Goal: Contribute content: Contribute content

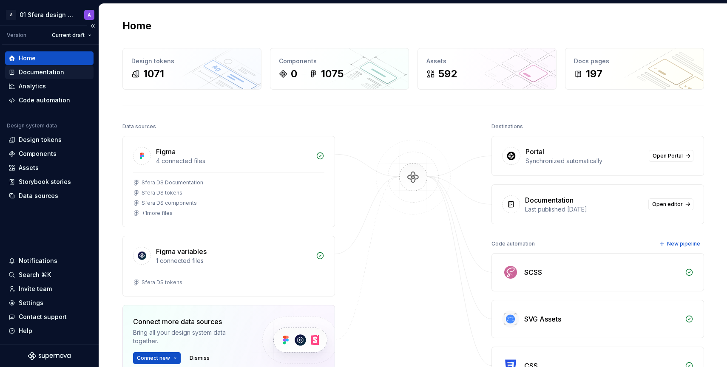
click at [45, 70] on div "Documentation" at bounding box center [41, 72] width 45 height 8
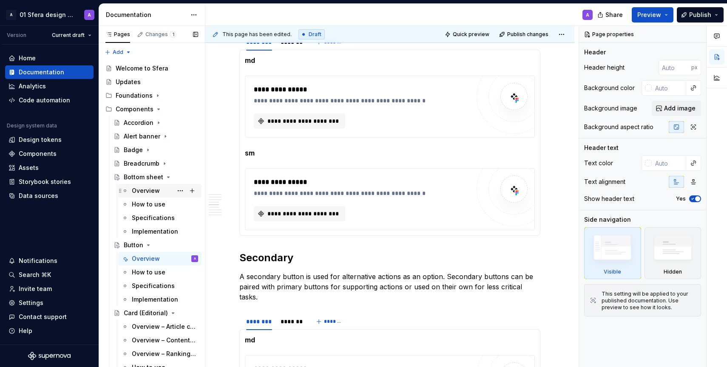
click at [150, 190] on div "Overview" at bounding box center [146, 191] width 28 height 8
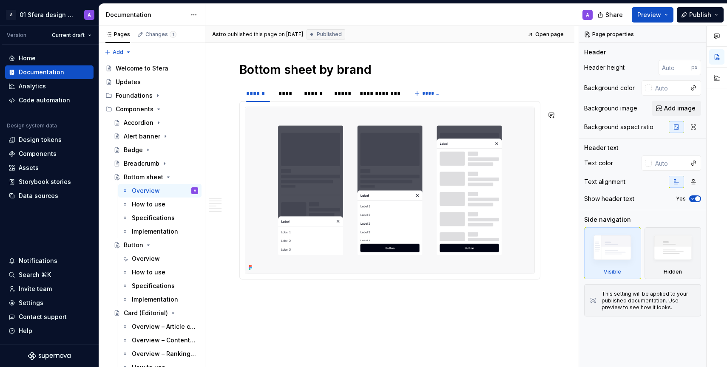
scroll to position [1212, 0]
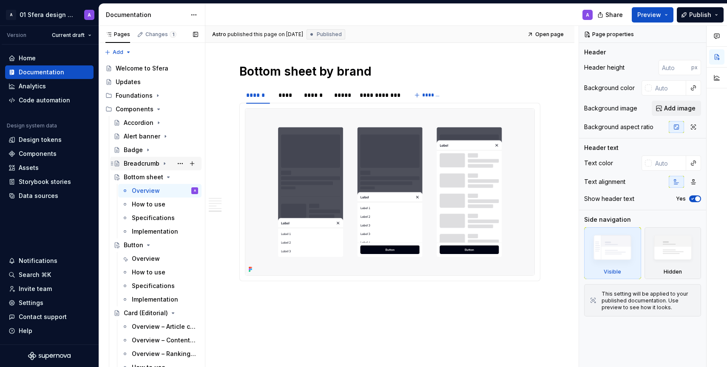
click at [143, 164] on div "Breadcrumb" at bounding box center [142, 163] width 36 height 8
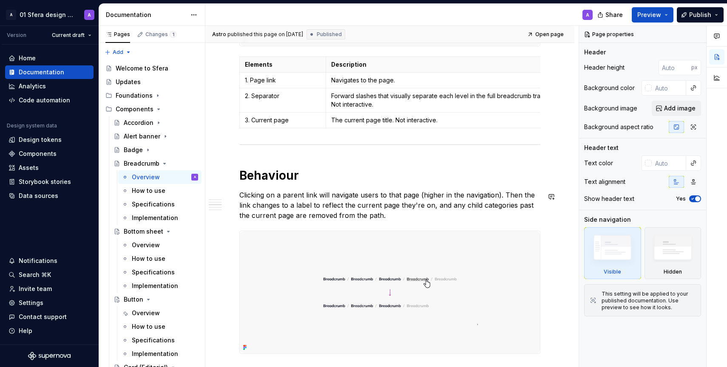
scroll to position [357, 0]
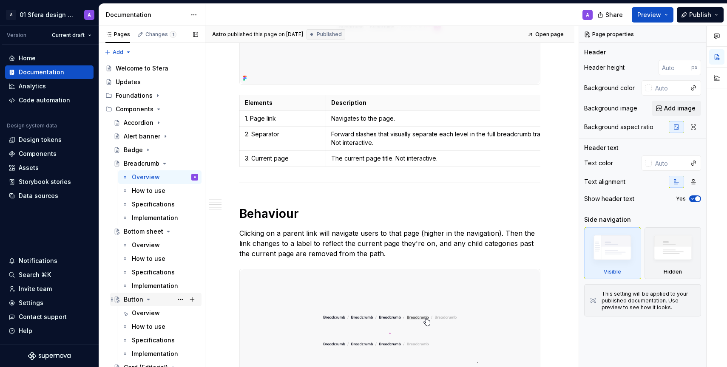
click at [155, 299] on div "Button" at bounding box center [161, 300] width 74 height 12
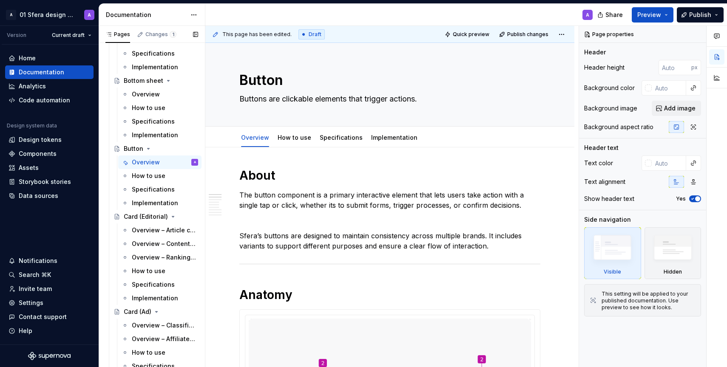
scroll to position [138, 0]
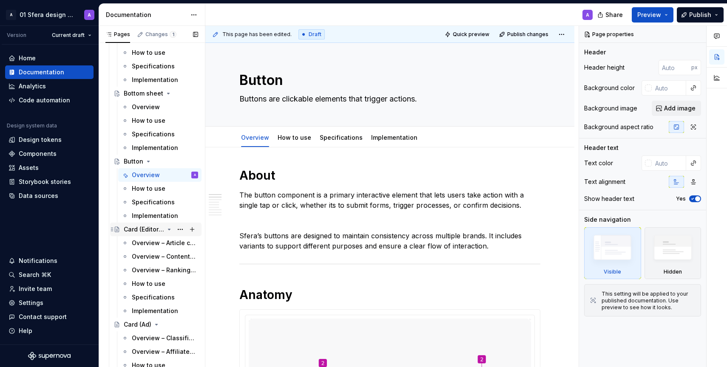
click at [134, 224] on div "Card (Editorial)" at bounding box center [161, 230] width 74 height 12
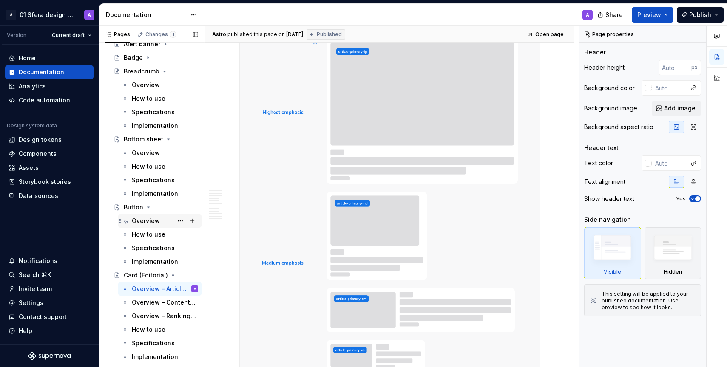
scroll to position [85, 0]
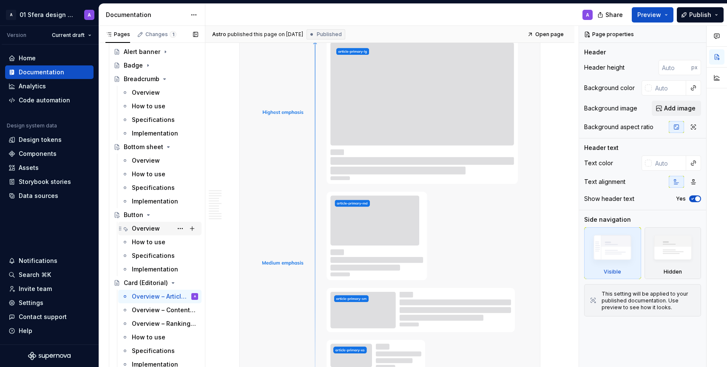
click at [147, 228] on div "Overview" at bounding box center [146, 228] width 28 height 8
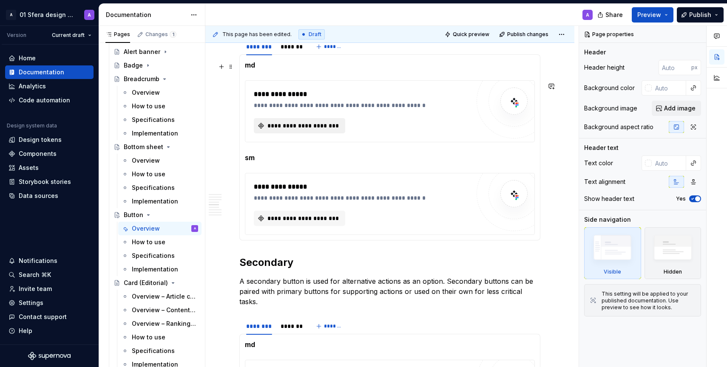
scroll to position [552, 0]
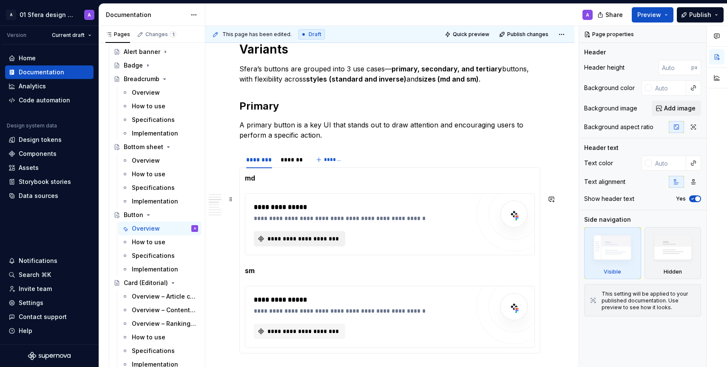
type textarea "*"
click at [289, 239] on span "**********" at bounding box center [303, 239] width 74 height 8
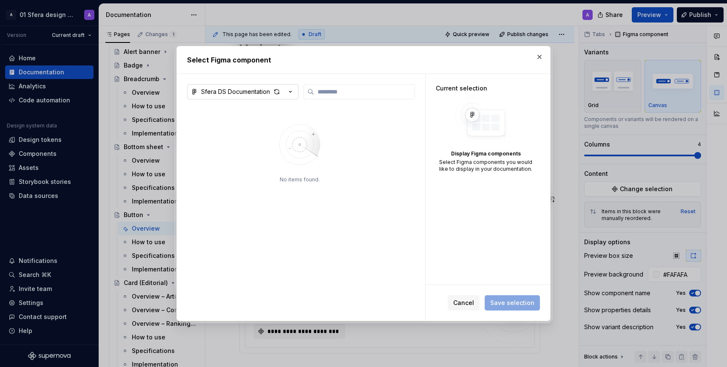
click at [290, 90] on icon "button" at bounding box center [290, 92] width 8 height 8
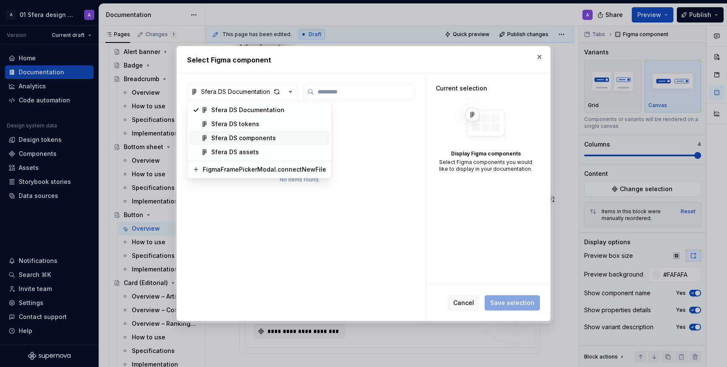
click at [282, 136] on div "Sfera DS components" at bounding box center [268, 138] width 115 height 8
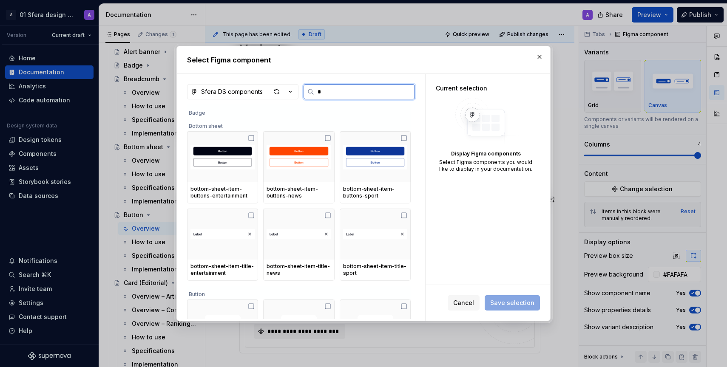
scroll to position [0, 0]
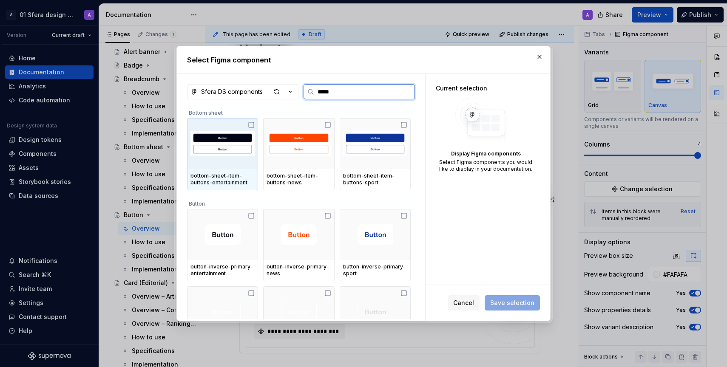
type input "******"
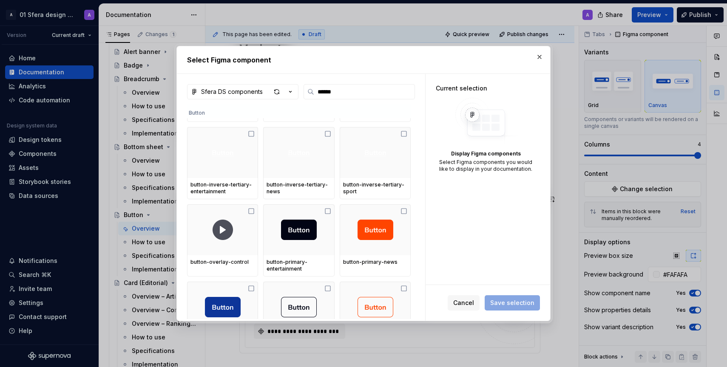
scroll to position [247, 0]
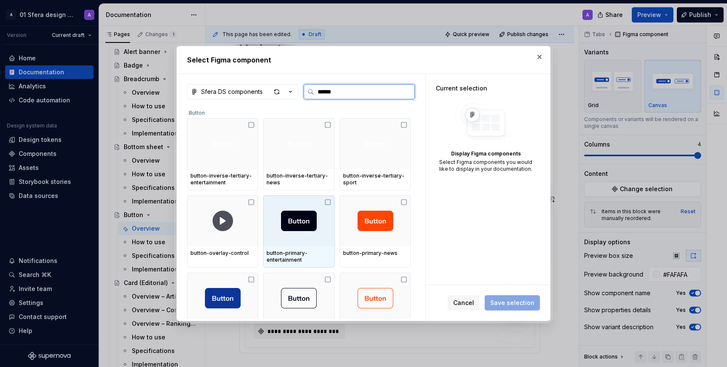
click at [330, 200] on icon at bounding box center [327, 202] width 5 height 5
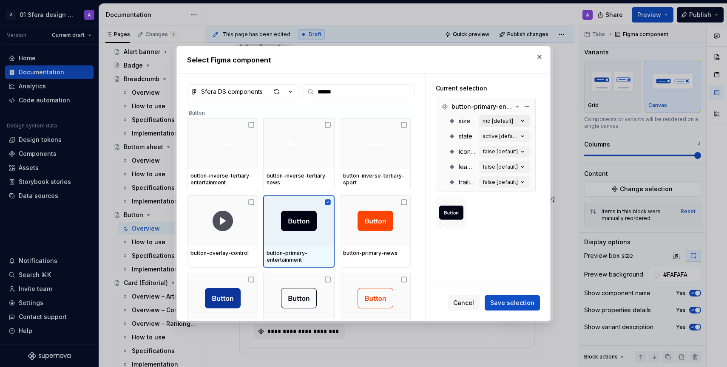
click at [525, 122] on icon "button" at bounding box center [522, 121] width 8 height 8
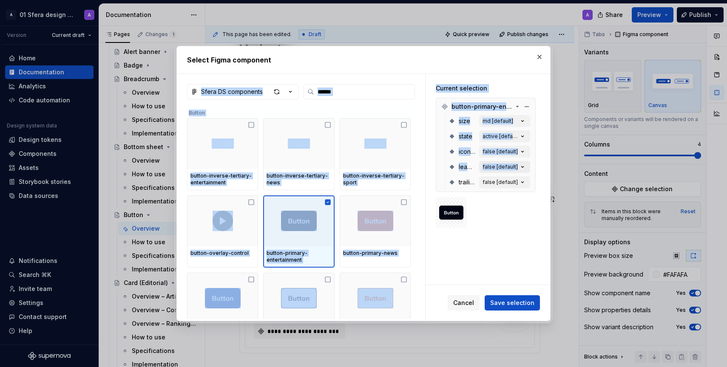
drag, startPoint x: 491, startPoint y: 58, endPoint x: 512, endPoint y: 169, distance: 112.8
click at [512, 170] on div "Select Figma component Sfera DS components ****** Button button-inverse-primary…" at bounding box center [363, 183] width 374 height 275
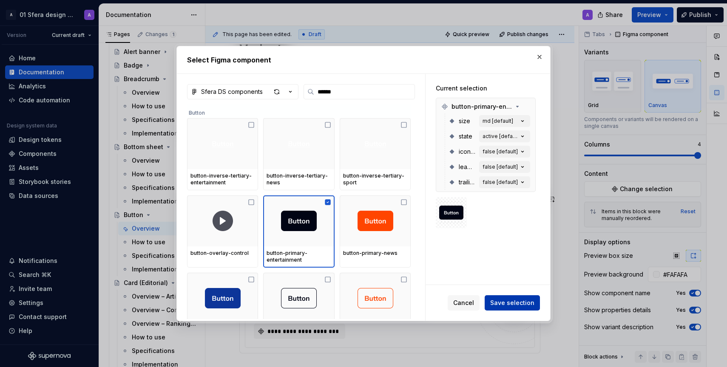
click at [512, 302] on span "Save selection" at bounding box center [512, 303] width 44 height 8
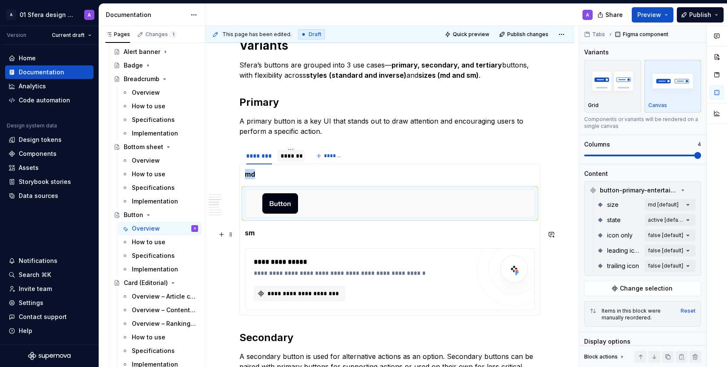
scroll to position [553, 0]
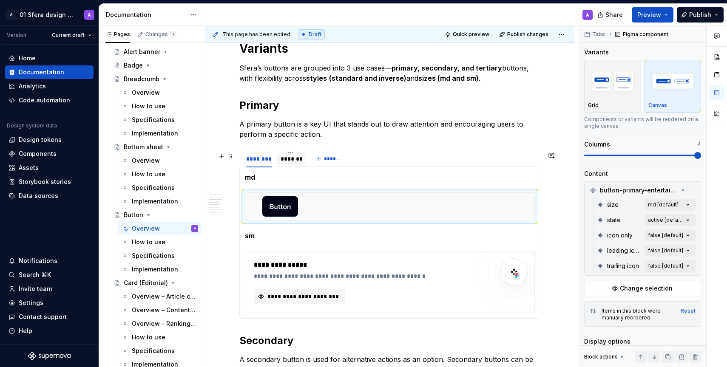
click at [283, 165] on div "*******" at bounding box center [291, 159] width 28 height 12
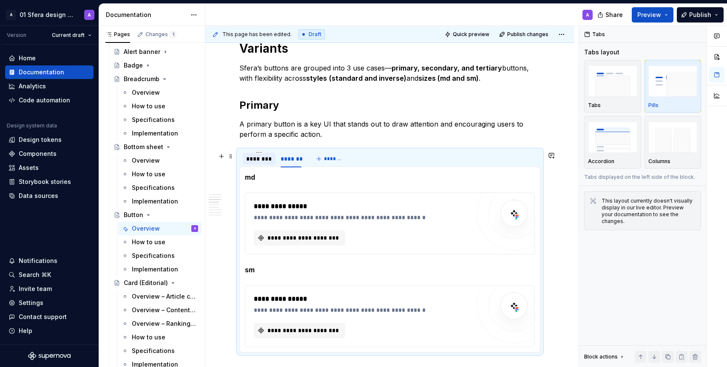
click at [260, 157] on div "********" at bounding box center [259, 159] width 26 height 8
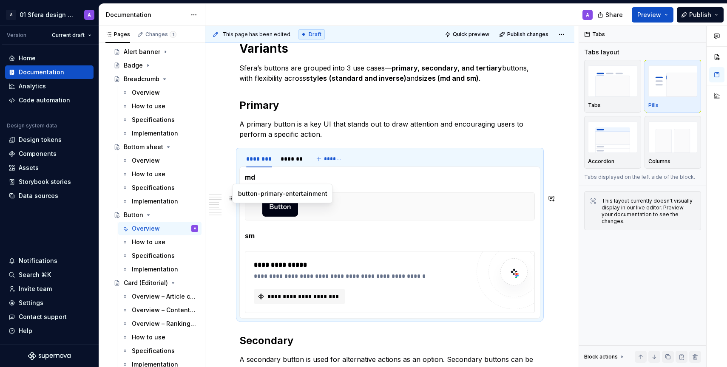
click at [332, 208] on div at bounding box center [389, 206] width 289 height 27
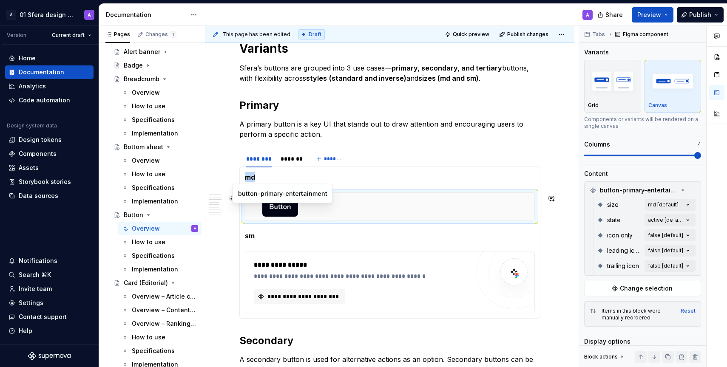
click at [275, 207] on img at bounding box center [280, 206] width 36 height 20
click at [278, 216] on img at bounding box center [280, 206] width 36 height 20
click at [307, 193] on div at bounding box center [390, 206] width 290 height 28
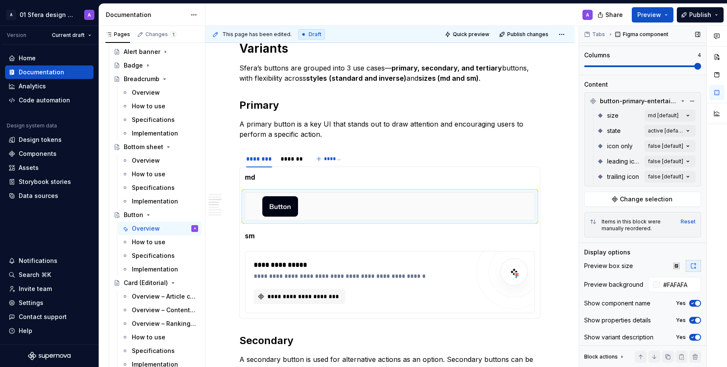
scroll to position [90, 0]
click at [626, 199] on span "Change selection" at bounding box center [646, 199] width 53 height 8
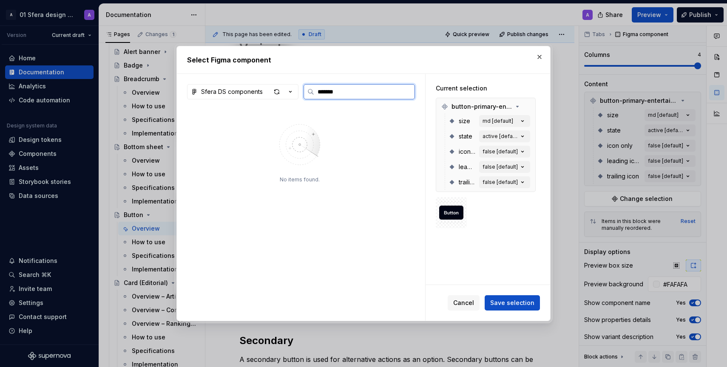
scroll to position [0, 0]
type input "******"
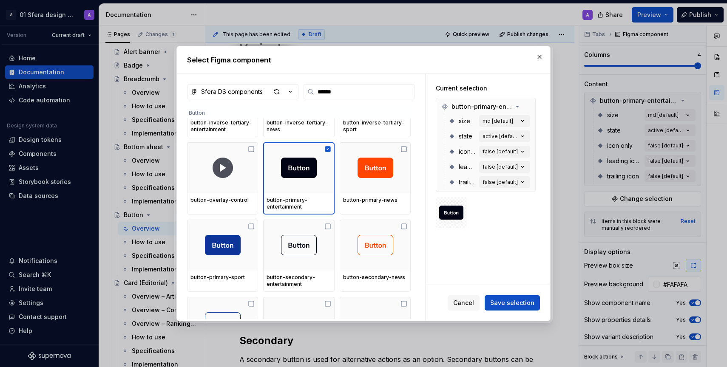
scroll to position [304, 0]
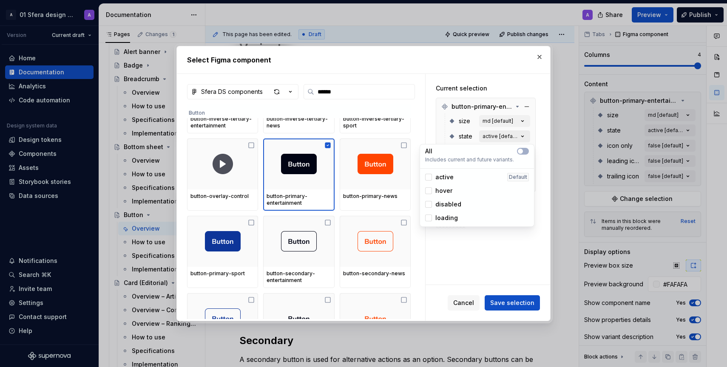
click at [526, 136] on icon "button" at bounding box center [522, 136] width 8 height 8
click at [520, 151] on span "button" at bounding box center [520, 151] width 5 height 5
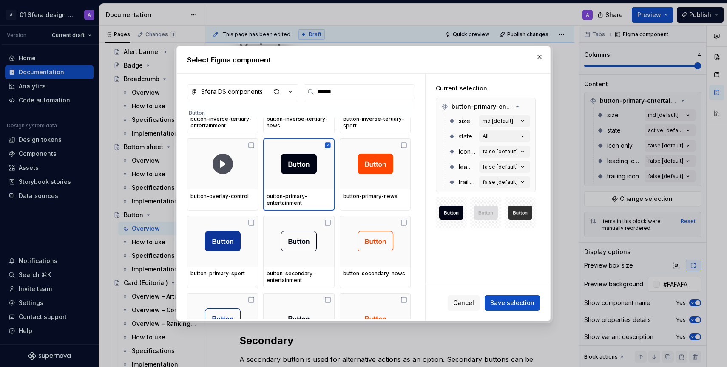
click at [513, 275] on div "Current selection button-primary-entertainment size md [default] state All icon…" at bounding box center [487, 179] width 125 height 211
click at [526, 151] on icon "button" at bounding box center [522, 151] width 8 height 8
click at [526, 150] on icon "button" at bounding box center [522, 151] width 8 height 8
click at [498, 148] on button "false [default]" at bounding box center [504, 152] width 51 height 12
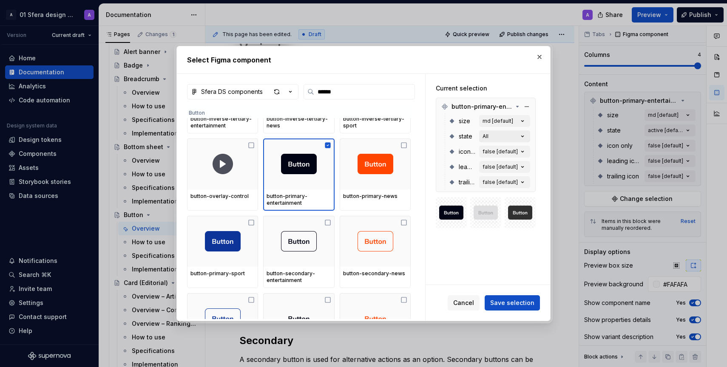
click at [517, 137] on button "All" at bounding box center [504, 136] width 51 height 12
click at [526, 166] on icon "button" at bounding box center [522, 167] width 8 height 8
click at [454, 167] on icon at bounding box center [451, 167] width 7 height 7
click at [519, 119] on button "md [default]" at bounding box center [504, 121] width 51 height 12
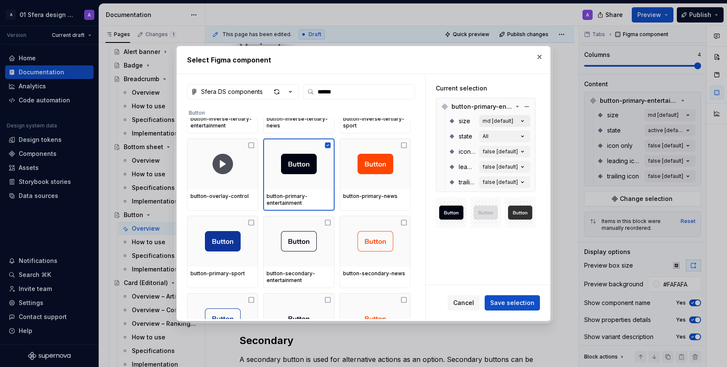
click at [524, 121] on icon "button" at bounding box center [522, 121] width 2 height 1
click at [504, 301] on span "Save selection" at bounding box center [512, 303] width 44 height 8
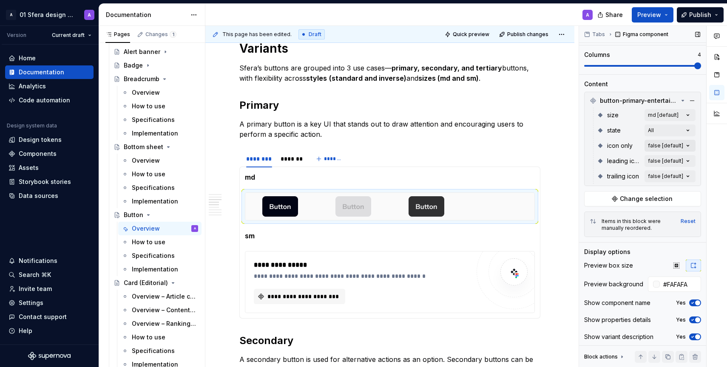
click at [674, 143] on div "Comments Open comments No comments yet Select ‘Comment’ from the block context …" at bounding box center [653, 197] width 148 height 342
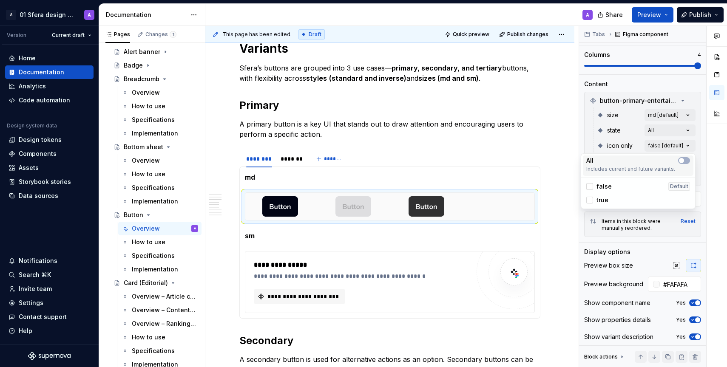
click at [689, 159] on div at bounding box center [684, 160] width 12 height 7
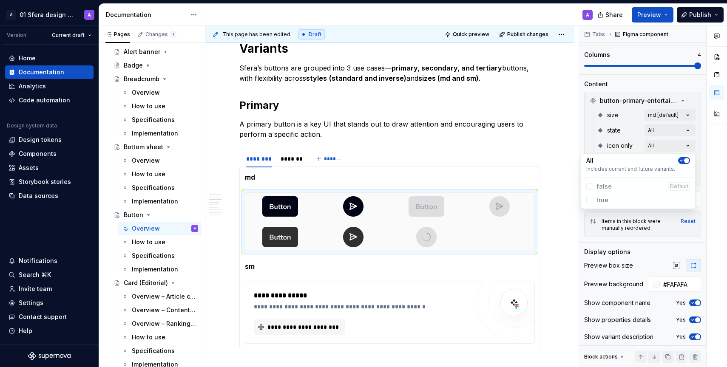
click at [568, 214] on html "A 01 Sfera design system A Version Current draft Home Documentation Analytics C…" at bounding box center [363, 183] width 727 height 367
click at [691, 163] on div "Comments Open comments No comments yet Select ‘Comment’ from the block context …" at bounding box center [653, 197] width 148 height 342
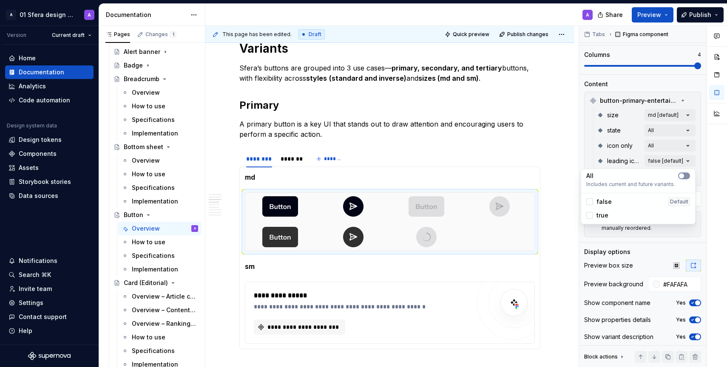
click at [687, 177] on icon-switch "button" at bounding box center [684, 176] width 12 height 7
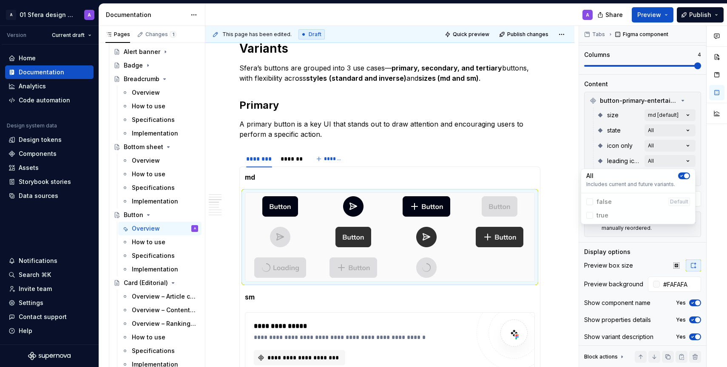
click at [568, 257] on html "A 01 Sfera design system A Version Current draft Home Documentation Analytics C…" at bounding box center [363, 183] width 727 height 367
click at [690, 175] on div "Comments Open comments No comments yet Select ‘Comment’ from the block context …" at bounding box center [653, 197] width 148 height 342
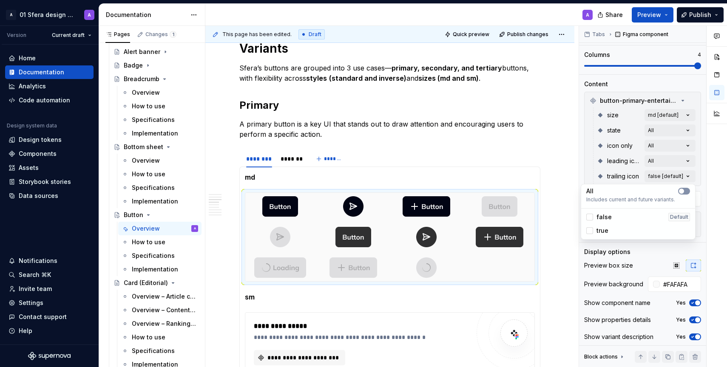
click at [681, 191] on span "button" at bounding box center [681, 191] width 5 height 5
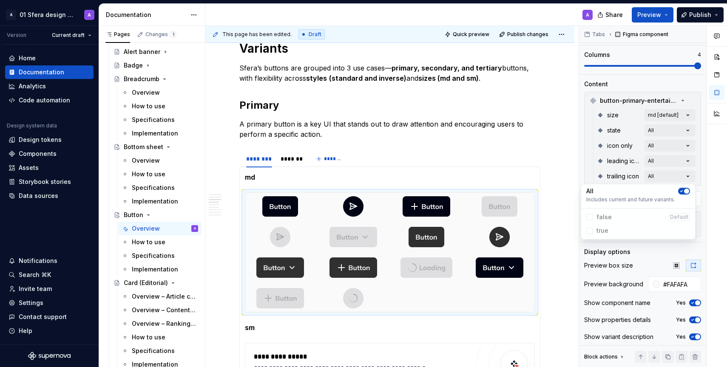
click at [558, 265] on html "A 01 Sfera design system A Version Current draft Home Documentation Analytics C…" at bounding box center [363, 183] width 727 height 367
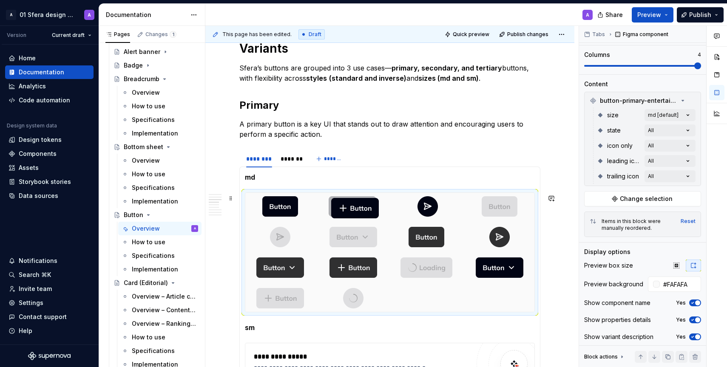
drag, startPoint x: 422, startPoint y: 213, endPoint x: 345, endPoint y: 214, distance: 76.9
click at [345, 214] on body "A 01 Sfera design system A Version Current draft Home Documentation Analytics C…" at bounding box center [363, 183] width 727 height 367
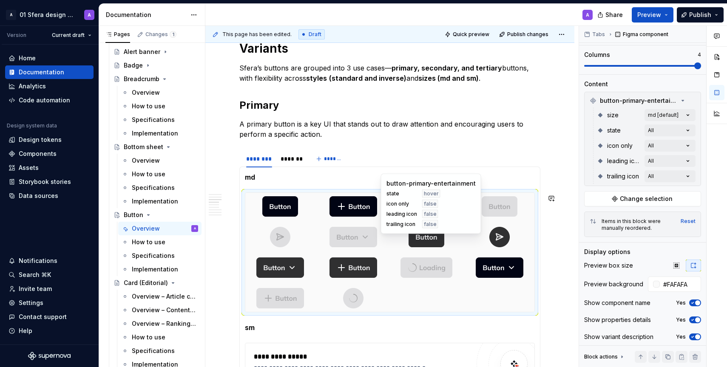
scroll to position [0, 0]
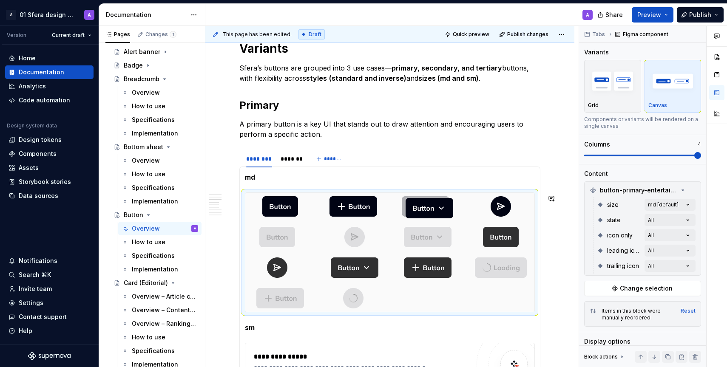
drag, startPoint x: 498, startPoint y: 275, endPoint x: 419, endPoint y: 216, distance: 99.3
click at [418, 216] on body "A 01 Sfera design system A Version Current draft Home Documentation Analytics C…" at bounding box center [363, 183] width 727 height 367
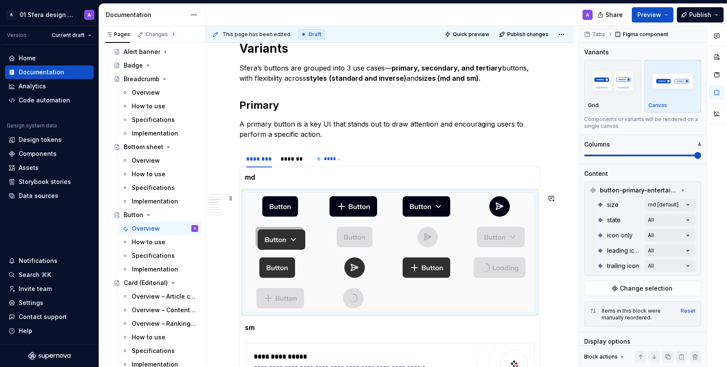
drag, startPoint x: 352, startPoint y: 270, endPoint x: 278, endPoint y: 241, distance: 79.3
click at [278, 241] on body "A 01 Sfera design system A Version Current draft Home Documentation Analytics C…" at bounding box center [363, 183] width 727 height 367
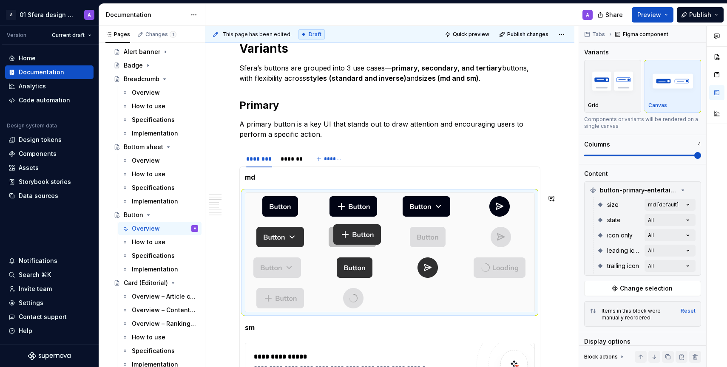
drag, startPoint x: 439, startPoint y: 274, endPoint x: 367, endPoint y: 239, distance: 79.8
click at [367, 239] on body "A 01 Sfera design system A Version Current draft Home Documentation Analytics C…" at bounding box center [363, 183] width 727 height 367
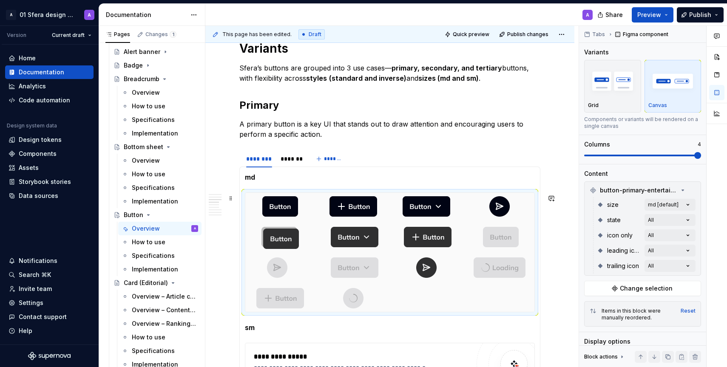
drag, startPoint x: 357, startPoint y: 269, endPoint x: 266, endPoint y: 241, distance: 94.8
click at [266, 241] on body "A 01 Sfera design system A Version Current draft Home Documentation Analytics C…" at bounding box center [363, 183] width 727 height 367
drag, startPoint x: 352, startPoint y: 244, endPoint x: 428, endPoint y: 244, distance: 76.5
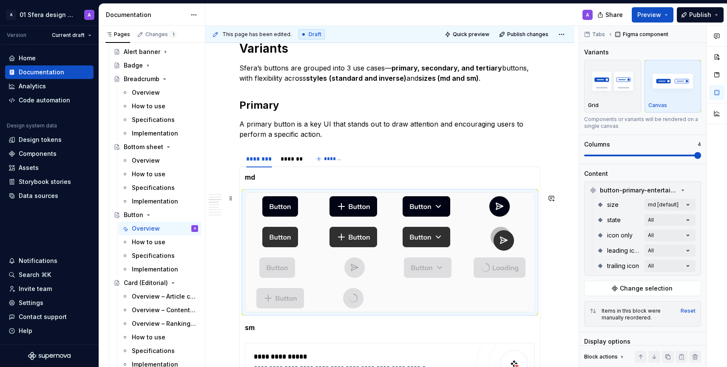
drag, startPoint x: 425, startPoint y: 269, endPoint x: 498, endPoint y: 241, distance: 79.1
click at [498, 241] on body "A 01 Sfera design system A Version Current draft Home Documentation Analytics C…" at bounding box center [363, 183] width 727 height 367
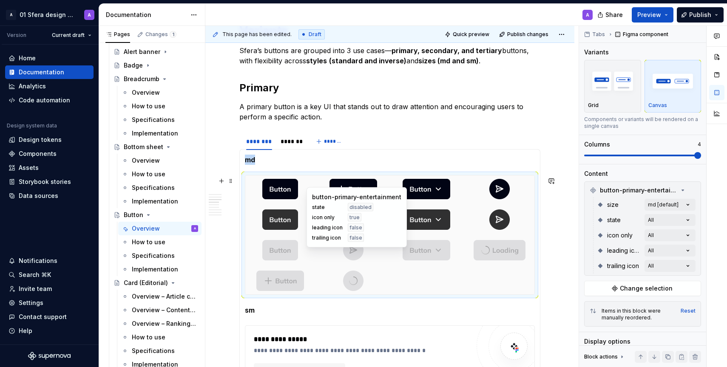
scroll to position [571, 0]
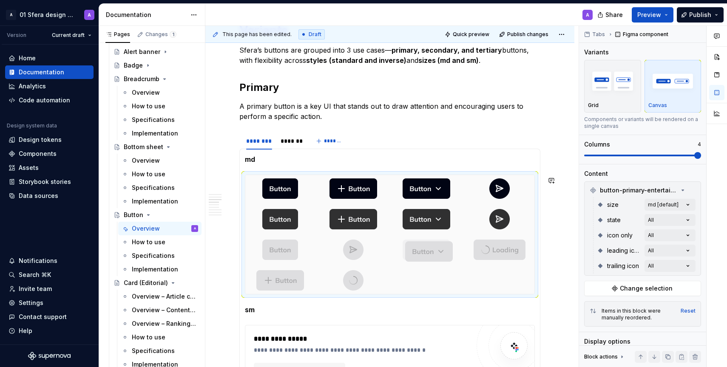
drag, startPoint x: 421, startPoint y: 255, endPoint x: 410, endPoint y: 256, distance: 11.2
click at [410, 256] on body "A 01 Sfera design system A Version Current draft Home Documentation Analytics C…" at bounding box center [363, 183] width 727 height 367
drag, startPoint x: 284, startPoint y: 281, endPoint x: 354, endPoint y: 245, distance: 78.3
click at [354, 245] on body "A 01 Sfera design system A Version Current draft Home Documentation Analytics C…" at bounding box center [363, 183] width 727 height 367
drag, startPoint x: 505, startPoint y: 258, endPoint x: 446, endPoint y: 256, distance: 59.1
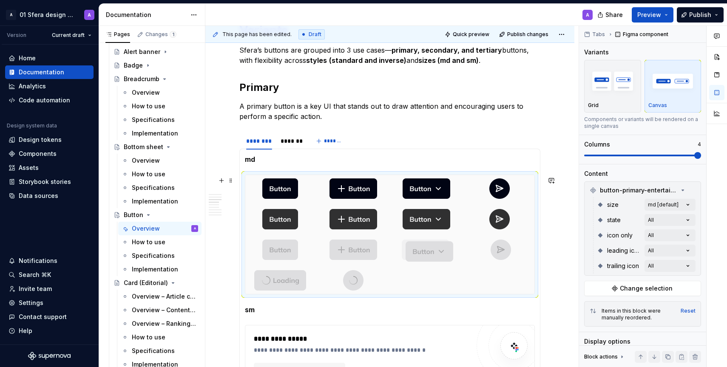
click at [446, 256] on body "A 01 Sfera design system A Version Current draft Home Documentation Analytics C…" at bounding box center [363, 183] width 727 height 367
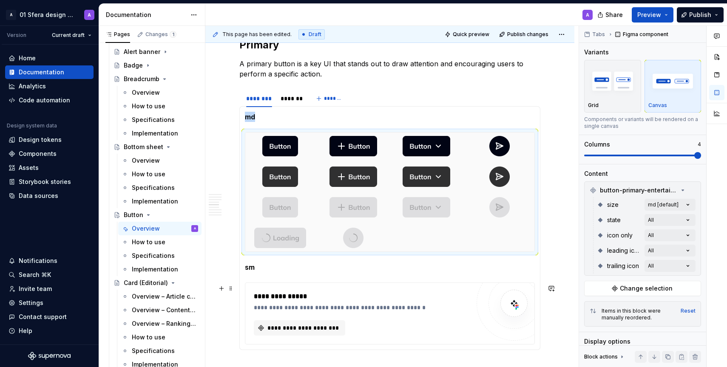
scroll to position [662, 0]
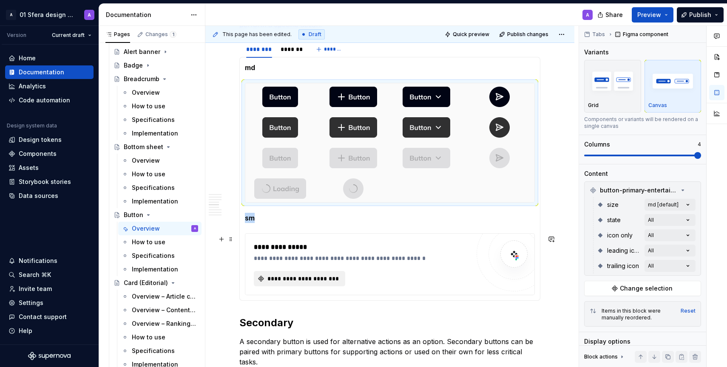
click at [298, 280] on span "**********" at bounding box center [303, 279] width 74 height 8
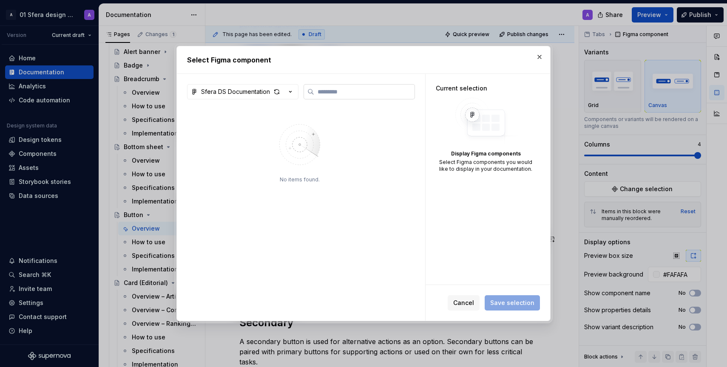
click at [333, 92] on input "search" at bounding box center [364, 92] width 100 height 8
type textarea "*"
type input "****"
type textarea "*"
type input "******"
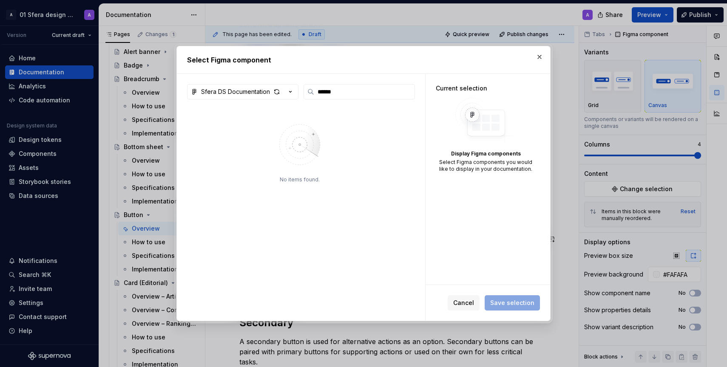
click at [290, 83] on div "Sfera DS Documentation ****** No items found." at bounding box center [301, 197] width 248 height 247
click at [290, 91] on icon "button" at bounding box center [290, 92] width 8 height 8
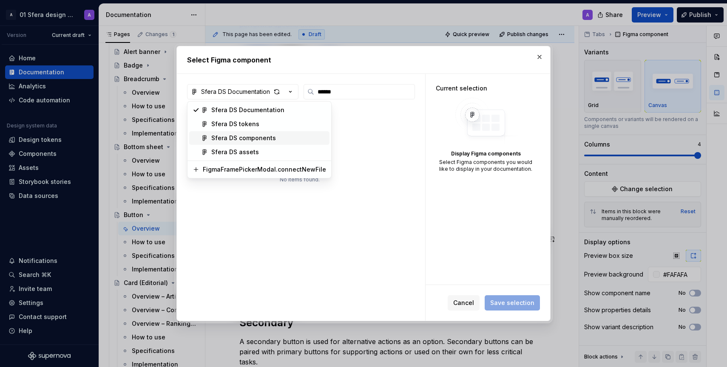
click at [296, 134] on div "Sfera DS components" at bounding box center [268, 138] width 115 height 8
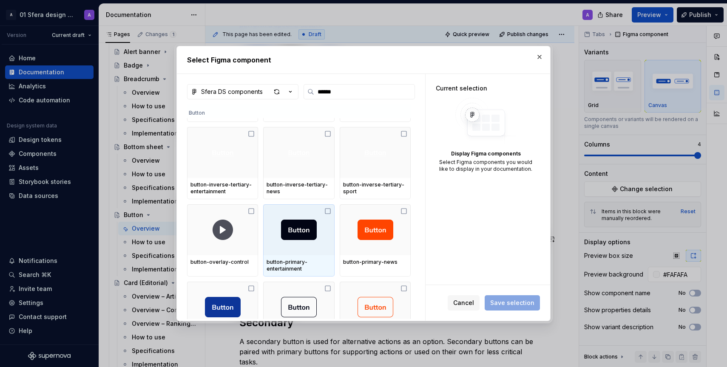
scroll to position [252, 0]
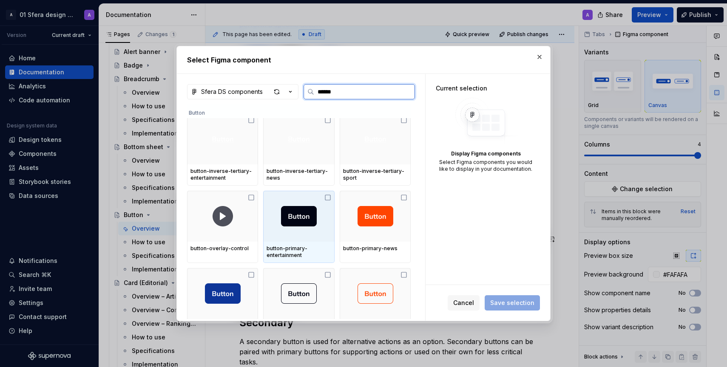
click at [327, 194] on icon at bounding box center [327, 197] width 7 height 7
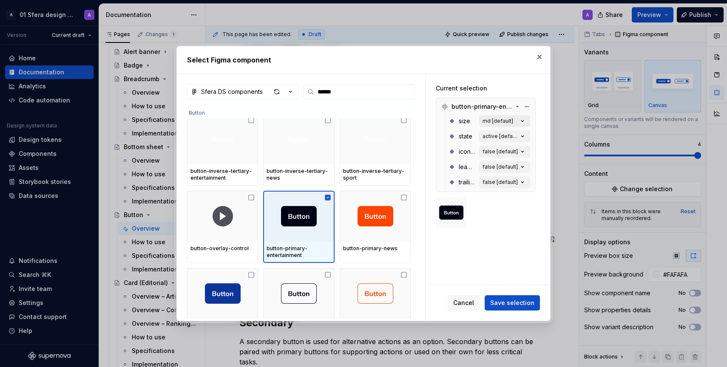
click at [500, 120] on div "md [default]" at bounding box center [497, 121] width 31 height 7
click at [526, 119] on icon "button" at bounding box center [522, 121] width 8 height 8
click at [525, 120] on icon "button" at bounding box center [522, 121] width 8 height 8
click at [497, 301] on span "Save selection" at bounding box center [512, 303] width 44 height 8
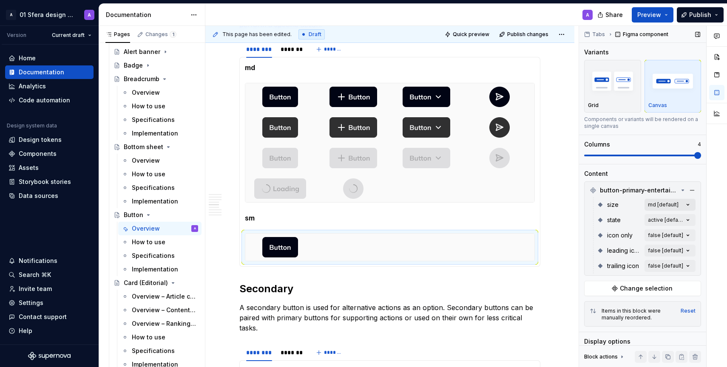
click at [681, 206] on div "Comments Open comments No comments yet Select ‘Comment’ from the block context …" at bounding box center [653, 197] width 148 height 342
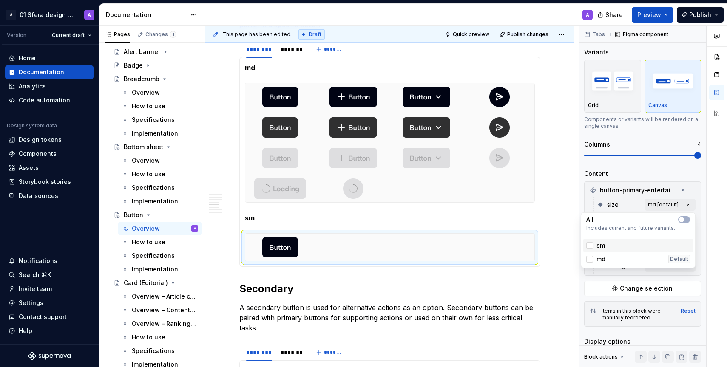
click at [597, 247] on span "sm" at bounding box center [600, 245] width 8 height 8
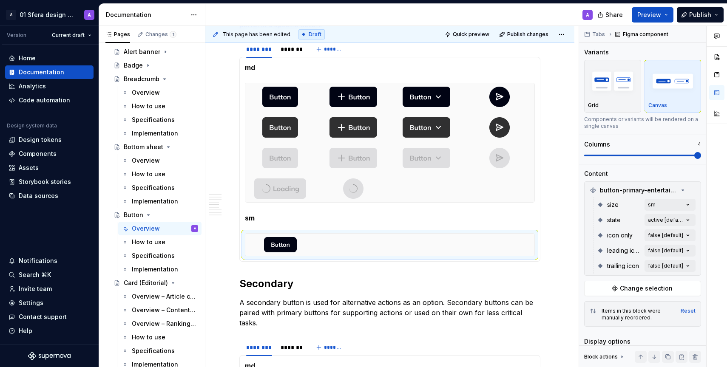
click at [564, 215] on html "A 01 Sfera design system A Version Current draft Home Documentation Analytics C…" at bounding box center [363, 183] width 727 height 367
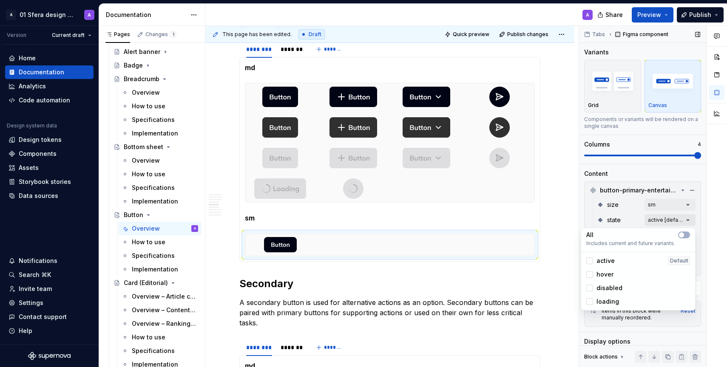
click at [687, 221] on div "Comments Open comments No comments yet Select ‘Comment’ from the block context …" at bounding box center [653, 197] width 148 height 342
click at [685, 234] on button "button" at bounding box center [684, 235] width 12 height 7
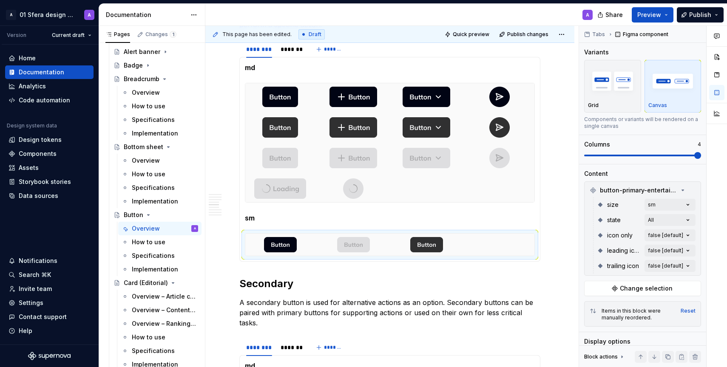
click at [568, 217] on html "A 01 Sfera design system A Version Current draft Home Documentation Analytics C…" at bounding box center [363, 183] width 727 height 367
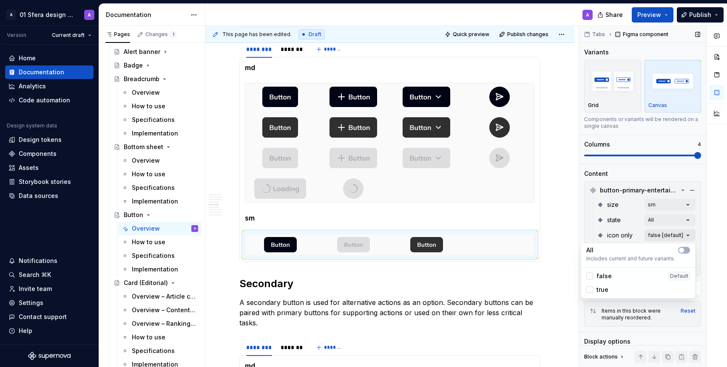
click at [676, 235] on div "Comments Open comments No comments yet Select ‘Comment’ from the block context …" at bounding box center [653, 197] width 148 height 342
click at [681, 249] on span "button" at bounding box center [681, 250] width 5 height 5
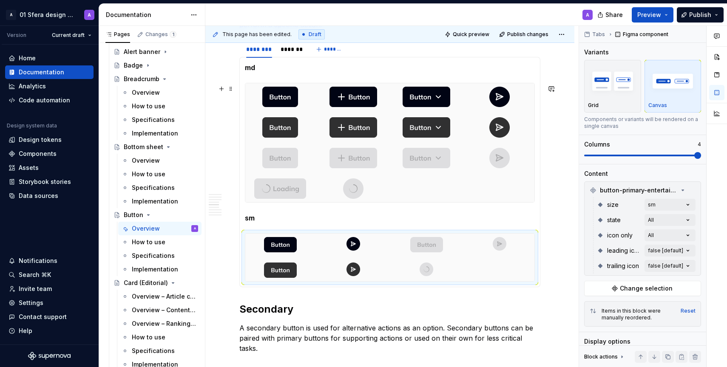
click at [577, 205] on html "A 01 Sfera design system A Version Current draft Home Documentation Analytics C…" at bounding box center [363, 183] width 727 height 367
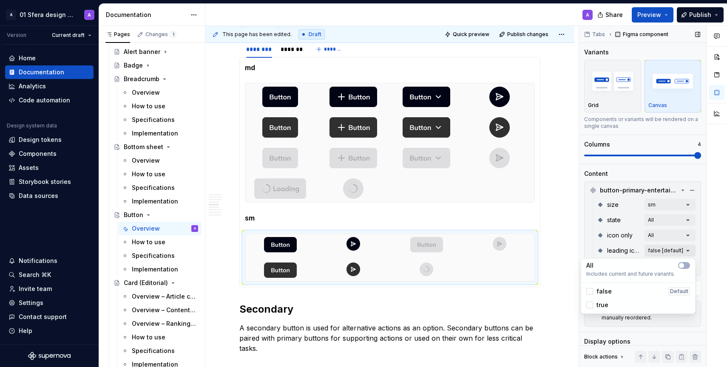
click at [688, 252] on div "Comments Open comments No comments yet Select ‘Comment’ from the block context …" at bounding box center [653, 197] width 148 height 342
click at [684, 262] on icon-switch "button" at bounding box center [684, 265] width 12 height 7
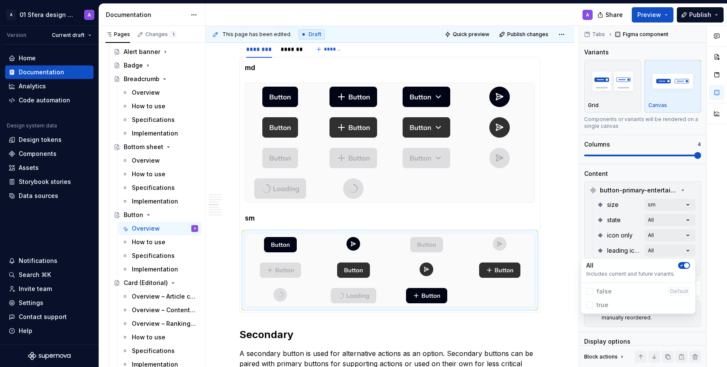
click at [574, 226] on html "A 01 Sfera design system A Version Current draft Home Documentation Analytics C…" at bounding box center [363, 183] width 727 height 367
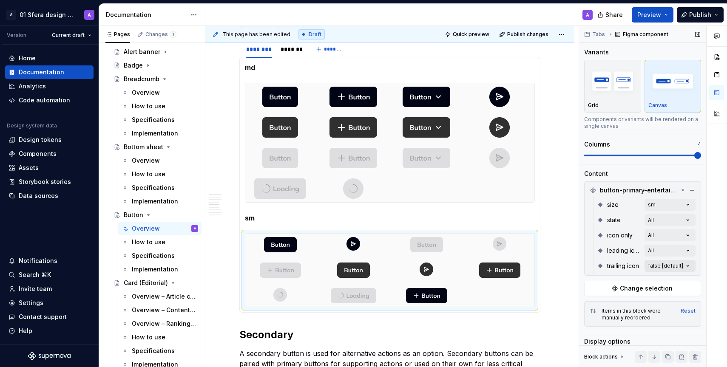
click at [682, 263] on div "Comments Open comments No comments yet Select ‘Comment’ from the block context …" at bounding box center [653, 197] width 148 height 342
click at [681, 281] on span "button" at bounding box center [681, 280] width 5 height 5
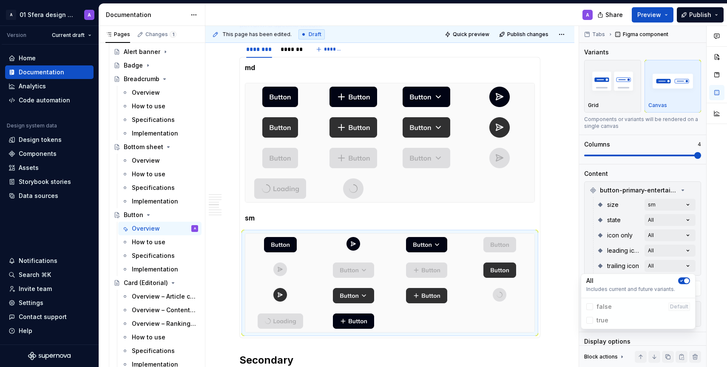
click at [568, 235] on html "A 01 Sfera design system A Version Current draft Home Documentation Analytics C…" at bounding box center [363, 183] width 727 height 367
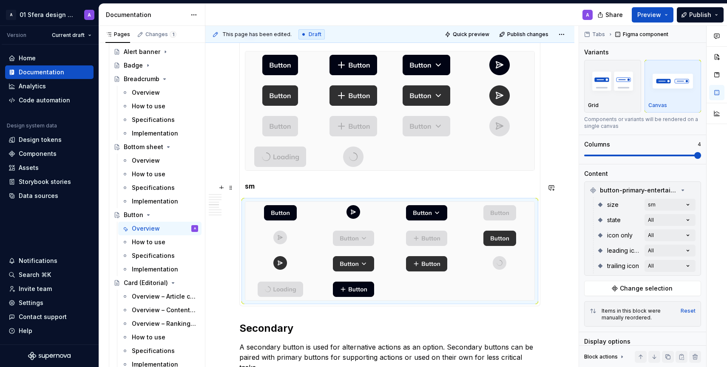
scroll to position [688, 0]
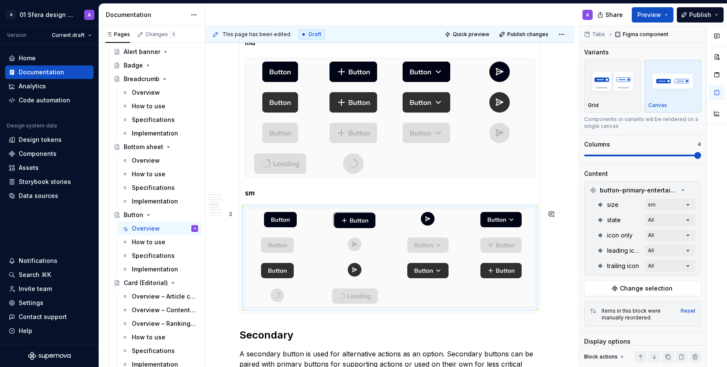
drag, startPoint x: 354, startPoint y: 298, endPoint x: 354, endPoint y: 221, distance: 76.9
click at [354, 221] on body "A 01 Sfera design system A Version Current draft Home Documentation Analytics C…" at bounding box center [363, 183] width 727 height 367
drag, startPoint x: 430, startPoint y: 275, endPoint x: 436, endPoint y: 278, distance: 6.5
click at [436, 278] on body "A 01 Sfera design system A Version Current draft Home Documentation Analytics C…" at bounding box center [363, 183] width 727 height 367
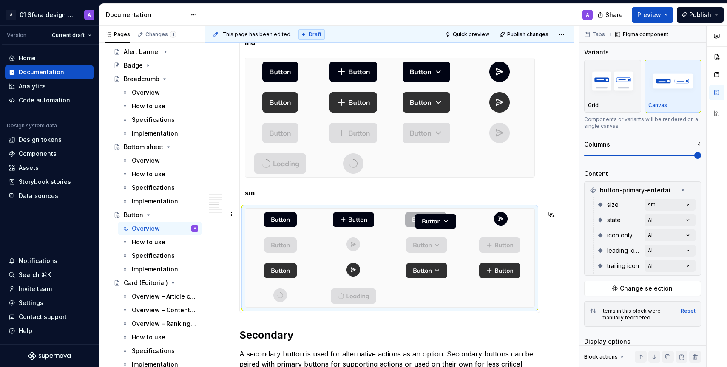
drag, startPoint x: 506, startPoint y: 220, endPoint x: 438, endPoint y: 220, distance: 67.6
click at [438, 220] on body "A 01 Sfera design system A Version Current draft Home Documentation Analytics C…" at bounding box center [363, 183] width 727 height 367
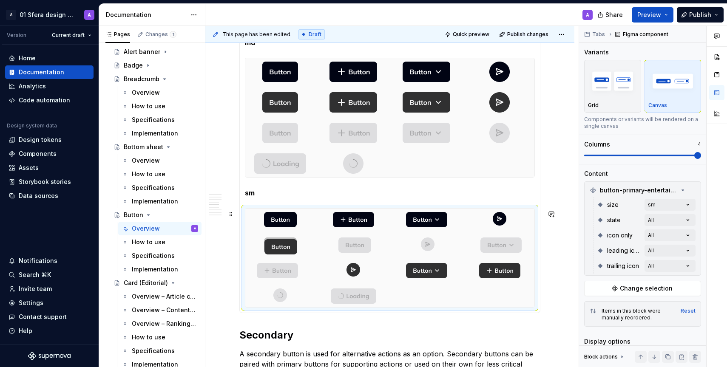
drag, startPoint x: 285, startPoint y: 272, endPoint x: 285, endPoint y: 249, distance: 22.5
click at [284, 249] on body "A 01 Sfera design system A Version Current draft Home Documentation Analytics C…" at bounding box center [363, 183] width 727 height 367
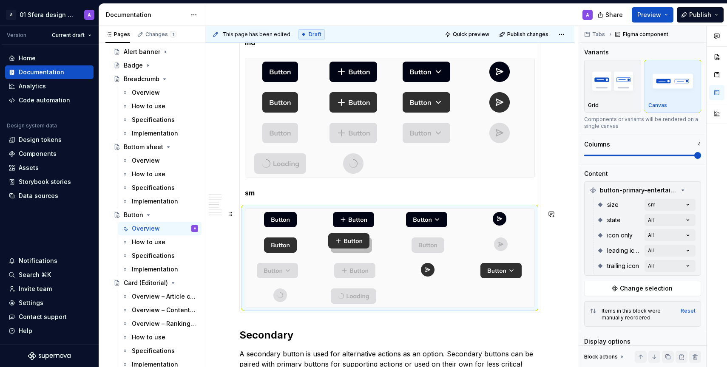
drag, startPoint x: 515, startPoint y: 271, endPoint x: 364, endPoint y: 245, distance: 153.4
click at [364, 245] on body "A 01 Sfera design system A Version Current draft Home Documentation Analytics C…" at bounding box center [363, 183] width 727 height 367
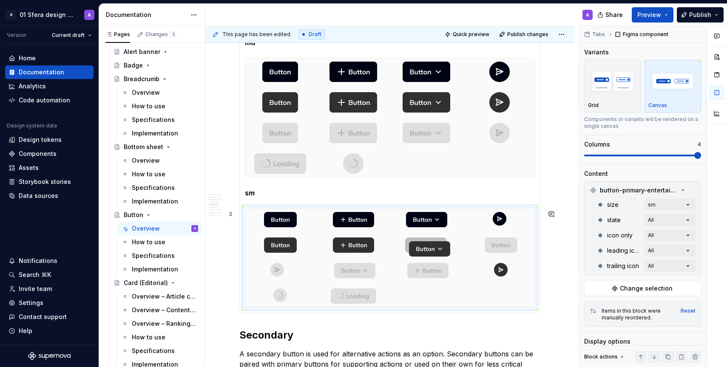
drag, startPoint x: 509, startPoint y: 271, endPoint x: 437, endPoint y: 247, distance: 76.3
click at [437, 247] on body "A 01 Sfera design system A Version Current draft Home Documentation Analytics C…" at bounding box center [363, 183] width 727 height 367
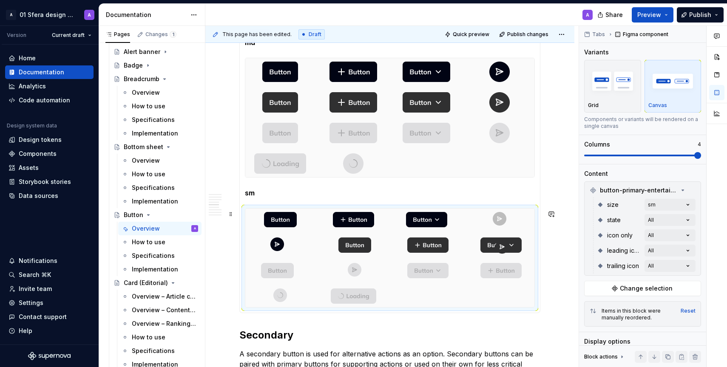
drag, startPoint x: 503, startPoint y: 271, endPoint x: 499, endPoint y: 246, distance: 25.8
click at [499, 246] on body "A 01 Sfera design system A Version Current draft Home Documentation Analytics C…" at bounding box center [363, 183] width 727 height 367
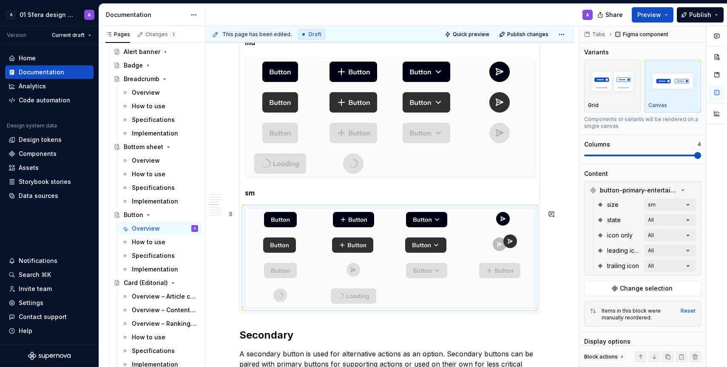
drag, startPoint x: 501, startPoint y: 221, endPoint x: 514, endPoint y: 247, distance: 29.3
drag, startPoint x: 500, startPoint y: 277, endPoint x: 359, endPoint y: 279, distance: 140.2
click at [359, 279] on body "A 01 Sfera design system A Version Current draft Home Documentation Analytics C…" at bounding box center [363, 183] width 727 height 367
drag, startPoint x: 495, startPoint y: 273, endPoint x: 425, endPoint y: 274, distance: 69.3
click at [425, 274] on body "A 01 Sfera design system A Version Current draft Home Documentation Analytics C…" at bounding box center [363, 183] width 727 height 367
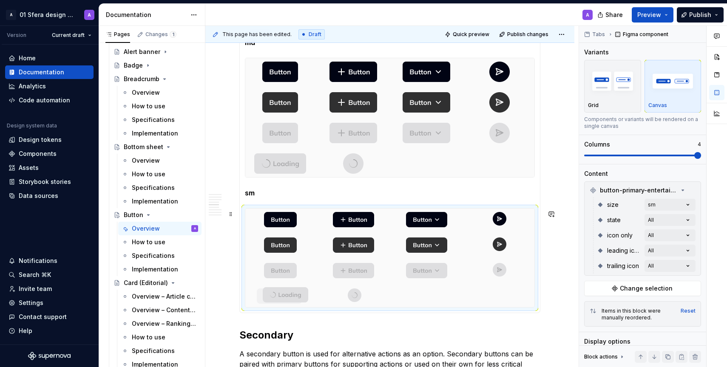
drag, startPoint x: 345, startPoint y: 299, endPoint x: 275, endPoint y: 296, distance: 69.3
click at [275, 296] on body "A 01 Sfera design system A Version Current draft Home Documentation Analytics C…" at bounding box center [363, 183] width 727 height 367
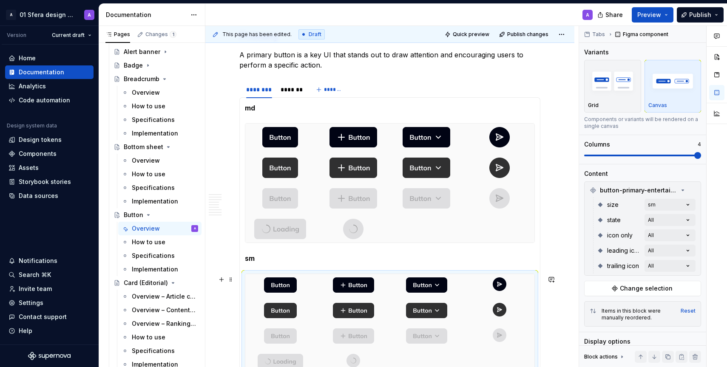
scroll to position [614, 0]
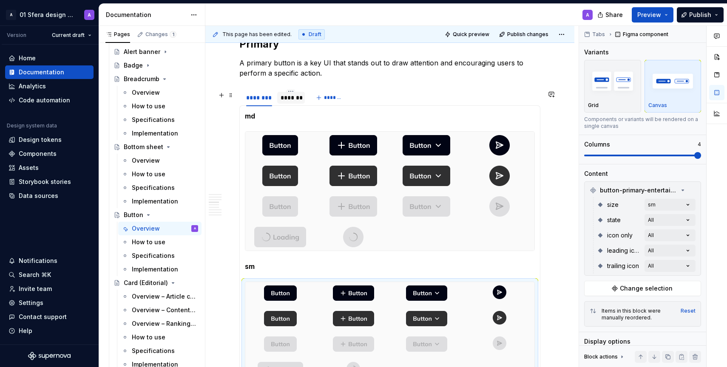
click at [282, 96] on div "*******" at bounding box center [290, 97] width 21 height 8
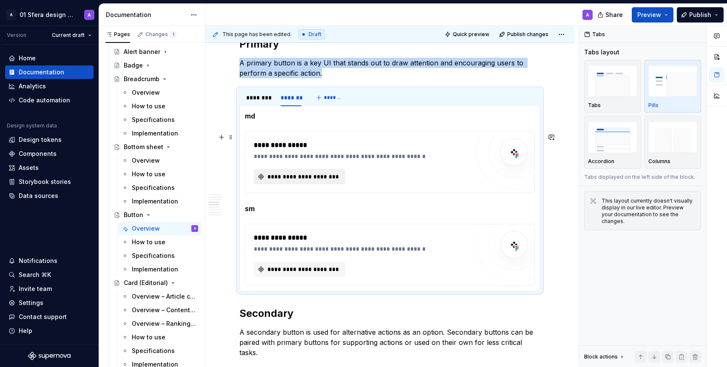
click at [305, 179] on span "**********" at bounding box center [303, 177] width 74 height 8
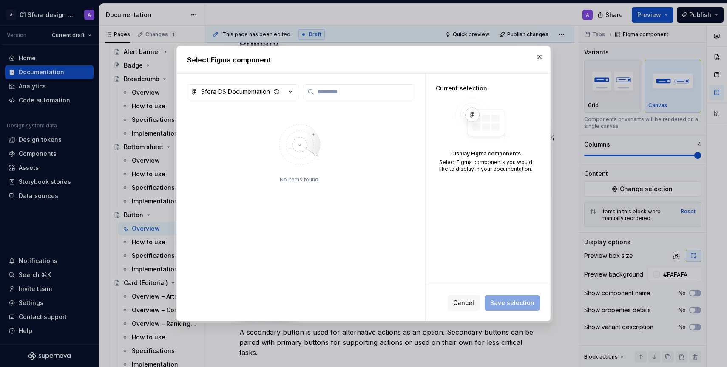
type textarea "*"
type input "*"
click at [285, 93] on div "button" at bounding box center [283, 92] width 24 height 12
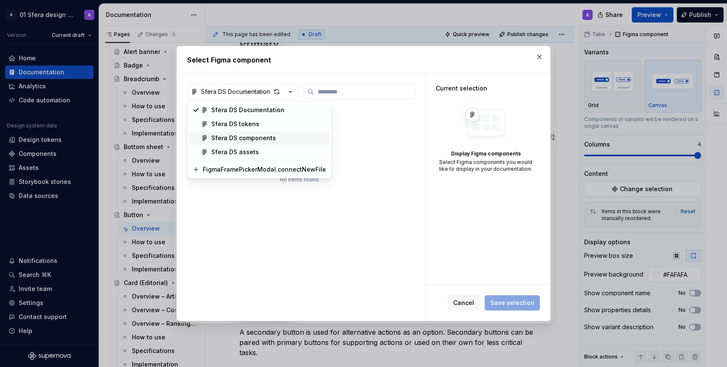
click at [295, 133] on span "Sfera DS components" at bounding box center [259, 138] width 140 height 14
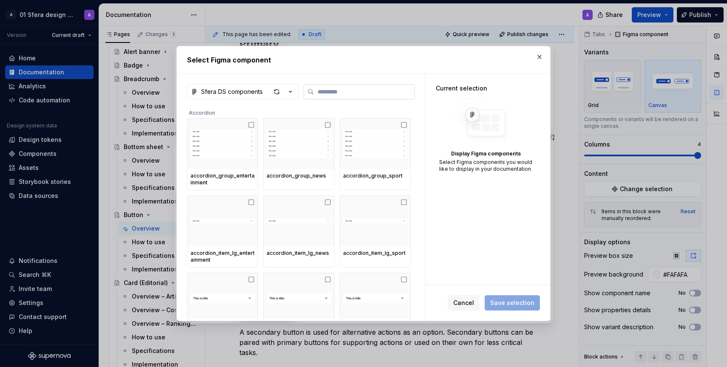
click at [331, 96] on input "search" at bounding box center [364, 92] width 100 height 8
type input "*"
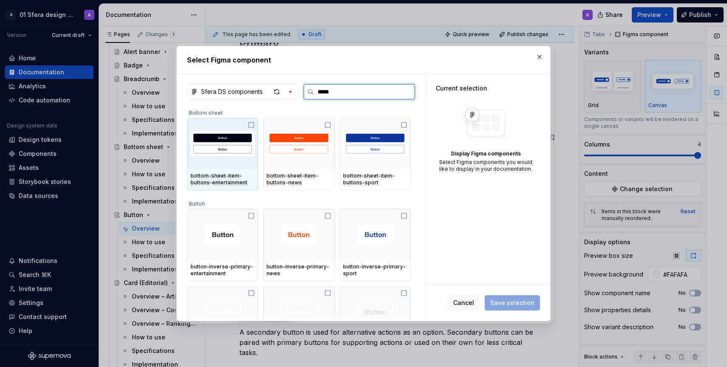
type input "******"
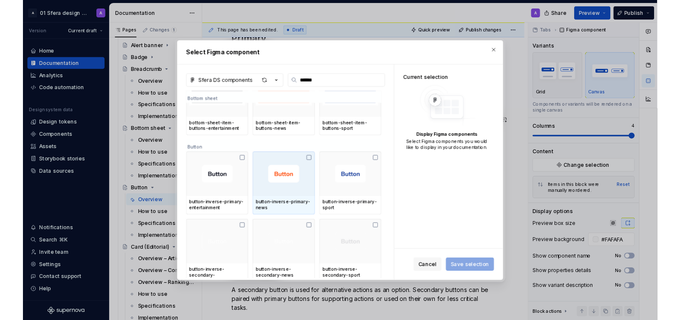
scroll to position [34, 0]
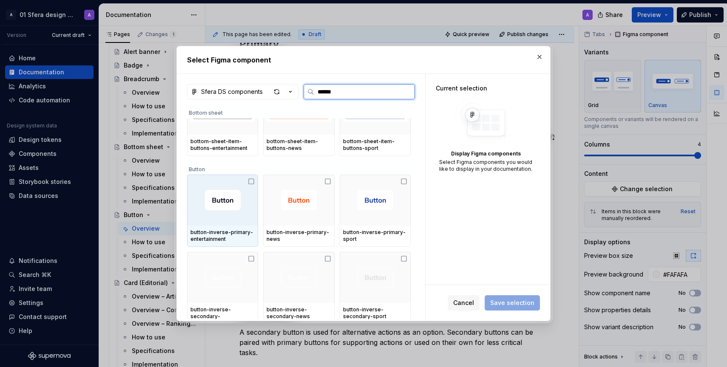
click at [246, 182] on div at bounding box center [222, 200] width 71 height 51
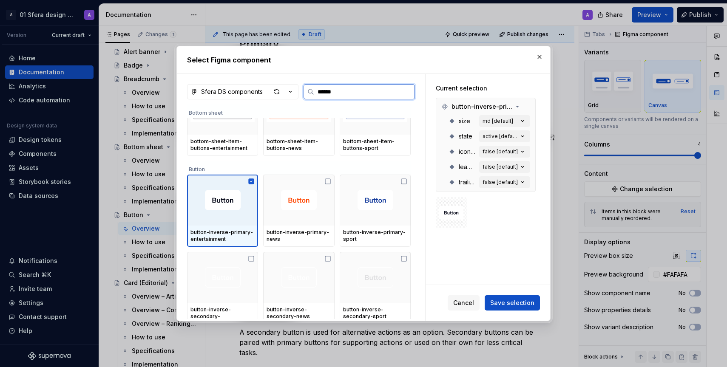
click at [249, 182] on icon at bounding box center [251, 181] width 7 height 7
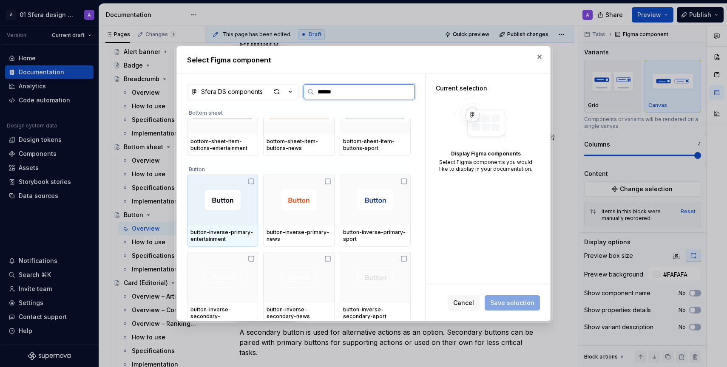
click at [249, 182] on icon at bounding box center [251, 181] width 7 height 7
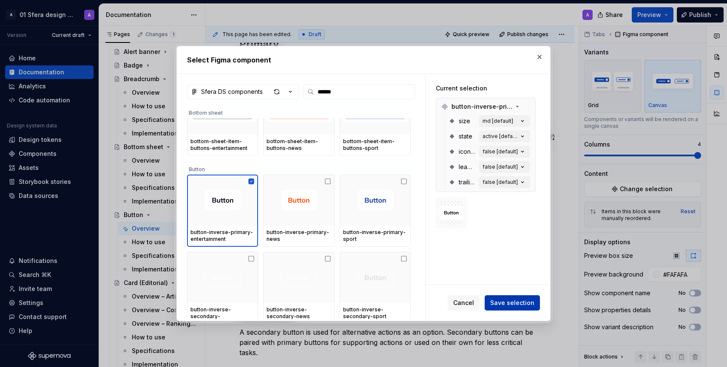
click at [504, 300] on span "Save selection" at bounding box center [512, 303] width 44 height 8
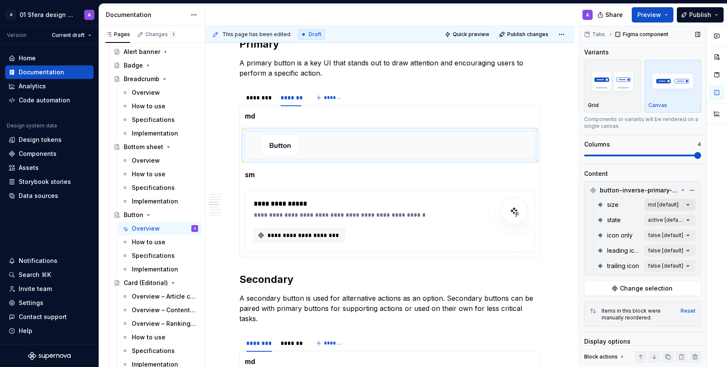
click at [685, 205] on div "Comments Open comments No comments yet Select ‘Comment’ from the block context …" at bounding box center [653, 197] width 148 height 342
click at [689, 214] on div "Comments Open comments No comments yet Select ‘Comment’ from the block context …" at bounding box center [653, 197] width 148 height 342
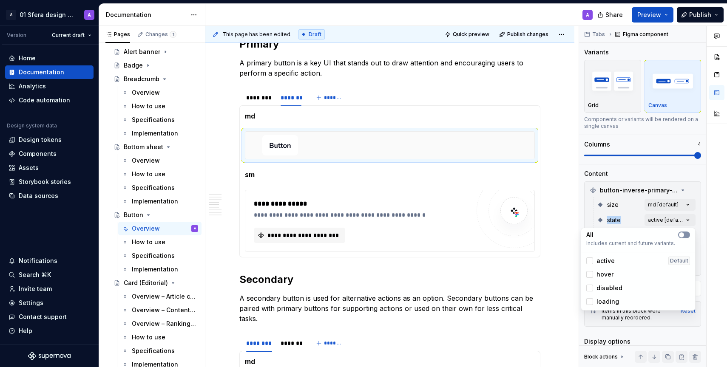
click at [685, 234] on button "button" at bounding box center [684, 235] width 12 height 7
click at [710, 213] on div at bounding box center [716, 197] width 20 height 342
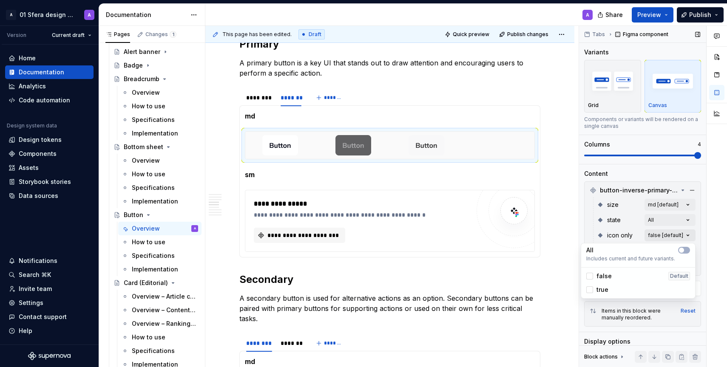
click at [677, 234] on div "Comments Open comments No comments yet Select ‘Comment’ from the block context …" at bounding box center [653, 197] width 148 height 342
click at [687, 249] on only-switch "button" at bounding box center [684, 250] width 12 height 7
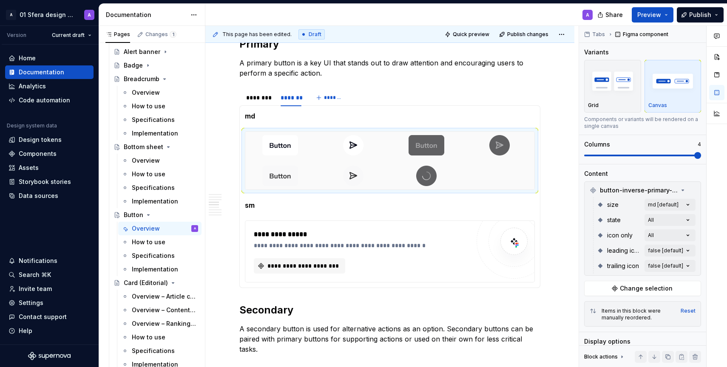
click at [717, 241] on div at bounding box center [716, 197] width 20 height 342
click at [685, 249] on div "Comments Open comments No comments yet Select ‘Comment’ from the block context …" at bounding box center [653, 197] width 148 height 342
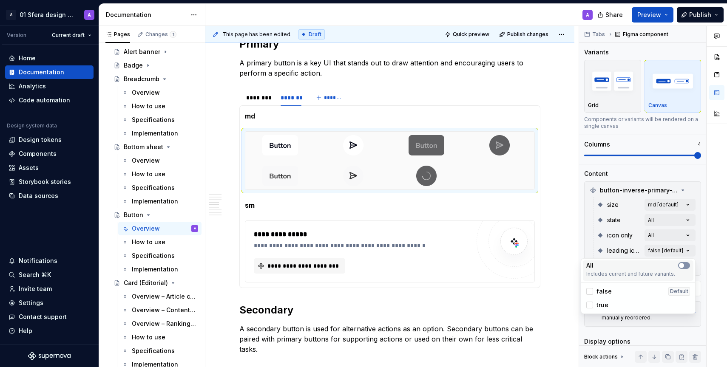
click at [684, 265] on icon "button" at bounding box center [681, 265] width 7 height 5
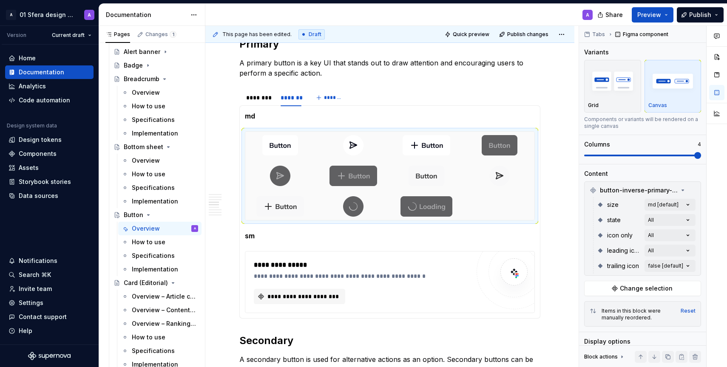
click at [708, 257] on div at bounding box center [716, 197] width 20 height 342
click at [687, 263] on div "Comments Open comments No comments yet Select ‘Comment’ from the block context …" at bounding box center [653, 197] width 148 height 342
click at [681, 277] on icon-switch "button" at bounding box center [684, 280] width 12 height 7
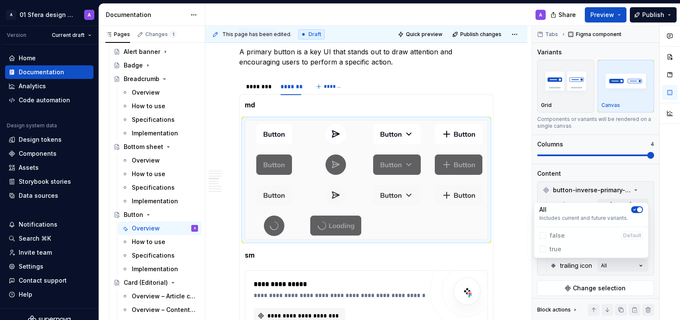
scroll to position [636, 0]
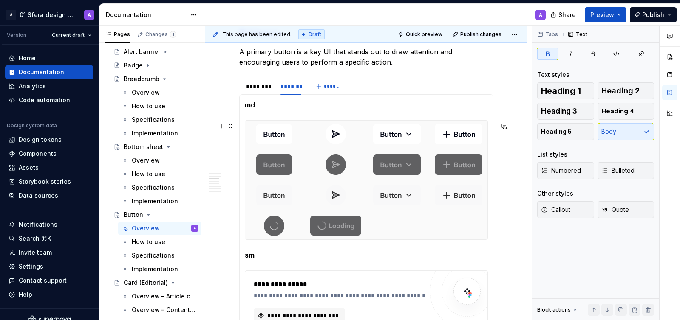
click at [444, 130] on img at bounding box center [459, 134] width 48 height 20
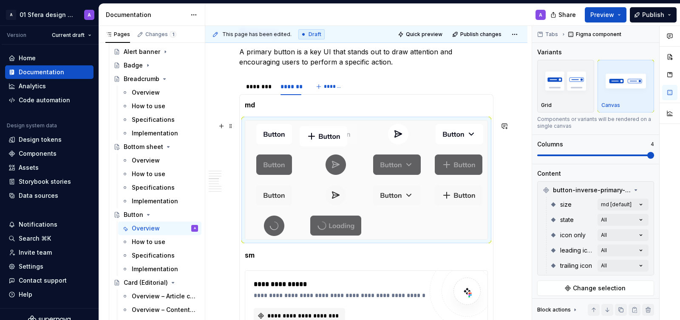
drag, startPoint x: 460, startPoint y: 134, endPoint x: 325, endPoint y: 135, distance: 135.1
click at [325, 135] on body "A 01 Sfera design system A Version Current draft Home Documentation Analytics C…" at bounding box center [340, 160] width 680 height 320
drag, startPoint x: 448, startPoint y: 138, endPoint x: 383, endPoint y: 135, distance: 65.1
click at [383, 135] on body "A 01 Sfera design system A Version Current draft Home Documentation Analytics C…" at bounding box center [340, 160] width 680 height 320
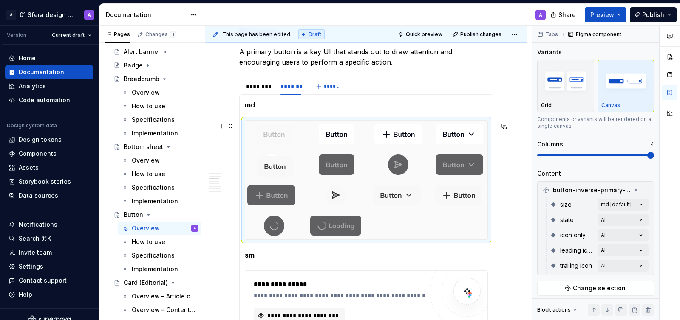
drag, startPoint x: 277, startPoint y: 200, endPoint x: 277, endPoint y: 162, distance: 37.4
click at [277, 162] on body "A 01 Sfera design system A Version Current draft Home Documentation Analytics C…" at bounding box center [340, 160] width 680 height 320
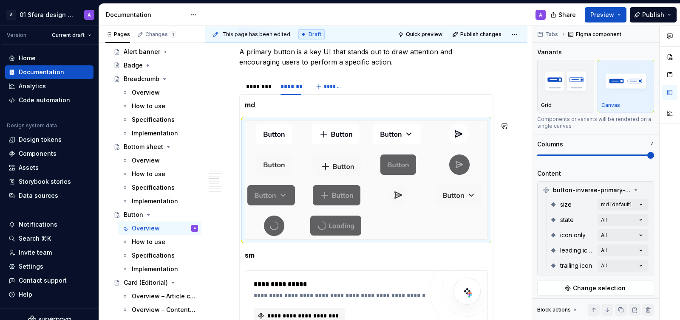
drag, startPoint x: 470, startPoint y: 197, endPoint x: 356, endPoint y: 164, distance: 118.5
click at [356, 164] on body "A 01 Sfera design system A Version Current draft Home Documentation Analytics C…" at bounding box center [340, 160] width 680 height 320
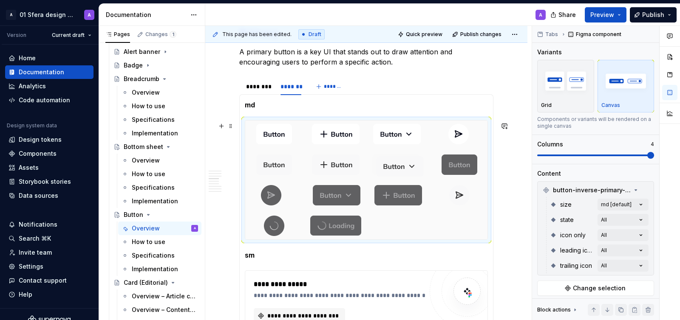
drag, startPoint x: 457, startPoint y: 199, endPoint x: 415, endPoint y: 169, distance: 52.1
click at [415, 169] on body "A 01 Sfera design system A Version Current draft Home Documentation Analytics C…" at bounding box center [340, 160] width 680 height 320
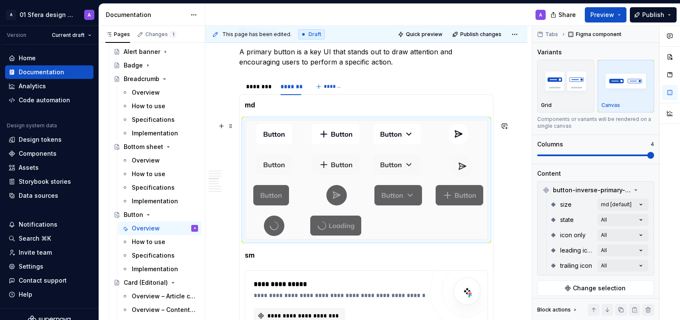
drag, startPoint x: 461, startPoint y: 198, endPoint x: 462, endPoint y: 168, distance: 30.2
click at [462, 168] on body "A 01 Sfera design system A Version Current draft Home Documentation Analytics C…" at bounding box center [340, 160] width 680 height 320
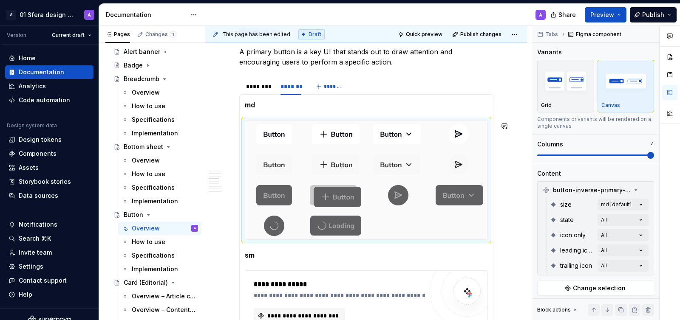
drag, startPoint x: 450, startPoint y: 199, endPoint x: 336, endPoint y: 198, distance: 114.3
click at [336, 199] on body "A 01 Sfera design system A Version Current draft Home Documentation Analytics C…" at bounding box center [340, 160] width 680 height 320
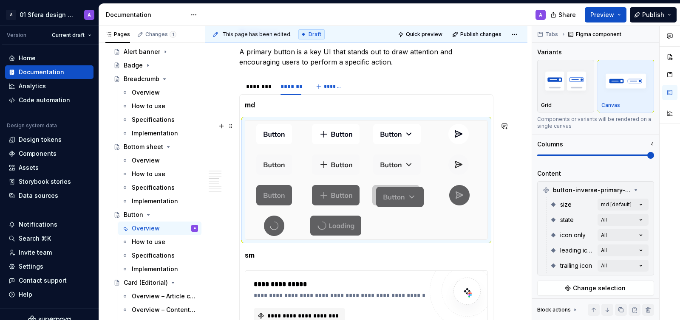
drag, startPoint x: 450, startPoint y: 198, endPoint x: 399, endPoint y: 197, distance: 51.0
click at [399, 197] on body "A 01 Sfera design system A Version Current draft Home Documentation Analytics C…" at bounding box center [340, 160] width 680 height 320
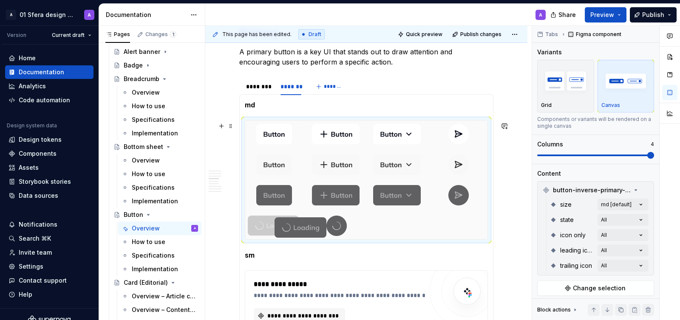
drag, startPoint x: 345, startPoint y: 230, endPoint x: 292, endPoint y: 230, distance: 52.7
click at [292, 230] on body "A 01 Sfera design system A Version Current draft Home Documentation Analytics C…" at bounding box center [340, 160] width 680 height 320
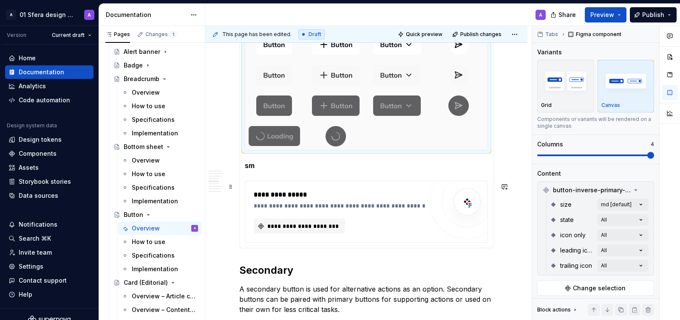
scroll to position [724, 0]
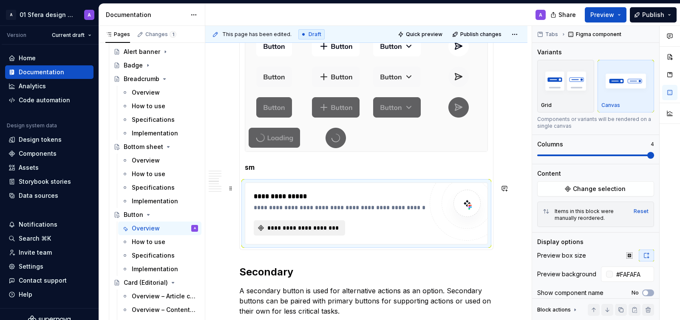
click at [302, 230] on span "**********" at bounding box center [303, 228] width 74 height 8
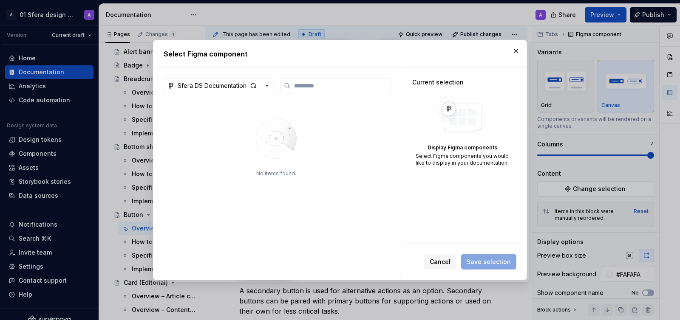
type textarea "*"
click at [261, 91] on div "button" at bounding box center [259, 86] width 24 height 12
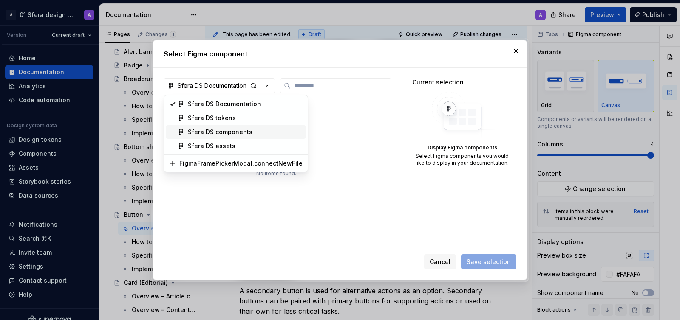
click at [238, 128] on div "Sfera DS components" at bounding box center [220, 132] width 65 height 8
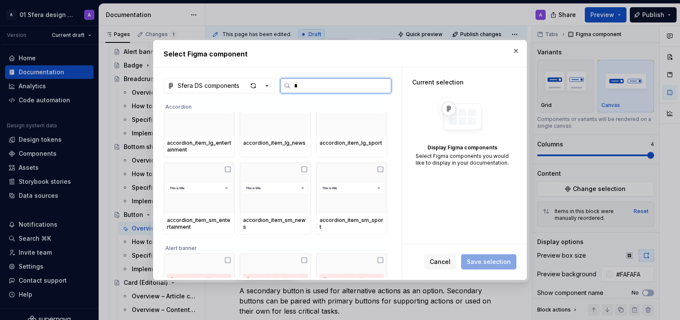
scroll to position [0, 0]
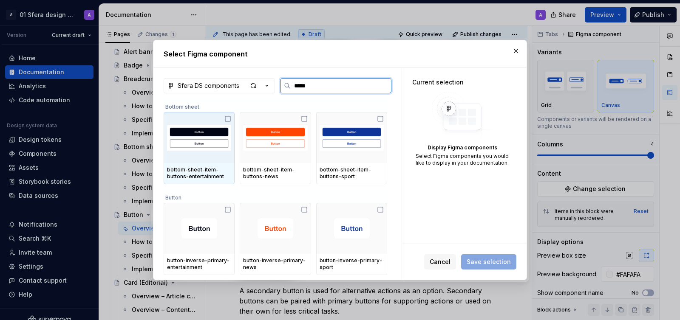
type input "******"
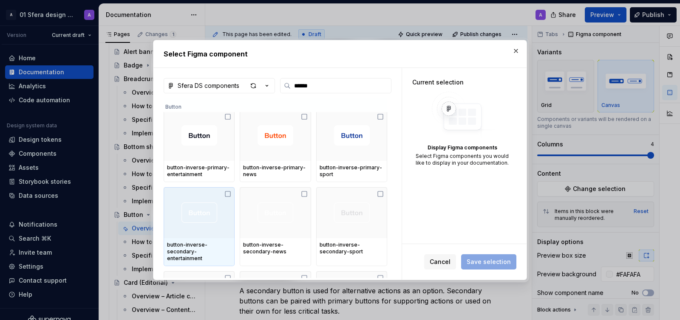
scroll to position [85, 0]
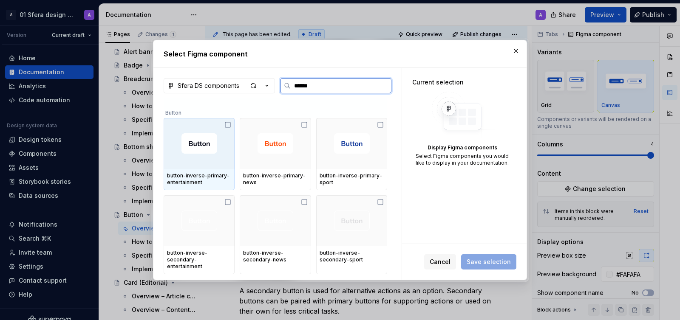
click at [228, 130] on div at bounding box center [199, 143] width 71 height 51
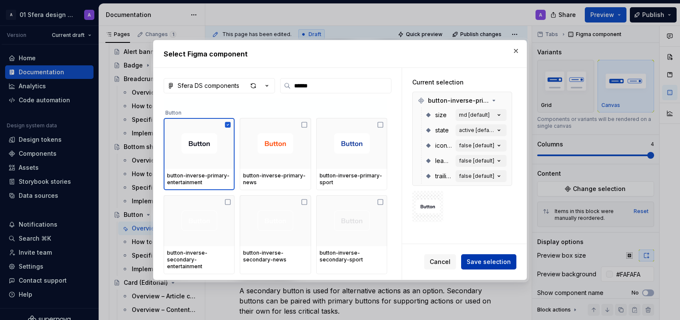
click at [473, 255] on button "Save selection" at bounding box center [488, 262] width 55 height 15
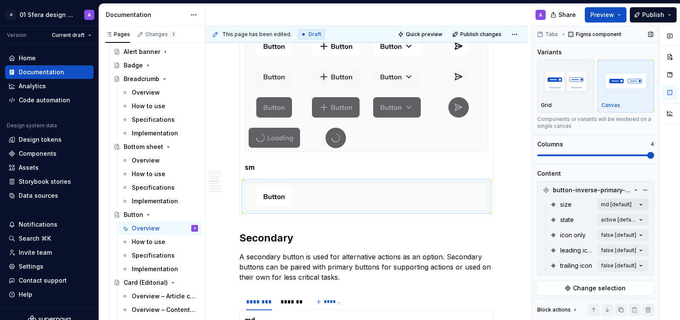
click at [625, 205] on div "Comments Open comments No comments yet Select ‘Comment’ from the block context …" at bounding box center [606, 173] width 148 height 295
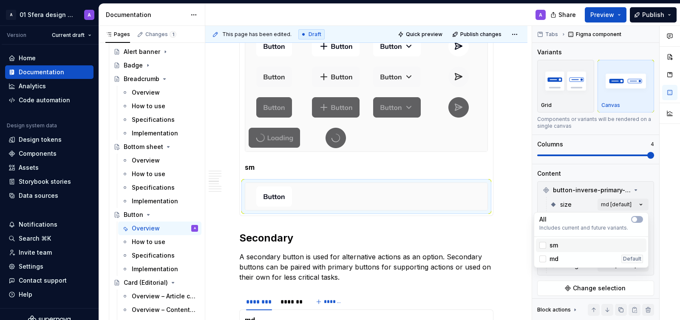
click at [557, 245] on span "sm" at bounding box center [553, 245] width 8 height 8
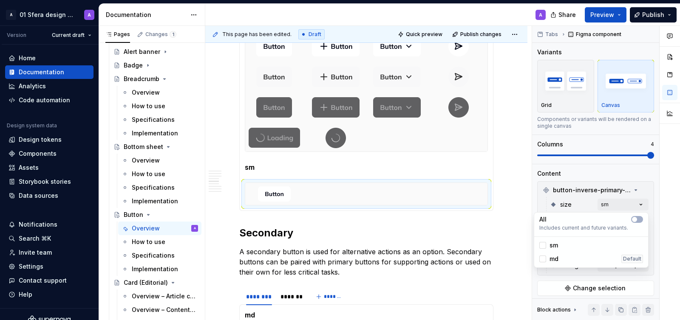
click at [675, 189] on div at bounding box center [669, 173] width 20 height 295
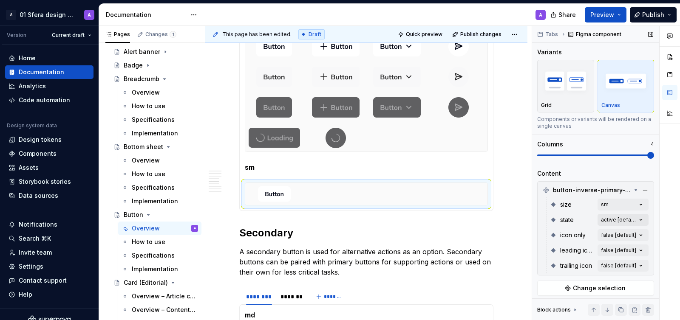
click at [637, 220] on div "Comments Open comments No comments yet Select ‘Comment’ from the block context …" at bounding box center [606, 173] width 148 height 295
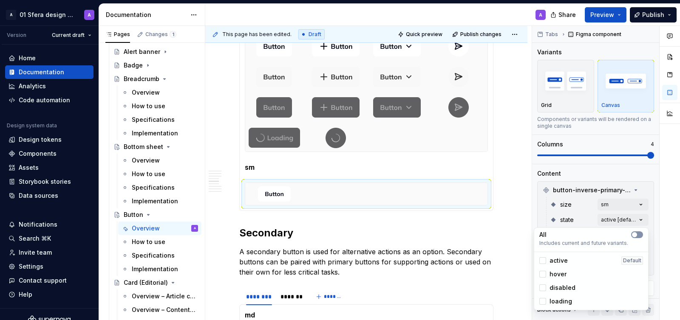
click at [637, 234] on icon "button" at bounding box center [634, 234] width 7 height 5
click at [675, 224] on div at bounding box center [669, 173] width 20 height 295
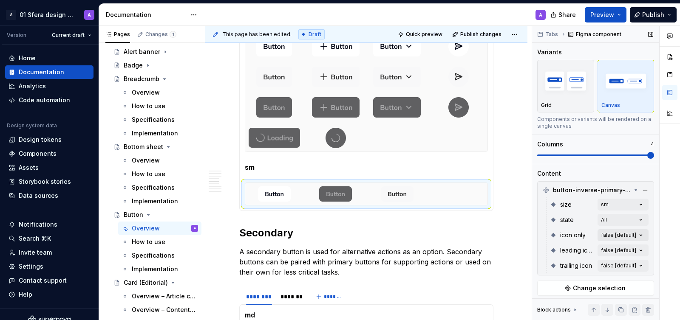
click at [634, 238] on div "Comments Open comments No comments yet Select ‘Comment’ from the block context …" at bounding box center [606, 173] width 148 height 295
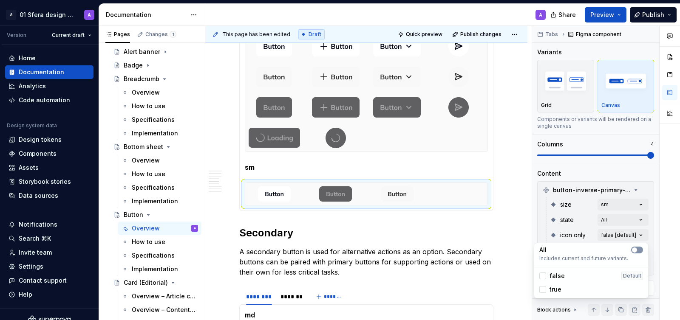
click at [640, 251] on only-switch "button" at bounding box center [637, 250] width 12 height 7
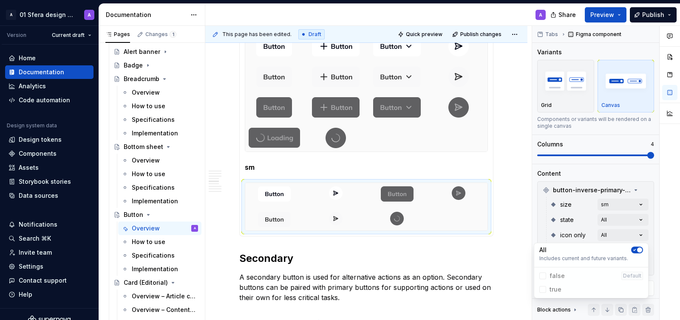
click at [674, 237] on div at bounding box center [669, 173] width 20 height 295
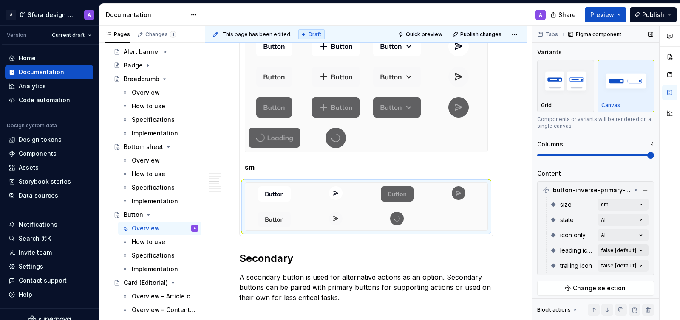
click at [631, 250] on div "Comments Open comments No comments yet Select ‘Comment’ from the block context …" at bounding box center [606, 173] width 148 height 295
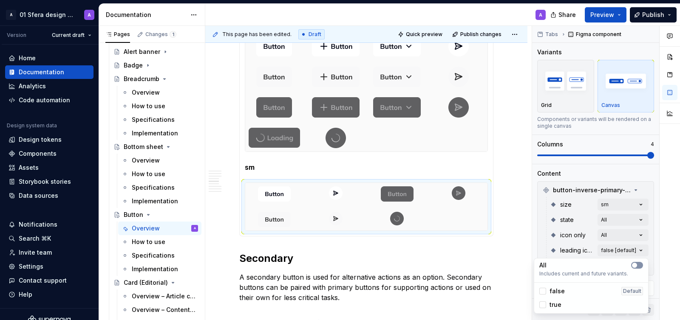
click at [637, 264] on icon "button" at bounding box center [634, 265] width 7 height 5
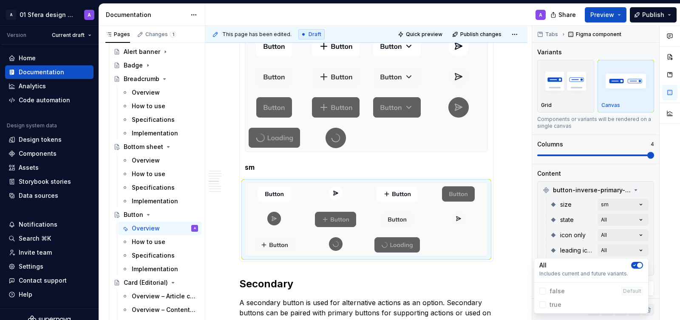
click at [679, 243] on div at bounding box center [669, 173] width 20 height 295
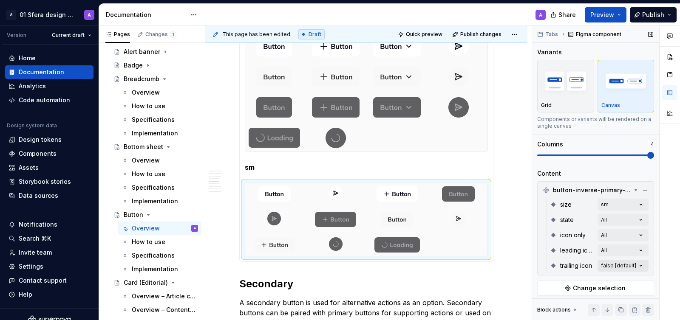
click at [638, 265] on div "Comments Open comments No comments yet Select ‘Comment’ from the block context …" at bounding box center [606, 173] width 148 height 295
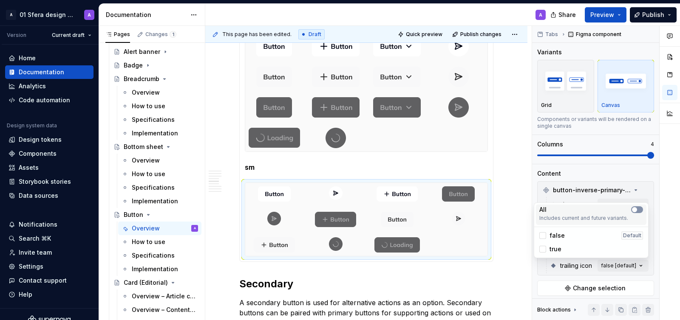
click at [638, 210] on icon-switch "button" at bounding box center [637, 210] width 12 height 7
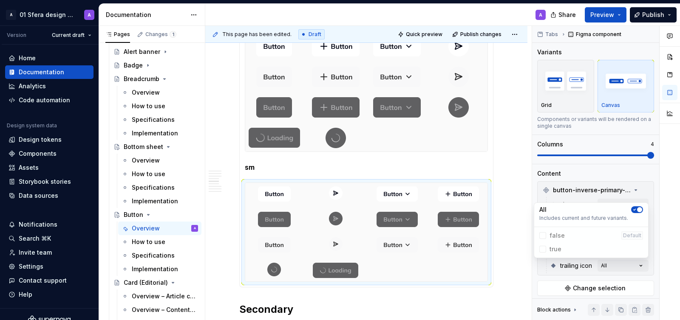
click at [669, 202] on div at bounding box center [669, 173] width 20 height 295
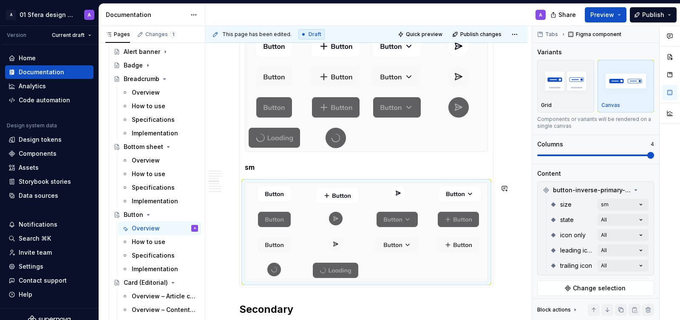
drag, startPoint x: 461, startPoint y: 195, endPoint x: 342, endPoint y: 198, distance: 119.9
click at [342, 198] on body "A 01 Sfera design system A Version Current draft Home Documentation Analytics C…" at bounding box center [340, 160] width 680 height 320
drag, startPoint x: 463, startPoint y: 196, endPoint x: 403, endPoint y: 197, distance: 59.5
click at [403, 197] on body "A 01 Sfera design system A Version Current draft Home Documentation Analytics C…" at bounding box center [340, 160] width 680 height 320
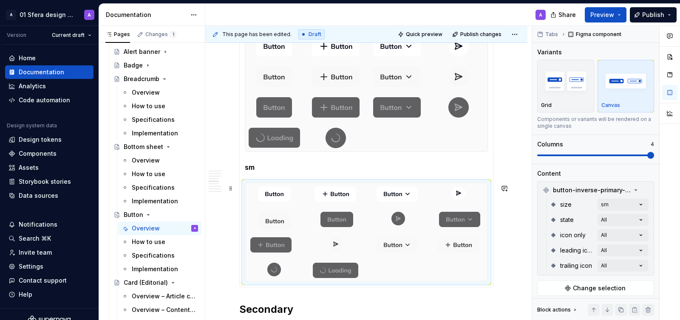
drag, startPoint x: 279, startPoint y: 247, endPoint x: 277, endPoint y: 220, distance: 27.2
click at [277, 220] on body "A 01 Sfera design system A Version Current draft Home Documentation Analytics C…" at bounding box center [340, 160] width 680 height 320
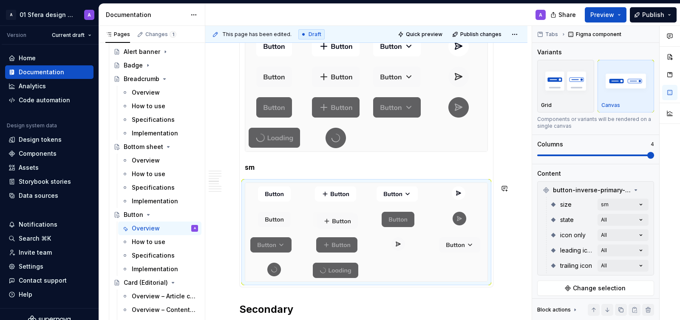
drag, startPoint x: 471, startPoint y: 249, endPoint x: 353, endPoint y: 218, distance: 121.8
click at [353, 218] on body "A 01 Sfera design system A Version Current draft Home Documentation Analytics C…" at bounding box center [340, 160] width 680 height 320
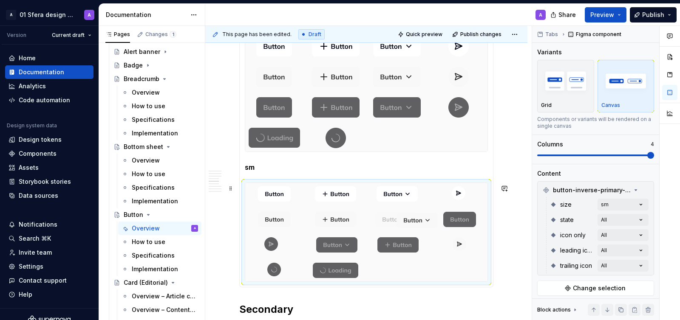
drag, startPoint x: 462, startPoint y: 250, endPoint x: 408, endPoint y: 221, distance: 62.0
click at [408, 221] on body "A 01 Sfera design system A Version Current draft Home Documentation Analytics C…" at bounding box center [340, 160] width 680 height 320
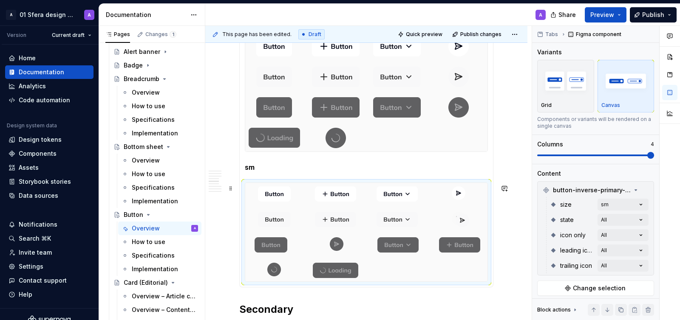
drag, startPoint x: 464, startPoint y: 244, endPoint x: 463, endPoint y: 215, distance: 28.9
click at [463, 215] on body "A 01 Sfera design system A Version Current draft Home Documentation Analytics C…" at bounding box center [340, 160] width 680 height 320
drag, startPoint x: 470, startPoint y: 249, endPoint x: 345, endPoint y: 245, distance: 124.1
click at [345, 245] on body "A 01 Sfera design system A Version Current draft Home Documentation Analytics C…" at bounding box center [340, 160] width 680 height 320
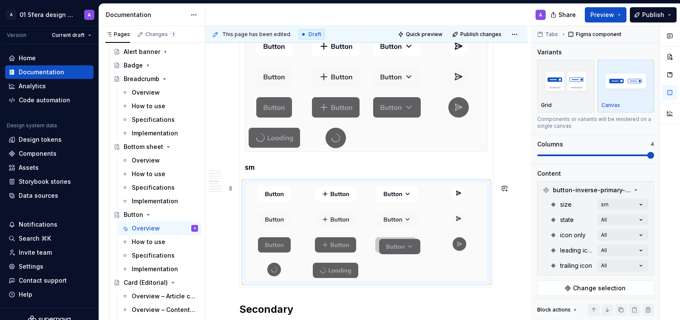
drag, startPoint x: 468, startPoint y: 246, endPoint x: 402, endPoint y: 244, distance: 65.5
click at [402, 244] on body "A 01 Sfera design system A Version Current draft Home Documentation Analytics C…" at bounding box center [340, 160] width 680 height 320
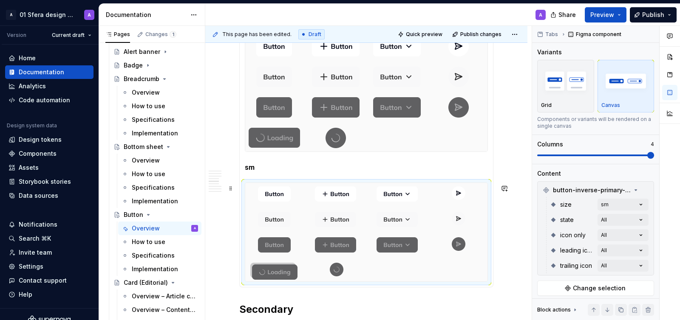
drag, startPoint x: 339, startPoint y: 275, endPoint x: 277, endPoint y: 274, distance: 62.1
click at [277, 274] on body "A 01 Sfera design system A Version Current draft Home Documentation Analytics C…" at bounding box center [340, 160] width 680 height 320
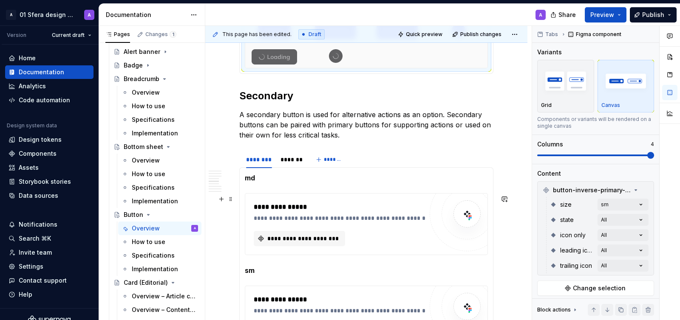
scroll to position [975, 0]
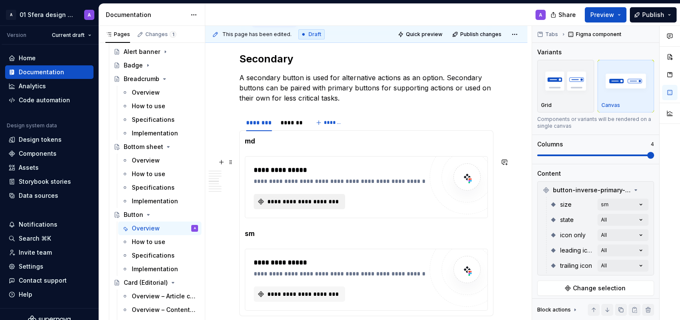
click at [292, 199] on span "**********" at bounding box center [303, 202] width 74 height 8
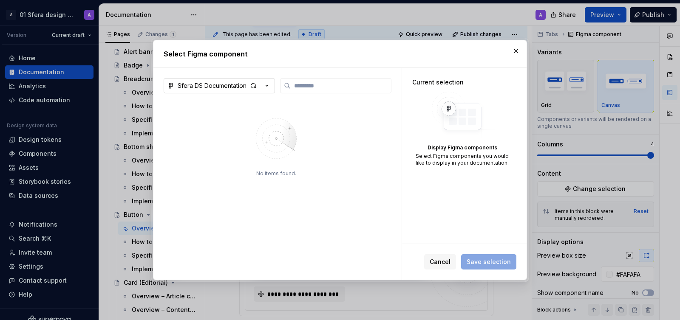
click at [260, 87] on div "button" at bounding box center [259, 86] width 24 height 12
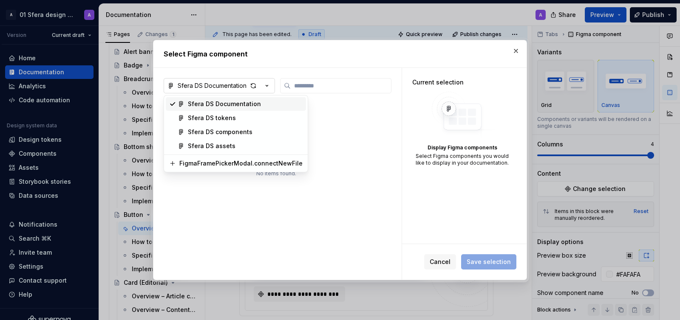
type textarea "*"
click at [239, 136] on div "Sfera DS components" at bounding box center [220, 132] width 65 height 8
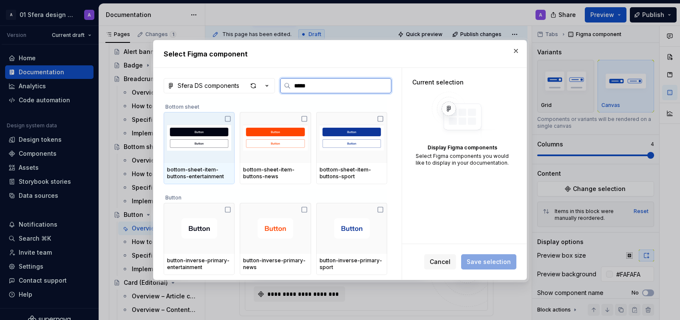
type input "******"
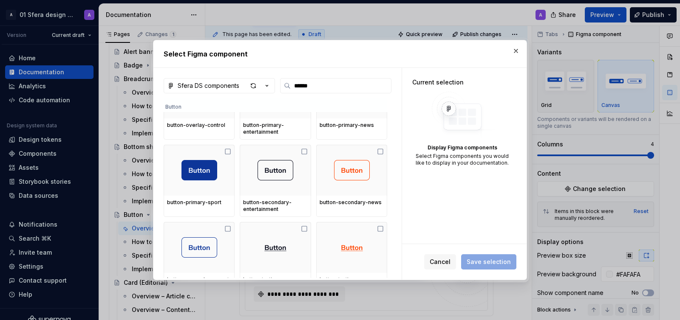
scroll to position [370, 0]
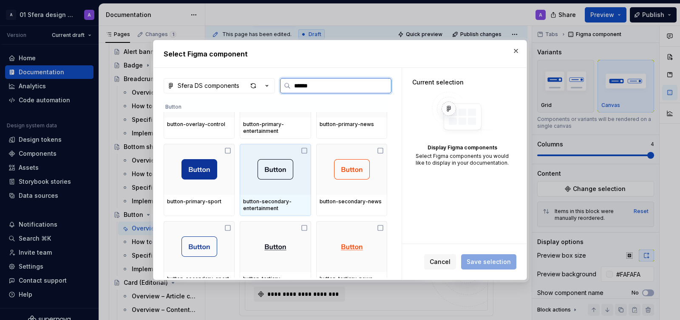
click at [307, 147] on icon at bounding box center [304, 150] width 7 height 7
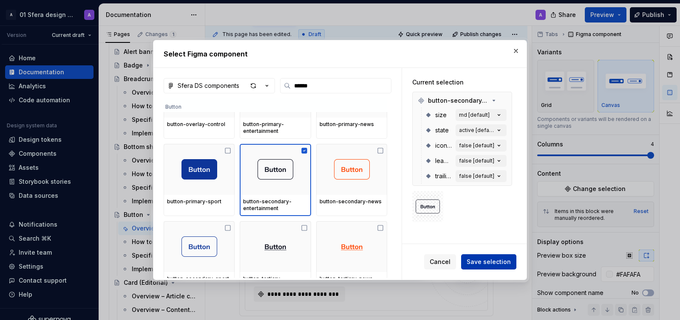
click at [479, 262] on span "Save selection" at bounding box center [489, 262] width 44 height 8
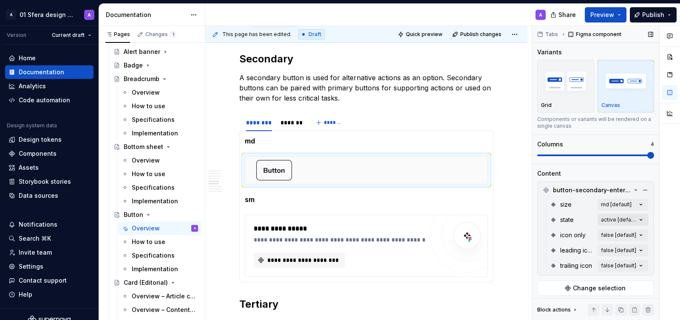
click at [637, 218] on div "Comments Open comments No comments yet Select ‘Comment’ from the block context …" at bounding box center [606, 173] width 148 height 295
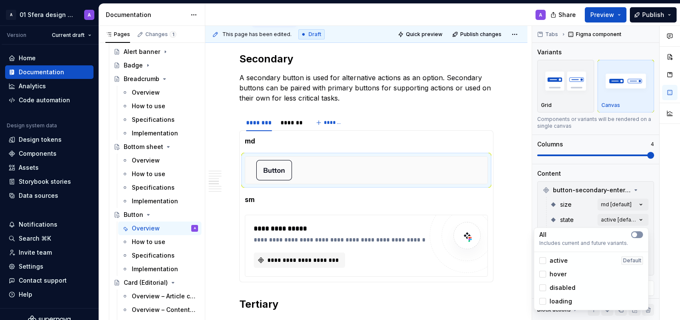
click at [639, 235] on button "button" at bounding box center [637, 235] width 12 height 7
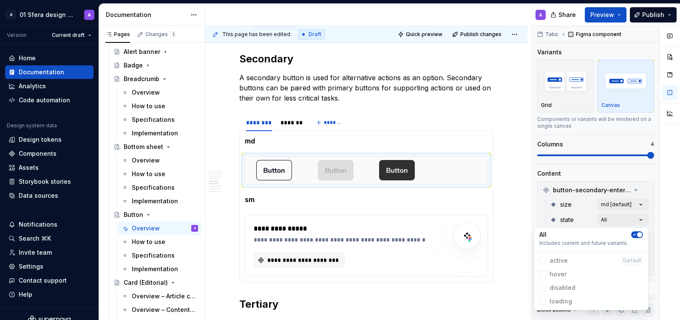
click at [641, 211] on div "Comments Open comments No comments yet Select ‘Comment’ from the block context …" at bounding box center [606, 173] width 148 height 295
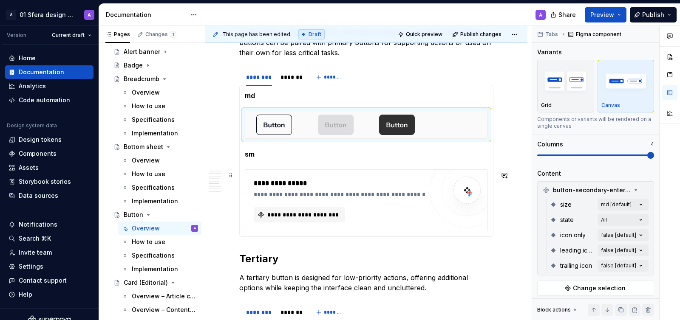
scroll to position [1020, 0]
click at [631, 237] on div "Comments Open comments No comments yet Select ‘Comment’ from the block context …" at bounding box center [606, 173] width 148 height 295
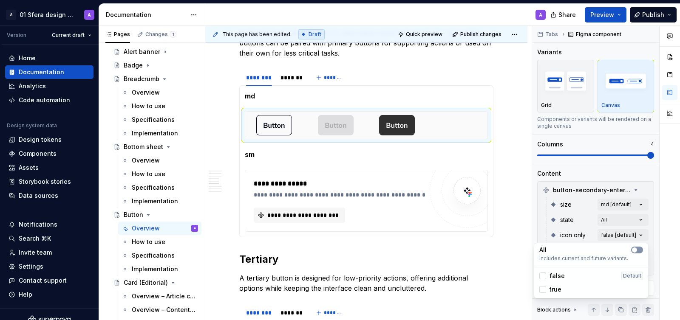
click at [638, 252] on only-switch "button" at bounding box center [637, 250] width 12 height 7
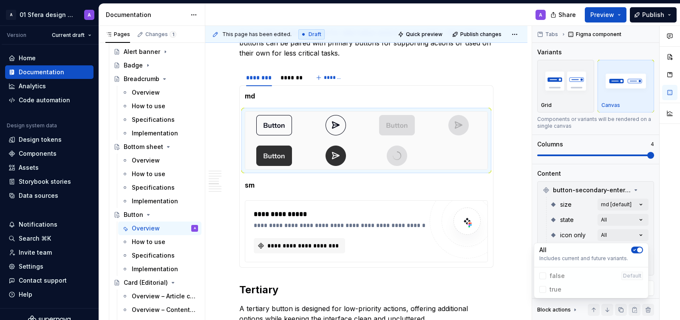
click at [653, 229] on div "Comments Open comments No comments yet Select ‘Comment’ from the block context …" at bounding box center [606, 173] width 148 height 295
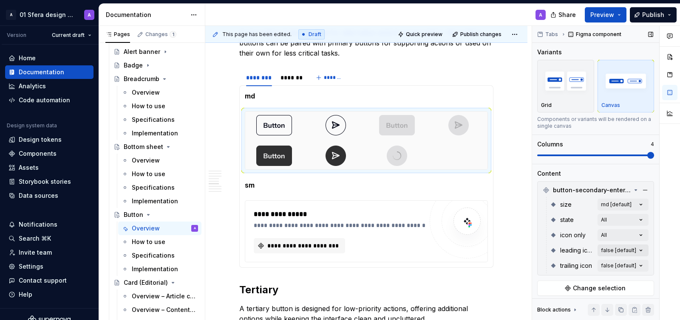
click at [628, 248] on div "Comments Open comments No comments yet Select ‘Comment’ from the block context …" at bounding box center [606, 173] width 148 height 295
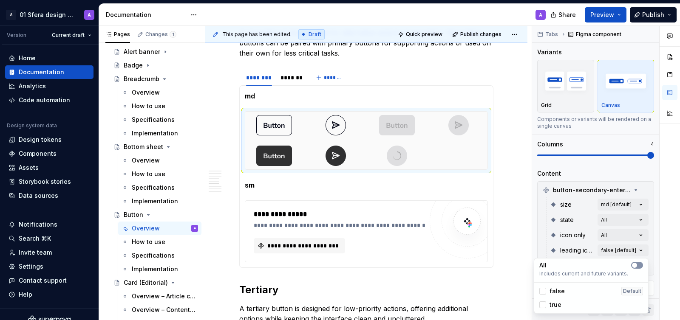
click at [639, 263] on icon-switch "button" at bounding box center [637, 265] width 12 height 7
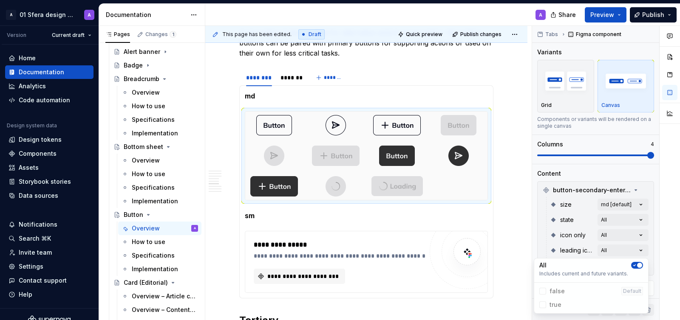
click at [666, 228] on div at bounding box center [669, 173] width 20 height 295
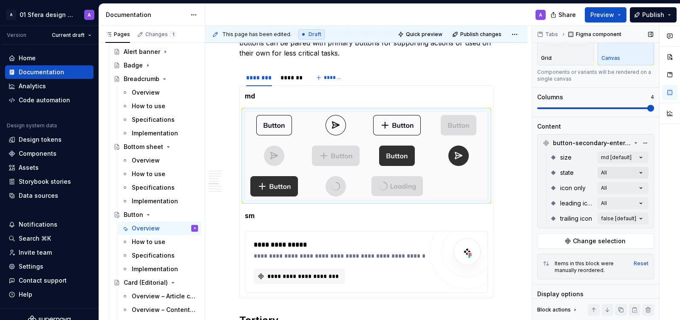
scroll to position [48, 0]
click at [628, 213] on div "Comments Open comments No comments yet Select ‘Comment’ from the block context …" at bounding box center [606, 173] width 148 height 295
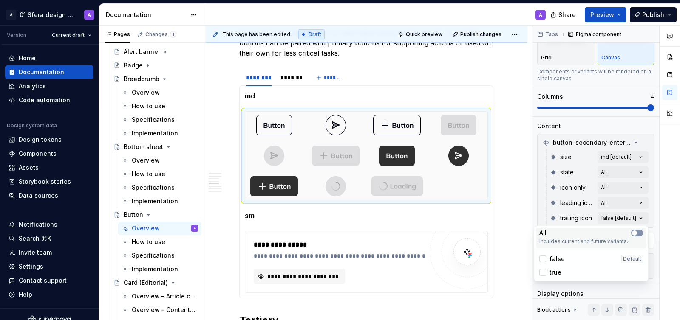
click at [636, 232] on span "button" at bounding box center [634, 233] width 5 height 5
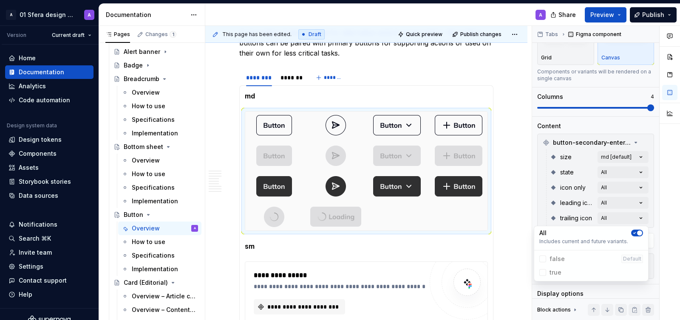
click at [442, 120] on html "A 01 Sfera design system A Version Current draft Home Documentation Analytics C…" at bounding box center [340, 160] width 680 height 320
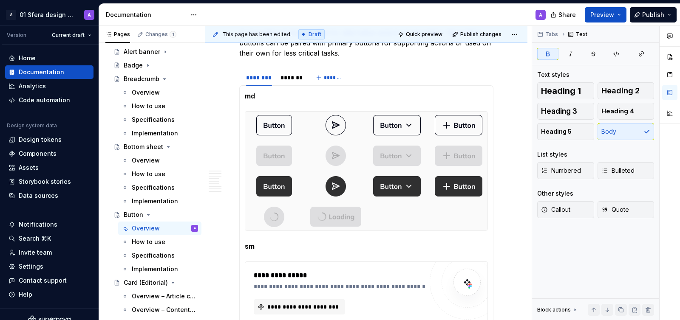
scroll to position [0, 0]
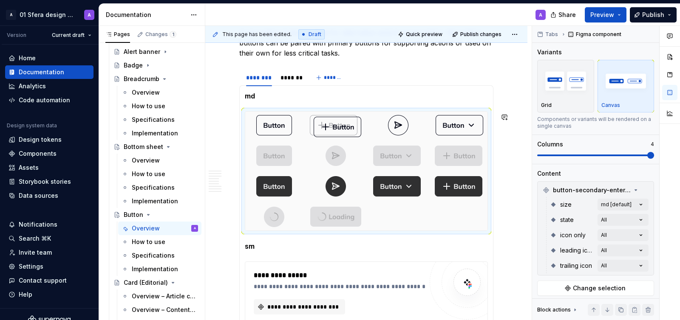
drag, startPoint x: 455, startPoint y: 125, endPoint x: 342, endPoint y: 125, distance: 112.6
click at [342, 125] on body "A 01 Sfera design system A Version Current draft Home Documentation Analytics C…" at bounding box center [340, 160] width 680 height 320
drag, startPoint x: 470, startPoint y: 125, endPoint x: 410, endPoint y: 125, distance: 60.3
click at [410, 125] on body "A 01 Sfera design system A Version Current draft Home Documentation Analytics C…" at bounding box center [340, 160] width 680 height 320
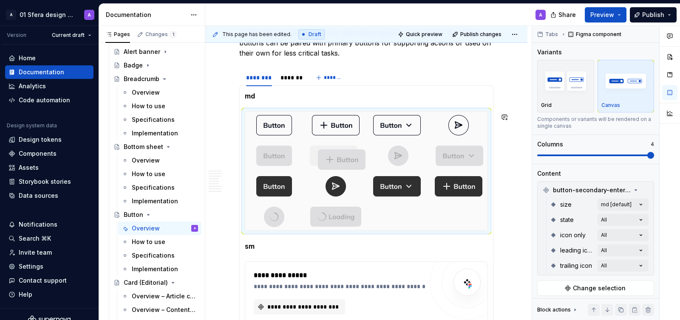
drag, startPoint x: 462, startPoint y: 160, endPoint x: 341, endPoint y: 160, distance: 121.5
click at [341, 161] on body "A 01 Sfera design system A Version Current draft Home Documentation Analytics C…" at bounding box center [340, 160] width 680 height 320
drag, startPoint x: 458, startPoint y: 159, endPoint x: 400, endPoint y: 159, distance: 58.2
click at [400, 159] on body "A 01 Sfera design system A Version Current draft Home Documentation Analytics C…" at bounding box center [340, 160] width 680 height 320
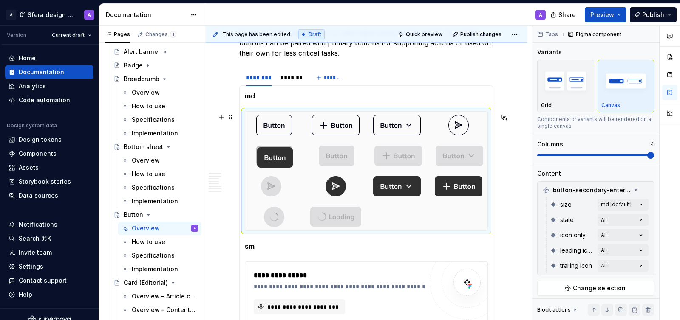
drag, startPoint x: 269, startPoint y: 189, endPoint x: 270, endPoint y: 153, distance: 36.1
click at [270, 153] on body "A 01 Sfera design system A Version Current draft Home Documentation Analytics C…" at bounding box center [340, 160] width 680 height 320
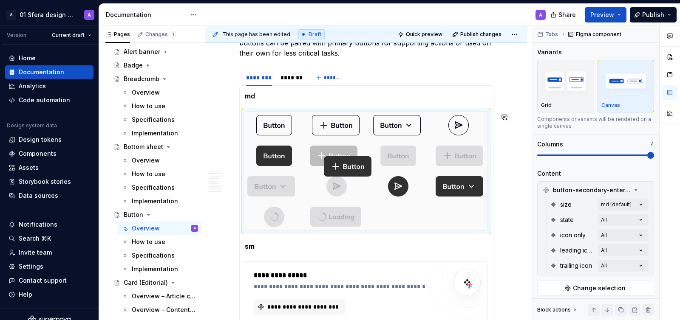
drag, startPoint x: 466, startPoint y: 191, endPoint x: 348, endPoint y: 166, distance: 120.9
click at [348, 166] on body "A 01 Sfera design system A Version Current draft Home Documentation Analytics C…" at bounding box center [340, 160] width 680 height 320
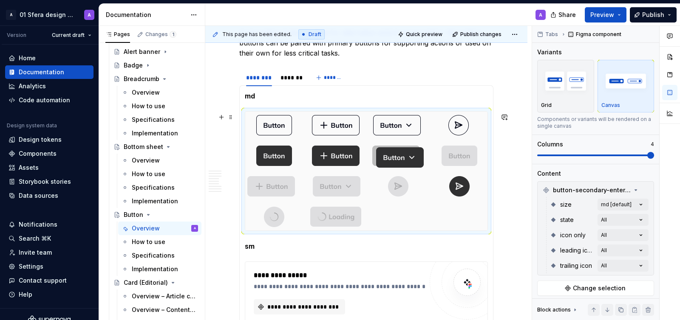
drag, startPoint x: 459, startPoint y: 194, endPoint x: 408, endPoint y: 170, distance: 56.7
click at [408, 170] on body "A 01 Sfera design system A Version Current draft Home Documentation Analytics C…" at bounding box center [340, 160] width 680 height 320
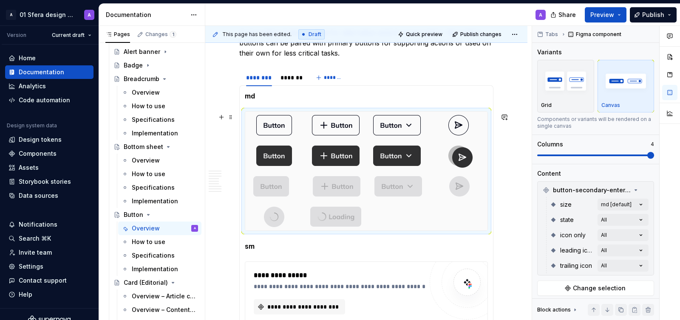
drag, startPoint x: 465, startPoint y: 187, endPoint x: 466, endPoint y: 158, distance: 29.3
click at [466, 158] on body "A 01 Sfera design system A Version Current draft Home Documentation Analytics C…" at bounding box center [340, 160] width 680 height 320
drag, startPoint x: 334, startPoint y: 217, endPoint x: 276, endPoint y: 214, distance: 57.4
click at [276, 214] on body "A 01 Sfera design system A Version Current draft Home Documentation Analytics C…" at bounding box center [340, 160] width 680 height 320
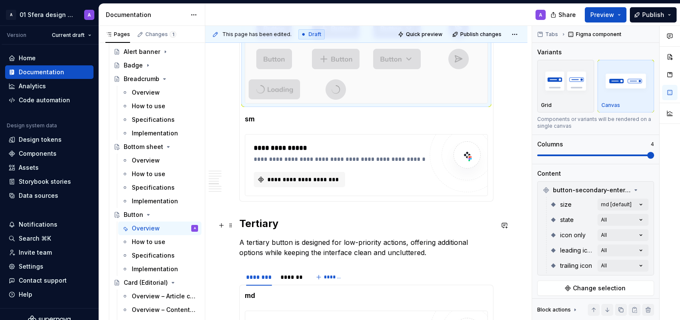
scroll to position [1148, 0]
click at [309, 187] on button "**********" at bounding box center [299, 179] width 91 height 15
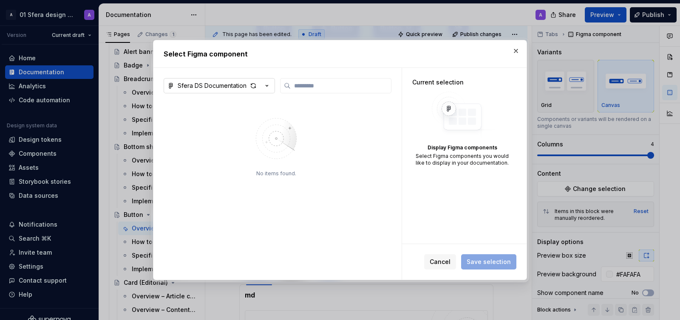
click at [266, 84] on icon "button" at bounding box center [267, 86] width 8 height 8
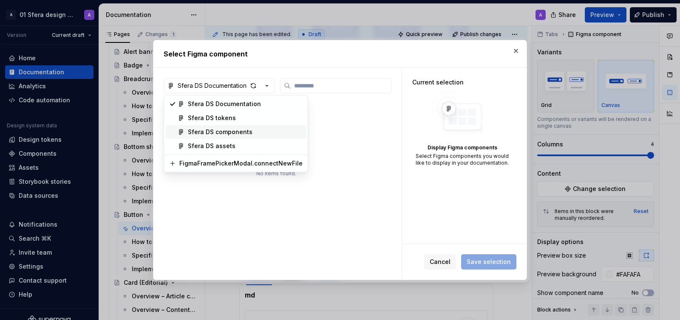
click at [259, 133] on div "Sfera DS components" at bounding box center [245, 132] width 115 height 8
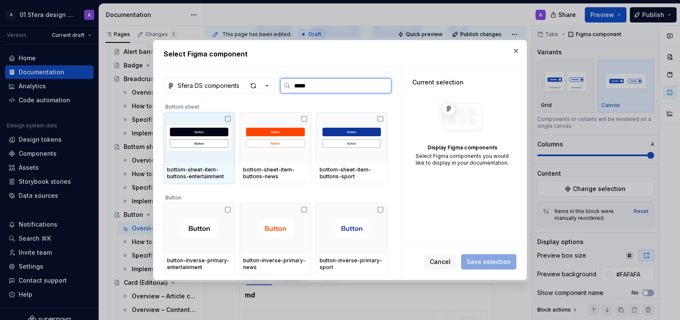
type input "******"
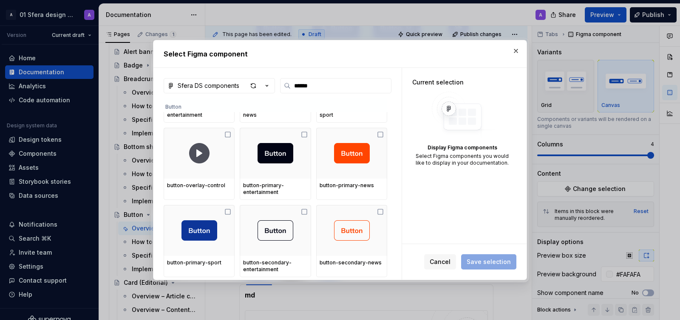
scroll to position [311, 0]
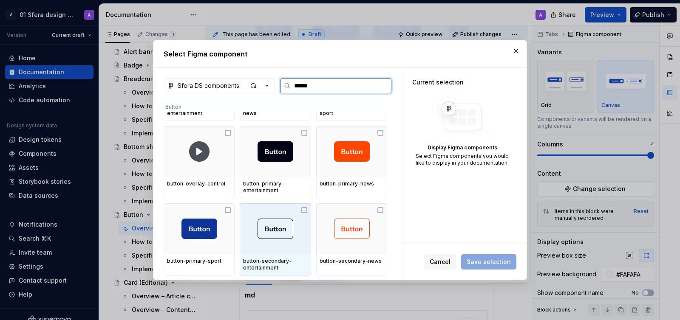
click at [308, 207] on icon at bounding box center [304, 210] width 7 height 7
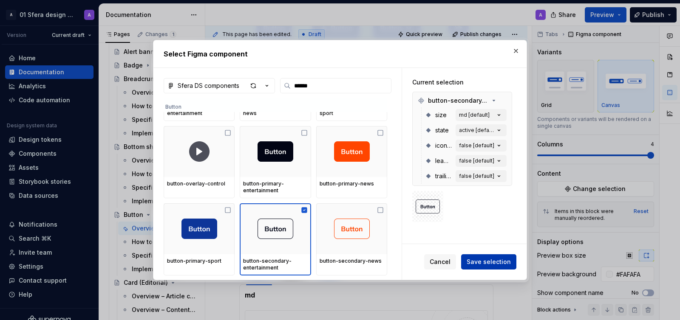
click at [488, 266] on span "Save selection" at bounding box center [489, 262] width 44 height 8
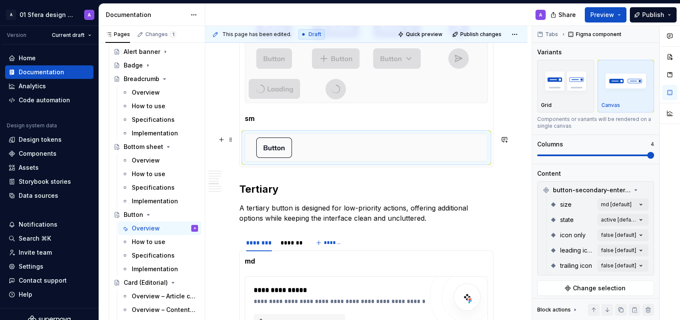
click at [422, 148] on div at bounding box center [366, 147] width 242 height 27
click at [629, 215] on div "Comments Open comments No comments yet Select ‘Comment’ from the block context …" at bounding box center [606, 173] width 148 height 295
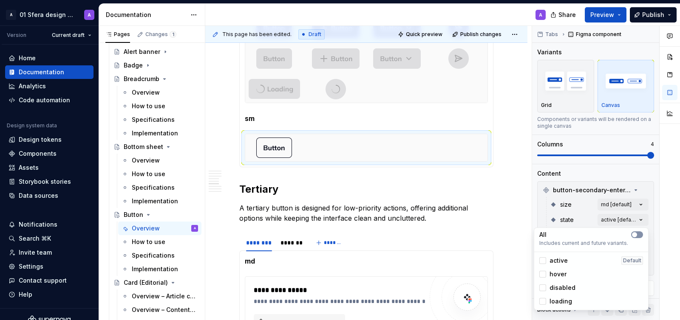
click at [640, 232] on button "button" at bounding box center [637, 235] width 12 height 7
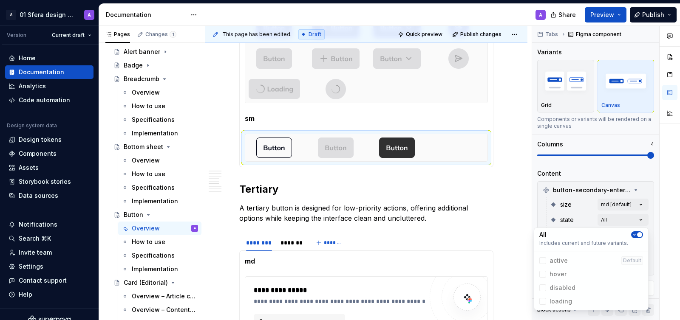
click at [628, 205] on div "Comments Open comments No comments yet Select ‘Comment’ from the block context …" at bounding box center [606, 173] width 148 height 295
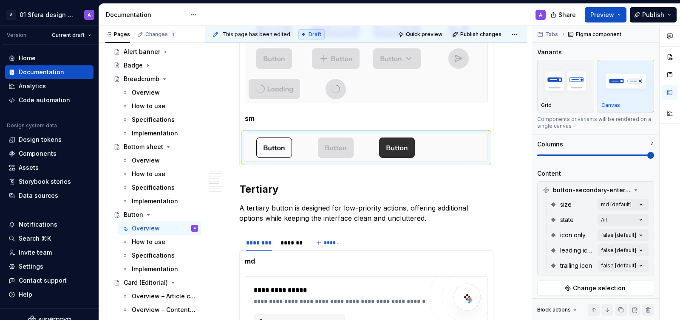
click at [628, 205] on div "Comments Open comments No comments yet Select ‘Comment’ from the block context …" at bounding box center [606, 173] width 148 height 295
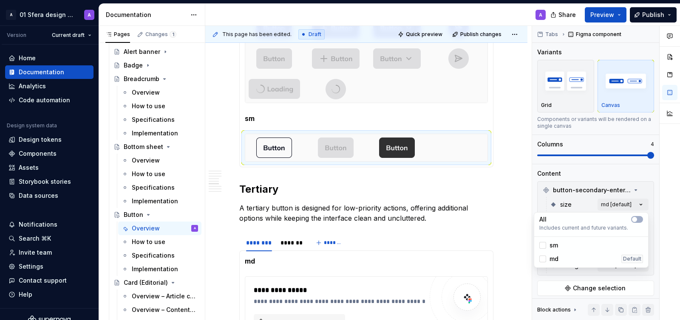
click at [628, 205] on div "Comments Open comments No comments yet Select ‘Comment’ from the block context …" at bounding box center [606, 173] width 148 height 295
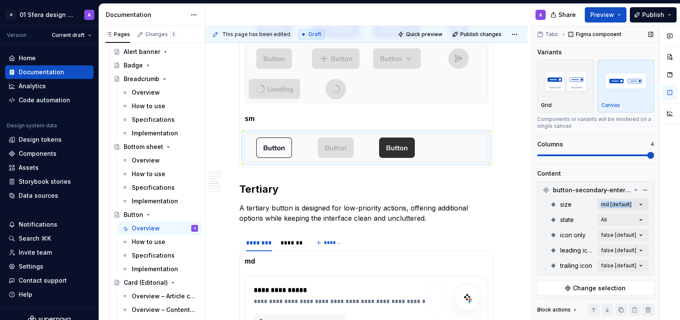
click at [626, 204] on div "Comments Open comments No comments yet Select ‘Comment’ from the block context …" at bounding box center [606, 173] width 148 height 295
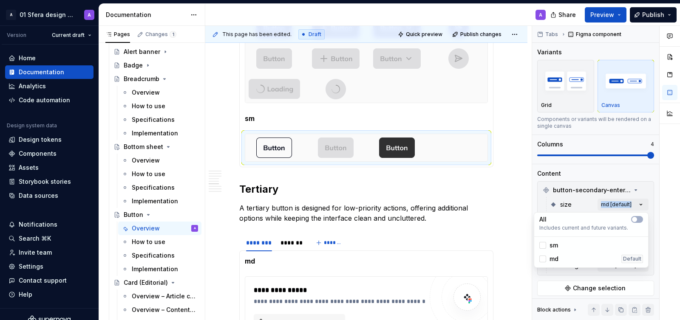
click at [547, 244] on div "sm" at bounding box center [548, 245] width 19 height 8
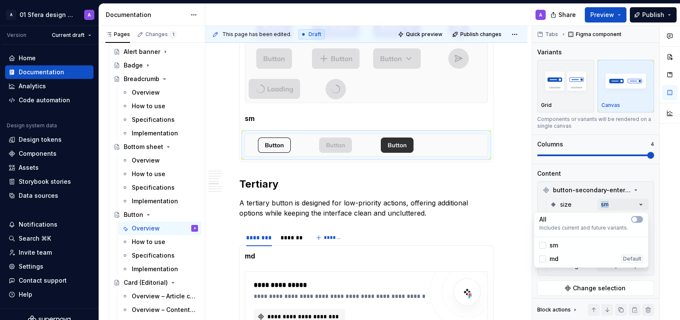
click at [661, 201] on div at bounding box center [669, 173] width 20 height 295
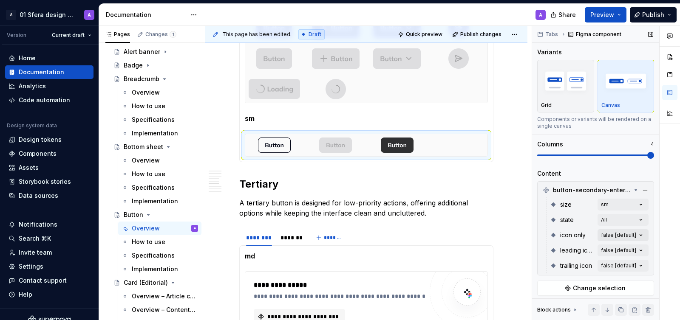
click at [642, 235] on div "Comments Open comments No comments yet Select ‘Comment’ from the block context …" at bounding box center [606, 173] width 148 height 295
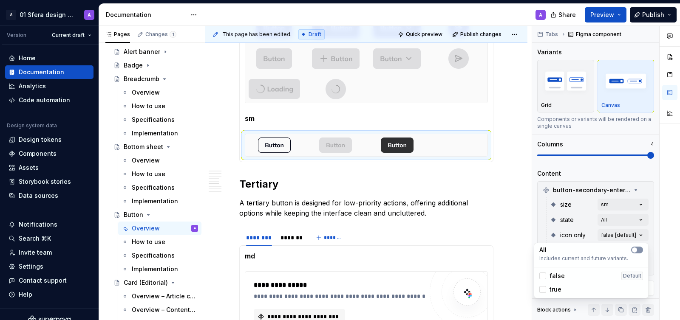
click at [637, 249] on icon "button" at bounding box center [634, 250] width 7 height 5
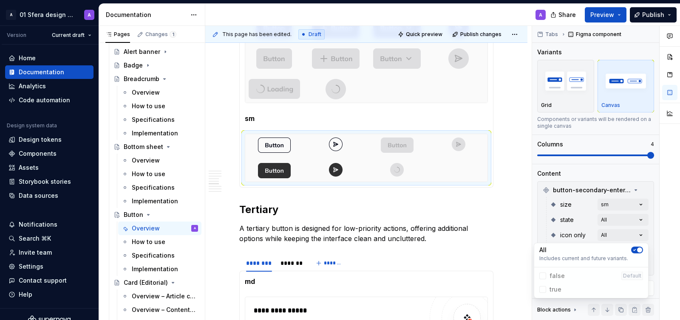
click at [658, 225] on div "Comments Open comments No comments yet Select ‘Comment’ from the block context …" at bounding box center [606, 173] width 148 height 295
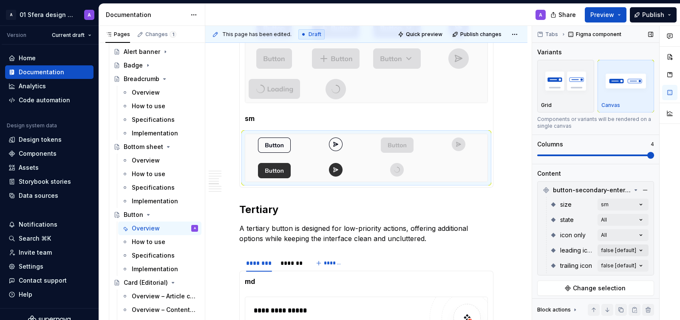
click at [635, 248] on div "Comments Open comments No comments yet Select ‘Comment’ from the block context …" at bounding box center [606, 173] width 148 height 295
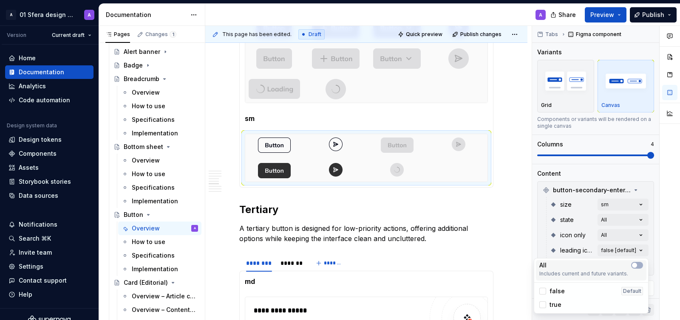
click at [636, 260] on div "All Includes current and future variants." at bounding box center [591, 270] width 110 height 20
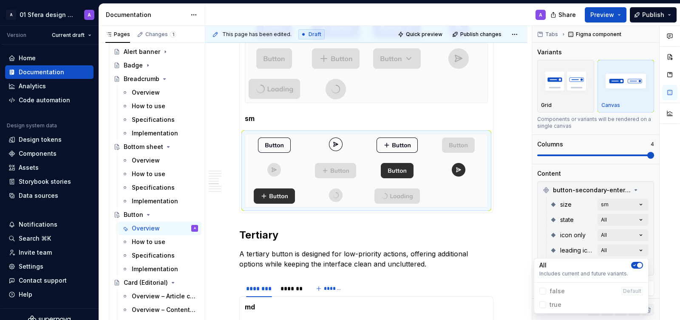
click at [625, 222] on div "Comments Open comments No comments yet Select ‘Comment’ from the block context …" at bounding box center [606, 173] width 148 height 295
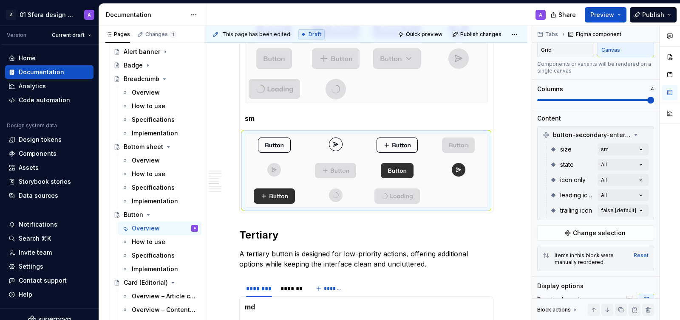
scroll to position [62, 0]
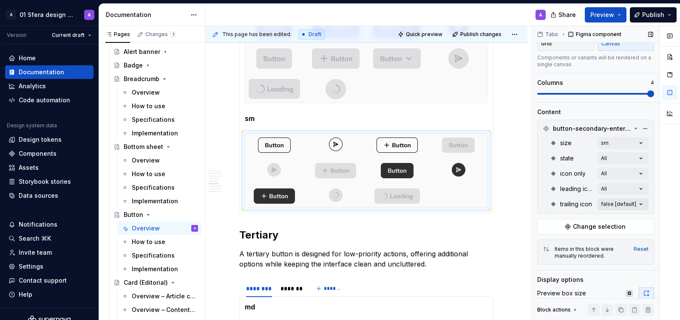
click at [641, 204] on div "Comments Open comments No comments yet Select ‘Comment’ from the block context …" at bounding box center [606, 173] width 148 height 295
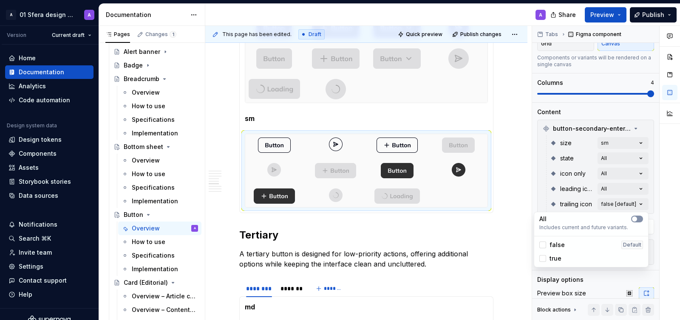
click at [637, 221] on icon "button" at bounding box center [634, 219] width 7 height 5
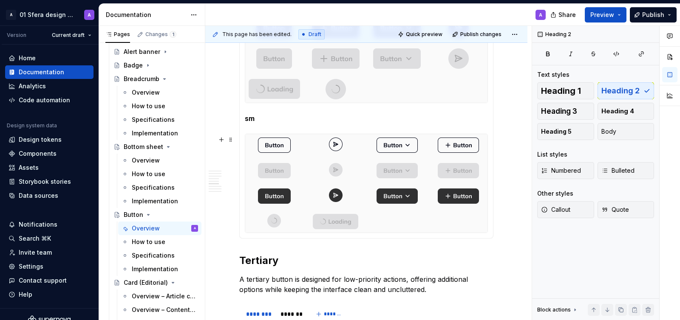
scroll to position [0, 0]
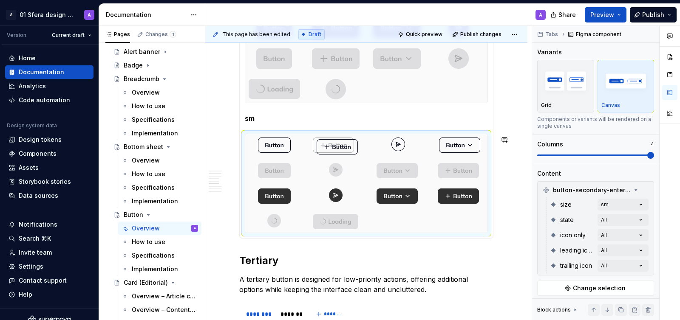
drag, startPoint x: 450, startPoint y: 146, endPoint x: 326, endPoint y: 147, distance: 124.1
click at [326, 147] on body "A 01 Sfera design system A Version Current draft Home Documentation Analytics C…" at bounding box center [340, 160] width 680 height 320
drag, startPoint x: 461, startPoint y: 146, endPoint x: 399, endPoint y: 146, distance: 61.2
click at [399, 146] on body "A 01 Sfera design system A Version Current draft Home Documentation Analytics C…" at bounding box center [340, 160] width 680 height 320
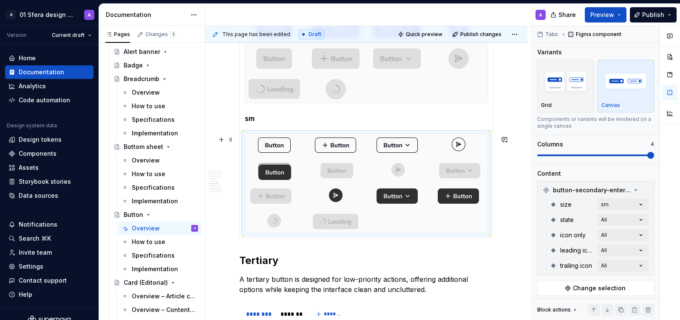
drag, startPoint x: 283, startPoint y: 194, endPoint x: 286, endPoint y: 161, distance: 33.2
click at [286, 161] on body "A 01 Sfera design system A Version Current draft Home Documentation Analytics C…" at bounding box center [340, 160] width 680 height 320
click at [286, 161] on div at bounding box center [274, 172] width 59 height 22
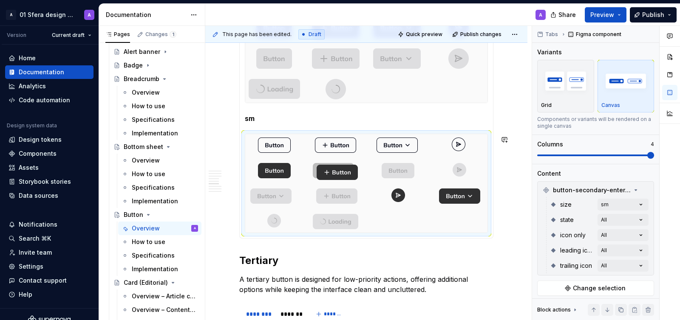
drag, startPoint x: 464, startPoint y: 201, endPoint x: 343, endPoint y: 182, distance: 122.5
click at [343, 182] on body "A 01 Sfera design system A Version Current draft Home Documentation Analytics C…" at bounding box center [340, 160] width 680 height 320
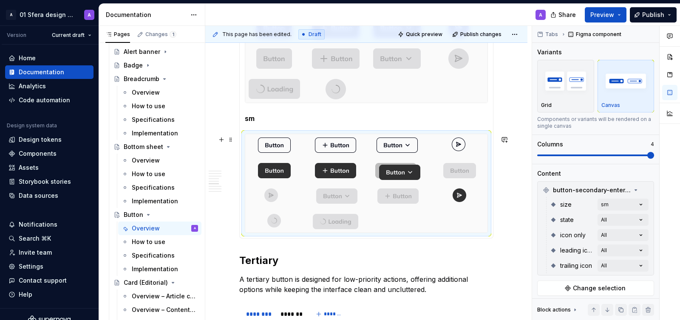
drag, startPoint x: 460, startPoint y: 202, endPoint x: 412, endPoint y: 176, distance: 54.6
click at [412, 176] on body "A 01 Sfera design system A Version Current draft Home Documentation Analytics C…" at bounding box center [340, 160] width 680 height 320
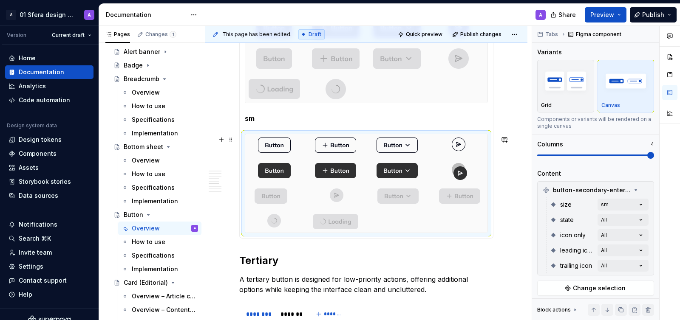
drag, startPoint x: 461, startPoint y: 198, endPoint x: 459, endPoint y: 175, distance: 23.5
click at [459, 175] on body "A 01 Sfera design system A Version Current draft Home Documentation Analytics C…" at bounding box center [340, 160] width 680 height 320
drag, startPoint x: 476, startPoint y: 200, endPoint x: 354, endPoint y: 199, distance: 122.0
click at [354, 199] on body "A 01 Sfera design system A Version Current draft Home Documentation Analytics C…" at bounding box center [340, 160] width 680 height 320
drag, startPoint x: 457, startPoint y: 201, endPoint x: 389, endPoint y: 200, distance: 67.6
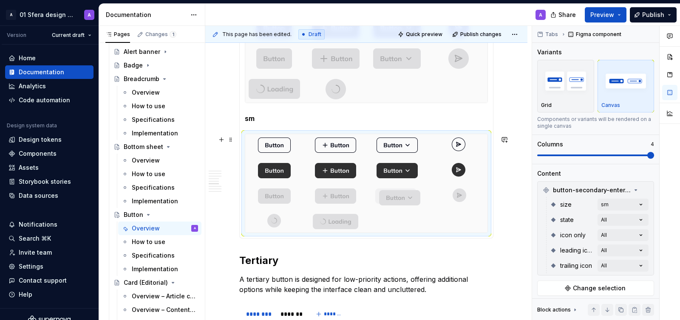
click at [389, 200] on body "A 01 Sfera design system A Version Current draft Home Documentation Analytics C…" at bounding box center [340, 160] width 680 height 320
drag, startPoint x: 331, startPoint y: 219, endPoint x: 276, endPoint y: 220, distance: 54.8
click at [276, 220] on body "A 01 Sfera design system A Version Current draft Home Documentation Analytics C…" at bounding box center [340, 160] width 680 height 320
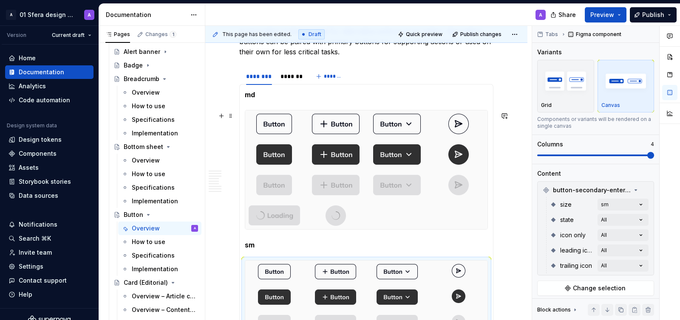
scroll to position [1020, 0]
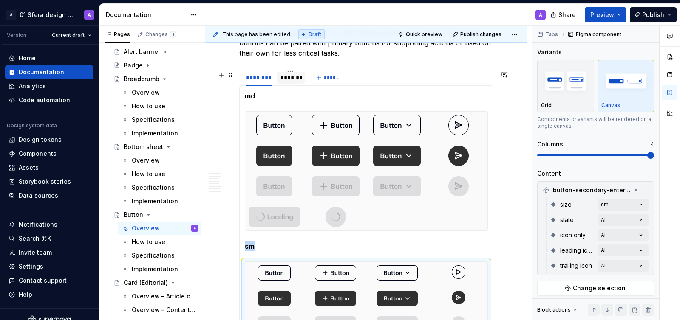
click at [291, 79] on div "*******" at bounding box center [290, 78] width 21 height 8
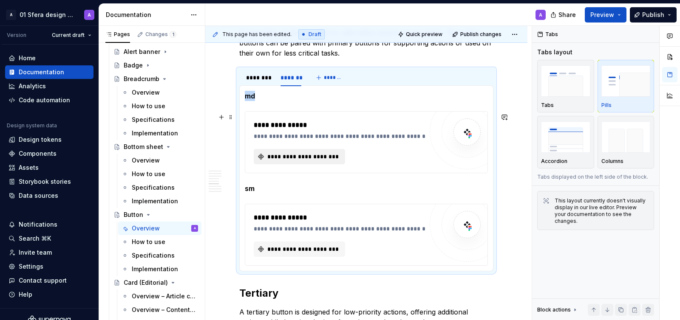
click at [314, 161] on span "**********" at bounding box center [303, 157] width 74 height 8
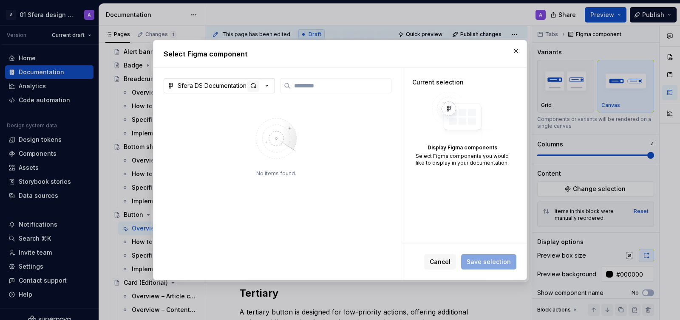
click at [251, 88] on div "button" at bounding box center [253, 86] width 12 height 12
type textarea "*"
click at [240, 86] on div "Sfera DS Documentation" at bounding box center [212, 86] width 69 height 8
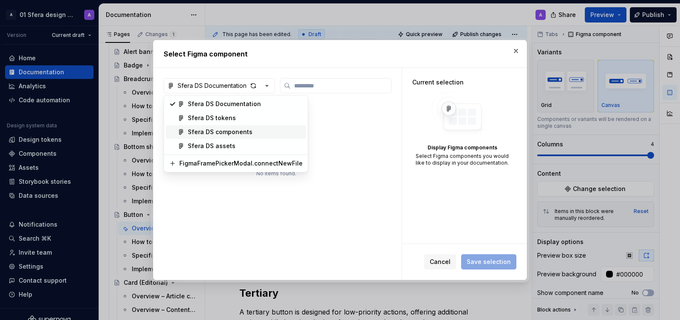
click at [233, 133] on div "Sfera DS components" at bounding box center [220, 132] width 65 height 8
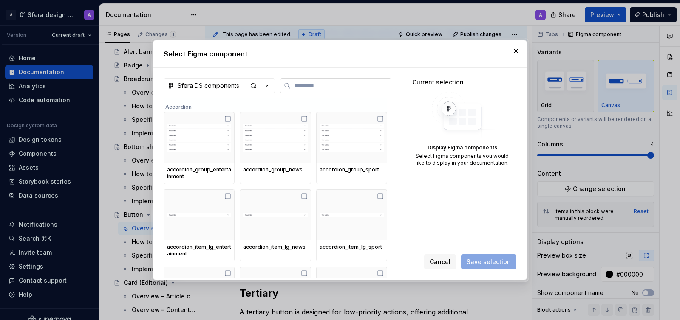
click at [330, 89] on input "search" at bounding box center [341, 86] width 100 height 8
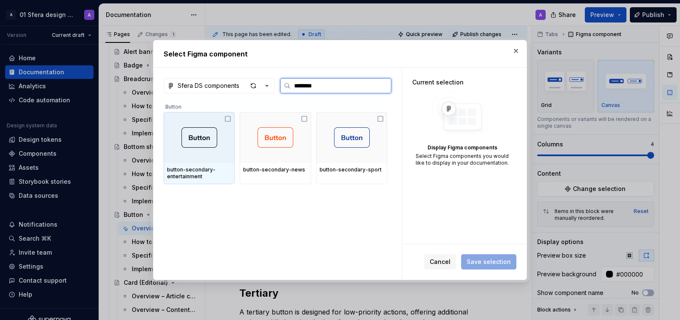
type input "*********"
click at [230, 119] on icon at bounding box center [227, 119] width 7 height 7
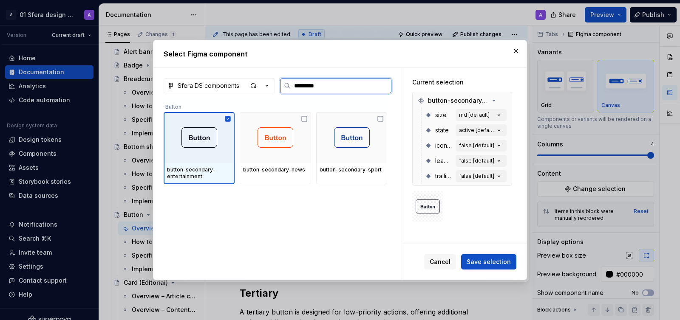
type textarea "*"
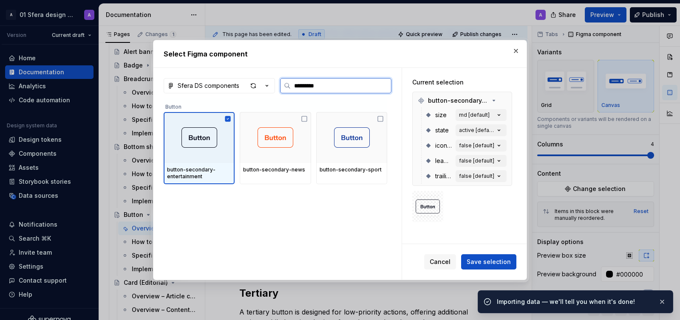
click at [230, 119] on icon at bounding box center [228, 119] width 6 height 6
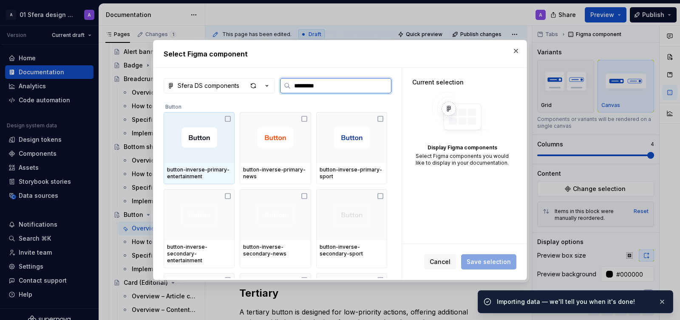
type input "**********"
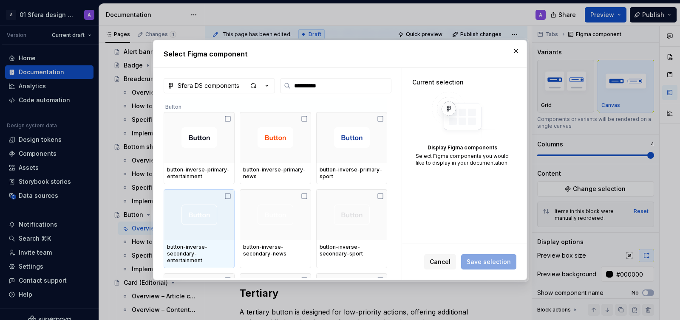
scroll to position [35, 0]
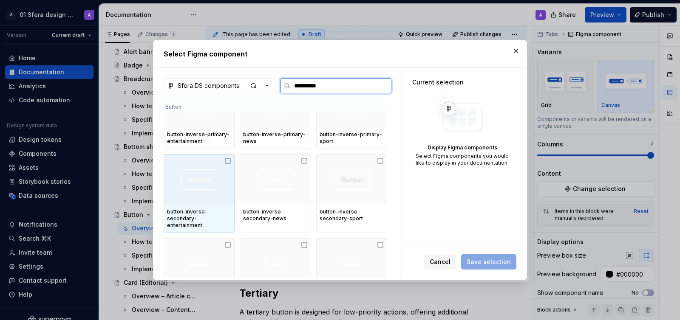
click at [229, 163] on icon at bounding box center [227, 161] width 7 height 7
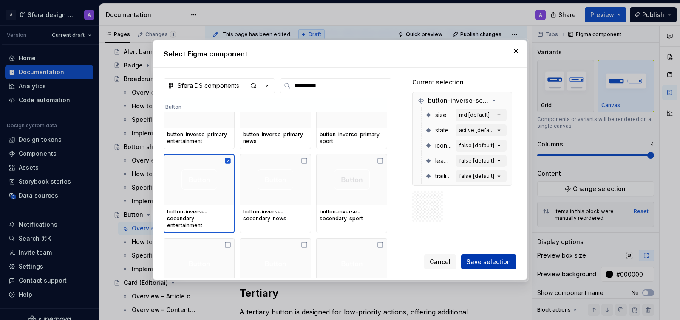
click at [494, 261] on span "Save selection" at bounding box center [489, 262] width 44 height 8
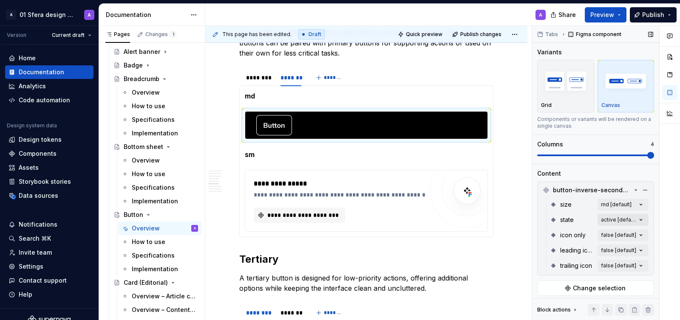
click at [624, 220] on div "Comments Open comments No comments yet Select ‘Comment’ from the block context …" at bounding box center [606, 173] width 148 height 295
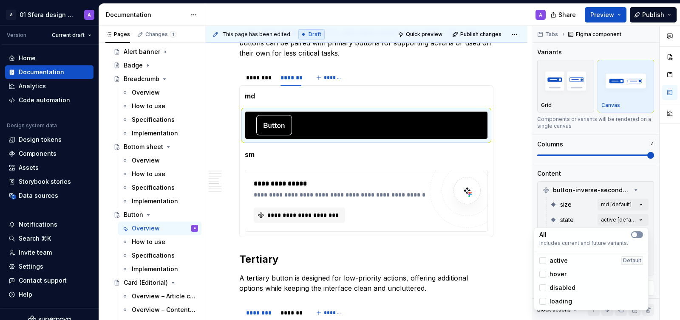
click at [640, 234] on button "button" at bounding box center [637, 235] width 12 height 7
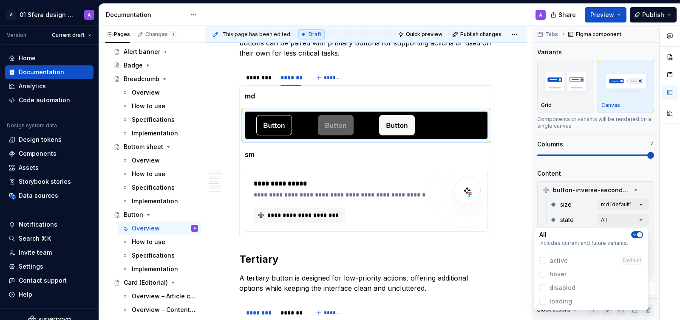
click at [658, 206] on div "Comments Open comments No comments yet Select ‘Comment’ from the block context …" at bounding box center [606, 173] width 148 height 295
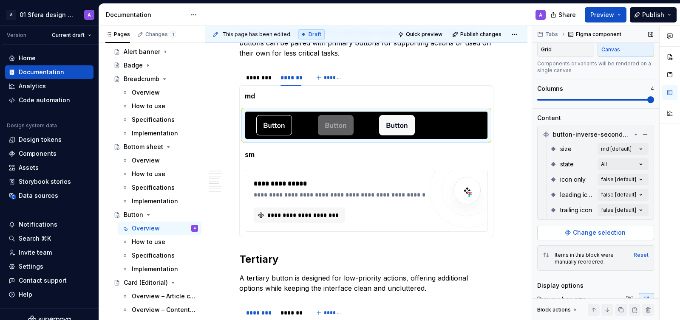
scroll to position [64, 0]
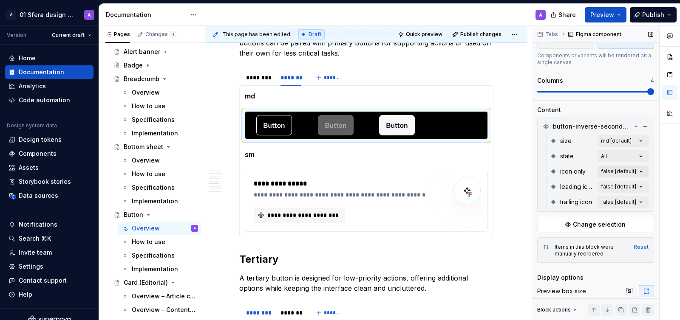
click at [629, 173] on div "Comments Open comments No comments yet Select ‘Comment’ from the block context …" at bounding box center [606, 173] width 148 height 295
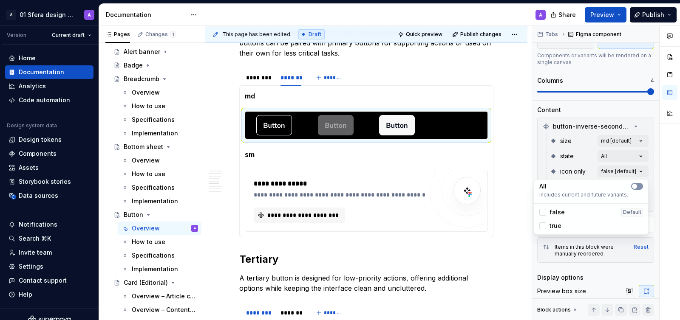
click at [640, 186] on only-switch "button" at bounding box center [637, 186] width 12 height 7
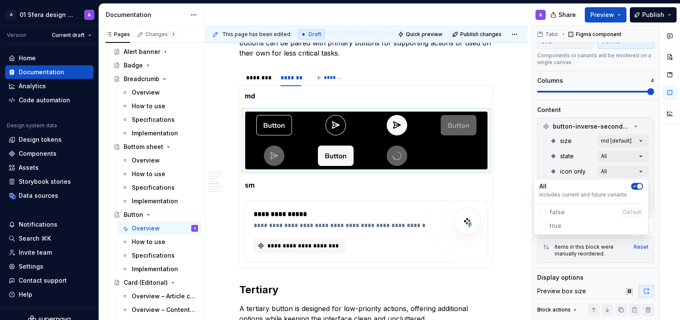
click at [671, 175] on div at bounding box center [669, 173] width 20 height 295
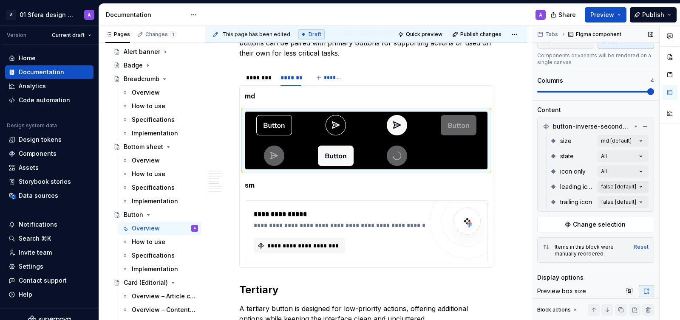
click at [639, 187] on div "Comments Open comments No comments yet Select ‘Comment’ from the block context …" at bounding box center [606, 173] width 148 height 295
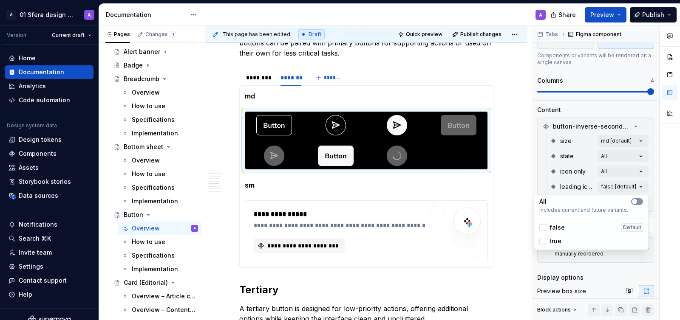
click at [633, 202] on span "button" at bounding box center [634, 201] width 5 height 5
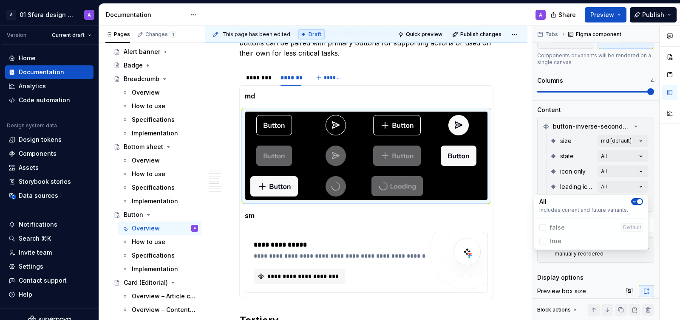
click at [658, 189] on div "Comments Open comments No comments yet Select ‘Comment’ from the block context …" at bounding box center [606, 173] width 148 height 295
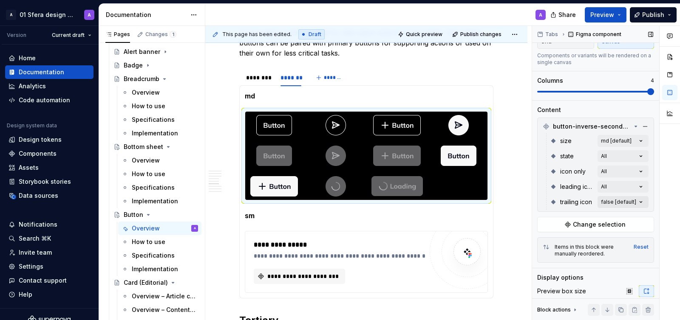
click at [633, 204] on div "Comments Open comments No comments yet Select ‘Comment’ from the block context …" at bounding box center [606, 173] width 148 height 295
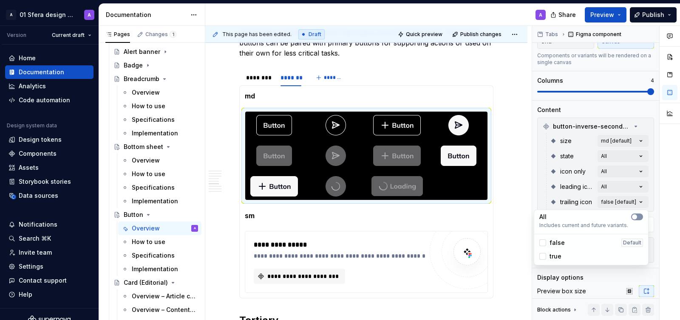
click at [637, 216] on span "button" at bounding box center [634, 217] width 5 height 5
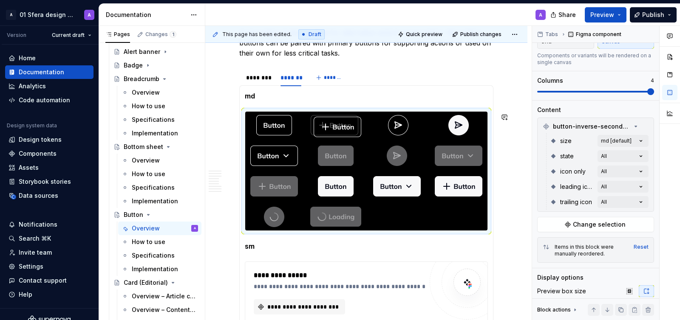
drag, startPoint x: 392, startPoint y: 125, endPoint x: 340, endPoint y: 125, distance: 52.3
click at [340, 125] on body "A 01 Sfera design system A Version Current draft Home Documentation Analytics C…" at bounding box center [340, 160] width 680 height 320
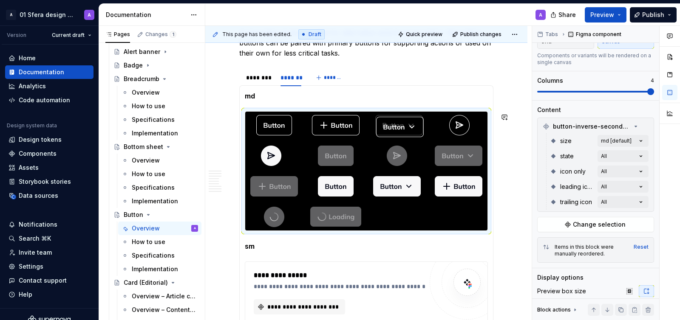
drag, startPoint x: 273, startPoint y: 155, endPoint x: 392, endPoint y: 129, distance: 122.1
click at [392, 130] on body "A 01 Sfera design system A Version Current draft Home Documentation Analytics C…" at bounding box center [340, 160] width 680 height 320
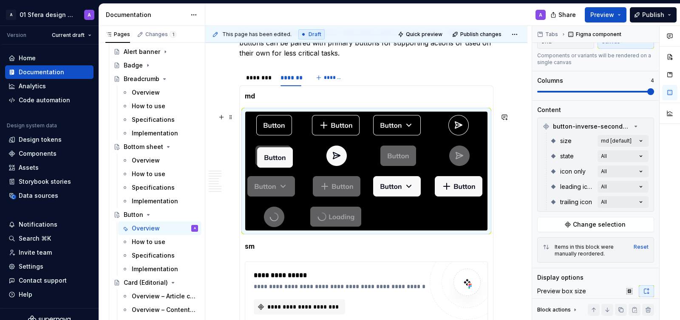
drag, startPoint x: 337, startPoint y: 189, endPoint x: 279, endPoint y: 163, distance: 63.3
click at [279, 163] on body "A 01 Sfera design system A Version Current draft Home Documentation Analytics C…" at bounding box center [340, 160] width 680 height 320
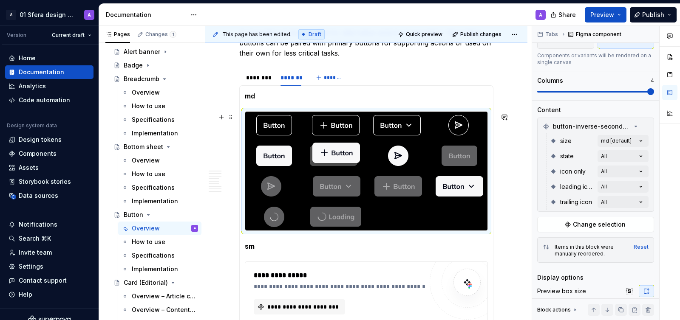
drag, startPoint x: 465, startPoint y: 192, endPoint x: 337, endPoint y: 157, distance: 133.1
click at [337, 157] on body "A 01 Sfera design system A Version Current draft Home Documentation Analytics C…" at bounding box center [340, 160] width 680 height 320
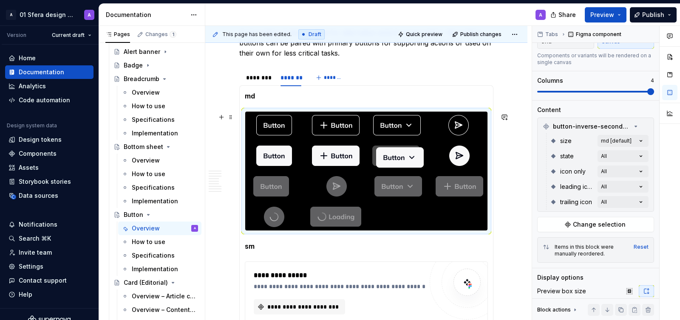
drag, startPoint x: 464, startPoint y: 195, endPoint x: 408, endPoint y: 161, distance: 65.2
click at [408, 161] on body "A 01 Sfera design system A Version Current draft Home Documentation Analytics C…" at bounding box center [340, 160] width 680 height 320
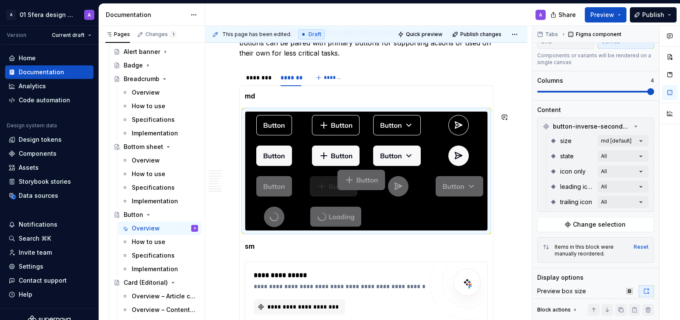
drag, startPoint x: 450, startPoint y: 190, endPoint x: 339, endPoint y: 181, distance: 112.1
click at [339, 181] on body "A 01 Sfera design system A Version Current draft Home Documentation Analytics C…" at bounding box center [340, 160] width 680 height 320
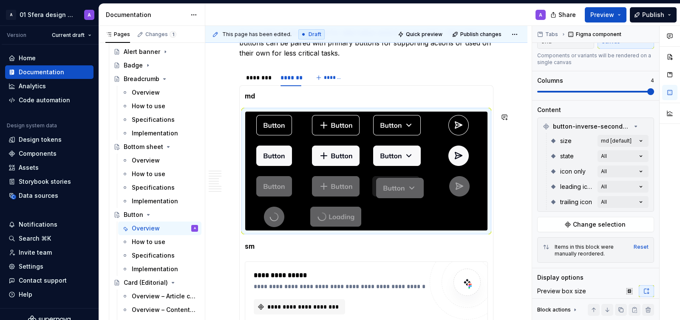
drag, startPoint x: 457, startPoint y: 185, endPoint x: 380, endPoint y: 184, distance: 76.9
click at [380, 184] on body "A 01 Sfera design system A Version Current draft Home Documentation Analytics C…" at bounding box center [340, 160] width 680 height 320
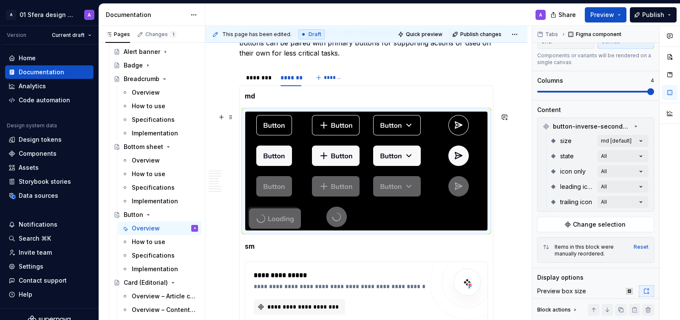
drag, startPoint x: 332, startPoint y: 221, endPoint x: 277, endPoint y: 218, distance: 54.9
click at [277, 219] on body "A 01 Sfera design system A Version Current draft Home Documentation Analytics C…" at bounding box center [340, 160] width 680 height 320
click at [255, 84] on div "********" at bounding box center [259, 78] width 33 height 12
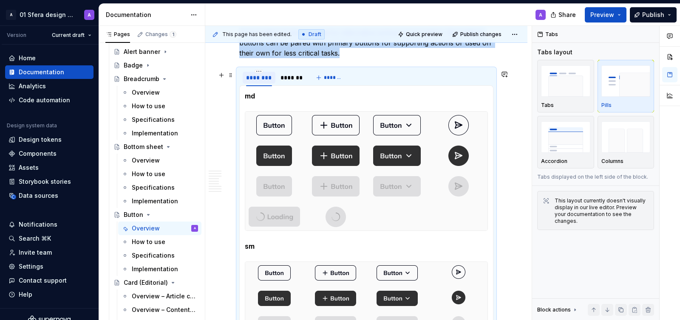
scroll to position [0, 0]
click at [288, 80] on div "*******" at bounding box center [290, 78] width 21 height 8
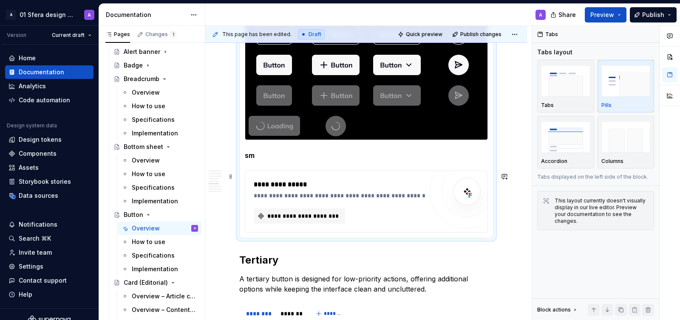
scroll to position [1112, 0]
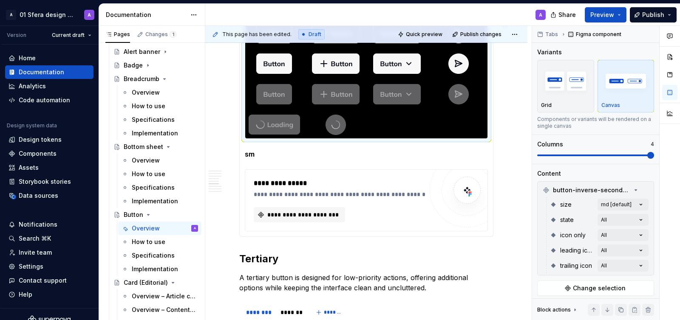
click at [378, 127] on div at bounding box center [366, 79] width 242 height 119
click at [408, 122] on div at bounding box center [366, 79] width 242 height 119
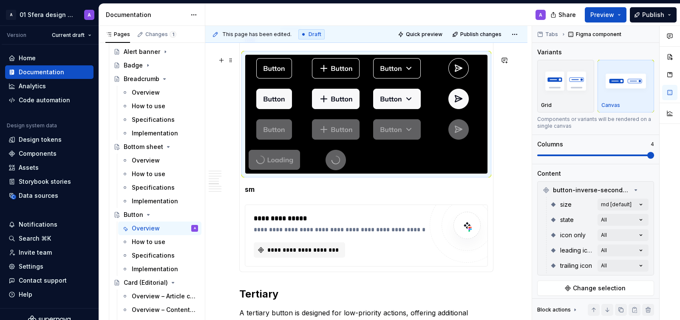
scroll to position [1073, 0]
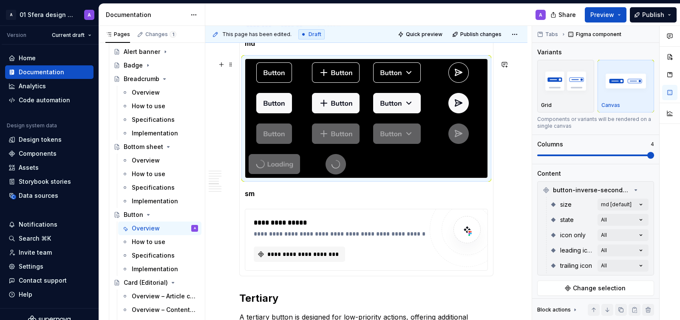
click at [398, 150] on div at bounding box center [366, 118] width 242 height 119
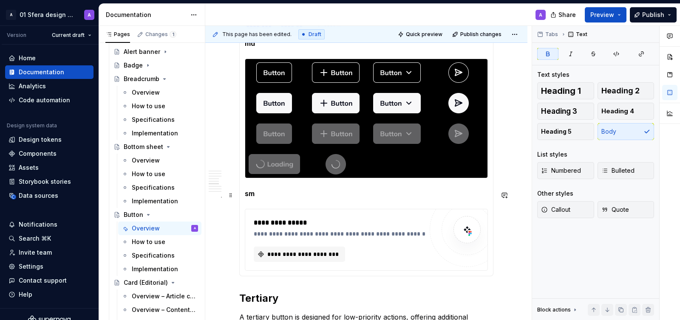
click at [287, 199] on p "sm" at bounding box center [366, 194] width 243 height 10
click at [275, 209] on div "**********" at bounding box center [366, 240] width 243 height 62
click at [265, 198] on p "sm" at bounding box center [366, 194] width 243 height 10
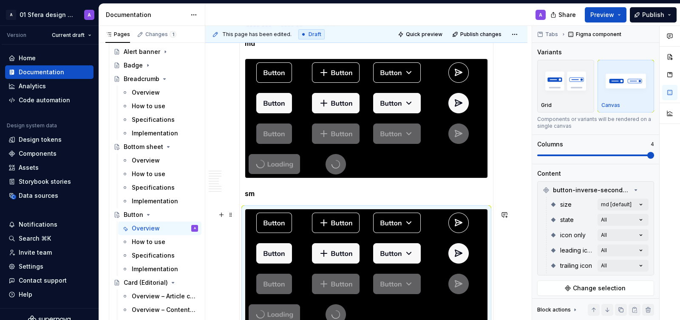
click at [429, 241] on div at bounding box center [366, 268] width 242 height 119
click at [628, 203] on div "Comments Open comments No comments yet Select ‘Comment’ from the block context …" at bounding box center [606, 173] width 148 height 295
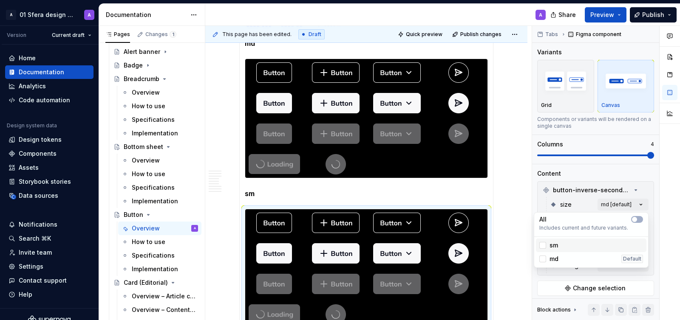
click at [601, 247] on div "sm" at bounding box center [591, 245] width 104 height 8
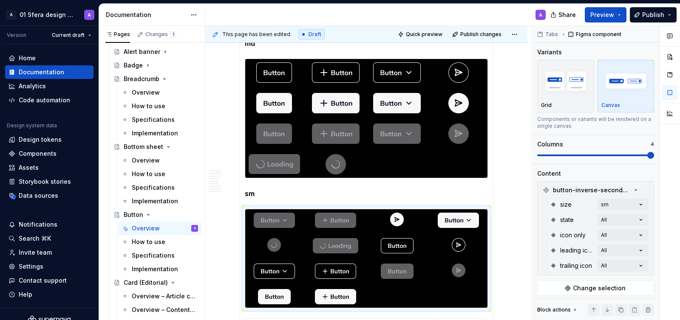
click at [512, 190] on html "A 01 Sfera design system A Version Current draft Home Documentation Analytics C…" at bounding box center [340, 160] width 680 height 320
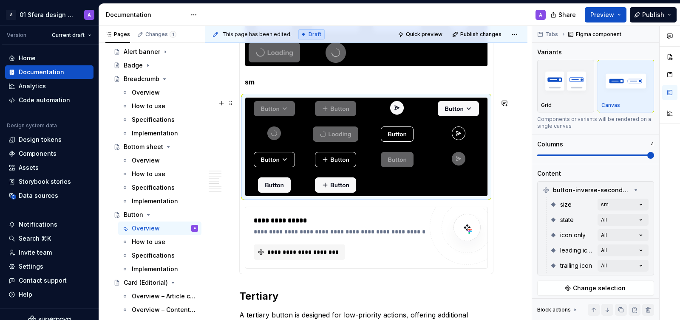
scroll to position [1185, 0]
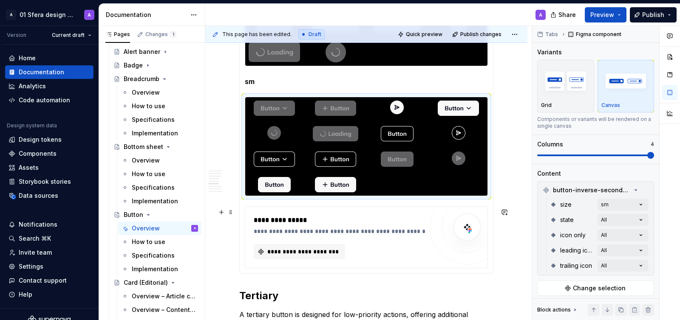
click at [305, 209] on div "**********" at bounding box center [366, 237] width 242 height 61
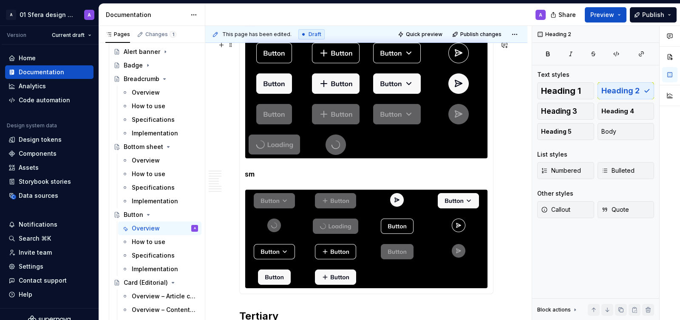
scroll to position [1079, 0]
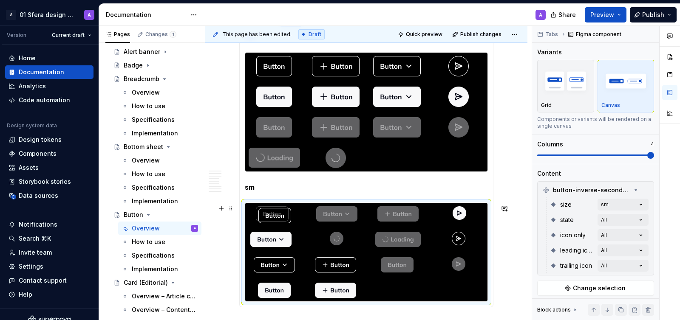
drag, startPoint x: 408, startPoint y: 239, endPoint x: 268, endPoint y: 216, distance: 141.3
click at [268, 216] on body "A 01 Sfera design system A Version Current draft Home Documentation Analytics C…" at bounding box center [340, 160] width 680 height 320
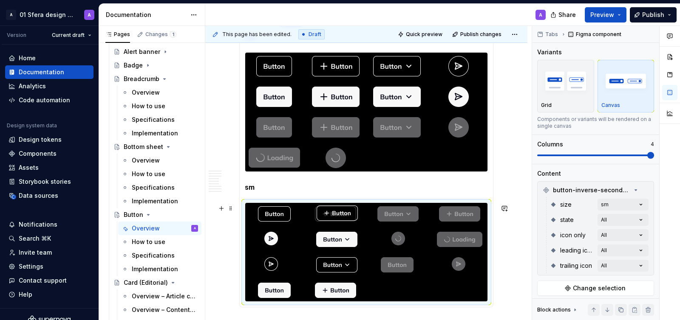
drag, startPoint x: 328, startPoint y: 268, endPoint x: 328, endPoint y: 215, distance: 53.1
click at [328, 215] on body "A 01 Sfera design system A Version Current draft Home Documentation Analytics C…" at bounding box center [340, 160] width 680 height 320
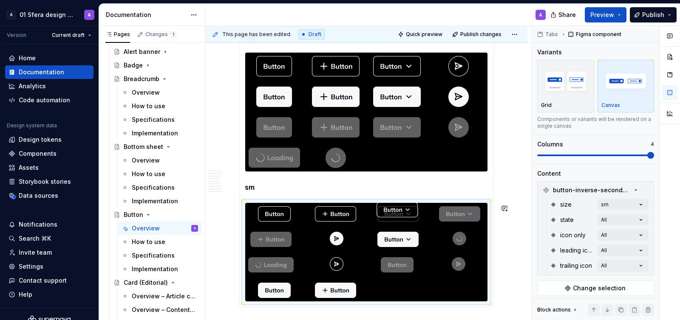
drag, startPoint x: 335, startPoint y: 271, endPoint x: 396, endPoint y: 214, distance: 82.7
click at [396, 214] on body "A 01 Sfera design system A Version Current draft Home Documentation Analytics C…" at bounding box center [340, 160] width 680 height 320
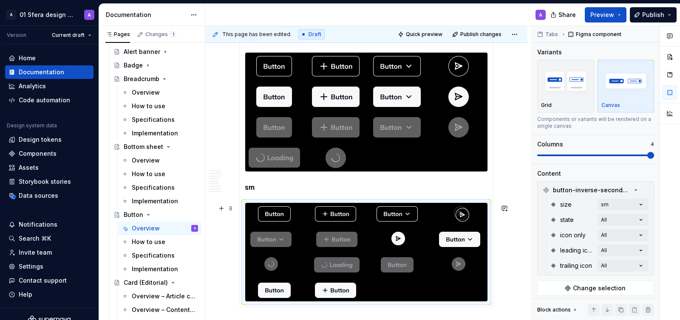
drag, startPoint x: 340, startPoint y: 266, endPoint x: 450, endPoint y: 218, distance: 119.7
click at [451, 219] on body "A 01 Sfera design system A Version Current draft Home Documentation Analytics C…" at bounding box center [340, 160] width 680 height 320
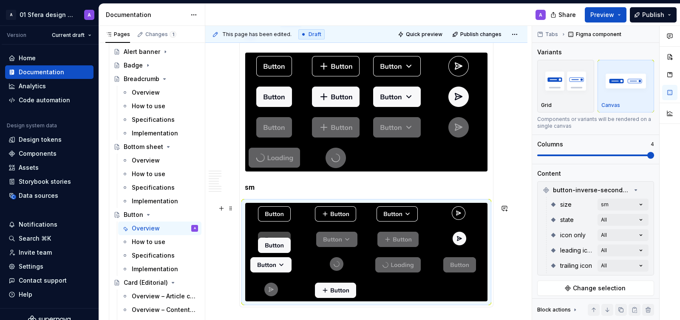
drag, startPoint x: 282, startPoint y: 293, endPoint x: 285, endPoint y: 234, distance: 59.2
click at [285, 234] on body "A 01 Sfera design system A Version Current draft Home Documentation Analytics C…" at bounding box center [340, 160] width 680 height 320
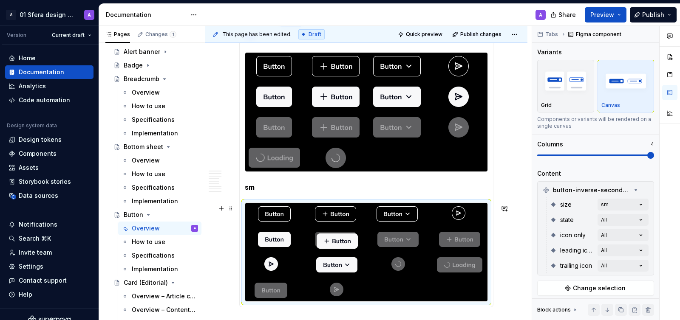
drag, startPoint x: 340, startPoint y: 290, endPoint x: 340, endPoint y: 237, distance: 53.1
click at [340, 237] on body "A 01 Sfera design system A Version Current draft Home Documentation Analytics C…" at bounding box center [340, 160] width 680 height 320
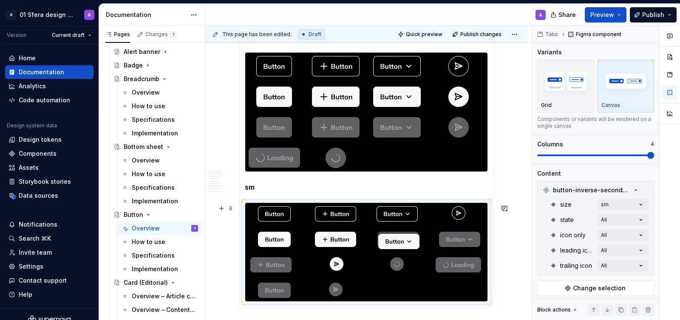
drag, startPoint x: 334, startPoint y: 267, endPoint x: 398, endPoint y: 242, distance: 68.5
click at [398, 242] on body "A 01 Sfera design system A Version Current draft Home Documentation Analytics C…" at bounding box center [340, 160] width 680 height 320
drag, startPoint x: 337, startPoint y: 263, endPoint x: 470, endPoint y: 242, distance: 134.8
click at [471, 242] on body "A 01 Sfera design system A Version Current draft Home Documentation Analytics C…" at bounding box center [340, 160] width 680 height 320
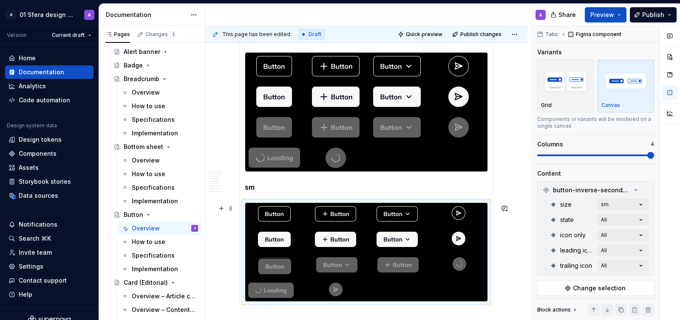
drag, startPoint x: 278, startPoint y: 290, endPoint x: 277, endPoint y: 271, distance: 18.7
click at [277, 271] on body "A 01 Sfera design system A Version Current draft Home Documentation Analytics C…" at bounding box center [340, 160] width 680 height 320
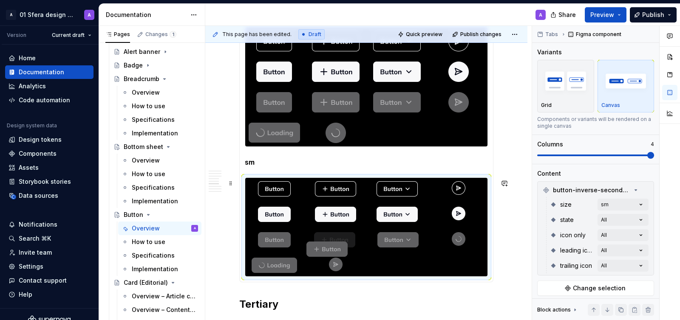
scroll to position [1107, 0]
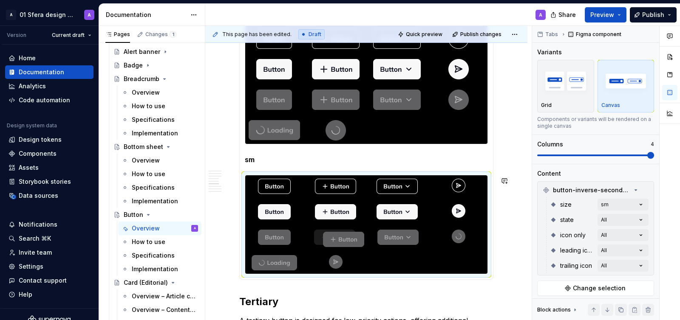
drag, startPoint x: 390, startPoint y: 269, endPoint x: 334, endPoint y: 242, distance: 62.5
click at [334, 242] on body "A 01 Sfera design system A Version Current draft Home Documentation Analytics C…" at bounding box center [340, 160] width 680 height 320
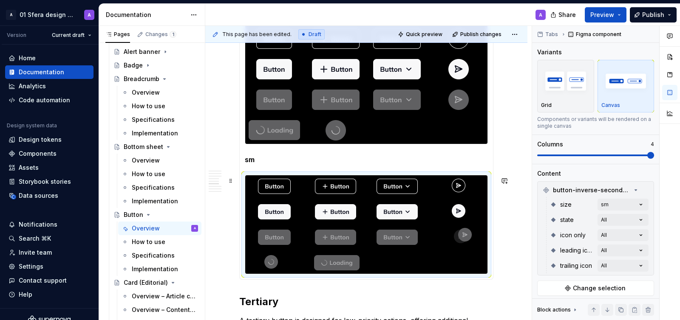
drag, startPoint x: 337, startPoint y: 262, endPoint x: 463, endPoint y: 233, distance: 129.4
click at [464, 233] on body "A 01 Sfera design system A Version Current draft Home Documentation Analytics C…" at bounding box center [340, 160] width 680 height 320
drag, startPoint x: 334, startPoint y: 264, endPoint x: 277, endPoint y: 263, distance: 56.1
click at [278, 263] on body "A 01 Sfera design system A Version Current draft Home Documentation Analytics C…" at bounding box center [340, 160] width 680 height 320
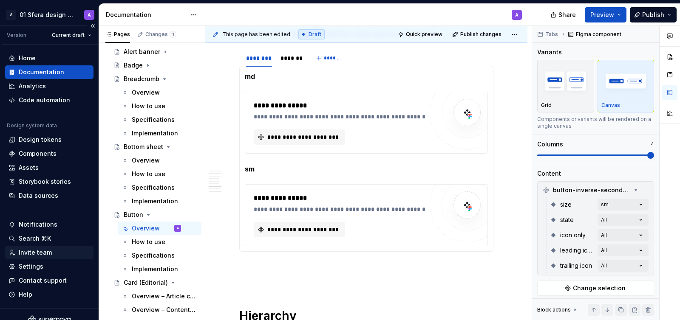
scroll to position [1404, 0]
type textarea "*"
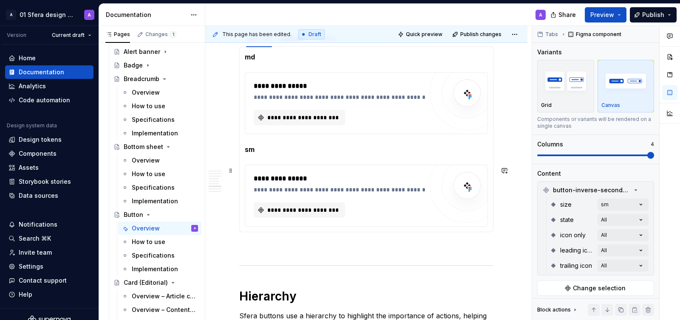
scroll to position [1427, 0]
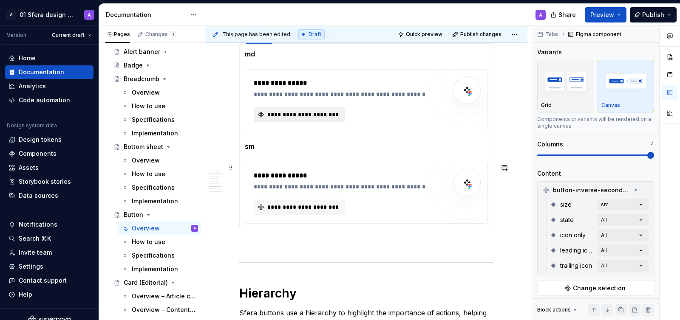
type input "#FAFAFA"
click at [299, 111] on button "**********" at bounding box center [299, 114] width 91 height 15
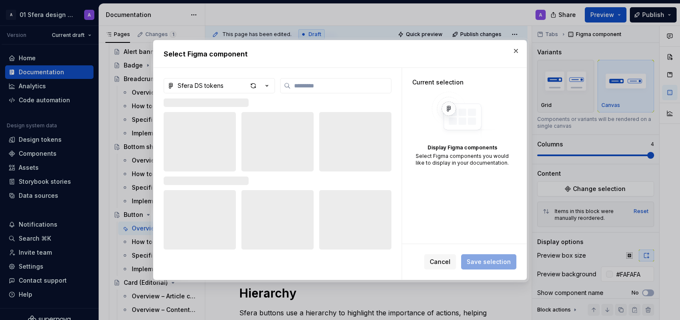
type textarea "*"
type input "**"
type textarea "*"
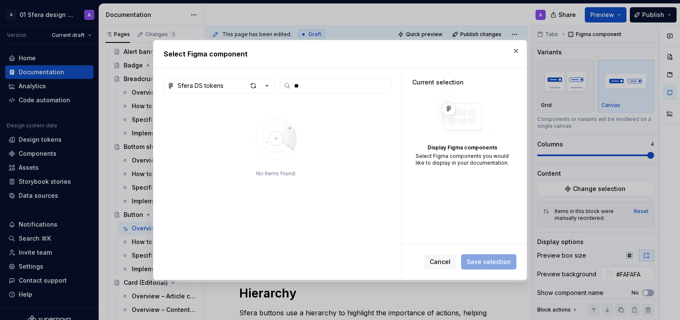
type input "*"
click at [263, 88] on icon "button" at bounding box center [267, 86] width 8 height 8
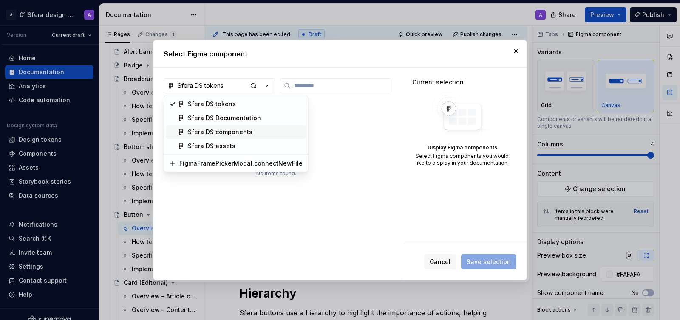
click at [228, 134] on div "Sfera DS components" at bounding box center [220, 132] width 65 height 8
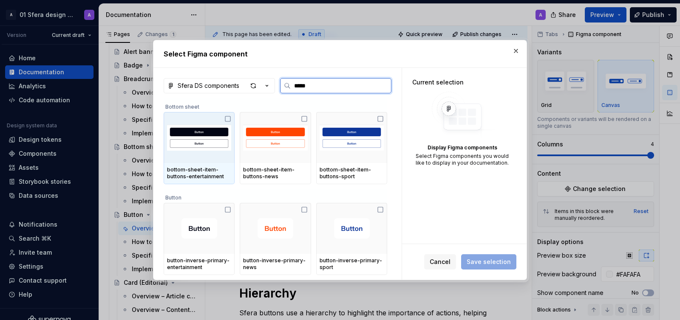
type input "******"
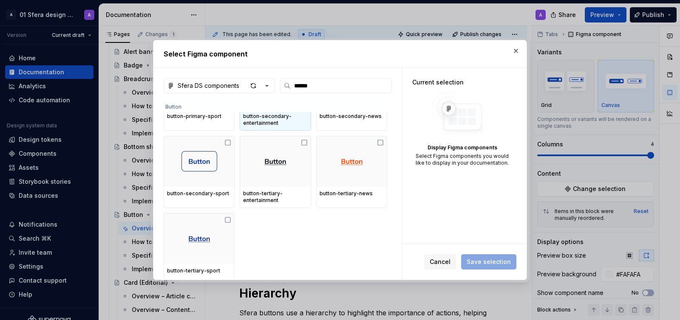
scroll to position [426, 0]
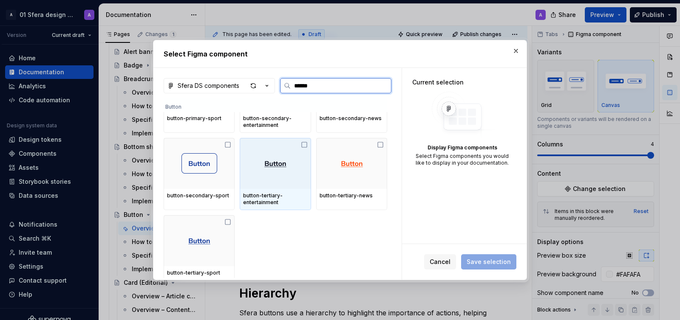
click at [308, 144] on icon at bounding box center [304, 145] width 7 height 7
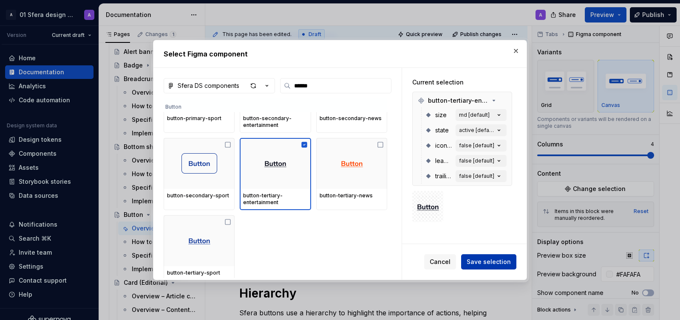
click at [478, 263] on span "Save selection" at bounding box center [489, 262] width 44 height 8
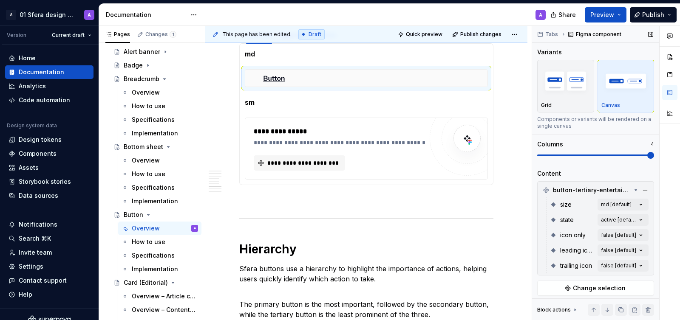
scroll to position [26, 0]
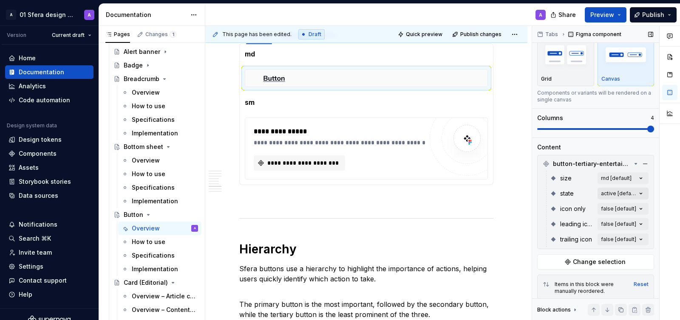
click at [626, 194] on div "Comments Open comments No comments yet Select ‘Comment’ from the block context …" at bounding box center [606, 173] width 148 height 295
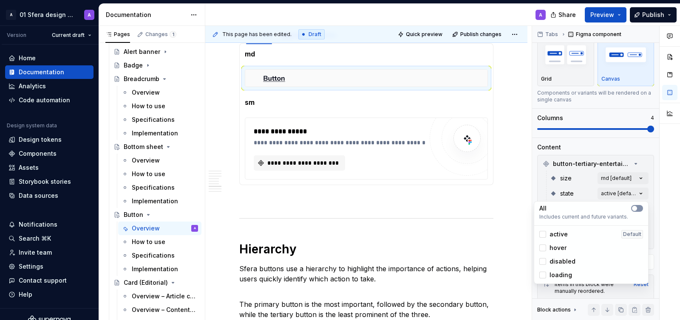
click at [637, 208] on icon "button" at bounding box center [634, 208] width 7 height 5
click at [648, 181] on div "Comments Open comments No comments yet Select ‘Comment’ from the block context …" at bounding box center [606, 173] width 148 height 295
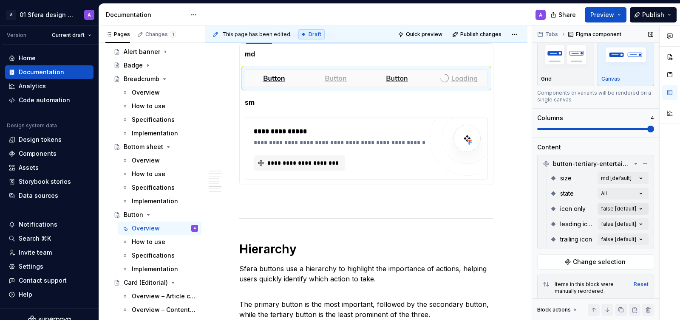
click at [634, 207] on div "Comments Open comments No comments yet Select ‘Comment’ from the block context …" at bounding box center [606, 173] width 148 height 295
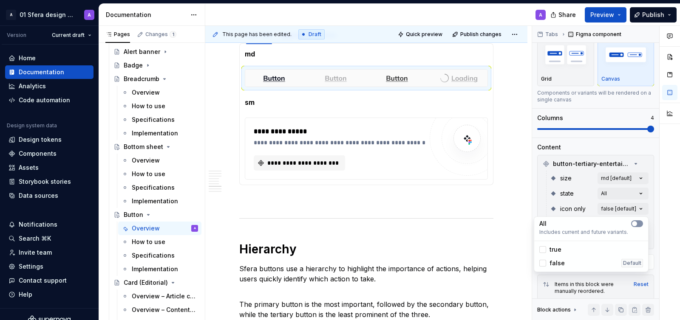
click at [634, 222] on span "button" at bounding box center [634, 223] width 5 height 5
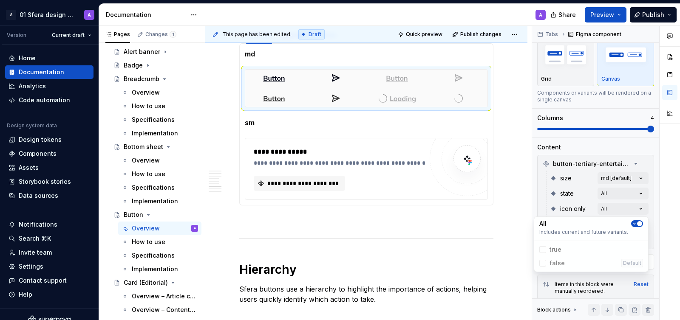
click at [651, 195] on div "Comments Open comments No comments yet Select ‘Comment’ from the block context …" at bounding box center [606, 173] width 148 height 295
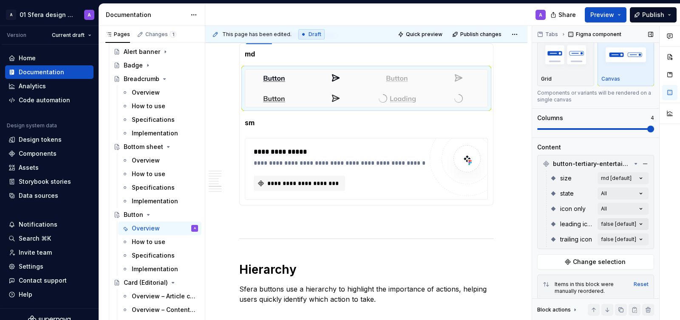
click at [637, 222] on div "Comments Open comments No comments yet Select ‘Comment’ from the block context …" at bounding box center [606, 173] width 148 height 295
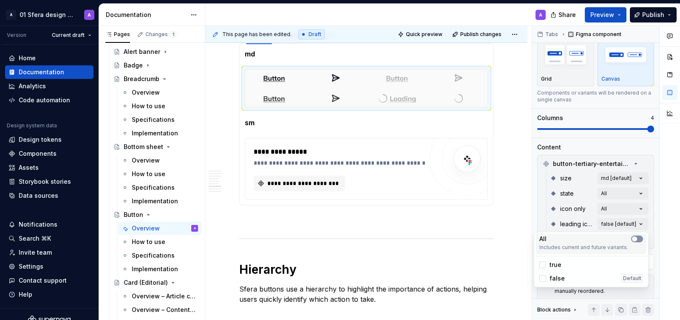
click at [639, 239] on icon-switch "button" at bounding box center [637, 239] width 12 height 7
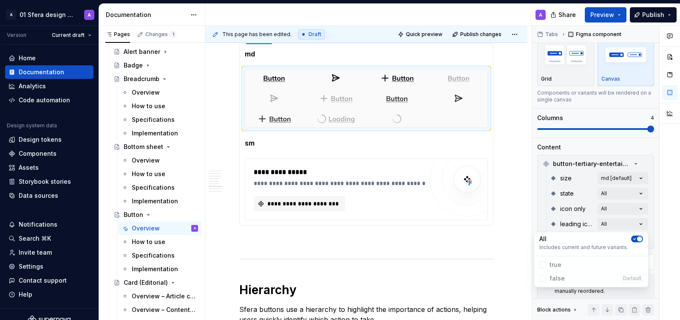
click at [650, 211] on div "Comments Open comments No comments yet Select ‘Comment’ from the block context …" at bounding box center [606, 173] width 148 height 295
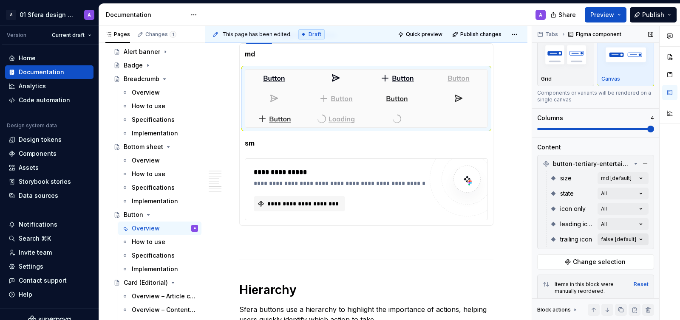
click at [640, 239] on div "Comments Open comments No comments yet Select ‘Comment’ from the block context …" at bounding box center [606, 173] width 148 height 295
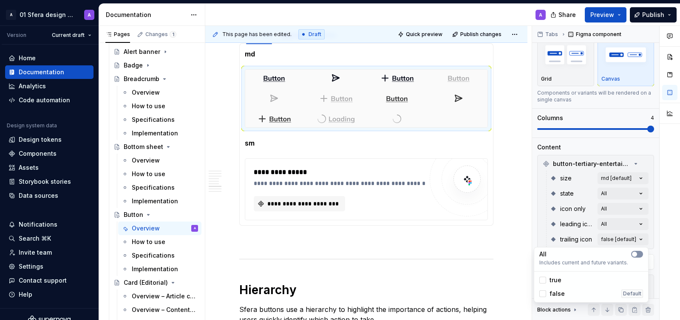
click at [634, 257] on icon-switch "button" at bounding box center [637, 254] width 12 height 7
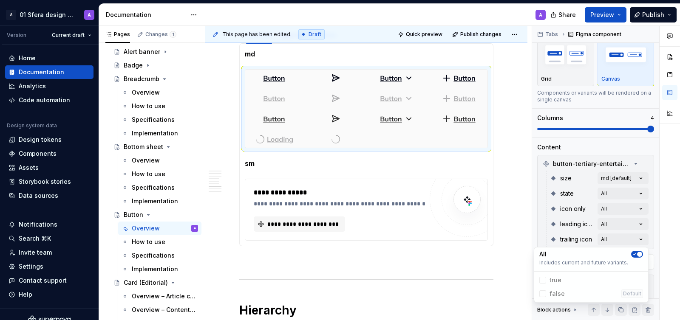
click at [494, 78] on html "A 01 Sfera design system A Version Current draft Home Documentation Analytics C…" at bounding box center [340, 160] width 680 height 320
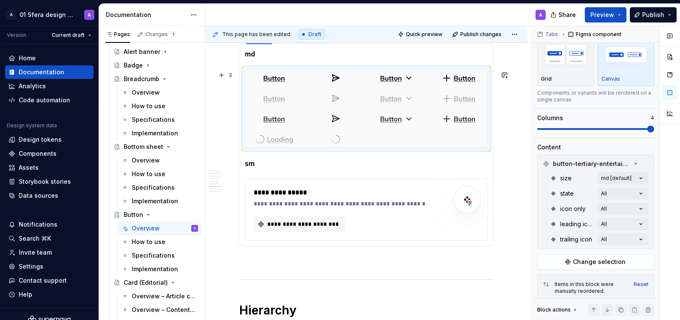
scroll to position [1405, 0]
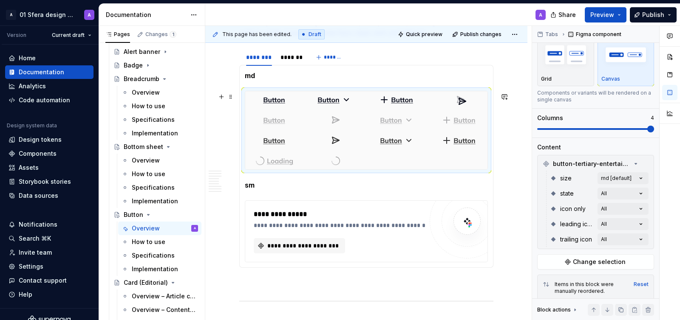
drag, startPoint x: 336, startPoint y: 99, endPoint x: 457, endPoint y: 103, distance: 120.8
drag, startPoint x: 401, startPoint y: 102, endPoint x: 351, endPoint y: 102, distance: 50.1
click at [351, 102] on body "A 01 Sfera design system A Version Current draft Home Documentation Analytics C…" at bounding box center [340, 160] width 680 height 320
drag, startPoint x: 453, startPoint y: 122, endPoint x: 343, endPoint y: 117, distance: 110.6
click at [343, 117] on body "A 01 Sfera design system A Version Current draft Home Documentation Analytics C…" at bounding box center [340, 160] width 680 height 320
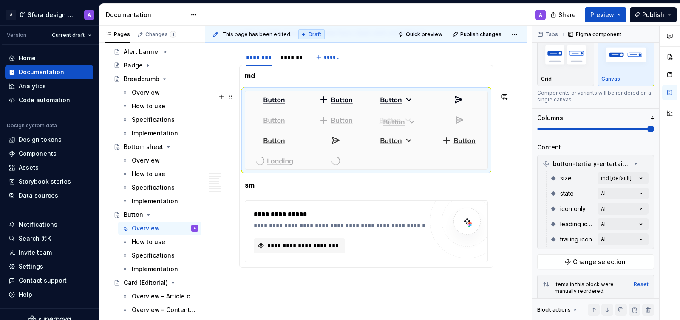
drag, startPoint x: 457, startPoint y: 122, endPoint x: 398, endPoint y: 121, distance: 59.1
click at [398, 121] on body "A 01 Sfera design system A Version Current draft Home Documentation Analytics C…" at bounding box center [340, 160] width 680 height 320
drag, startPoint x: 272, startPoint y: 142, endPoint x: 272, endPoint y: 119, distance: 22.1
click at [272, 119] on body "A 01 Sfera design system A Version Current draft Home Documentation Analytics C…" at bounding box center [340, 160] width 680 height 320
drag, startPoint x: 467, startPoint y: 143, endPoint x: 345, endPoint y: 118, distance: 124.8
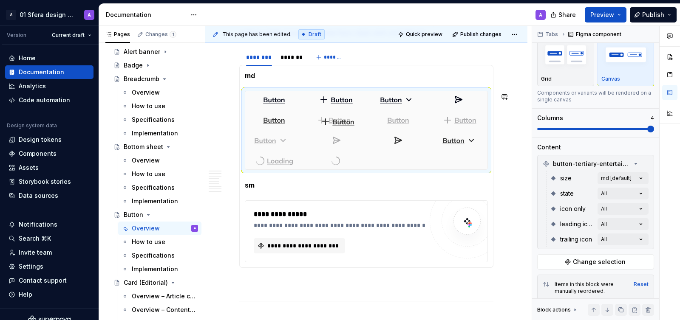
click at [345, 118] on body "A 01 Sfera design system A Version Current draft Home Documentation Analytics C…" at bounding box center [340, 160] width 680 height 320
drag, startPoint x: 463, startPoint y: 142, endPoint x: 403, endPoint y: 123, distance: 62.6
click at [403, 123] on body "A 01 Sfera design system A Version Current draft Home Documentation Analytics C…" at bounding box center [340, 160] width 680 height 320
drag, startPoint x: 464, startPoint y: 140, endPoint x: 460, endPoint y: 122, distance: 18.2
click at [460, 122] on body "A 01 Sfera design system A Version Current draft Home Documentation Analytics C…" at bounding box center [340, 160] width 680 height 320
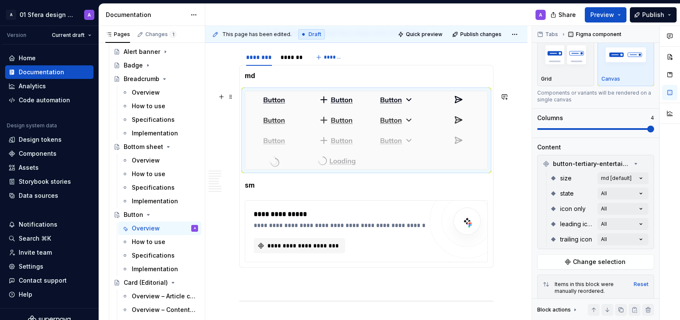
drag, startPoint x: 337, startPoint y: 162, endPoint x: 282, endPoint y: 158, distance: 55.4
click at [282, 158] on body "A 01 Sfera design system A Version Current draft Home Documentation Analytics C…" at bounding box center [340, 160] width 680 height 320
drag, startPoint x: 335, startPoint y: 160, endPoint x: 286, endPoint y: 159, distance: 48.5
click at [286, 159] on body "A 01 Sfera design system A Version Current draft Home Documentation Analytics C…" at bounding box center [340, 160] width 680 height 320
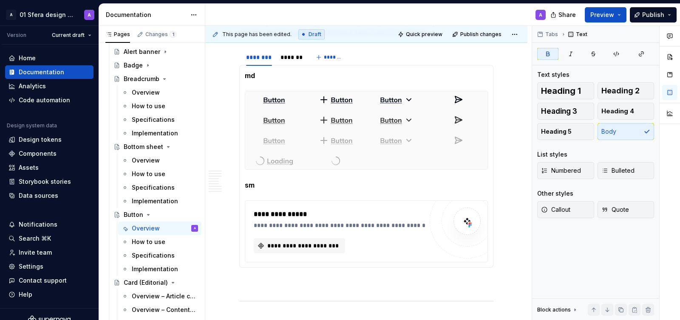
scroll to position [0, 0]
click at [393, 167] on div at bounding box center [366, 130] width 242 height 78
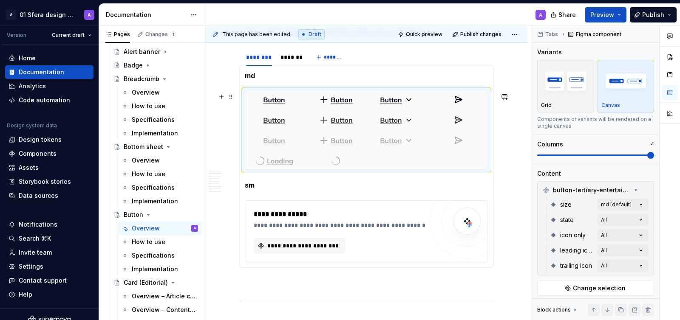
click at [401, 164] on div at bounding box center [366, 130] width 242 height 78
click at [354, 161] on div at bounding box center [336, 161] width 58 height 17
copy strong "md"
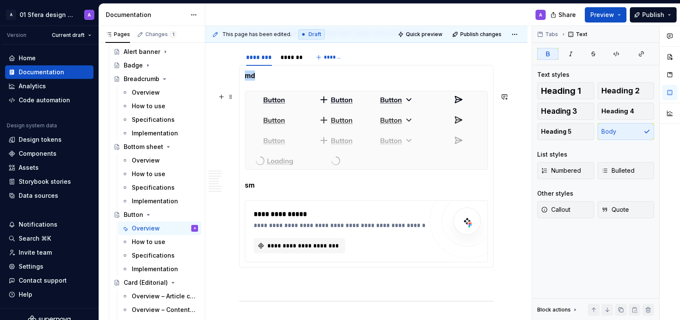
click at [381, 164] on div at bounding box center [366, 130] width 242 height 78
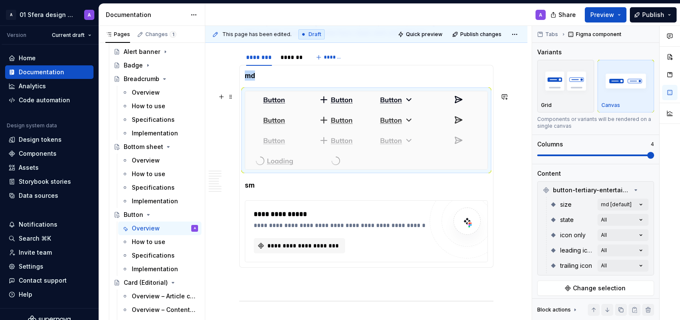
click at [269, 101] on img at bounding box center [274, 100] width 22 height 10
click at [357, 155] on div at bounding box center [336, 161] width 58 height 17
click at [289, 197] on section-item-column "**********" at bounding box center [366, 167] width 243 height 192
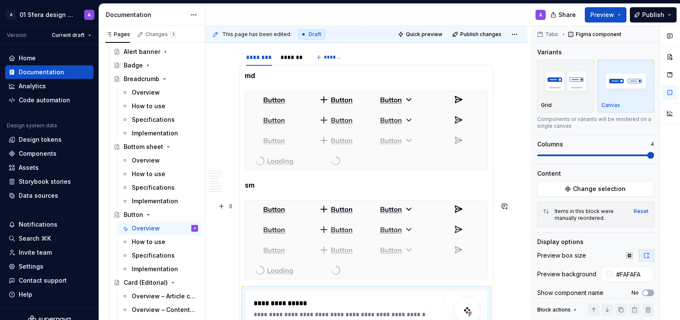
click at [434, 212] on div at bounding box center [459, 209] width 58 height 17
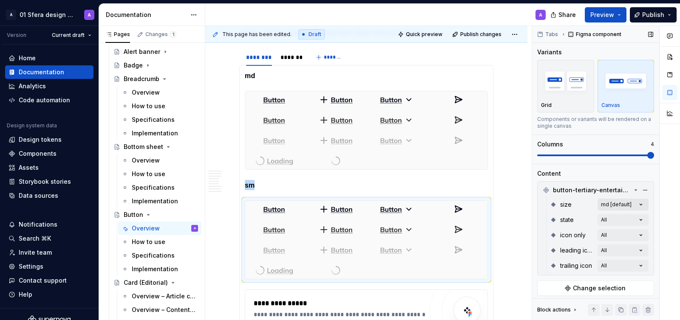
click at [623, 204] on div "Comments Open comments No comments yet Select ‘Comment’ from the block context …" at bounding box center [606, 173] width 148 height 295
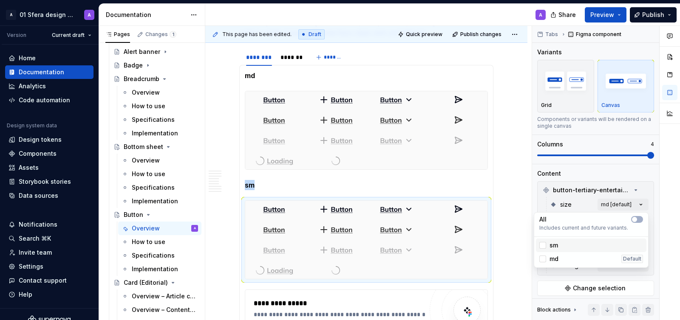
click at [551, 243] on span "sm" at bounding box center [553, 245] width 8 height 8
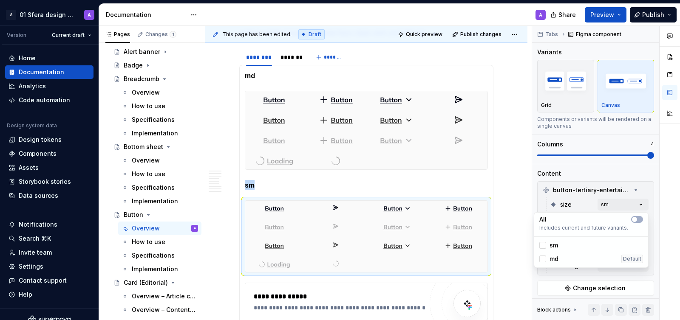
click at [509, 225] on html "A 01 Sfera design system A Version Current draft Home Documentation Analytics C…" at bounding box center [340, 160] width 680 height 320
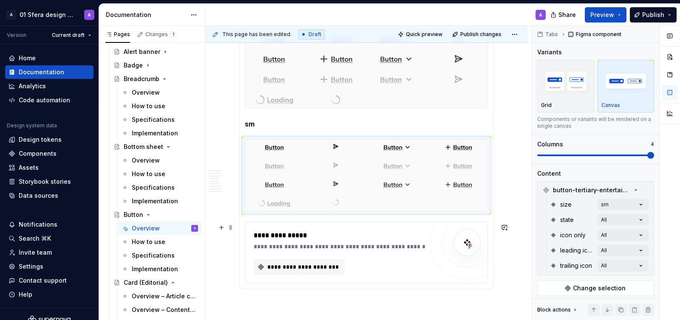
scroll to position [1488, 0]
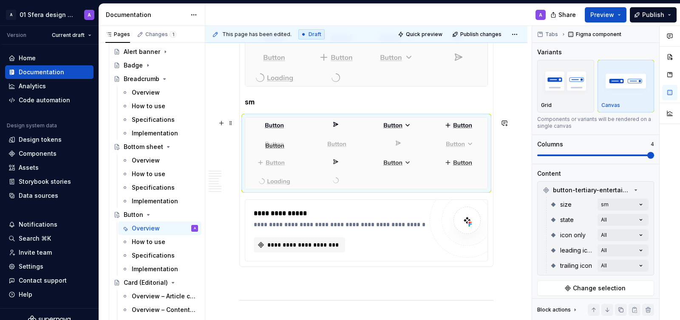
drag, startPoint x: 279, startPoint y: 163, endPoint x: 279, endPoint y: 148, distance: 15.3
click at [279, 147] on body "A 01 Sfera design system A Version Current draft Home Documentation Analytics C…" at bounding box center [340, 160] width 680 height 320
drag, startPoint x: 470, startPoint y: 163, endPoint x: 360, endPoint y: 144, distance: 111.2
click at [360, 144] on body "A 01 Sfera design system A Version Current draft Home Documentation Analytics C…" at bounding box center [340, 160] width 680 height 320
drag, startPoint x: 465, startPoint y: 164, endPoint x: 408, endPoint y: 147, distance: 59.3
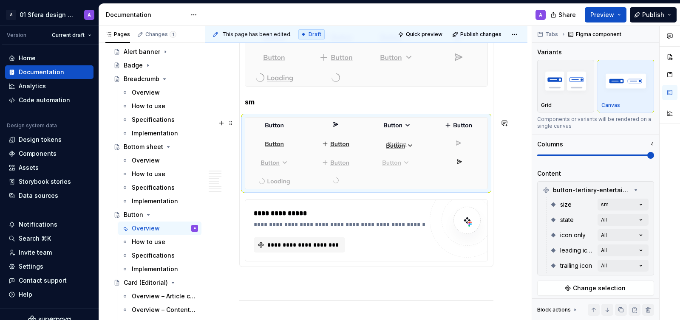
click at [408, 147] on body "A 01 Sfera design system A Version Current draft Home Documentation Analytics C…" at bounding box center [340, 160] width 680 height 320
drag, startPoint x: 463, startPoint y: 162, endPoint x: 463, endPoint y: 146, distance: 16.1
click at [463, 146] on body "A 01 Sfera design system A Version Current draft Home Documentation Analytics C…" at bounding box center [340, 160] width 680 height 320
drag, startPoint x: 462, startPoint y: 126, endPoint x: 347, endPoint y: 123, distance: 115.2
click at [347, 123] on body "A 01 Sfera design system A Version Current draft Home Documentation Analytics C…" at bounding box center [340, 160] width 680 height 320
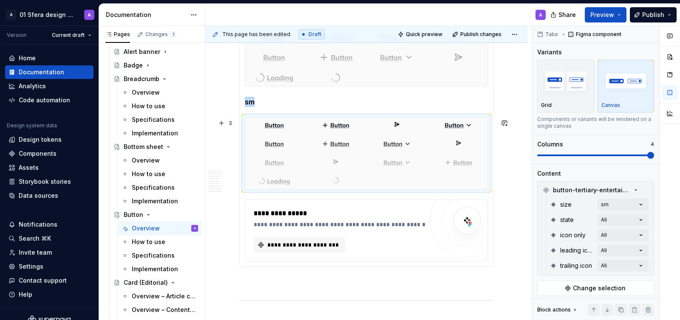
click at [457, 122] on div at bounding box center [459, 125] width 58 height 15
drag, startPoint x: 469, startPoint y: 133, endPoint x: 407, endPoint y: 132, distance: 62.0
click at [407, 132] on body "A 01 Sfera design system A Version Current draft Home Documentation Analytics C…" at bounding box center [340, 160] width 680 height 320
drag, startPoint x: 466, startPoint y: 163, endPoint x: 345, endPoint y: 160, distance: 120.7
click at [345, 160] on body "A 01 Sfera design system A Version Current draft Home Documentation Analytics C…" at bounding box center [340, 160] width 680 height 320
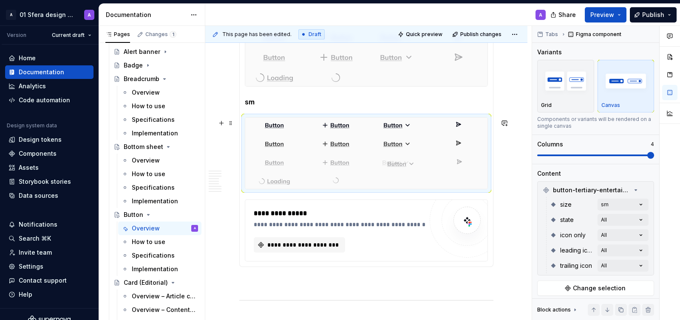
drag, startPoint x: 461, startPoint y: 164, endPoint x: 398, endPoint y: 165, distance: 62.9
click at [398, 165] on body "A 01 Sfera design system A Version Current draft Home Documentation Analytics C…" at bounding box center [340, 160] width 680 height 320
click at [276, 183] on img at bounding box center [274, 181] width 32 height 8
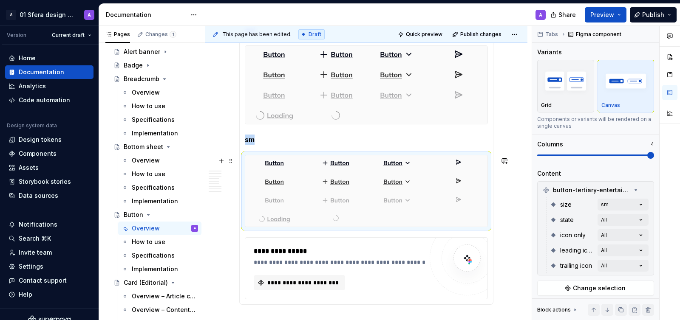
scroll to position [1442, 0]
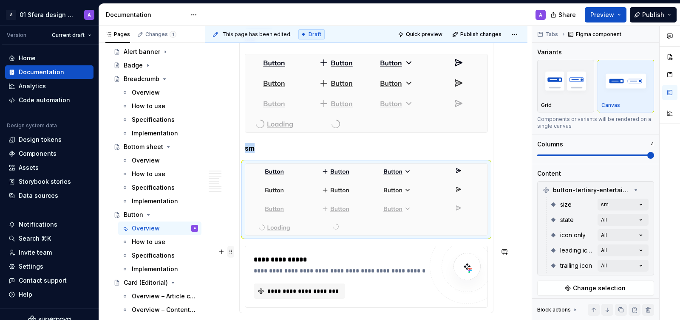
click at [232, 251] on span at bounding box center [230, 252] width 7 height 12
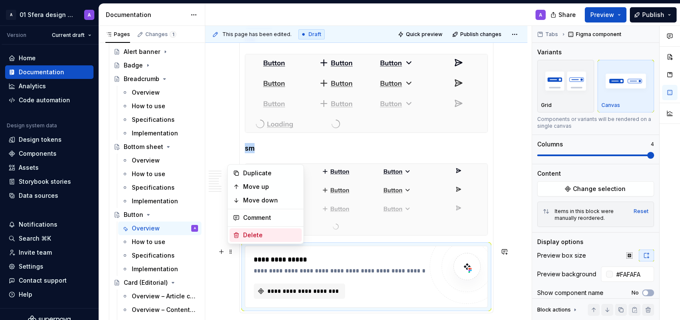
click at [246, 237] on div "Delete" at bounding box center [270, 235] width 55 height 8
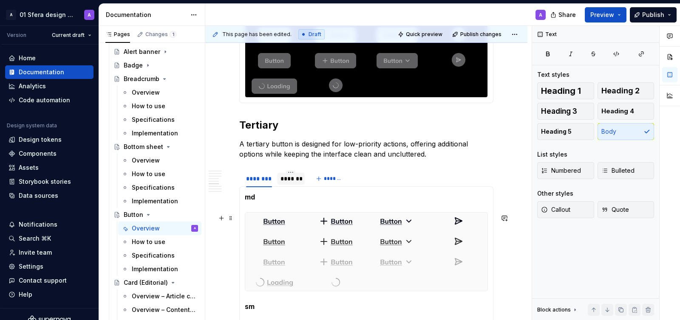
scroll to position [1288, 0]
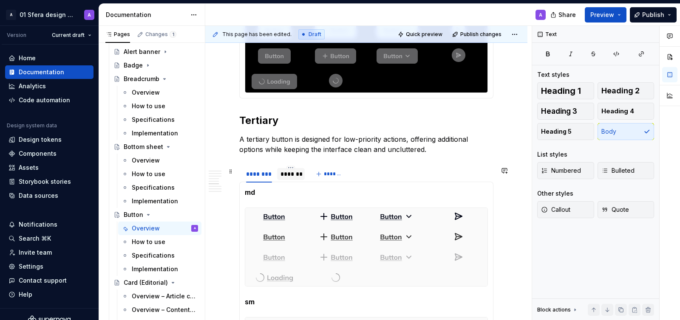
click at [286, 174] on div "*******" at bounding box center [290, 174] width 21 height 8
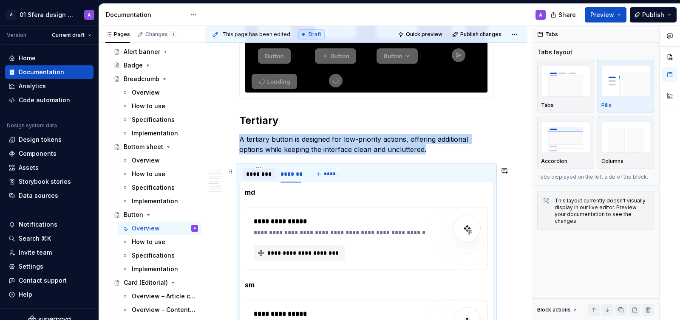
click at [263, 174] on div "********" at bounding box center [259, 174] width 26 height 8
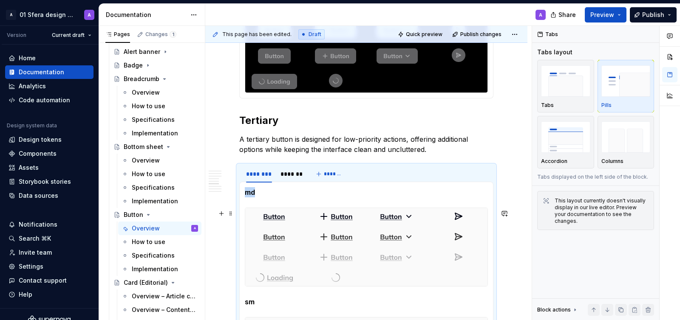
click at [316, 237] on div at bounding box center [336, 237] width 58 height 17
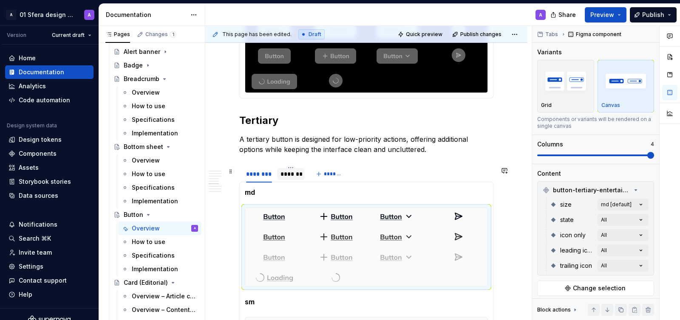
click at [295, 178] on div "*******" at bounding box center [290, 174] width 21 height 8
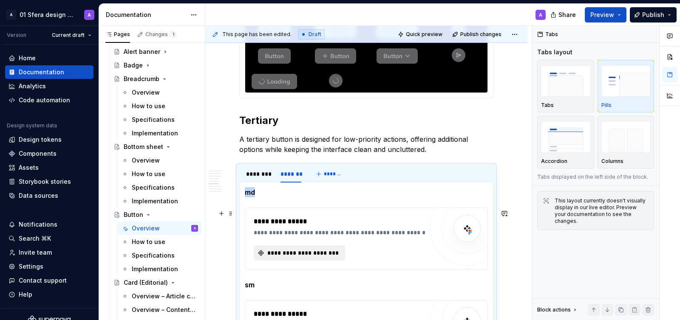
click at [307, 253] on span "**********" at bounding box center [303, 253] width 74 height 8
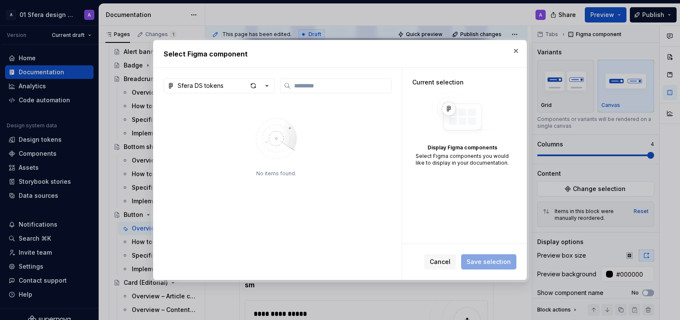
type textarea "*"
click at [263, 89] on icon "button" at bounding box center [267, 86] width 8 height 8
click at [263, 89] on div at bounding box center [340, 160] width 680 height 320
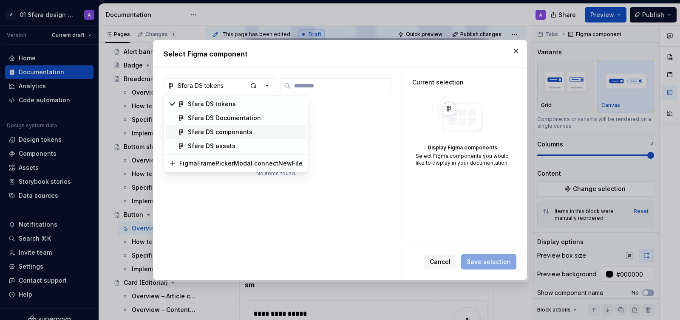
click at [263, 129] on div "Sfera DS components" at bounding box center [245, 132] width 115 height 8
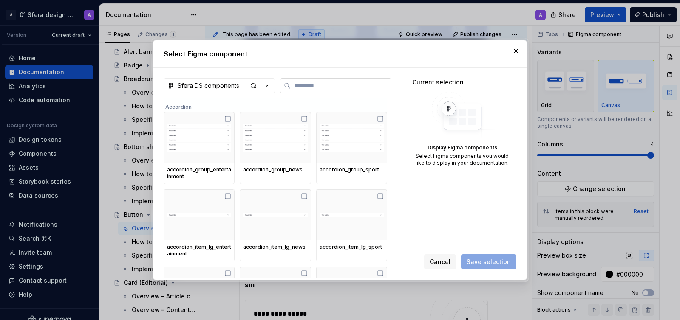
click at [311, 87] on input "search" at bounding box center [341, 86] width 100 height 8
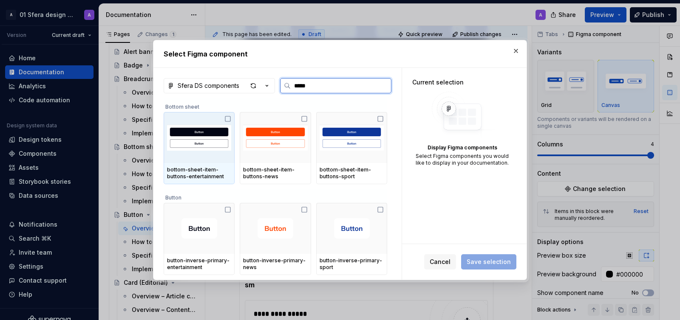
type input "******"
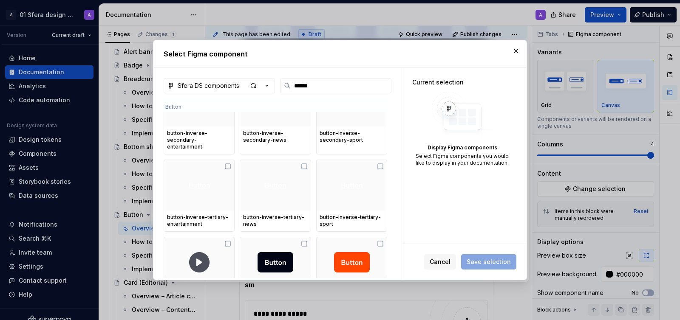
scroll to position [219, 0]
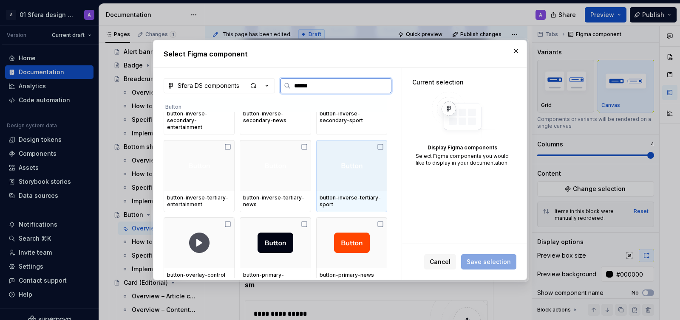
click at [384, 144] on icon at bounding box center [380, 147] width 7 height 7
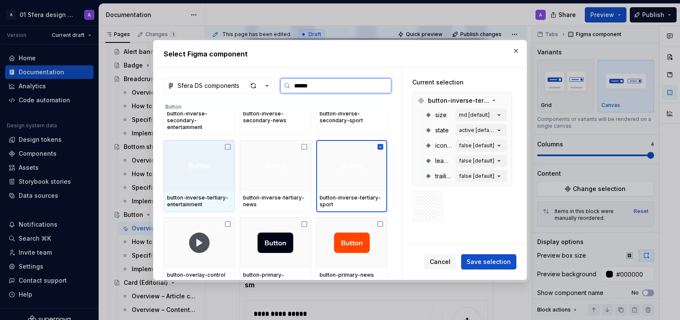
click at [229, 144] on icon at bounding box center [227, 147] width 7 height 7
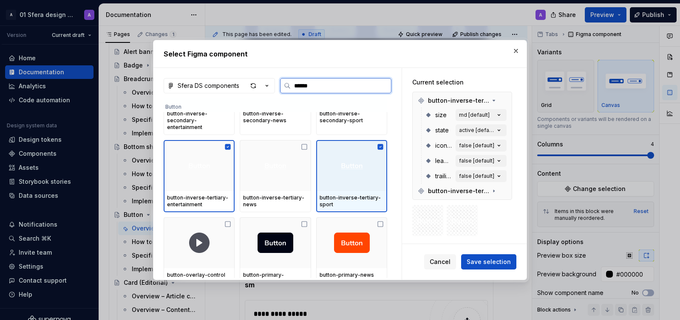
click at [383, 144] on icon at bounding box center [381, 147] width 6 height 6
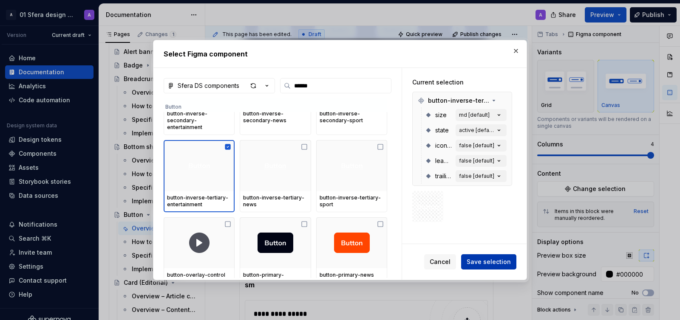
click at [485, 263] on span "Save selection" at bounding box center [489, 262] width 44 height 8
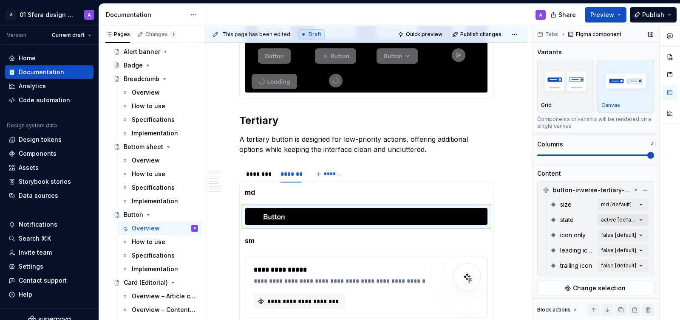
click at [630, 219] on div "Comments Open comments No comments yet Select ‘Comment’ from the block context …" at bounding box center [606, 173] width 148 height 295
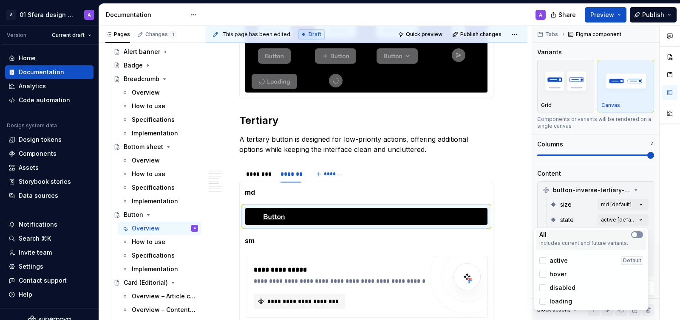
click at [638, 234] on button "button" at bounding box center [637, 235] width 12 height 7
click at [659, 212] on div "Comments Open comments No comments yet Select ‘Comment’ from the block context …" at bounding box center [606, 173] width 148 height 295
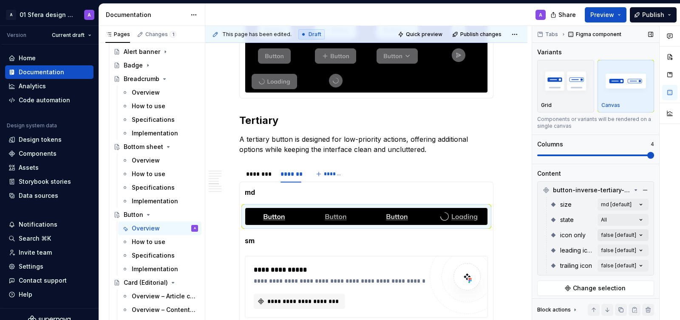
click at [636, 235] on div "Comments Open comments No comments yet Select ‘Comment’ from the block context …" at bounding box center [606, 173] width 148 height 295
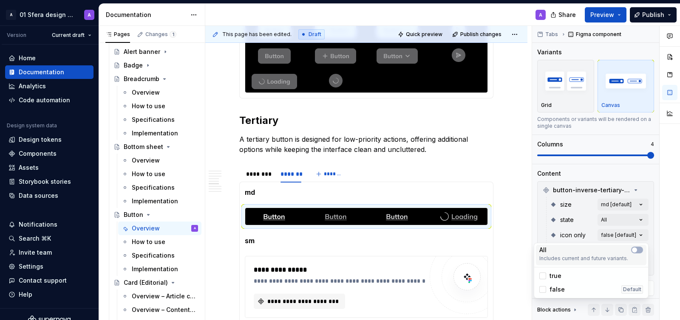
click at [638, 254] on div "All" at bounding box center [591, 250] width 104 height 8
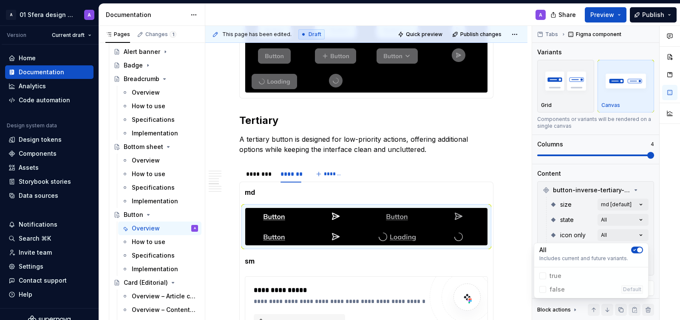
click at [666, 236] on div at bounding box center [669, 173] width 20 height 295
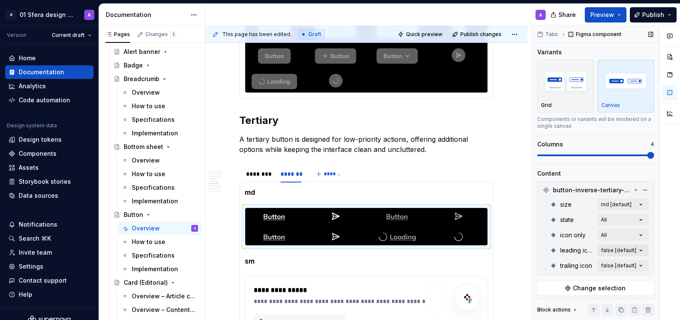
click at [639, 248] on div "Comments Open comments No comments yet Select ‘Comment’ from the block context …" at bounding box center [606, 173] width 148 height 295
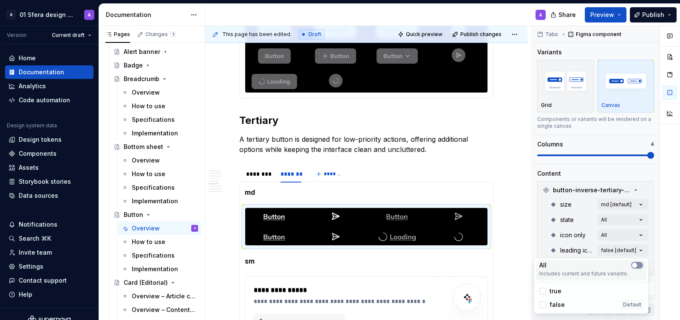
click at [640, 264] on icon-switch "button" at bounding box center [637, 265] width 12 height 7
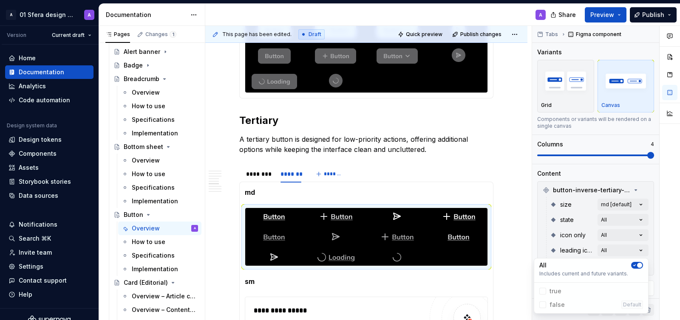
click at [654, 240] on div "Comments Open comments No comments yet Select ‘Comment’ from the block context …" at bounding box center [606, 173] width 148 height 295
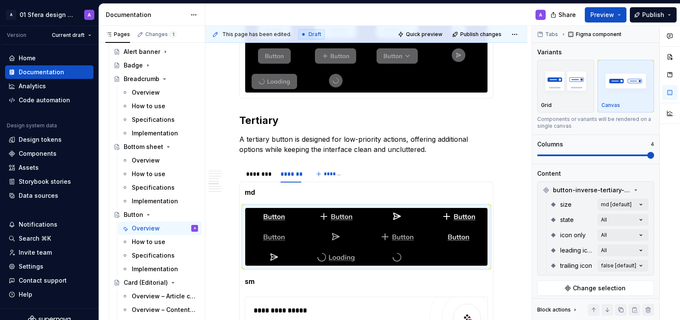
scroll to position [64, 0]
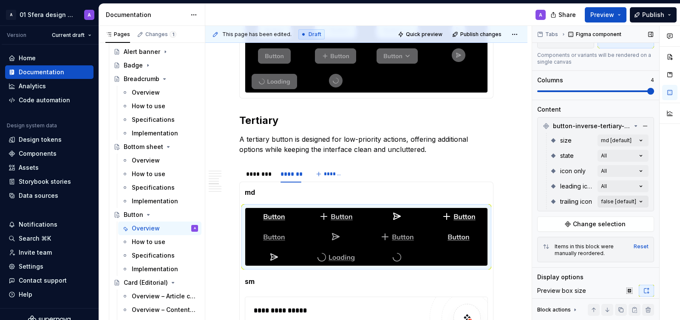
click at [632, 203] on div "Comments Open comments No comments yet Select ‘Comment’ from the block context …" at bounding box center [606, 173] width 148 height 295
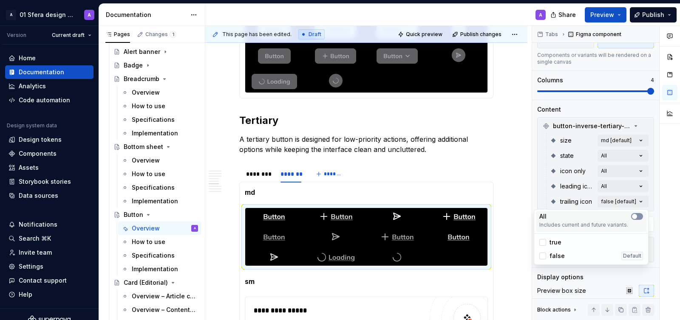
click at [636, 217] on span "button" at bounding box center [634, 216] width 5 height 5
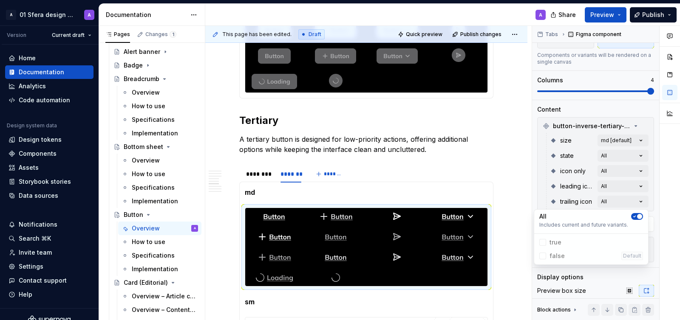
click at [660, 195] on div at bounding box center [669, 173] width 20 height 295
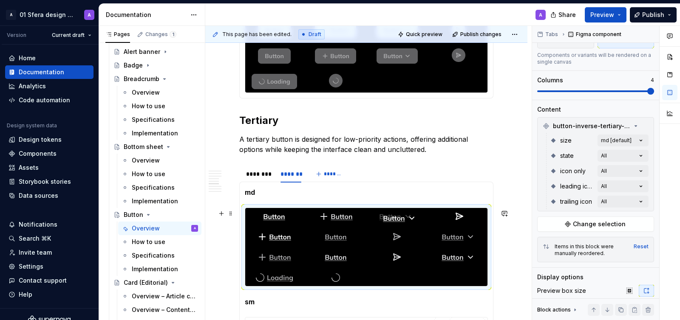
drag, startPoint x: 454, startPoint y: 218, endPoint x: 411, endPoint y: 217, distance: 42.9
click at [411, 217] on body "A 01 Sfera design system A Version Current draft Home Documentation Analytics C…" at bounding box center [340, 160] width 680 height 320
drag, startPoint x: 337, startPoint y: 260, endPoint x: 279, endPoint y: 238, distance: 61.7
click at [279, 238] on body "A 01 Sfera design system A Version Current draft Home Documentation Analytics C…" at bounding box center [340, 160] width 680 height 320
drag, startPoint x: 465, startPoint y: 259, endPoint x: 454, endPoint y: 255, distance: 11.2
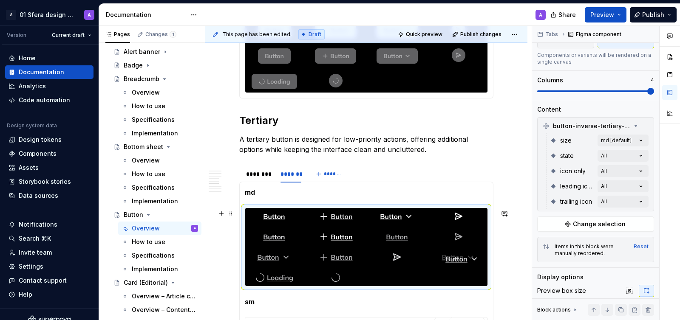
click at [454, 255] on body "A 01 Sfera design system A Version Current draft Home Documentation Analytics C…" at bounding box center [340, 160] width 680 height 320
drag, startPoint x: 466, startPoint y: 260, endPoint x: 411, endPoint y: 241, distance: 58.1
click at [411, 241] on body "A 01 Sfera design system A Version Current draft Home Documentation Analytics C…" at bounding box center [340, 160] width 680 height 320
drag, startPoint x: 461, startPoint y: 256, endPoint x: 461, endPoint y: 234, distance: 22.1
click at [461, 234] on body "A 01 Sfera design system A Version Current draft Home Documentation Analytics C…" at bounding box center [340, 160] width 680 height 320
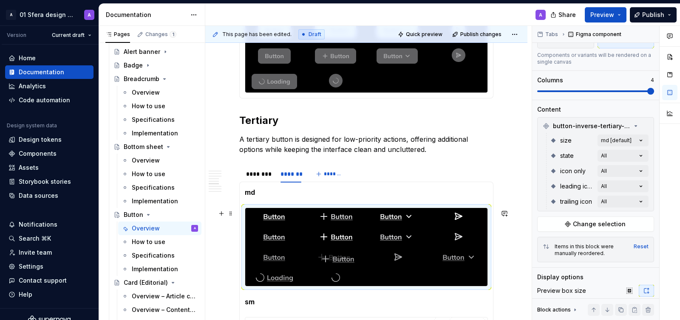
drag, startPoint x: 470, startPoint y: 259, endPoint x: 333, endPoint y: 260, distance: 136.8
click at [333, 260] on body "A 01 Sfera design system A Version Current draft Home Documentation Analytics C…" at bounding box center [340, 160] width 680 height 320
drag, startPoint x: 399, startPoint y: 257, endPoint x: 452, endPoint y: 258, distance: 52.3
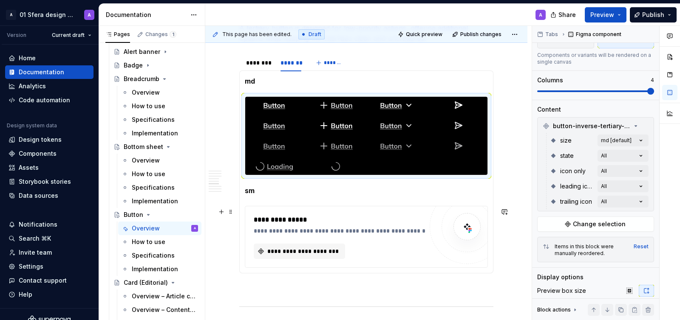
scroll to position [1408, 0]
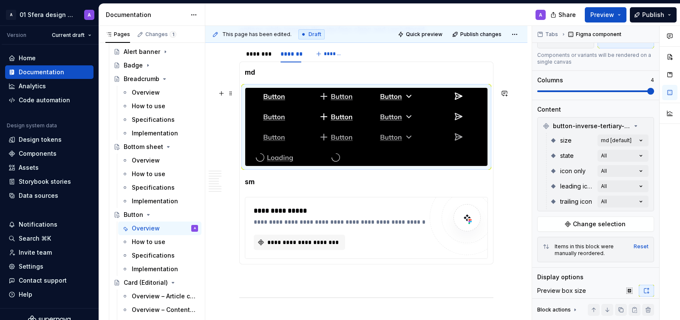
click at [415, 156] on div at bounding box center [366, 127] width 242 height 78
click at [302, 187] on p "sm" at bounding box center [366, 182] width 243 height 10
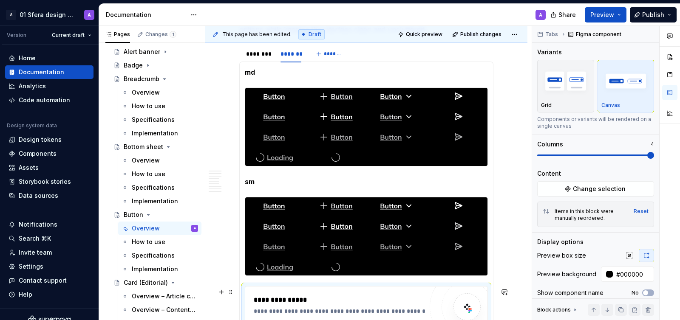
click at [260, 287] on div "**********" at bounding box center [366, 317] width 243 height 62
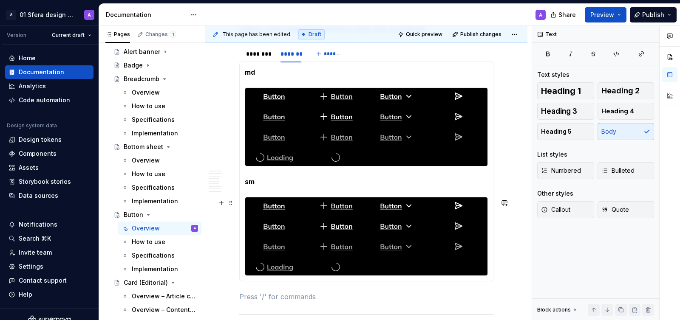
click at [315, 235] on div at bounding box center [336, 226] width 58 height 17
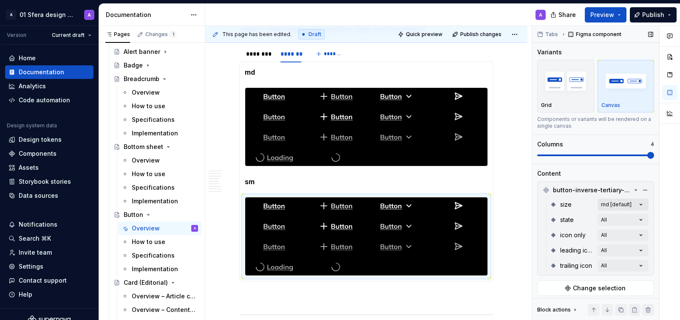
click at [640, 206] on div "Comments Open comments No comments yet Select ‘Comment’ from the block context …" at bounding box center [606, 173] width 148 height 295
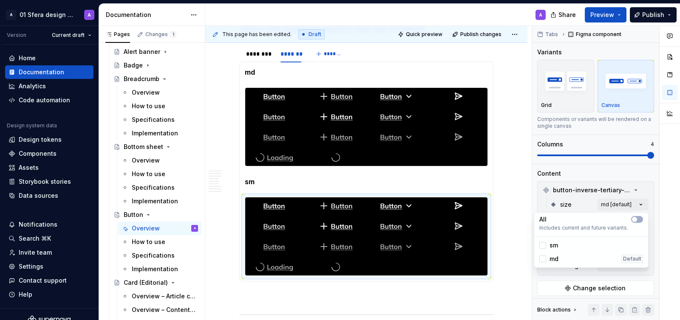
click at [548, 245] on div "sm" at bounding box center [548, 245] width 19 height 8
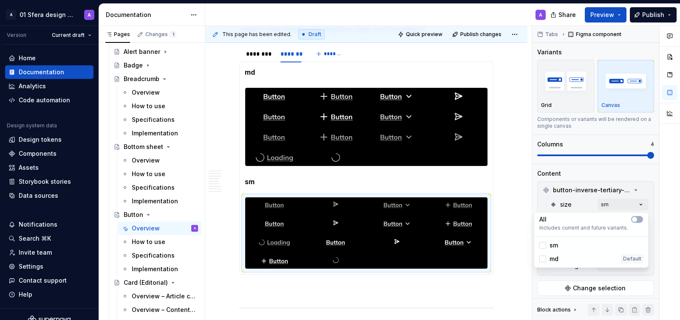
click at [428, 213] on html "A 01 Sfera design system A Version Current draft Home Documentation Analytics C…" at bounding box center [340, 160] width 680 height 320
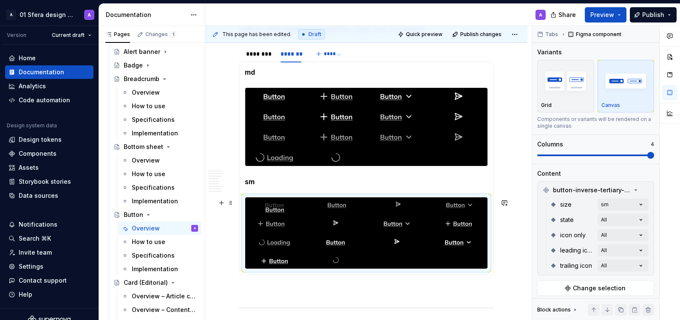
drag, startPoint x: 276, startPoint y: 225, endPoint x: 275, endPoint y: 206, distance: 19.6
click at [275, 206] on body "A 01 Sfera design system A Version Current draft Home Documentation Analytics C…" at bounding box center [340, 160] width 680 height 320
drag, startPoint x: 465, startPoint y: 224, endPoint x: 341, endPoint y: 207, distance: 125.7
click at [341, 207] on body "A 01 Sfera design system A Version Current draft Home Documentation Analytics C…" at bounding box center [340, 160] width 680 height 320
drag, startPoint x: 467, startPoint y: 244, endPoint x: 407, endPoint y: 208, distance: 70.3
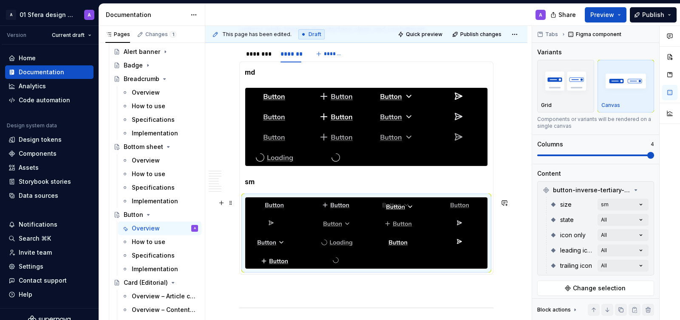
click at [407, 208] on body "A 01 Sfera design system A Version Current draft Home Documentation Analytics C…" at bounding box center [340, 160] width 680 height 320
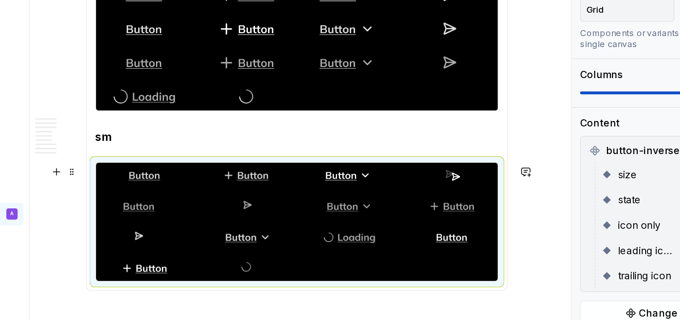
drag, startPoint x: 463, startPoint y: 246, endPoint x: 464, endPoint y: 210, distance: 36.2
click at [464, 210] on body "A 01 Sfera design system A Version Current draft Home Documentation Analytics C…" at bounding box center [340, 160] width 680 height 320
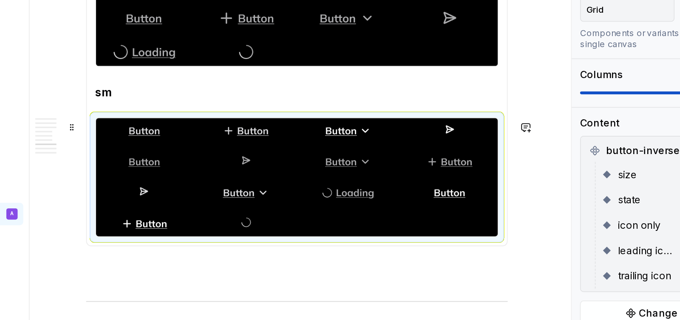
scroll to position [1439, 0]
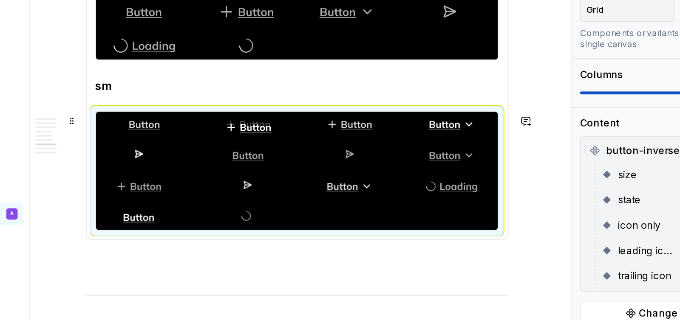
drag, startPoint x: 277, startPoint y: 233, endPoint x: 340, endPoint y: 177, distance: 83.6
click at [340, 177] on body "A 01 Sfera design system A Version Current draft Home Documentation Analytics C…" at bounding box center [340, 160] width 680 height 320
drag, startPoint x: 402, startPoint y: 176, endPoint x: 395, endPoint y: 172, distance: 8.0
click at [395, 172] on body "A 01 Sfera design system A Version Current draft Home Documentation Analytics C…" at bounding box center [340, 160] width 680 height 320
click at [402, 172] on img at bounding box center [397, 174] width 28 height 8
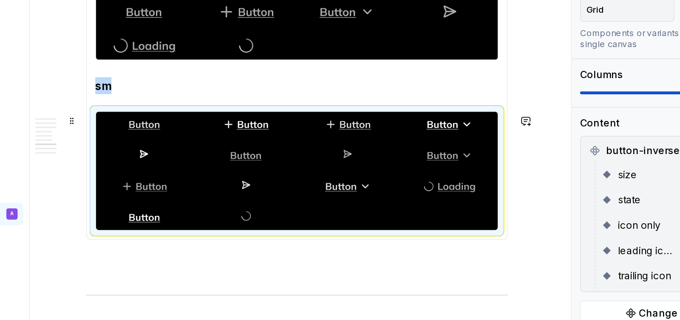
click at [403, 173] on img at bounding box center [397, 174] width 28 height 8
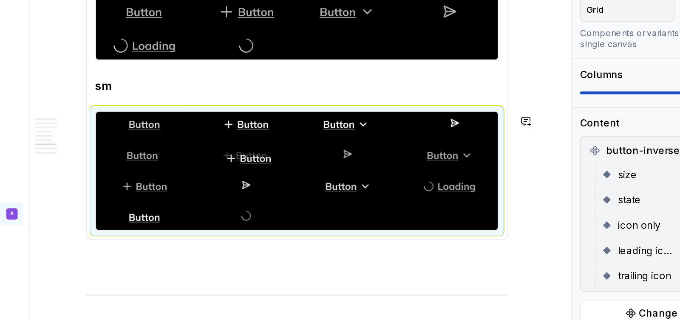
drag, startPoint x: 404, startPoint y: 175, endPoint x: 364, endPoint y: 199, distance: 46.7
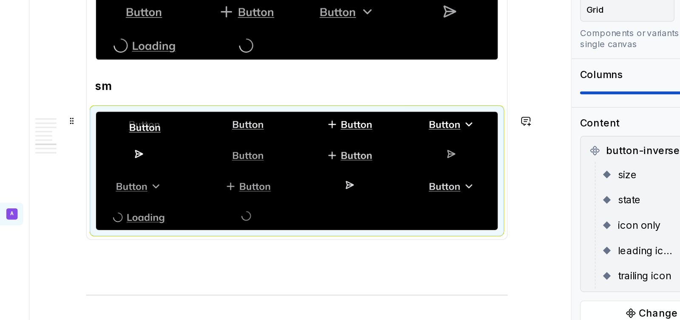
drag, startPoint x: 274, startPoint y: 207, endPoint x: 279, endPoint y: 174, distance: 33.5
click at [279, 175] on body "A 01 Sfera design system A Version Current draft Home Documentation Analytics C…" at bounding box center [340, 160] width 680 height 320
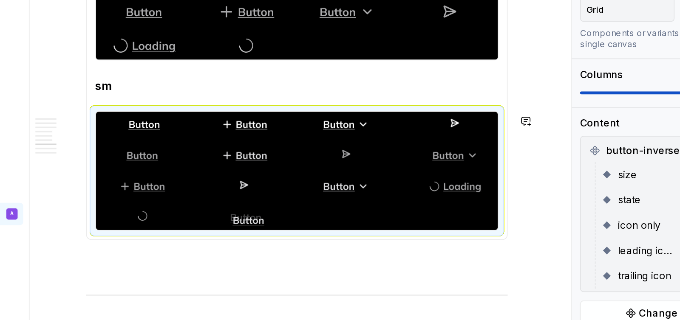
drag, startPoint x: 343, startPoint y: 175, endPoint x: 348, endPoint y: 224, distance: 49.1
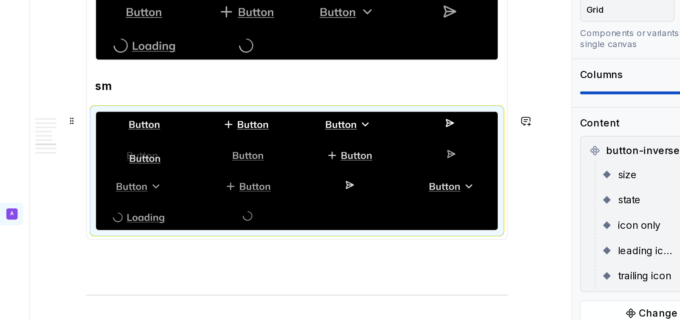
drag, startPoint x: 333, startPoint y: 232, endPoint x: 280, endPoint y: 200, distance: 61.2
click at [280, 200] on body "A 01 Sfera design system A Version Current draft Home Documentation Analytics C…" at bounding box center [340, 160] width 680 height 320
drag, startPoint x: 399, startPoint y: 195, endPoint x: 343, endPoint y: 193, distance: 56.1
click at [343, 193] on body "A 01 Sfera design system A Version Current draft Home Documentation Analytics C…" at bounding box center [340, 160] width 680 height 320
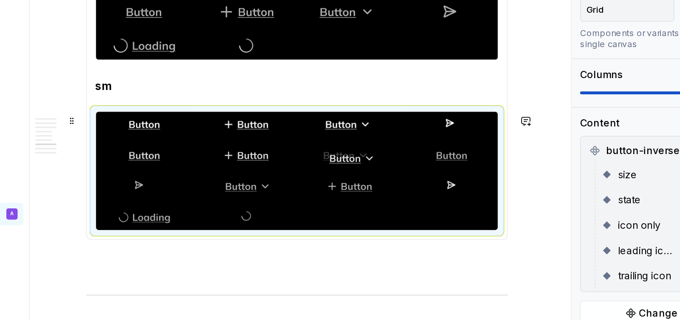
drag, startPoint x: 455, startPoint y: 214, endPoint x: 391, endPoint y: 194, distance: 66.8
click at [391, 194] on body "A 01 Sfera design system A Version Current draft Home Documentation Analytics C…" at bounding box center [340, 160] width 680 height 320
drag, startPoint x: 462, startPoint y: 210, endPoint x: 462, endPoint y: 194, distance: 16.1
click at [462, 194] on body "A 01 Sfera design system A Version Current draft Home Documentation Analytics C…" at bounding box center [340, 160] width 680 height 320
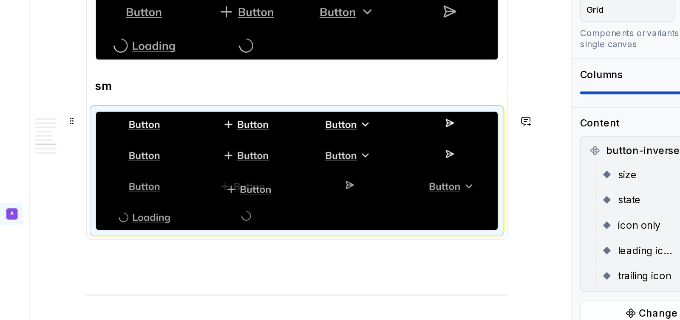
drag, startPoint x: 476, startPoint y: 213, endPoint x: 346, endPoint y: 209, distance: 130.1
click at [346, 209] on body "A 01 Sfera design system A Version Current draft Home Documentation Analytics C…" at bounding box center [340, 160] width 680 height 320
drag, startPoint x: 456, startPoint y: 214, endPoint x: 396, endPoint y: 214, distance: 59.9
click at [397, 214] on body "A 01 Sfera design system A Version Current draft Home Documentation Analytics C…" at bounding box center [340, 160] width 680 height 320
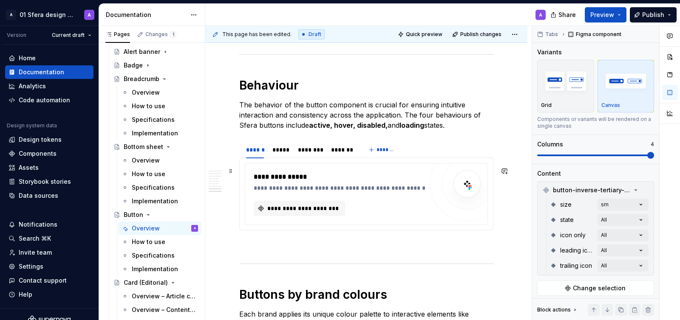
scroll to position [1913, 0]
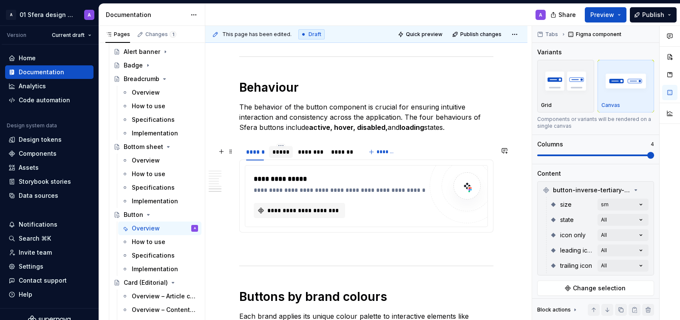
click at [285, 156] on div "*****" at bounding box center [280, 152] width 17 height 8
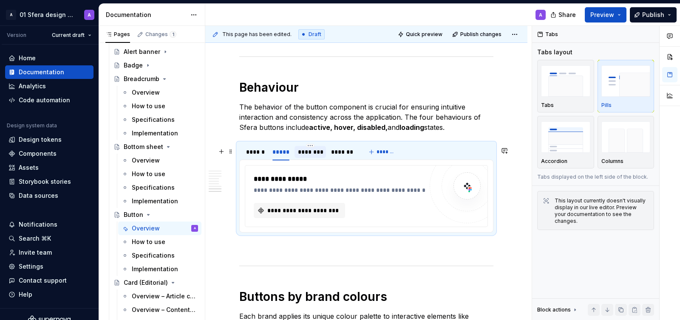
click at [317, 155] on div "********" at bounding box center [310, 152] width 25 height 8
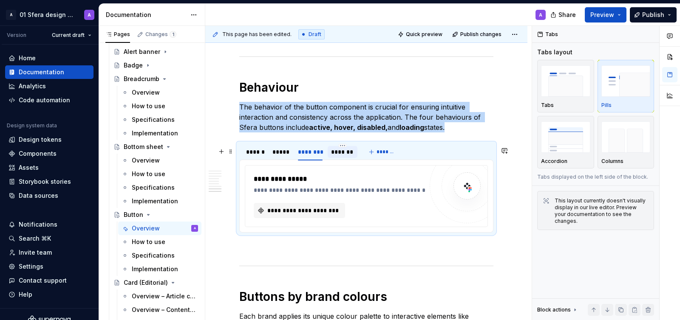
click at [348, 156] on div "*******" at bounding box center [342, 152] width 23 height 8
click at [252, 165] on div "**********" at bounding box center [366, 196] width 243 height 62
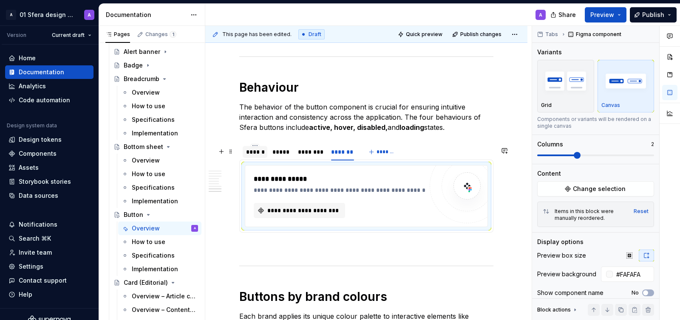
click at [256, 155] on div "******" at bounding box center [255, 152] width 18 height 8
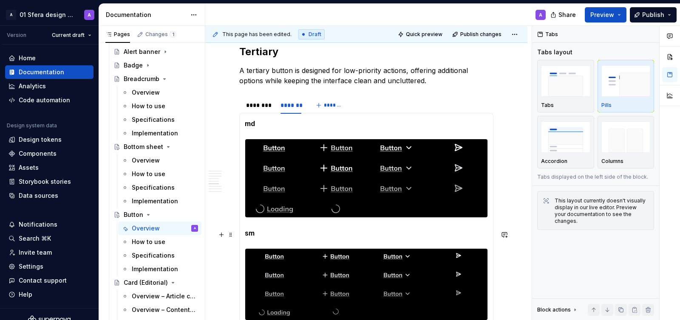
scroll to position [1357, 0]
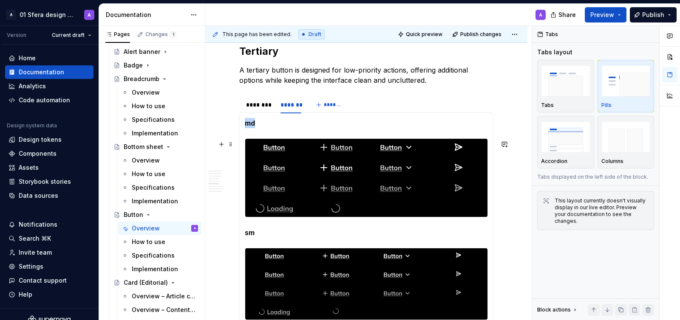
click at [376, 176] on div at bounding box center [397, 167] width 58 height 17
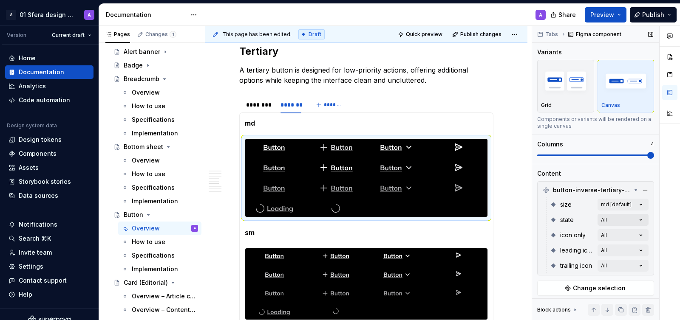
click at [637, 220] on div "Comments Open comments No comments yet Select ‘Comment’ from the block context …" at bounding box center [606, 173] width 148 height 295
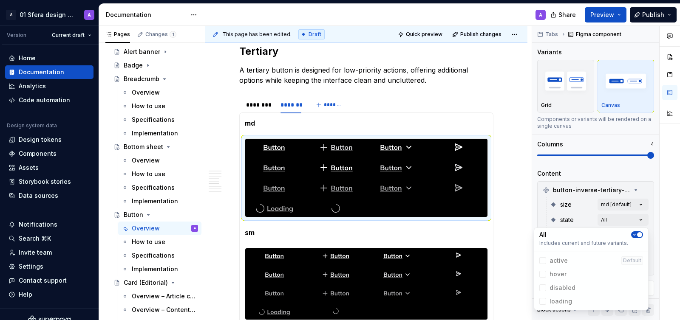
click at [638, 232] on span "button" at bounding box center [639, 234] width 5 height 5
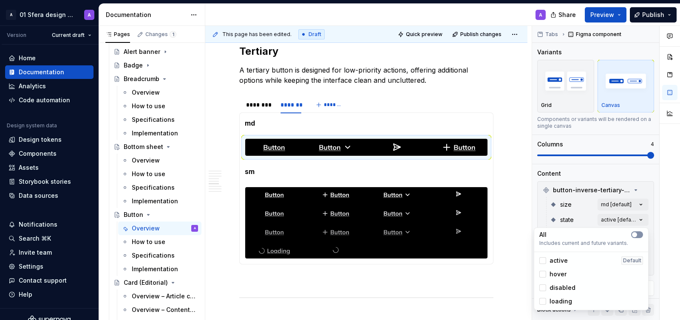
click at [638, 235] on button "button" at bounding box center [637, 235] width 12 height 7
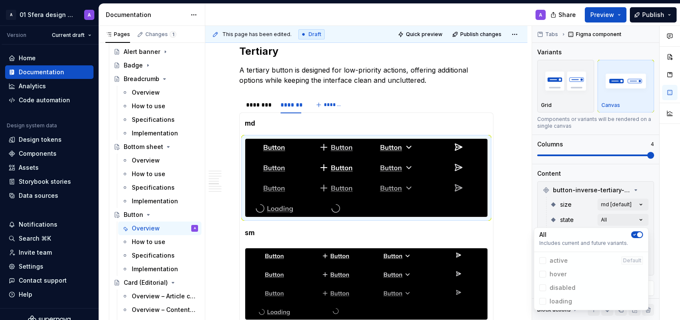
click at [636, 232] on button "button" at bounding box center [637, 235] width 12 height 7
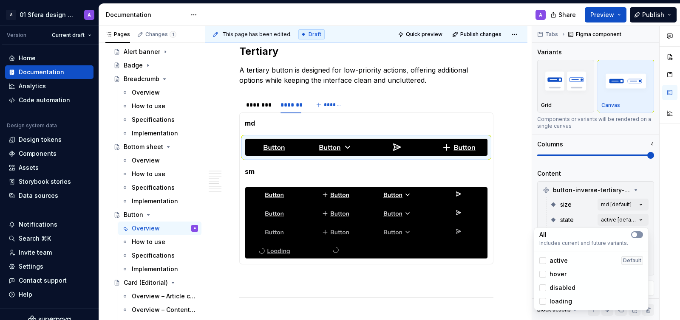
click at [636, 232] on button "button" at bounding box center [637, 235] width 12 height 7
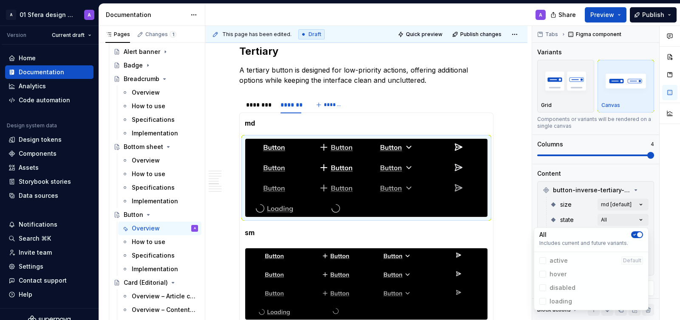
click at [540, 277] on span "hover" at bounding box center [591, 275] width 110 height 14
click at [637, 238] on button "button" at bounding box center [637, 235] width 12 height 7
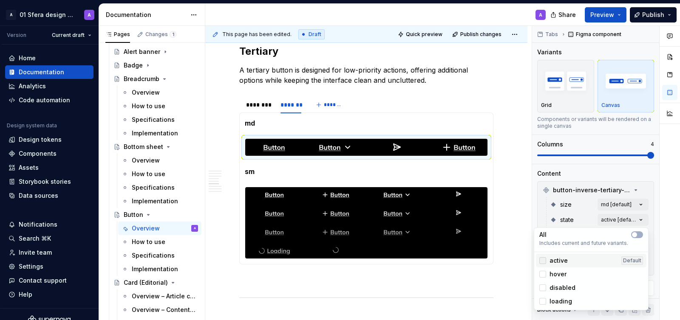
click at [542, 260] on div at bounding box center [542, 261] width 7 height 7
click at [543, 261] on icon at bounding box center [543, 261] width 0 height 0
click at [634, 233] on span "button" at bounding box center [634, 234] width 5 height 5
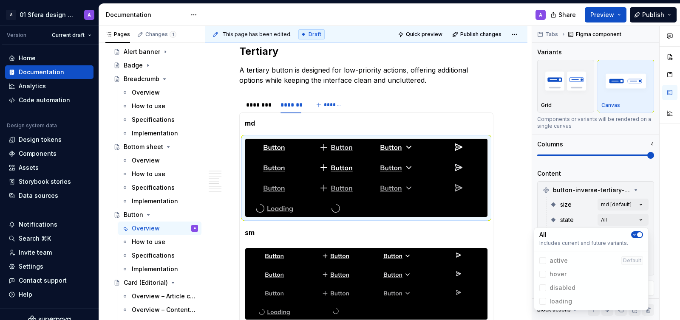
click at [505, 197] on html "A 01 Sfera design system A Version Current draft Home Documentation Analytics C…" at bounding box center [340, 160] width 680 height 320
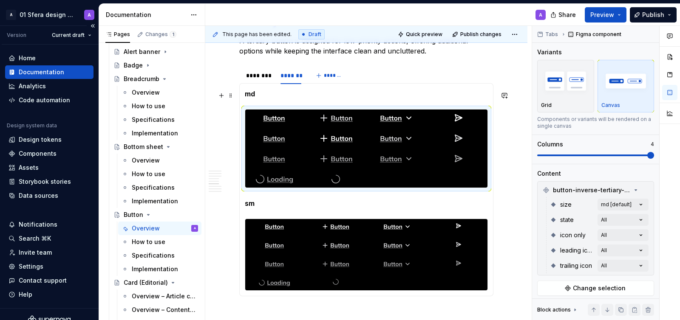
scroll to position [1387, 0]
click at [261, 75] on div "********" at bounding box center [259, 75] width 26 height 8
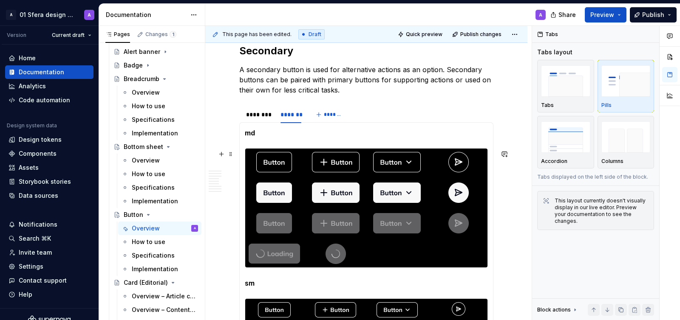
scroll to position [1031, 0]
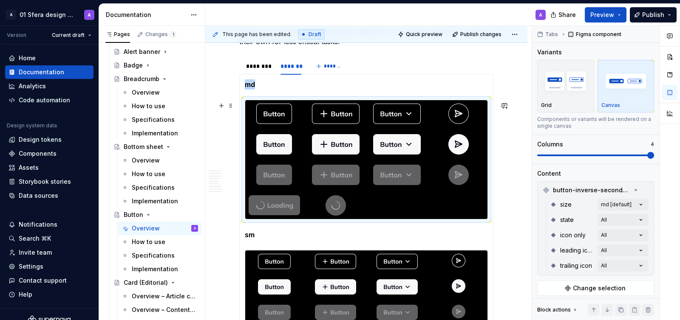
click at [387, 158] on div at bounding box center [397, 144] width 58 height 27
type textarea "*"
click at [620, 221] on div "Comments Open comments No comments yet Select ‘Comment’ from the block context …" at bounding box center [606, 173] width 148 height 295
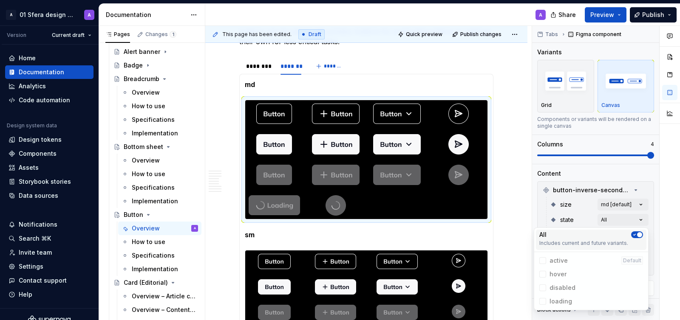
click at [640, 234] on span "button" at bounding box center [639, 234] width 5 height 5
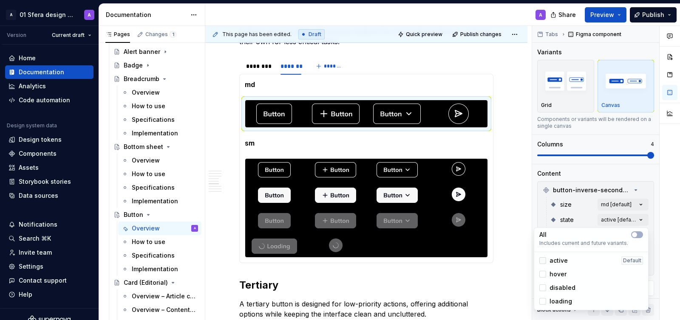
click at [543, 260] on div at bounding box center [542, 261] width 7 height 7
click at [405, 247] on html "A 01 Sfera design system A Version Current draft Home Documentation Analytics C…" at bounding box center [340, 160] width 680 height 320
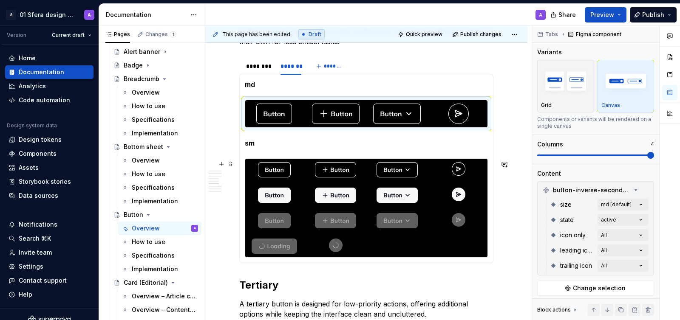
click at [424, 232] on div at bounding box center [397, 221] width 58 height 22
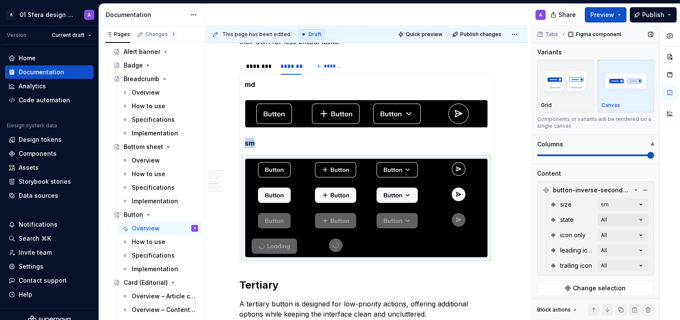
click at [643, 221] on div "Comments Open comments No comments yet Select ‘Comment’ from the block context …" at bounding box center [606, 173] width 148 height 295
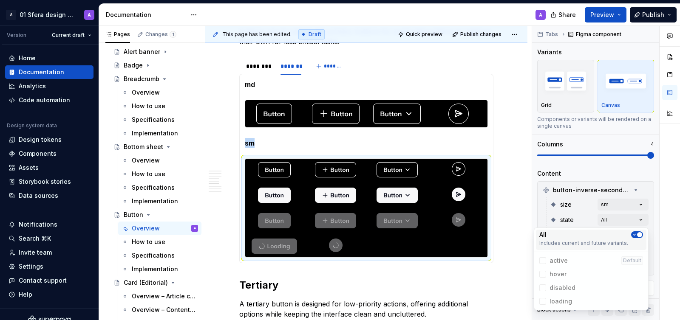
click at [637, 235] on span "button" at bounding box center [639, 234] width 5 height 5
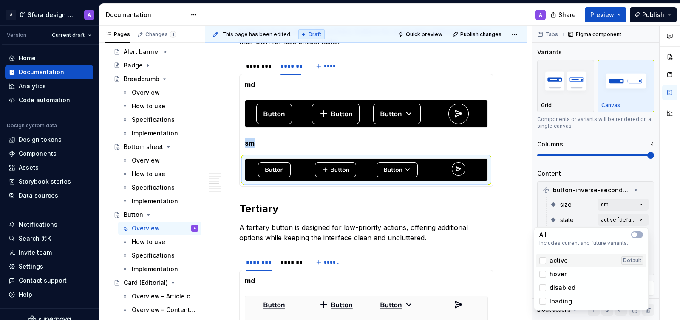
click at [547, 260] on div "active" at bounding box center [553, 261] width 28 height 8
click at [517, 148] on html "A 01 Sfera design system A Version Current draft Home Documentation Analytics C…" at bounding box center [340, 160] width 680 height 320
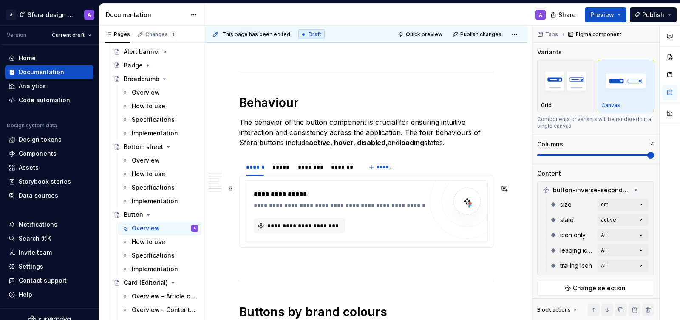
scroll to position [1729, 0]
type input "#FAFAFA"
click at [329, 234] on button "**********" at bounding box center [299, 225] width 91 height 15
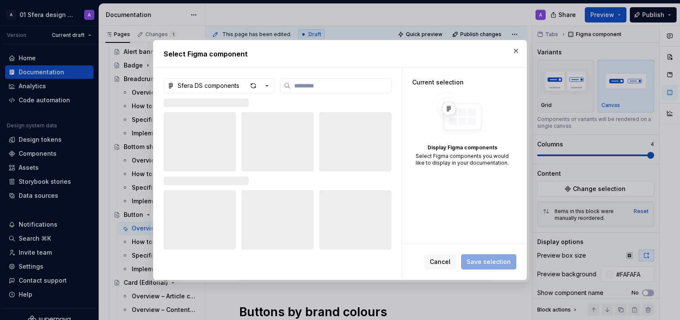
type textarea "*"
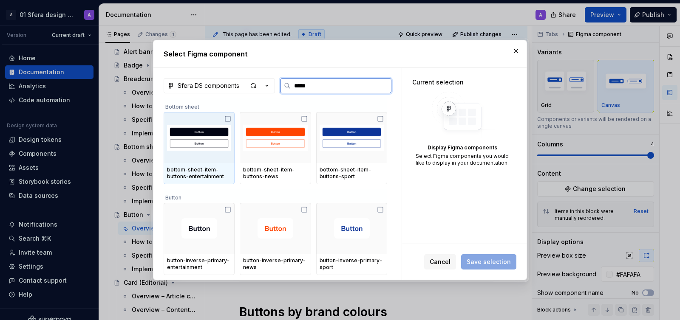
type input "******"
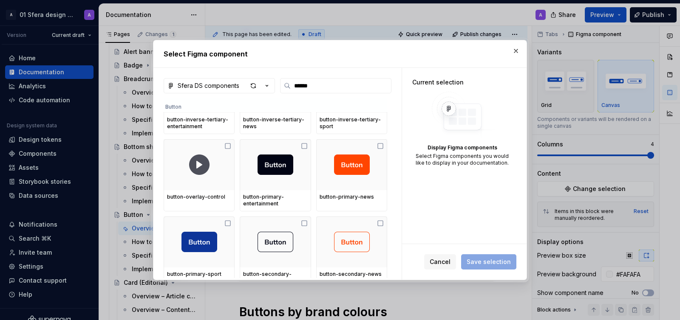
scroll to position [298, 0]
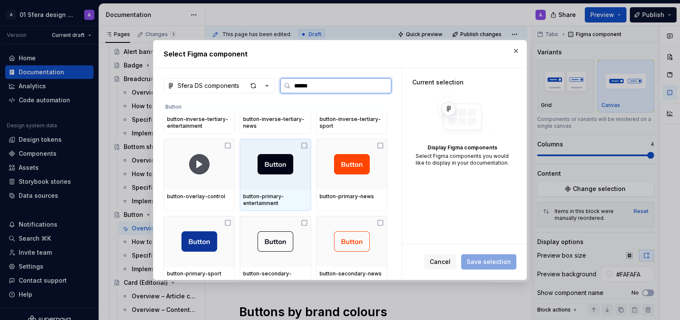
click at [307, 142] on icon at bounding box center [304, 145] width 7 height 7
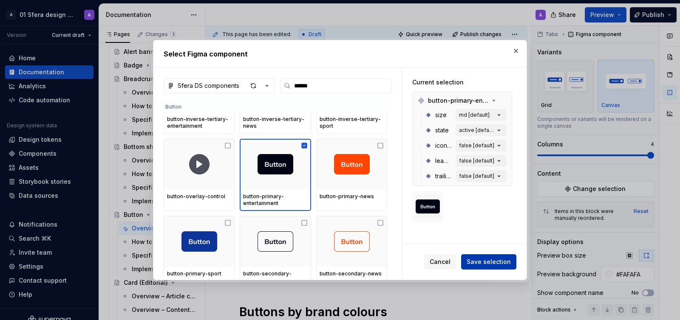
click at [483, 263] on span "Save selection" at bounding box center [489, 262] width 44 height 8
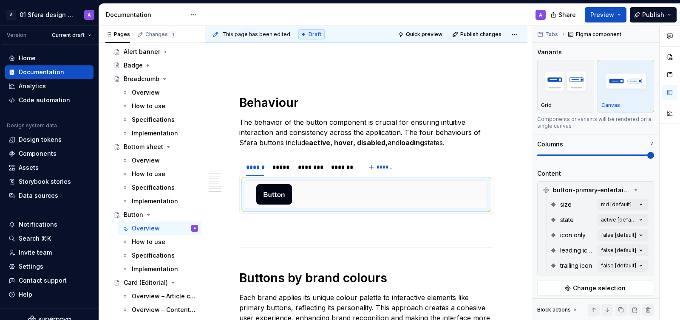
click at [637, 220] on div "Comments Open comments No comments yet Select ‘Comment’ from the block context …" at bounding box center [606, 173] width 148 height 295
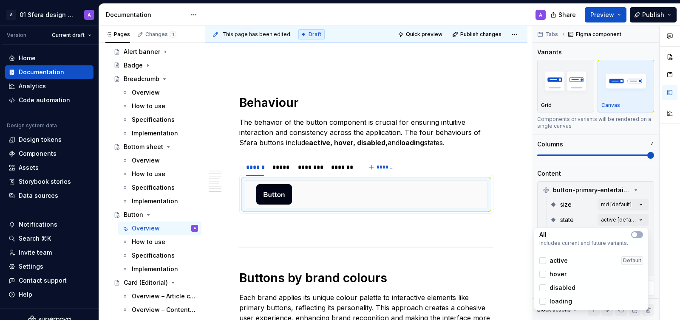
click at [562, 259] on span "active" at bounding box center [558, 261] width 18 height 8
click at [638, 235] on button "button" at bounding box center [637, 235] width 12 height 7
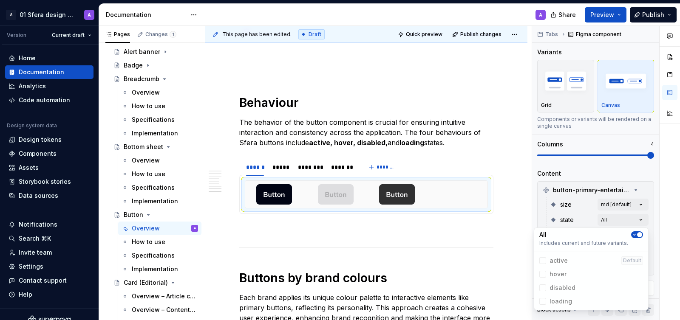
click at [434, 198] on html "A 01 Sfera design system A Version Current draft Home Documentation Analytics C…" at bounding box center [340, 160] width 680 height 320
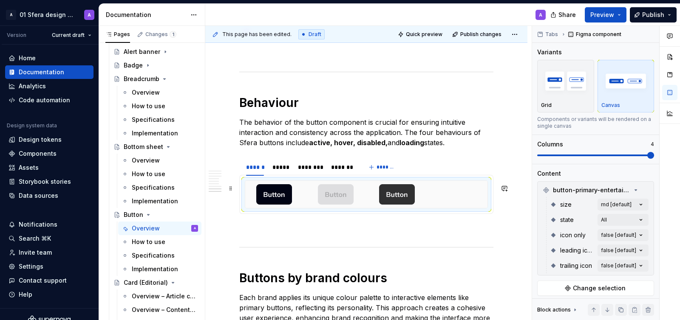
click at [456, 196] on div at bounding box center [366, 194] width 242 height 27
click at [630, 235] on div "Comments Open comments No comments yet Select ‘Comment’ from the block context …" at bounding box center [606, 173] width 148 height 295
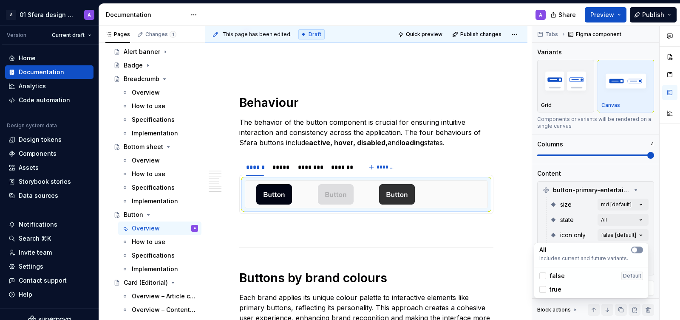
click at [636, 252] on span "button" at bounding box center [634, 250] width 5 height 5
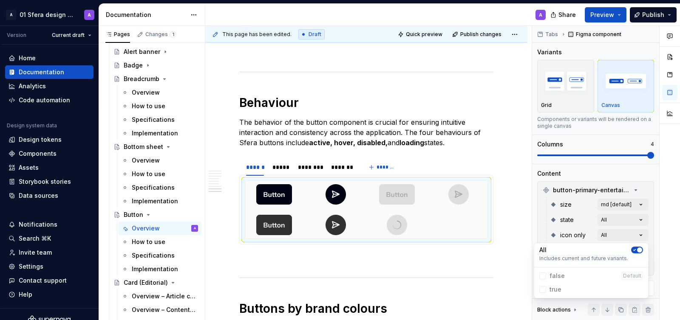
click at [507, 195] on html "A 01 Sfera design system A Version Current draft Home Documentation Analytics C…" at bounding box center [340, 160] width 680 height 320
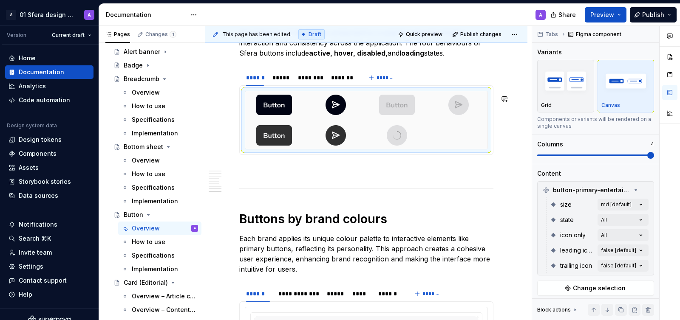
scroll to position [1820, 0]
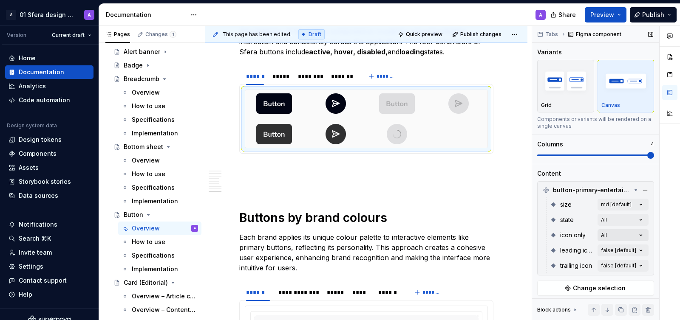
click at [621, 236] on div "Comments Open comments No comments yet Select ‘Comment’ from the block context …" at bounding box center [606, 173] width 148 height 295
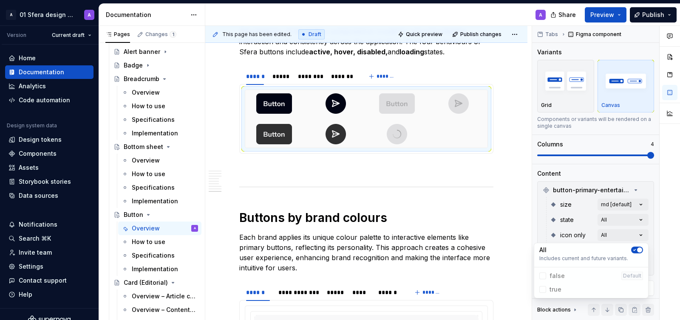
click at [518, 208] on html "A 01 Sfera design system A Version Current draft Home Documentation Analytics C…" at bounding box center [340, 160] width 680 height 320
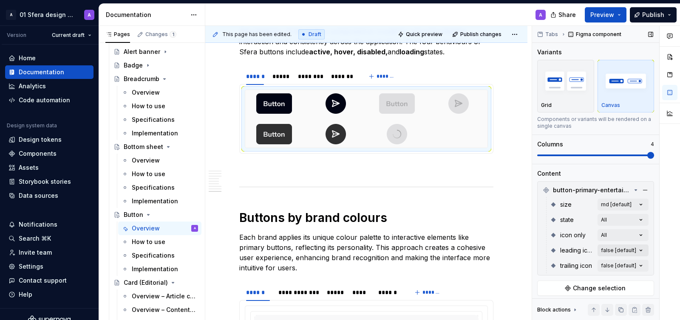
click at [609, 253] on div "Comments Open comments No comments yet Select ‘Comment’ from the block context …" at bounding box center [606, 173] width 148 height 295
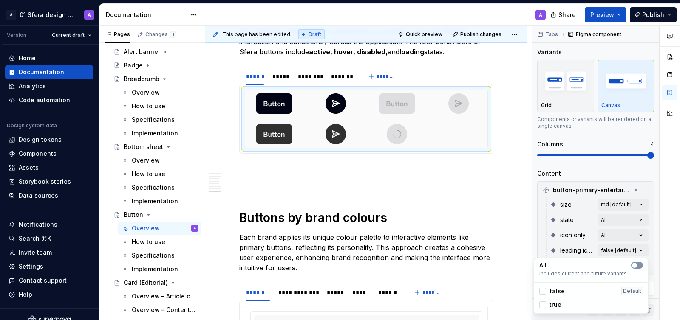
click at [636, 265] on span "button" at bounding box center [634, 265] width 5 height 5
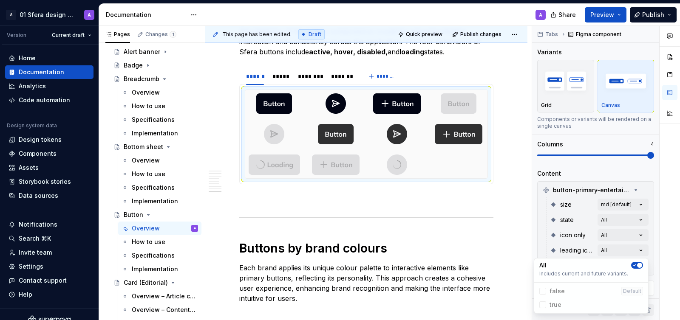
click at [518, 193] on html "A 01 Sfera design system A Version Current draft Home Documentation Analytics C…" at bounding box center [340, 160] width 680 height 320
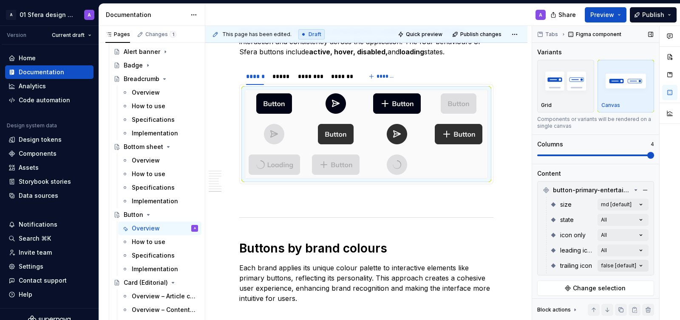
click at [605, 269] on div "Comments Open comments No comments yet Select ‘Comment’ from the block context …" at bounding box center [606, 173] width 148 height 295
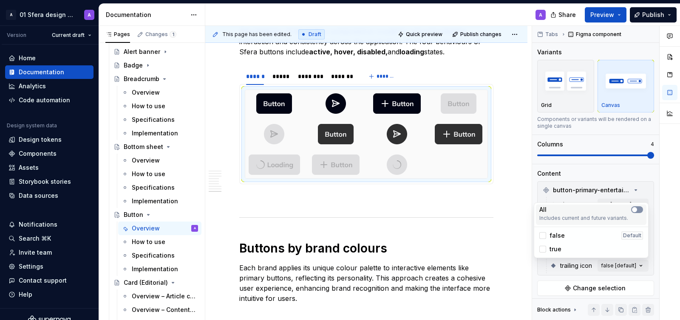
click at [634, 207] on span "button" at bounding box center [634, 209] width 5 height 5
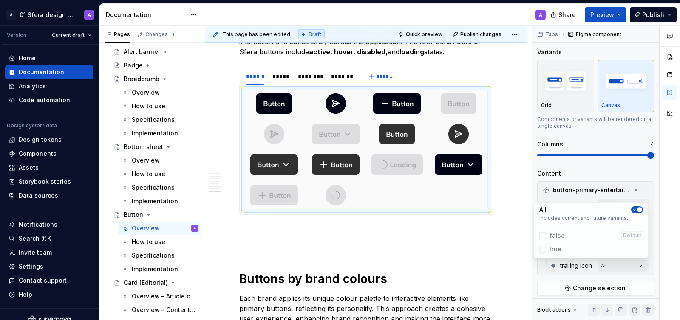
click at [656, 207] on div "Comments Open comments No comments yet Select ‘Comment’ from the block context …" at bounding box center [606, 173] width 148 height 295
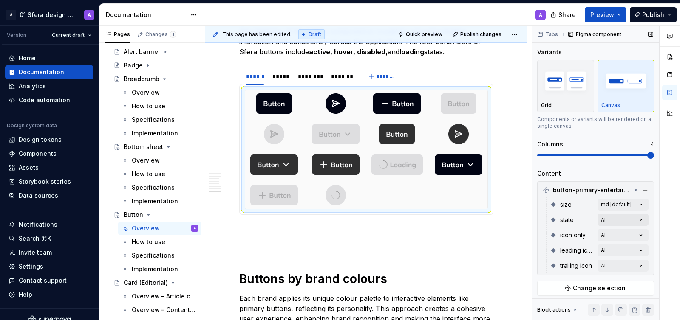
click at [633, 225] on div "Comments Open comments No comments yet Select ‘Comment’ from the block context …" at bounding box center [606, 173] width 148 height 295
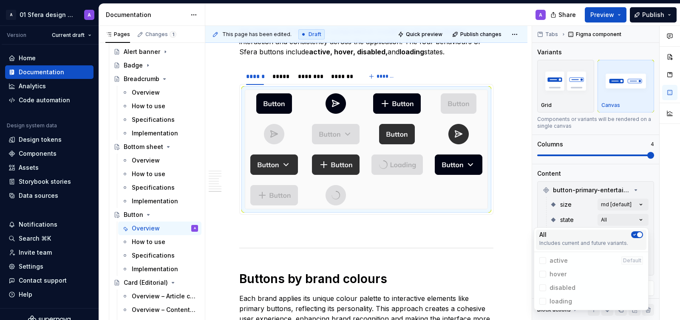
click at [637, 238] on button "button" at bounding box center [637, 235] width 12 height 7
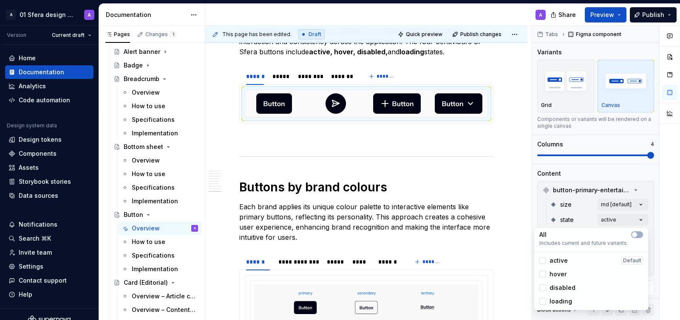
click at [662, 221] on div at bounding box center [669, 173] width 20 height 295
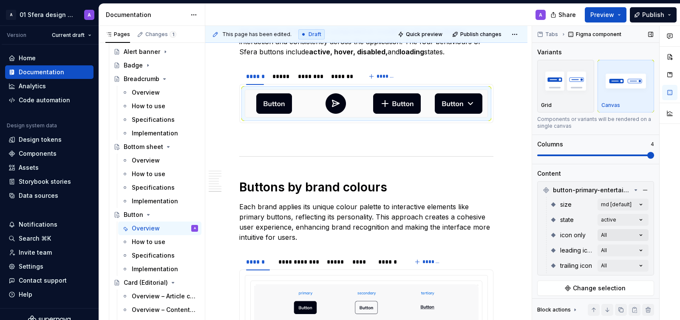
click at [634, 233] on div "Comments Open comments No comments yet Select ‘Comment’ from the block context …" at bounding box center [606, 173] width 148 height 295
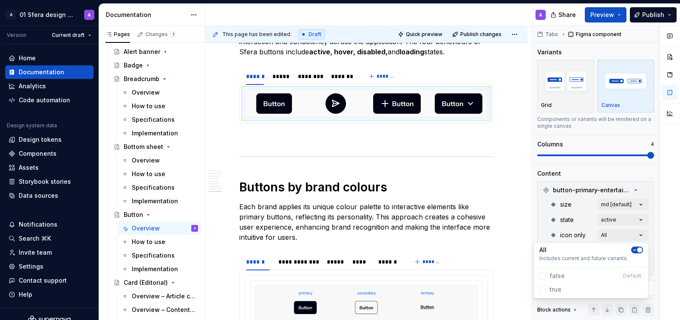
click at [634, 233] on div "Comments Open comments No comments yet Select ‘Comment’ from the block context …" at bounding box center [606, 173] width 148 height 295
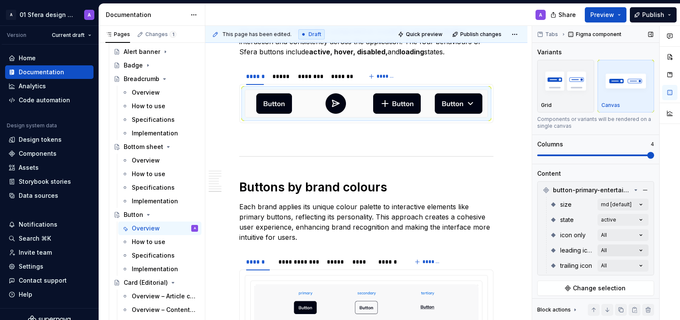
click at [642, 249] on div "Comments Open comments No comments yet Select ‘Comment’ from the block context …" at bounding box center [606, 173] width 148 height 295
click at [643, 264] on div "Comments Open comments No comments yet Select ‘Comment’ from the block context …" at bounding box center [606, 173] width 148 height 295
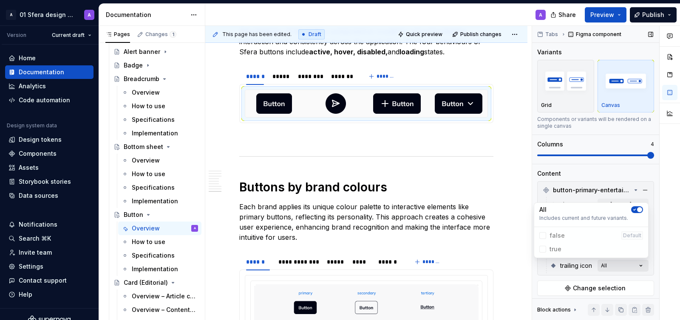
click at [643, 264] on div "Comments Open comments No comments yet Select ‘Comment’ from the block context …" at bounding box center [606, 173] width 148 height 295
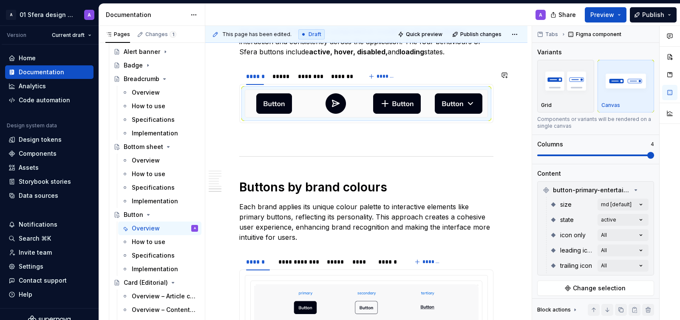
scroll to position [1795, 0]
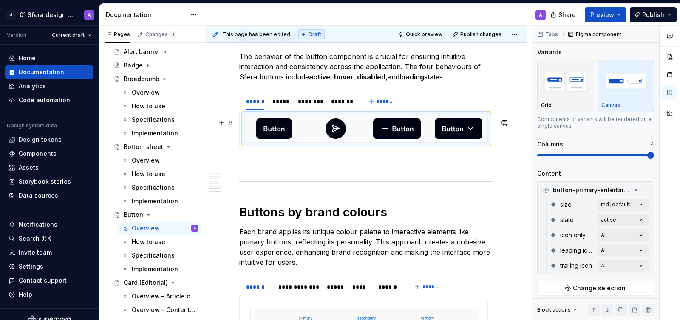
click at [318, 130] on body "A 01 Sfera design system A Version Current draft Home Documentation Analytics C…" at bounding box center [340, 160] width 680 height 320
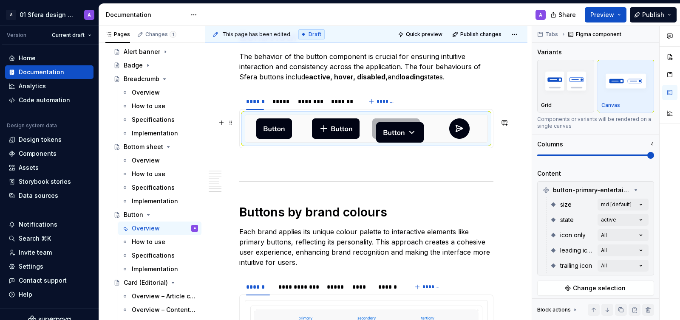
drag, startPoint x: 462, startPoint y: 135, endPoint x: 402, endPoint y: 134, distance: 59.9
click at [402, 134] on body "A 01 Sfera design system A Version Current draft Home Documentation Analytics C…" at bounding box center [340, 160] width 680 height 320
click at [281, 106] on div "*****" at bounding box center [280, 101] width 17 height 8
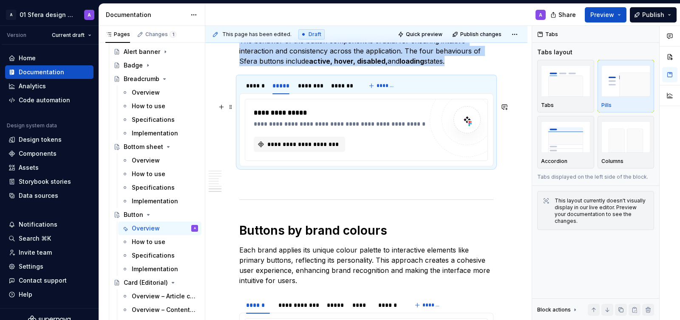
scroll to position [1809, 0]
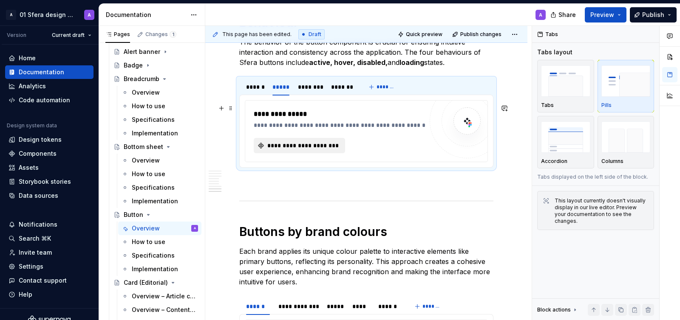
click at [306, 149] on span "**********" at bounding box center [303, 146] width 74 height 8
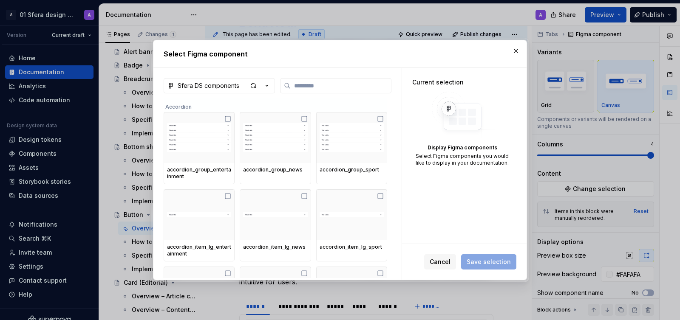
type textarea "*"
click at [328, 88] on input "search" at bounding box center [341, 86] width 100 height 8
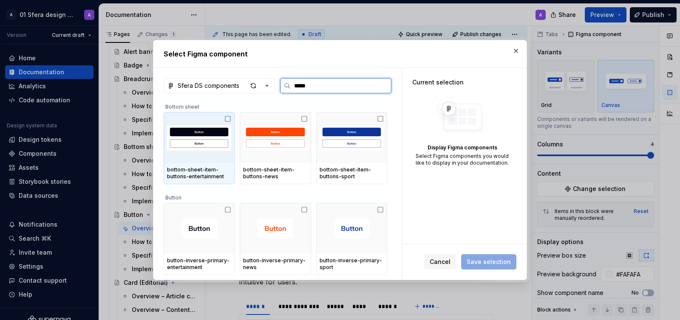
type input "******"
click at [515, 49] on button "button" at bounding box center [516, 51] width 12 height 12
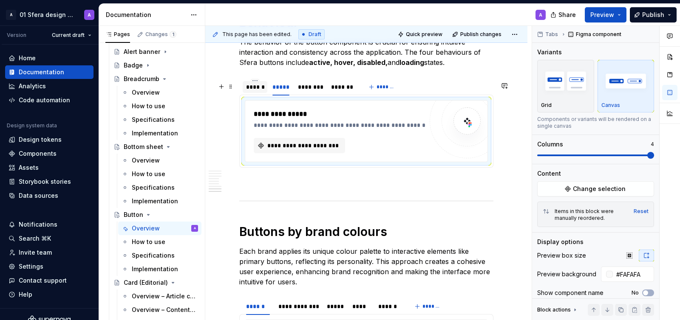
click at [255, 90] on div "******" at bounding box center [255, 87] width 18 height 8
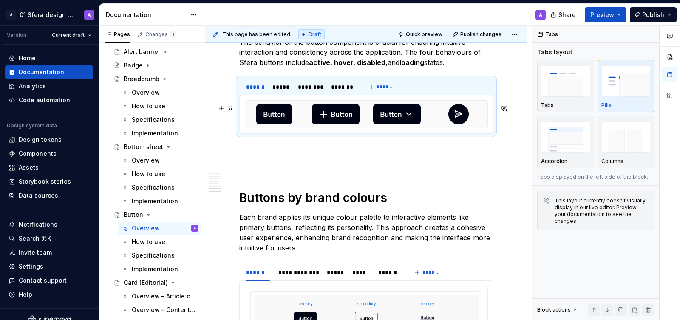
click at [319, 121] on img at bounding box center [336, 114] width 48 height 20
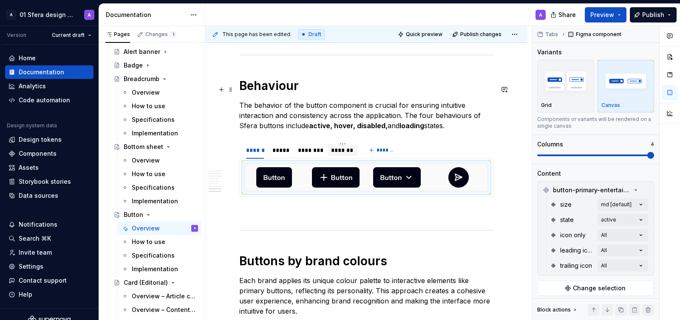
scroll to position [1746, 0]
click at [278, 154] on div "*****" at bounding box center [280, 150] width 17 height 8
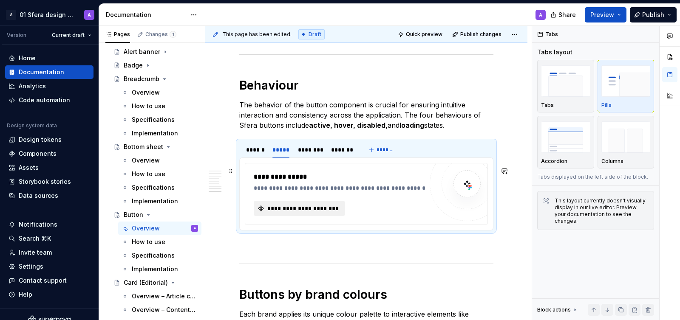
click at [287, 213] on span "**********" at bounding box center [303, 208] width 74 height 8
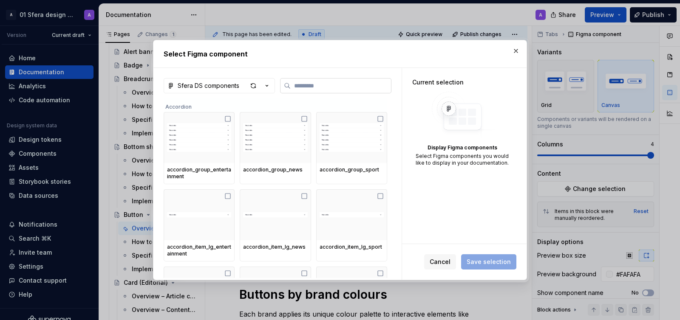
type textarea "*"
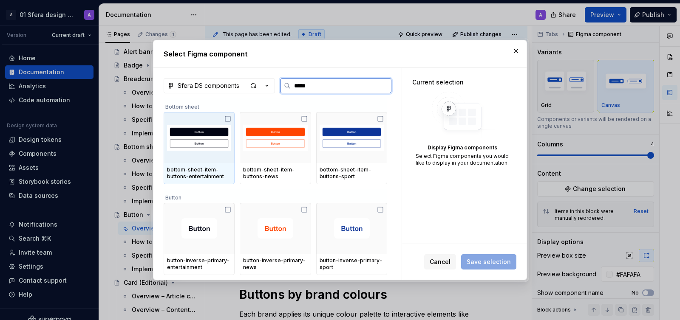
type input "******"
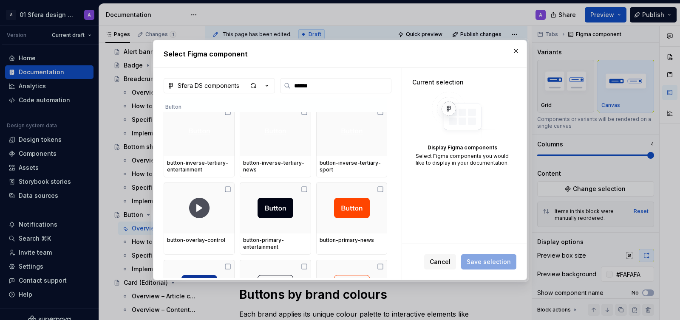
scroll to position [252, 0]
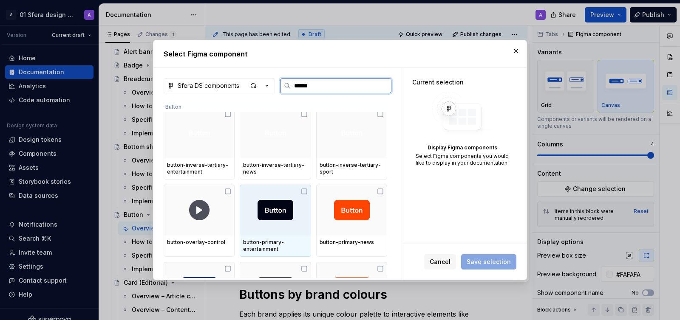
click at [307, 188] on icon at bounding box center [304, 191] width 7 height 7
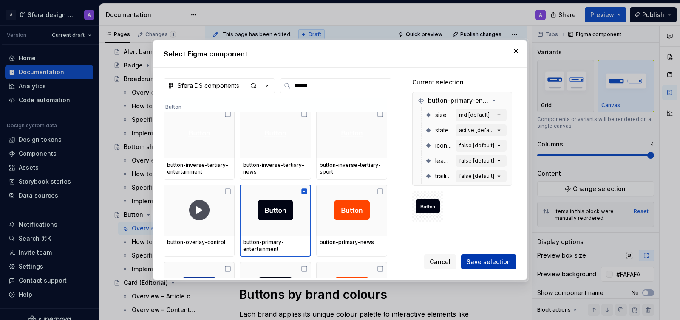
click at [497, 258] on span "Save selection" at bounding box center [489, 262] width 44 height 8
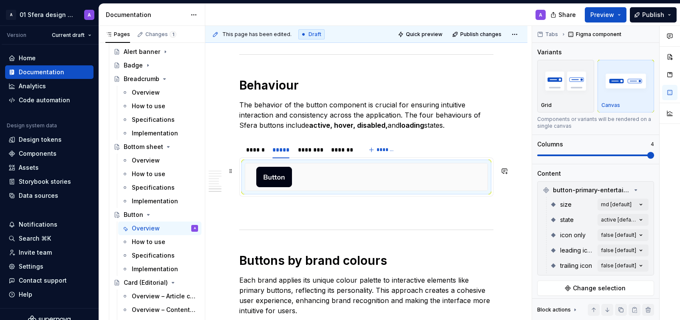
click at [362, 177] on div at bounding box center [366, 177] width 242 height 27
click at [639, 222] on div "Comments Open comments No comments yet Select ‘Comment’ from the block context …" at bounding box center [606, 173] width 148 height 295
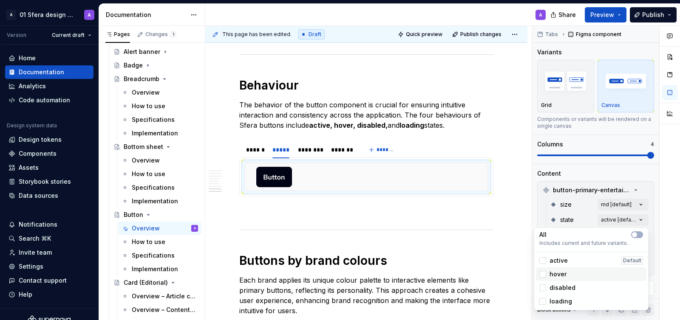
click at [562, 270] on span "hover" at bounding box center [557, 274] width 17 height 8
click at [543, 190] on div "Comments Open comments No comments yet Select ‘Comment’ from the block context …" at bounding box center [606, 173] width 148 height 295
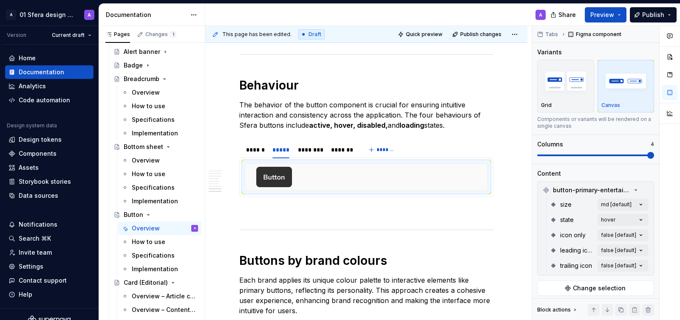
click at [628, 237] on div "Comments Open comments No comments yet Select ‘Comment’ from the block context …" at bounding box center [606, 173] width 148 height 295
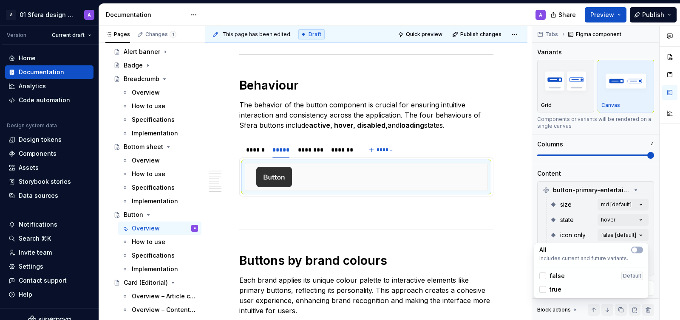
click at [638, 244] on div "All Includes current and future variants. false Default true" at bounding box center [591, 271] width 115 height 56
click at [638, 247] on only-switch "button" at bounding box center [637, 250] width 12 height 7
click at [664, 238] on div at bounding box center [669, 173] width 20 height 295
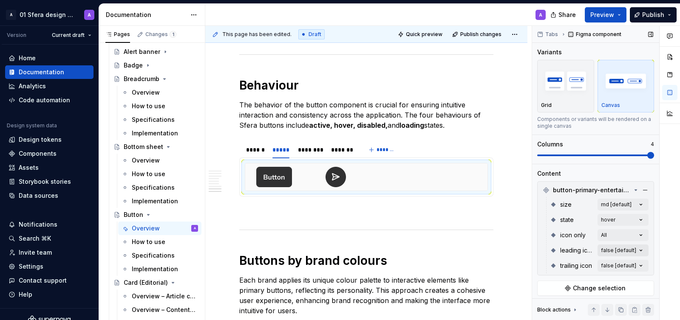
click at [632, 249] on div "Comments Open comments No comments yet Select ‘Comment’ from the block context …" at bounding box center [606, 173] width 148 height 295
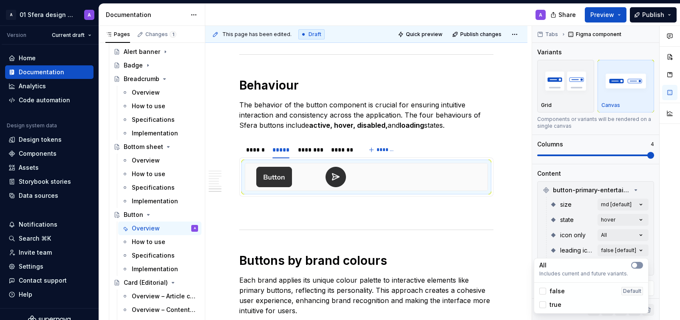
click at [640, 269] on icon-switch "button" at bounding box center [637, 265] width 12 height 7
click at [657, 241] on div "Comments Open comments No comments yet Select ‘Comment’ from the block context …" at bounding box center [606, 173] width 148 height 295
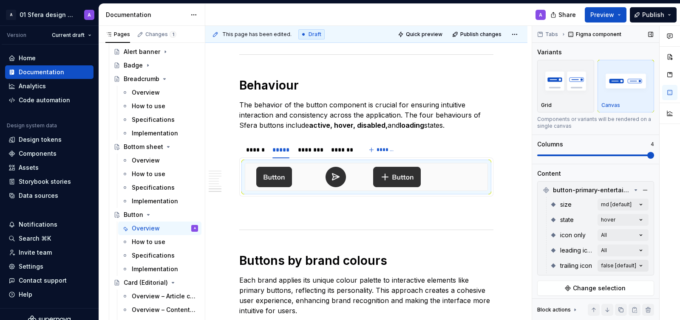
click at [639, 266] on div "Comments Open comments No comments yet Select ‘Comment’ from the block context …" at bounding box center [606, 173] width 148 height 295
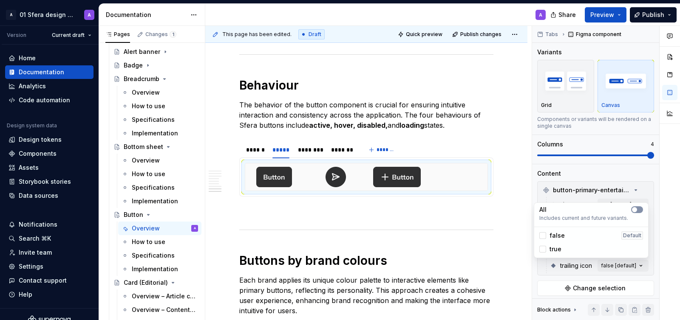
click at [640, 212] on icon-switch "button" at bounding box center [637, 210] width 12 height 7
click at [654, 192] on div "Comments Open comments No comments yet Select ‘Comment’ from the block context …" at bounding box center [606, 173] width 148 height 295
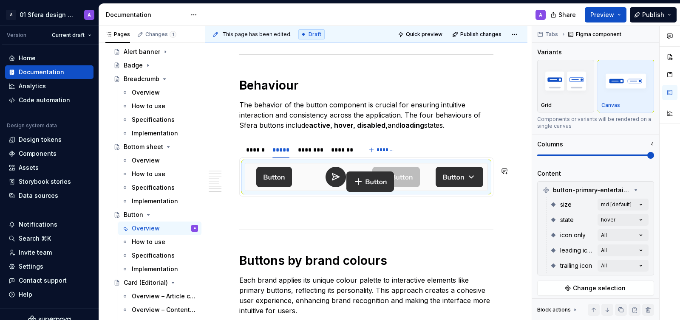
drag, startPoint x: 465, startPoint y: 176, endPoint x: 343, endPoint y: 177, distance: 122.0
click at [343, 177] on body "A 01 Sfera design system A Version Current draft Home Documentation Analytics C…" at bounding box center [340, 160] width 680 height 320
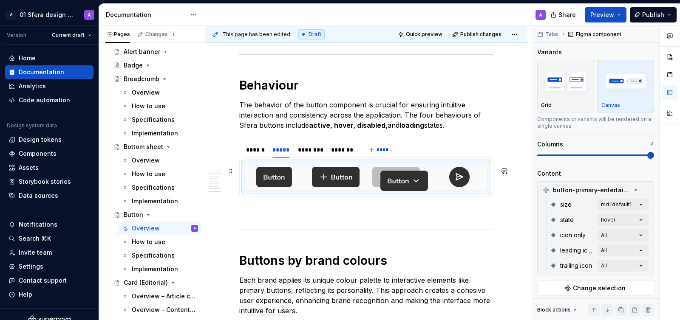
drag, startPoint x: 452, startPoint y: 181, endPoint x: 400, endPoint y: 181, distance: 51.8
click at [400, 181] on body "A 01 Sfera design system A Version Current draft Home Documentation Analytics C…" at bounding box center [340, 160] width 680 height 320
click at [298, 178] on div at bounding box center [274, 177] width 58 height 27
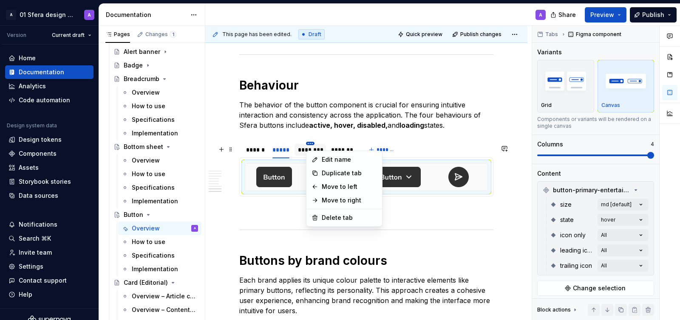
click at [311, 148] on html "A 01 Sfera design system A Version Current draft Home Documentation Analytics C…" at bounding box center [340, 160] width 680 height 320
click at [293, 150] on html "A 01 Sfera design system A Version Current draft Home Documentation Analytics C…" at bounding box center [340, 160] width 680 height 320
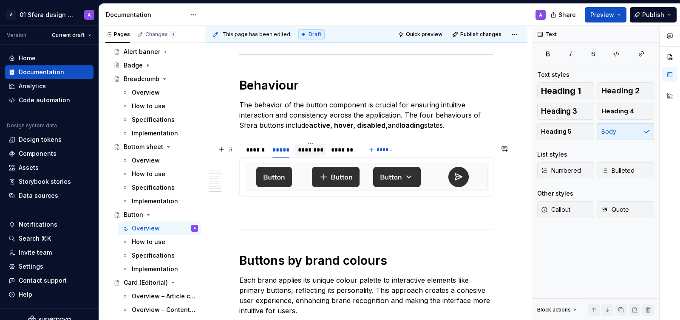
click at [301, 150] on div "********" at bounding box center [310, 150] width 25 height 8
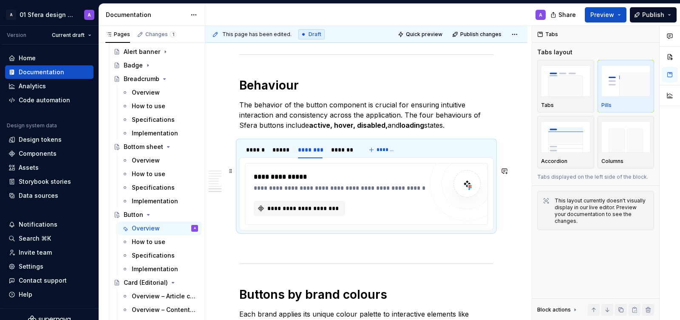
click at [280, 196] on div "**********" at bounding box center [338, 194] width 169 height 44
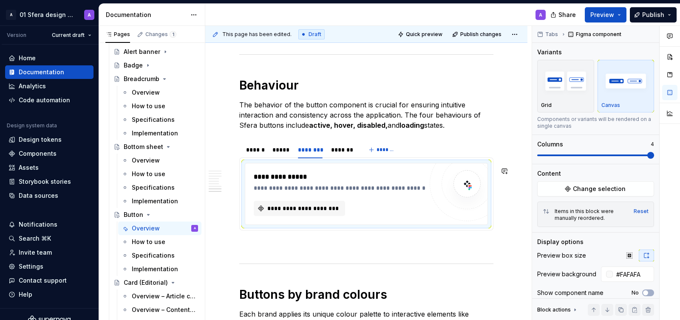
click at [280, 192] on div "**********" at bounding box center [340, 188] width 173 height 8
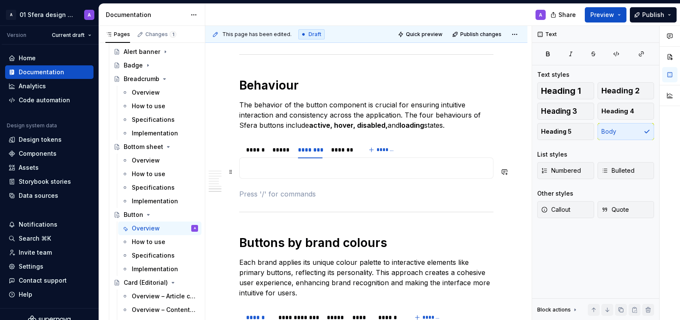
click at [262, 170] on p at bounding box center [366, 168] width 243 height 10
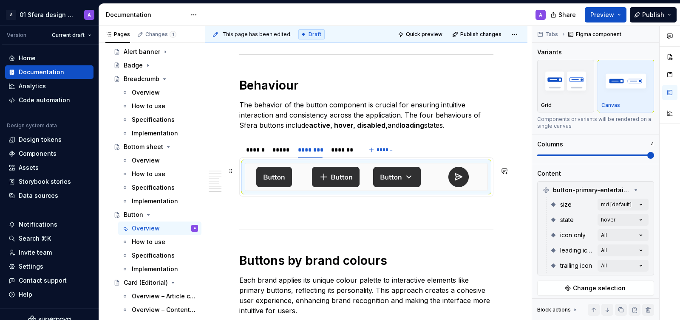
click at [444, 183] on div at bounding box center [459, 177] width 58 height 27
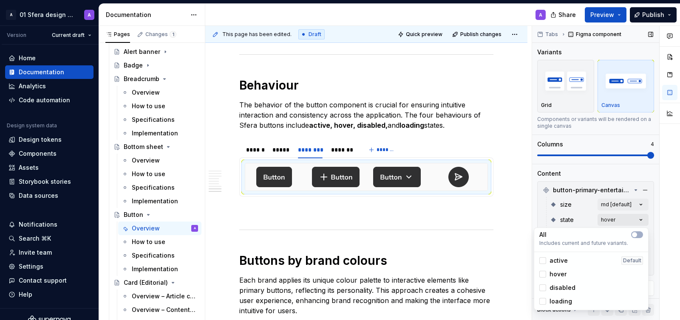
click at [615, 219] on div "Comments Open comments No comments yet Select ‘Comment’ from the block context …" at bounding box center [606, 173] width 148 height 295
click at [551, 271] on span "hover" at bounding box center [557, 274] width 17 height 8
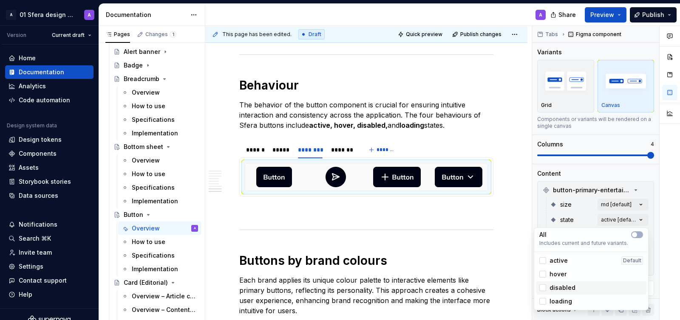
click at [561, 286] on span "disabled" at bounding box center [562, 288] width 26 height 8
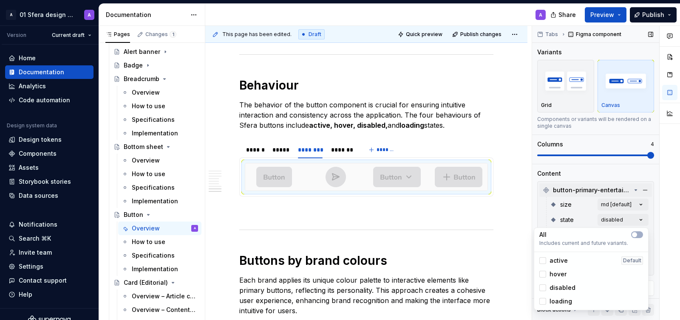
click at [651, 190] on div "Comments Open comments No comments yet Select ‘Comment’ from the block context …" at bounding box center [606, 173] width 148 height 295
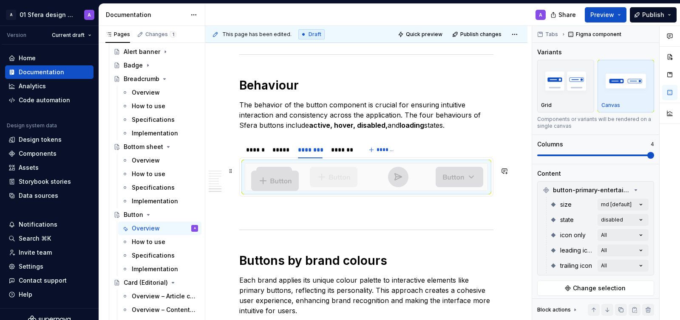
drag, startPoint x: 461, startPoint y: 182, endPoint x: 302, endPoint y: 182, distance: 158.9
click at [302, 182] on body "A 01 Sfera design system A Version Current draft Home Documentation Analytics C…" at bounding box center [340, 160] width 680 height 320
drag, startPoint x: 468, startPoint y: 181, endPoint x: 390, endPoint y: 180, distance: 77.8
click at [390, 180] on body "A 01 Sfera design system A Version Current draft Home Documentation Analytics C…" at bounding box center [340, 160] width 680 height 320
drag, startPoint x: 341, startPoint y: 183, endPoint x: 288, endPoint y: 183, distance: 52.7
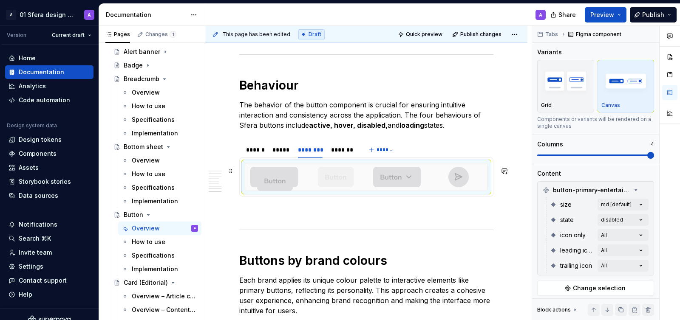
click at [288, 183] on body "A 01 Sfera design system A Version Current draft Home Documentation Analytics C…" at bounding box center [340, 160] width 680 height 320
click at [342, 152] on div "*******" at bounding box center [342, 150] width 23 height 8
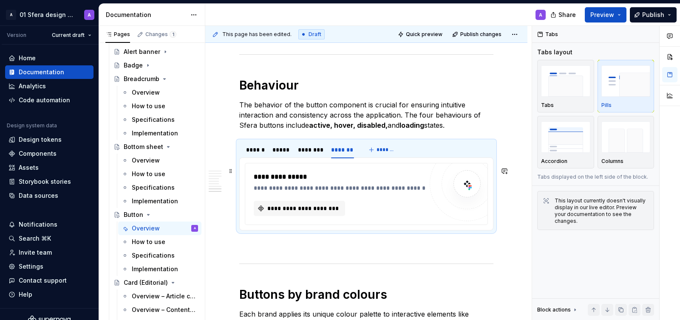
click at [311, 196] on div "**********" at bounding box center [338, 194] width 169 height 44
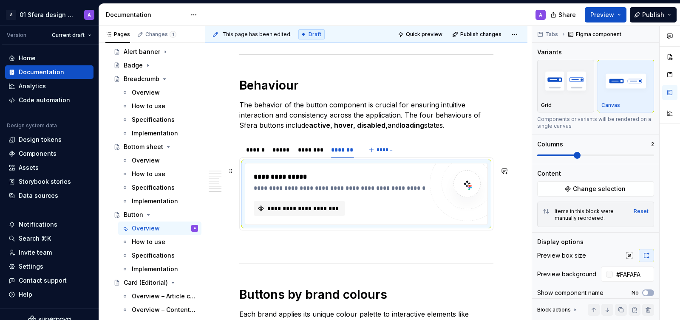
click at [333, 198] on div "**********" at bounding box center [338, 194] width 169 height 44
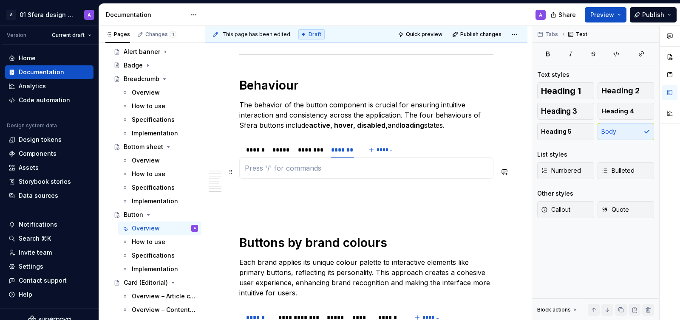
click at [293, 169] on p at bounding box center [366, 168] width 243 height 10
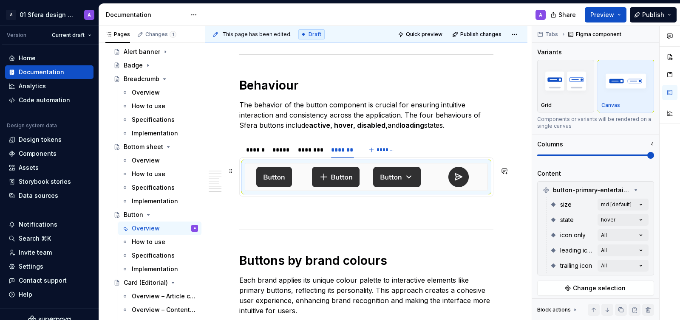
click at [442, 177] on div at bounding box center [459, 177] width 58 height 27
click at [630, 217] on div "Comments Open comments No comments yet Select ‘Comment’ from the block context …" at bounding box center [606, 173] width 148 height 295
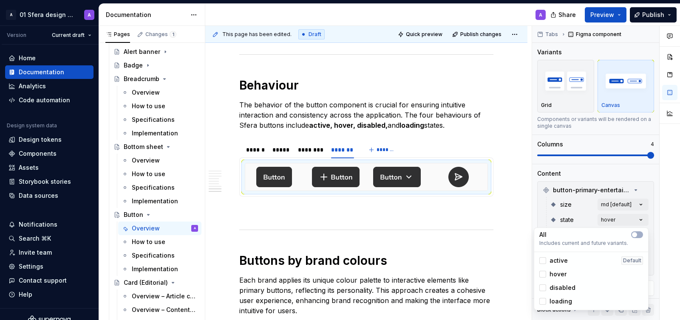
click at [552, 300] on span "loading" at bounding box center [560, 301] width 23 height 8
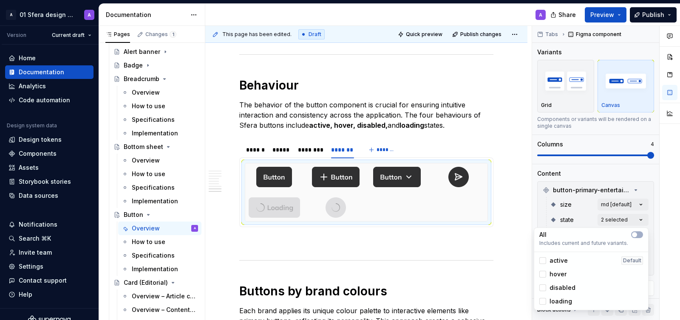
click at [558, 275] on span "hover" at bounding box center [557, 274] width 17 height 8
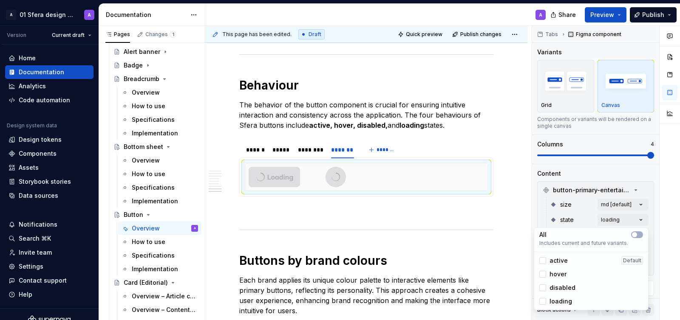
click at [460, 189] on html "A 01 Sfera design system A Version Current draft Home Documentation Analytics C…" at bounding box center [340, 160] width 680 height 320
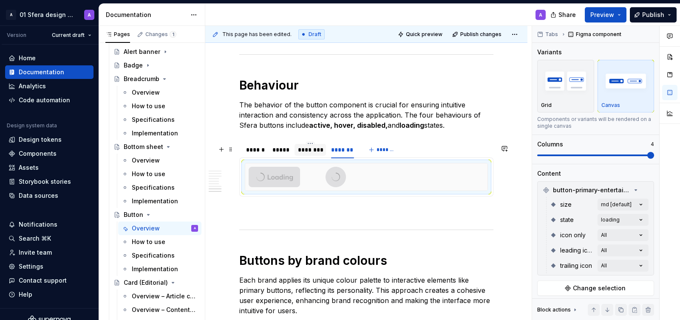
click at [303, 153] on div "********" at bounding box center [310, 150] width 25 height 8
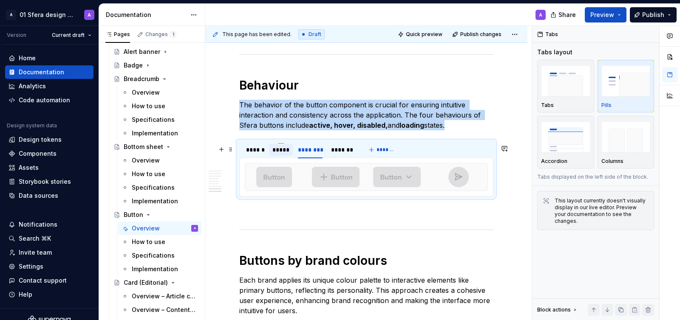
click at [276, 150] on div "*****" at bounding box center [280, 150] width 17 height 8
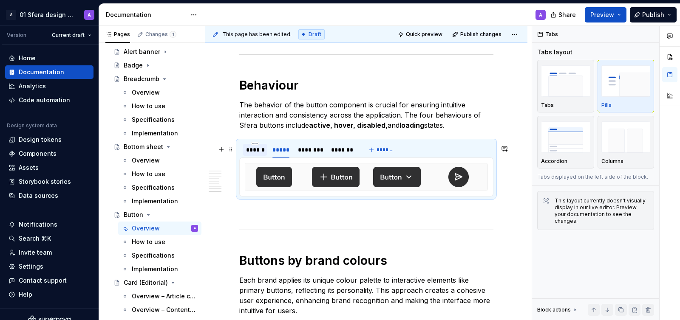
click at [249, 154] on div "******" at bounding box center [255, 150] width 18 height 8
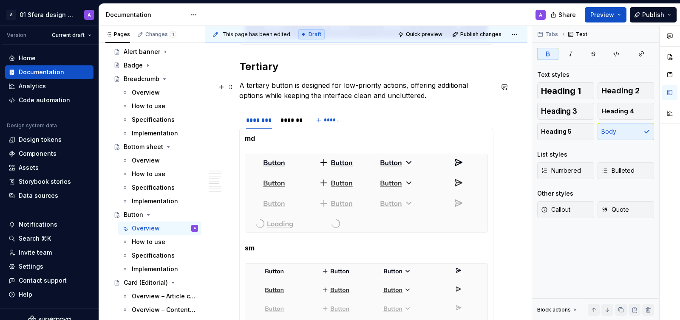
scroll to position [1174, 0]
click at [285, 95] on p "A tertiary button is designed for low-priority actions, offering additional opt…" at bounding box center [366, 90] width 254 height 20
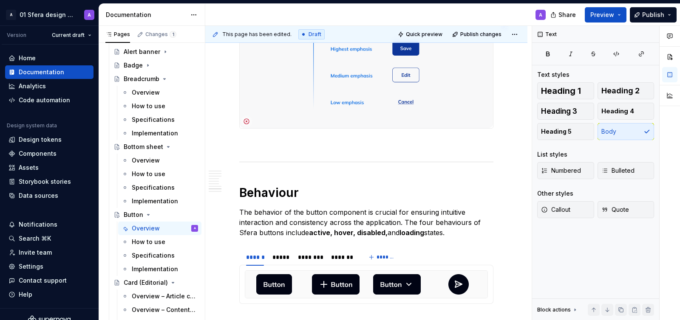
scroll to position [1749, 0]
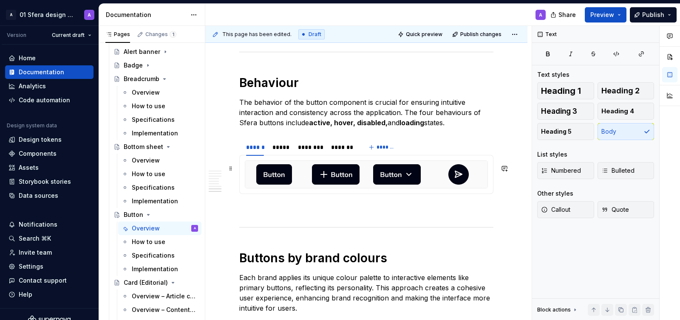
click at [299, 183] on div at bounding box center [274, 174] width 58 height 27
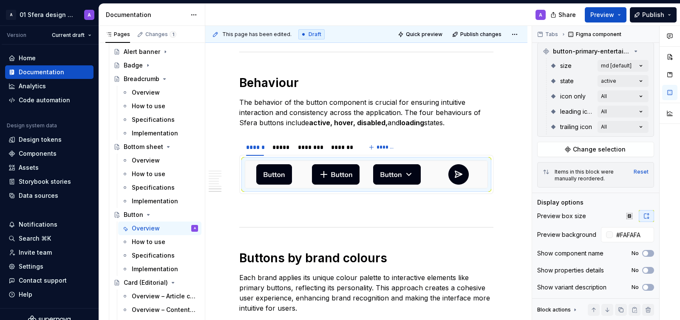
scroll to position [129, 0]
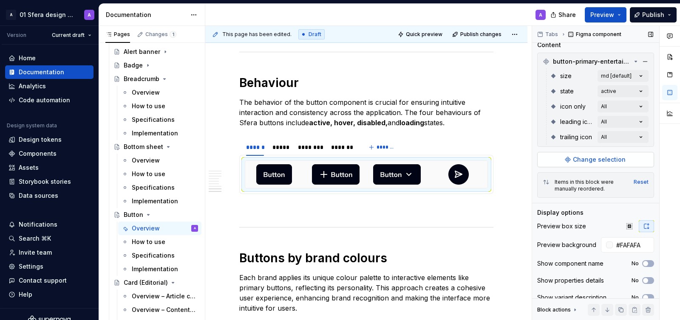
click at [572, 161] on button "Change selection" at bounding box center [595, 159] width 117 height 15
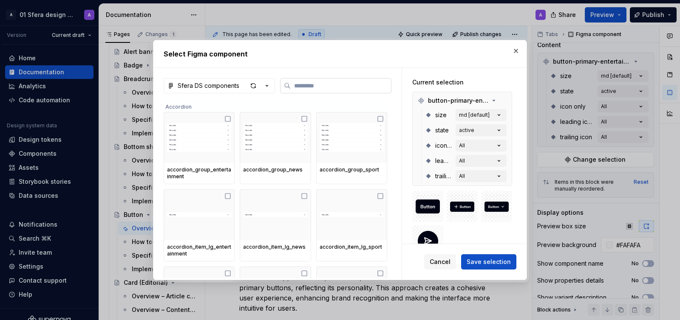
type textarea "*"
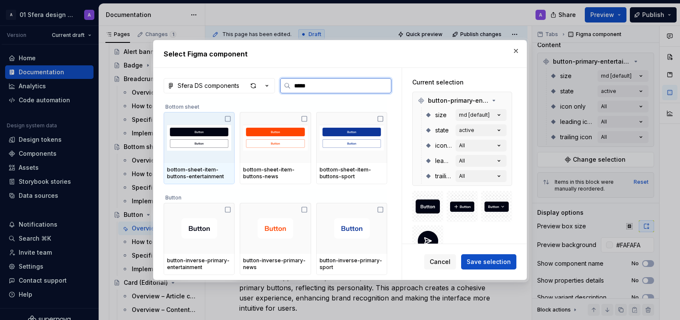
type input "******"
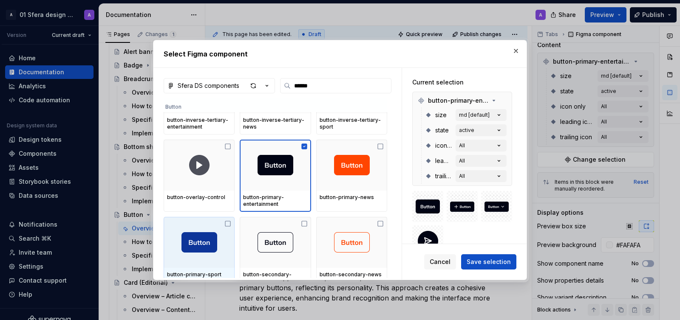
scroll to position [296, 0]
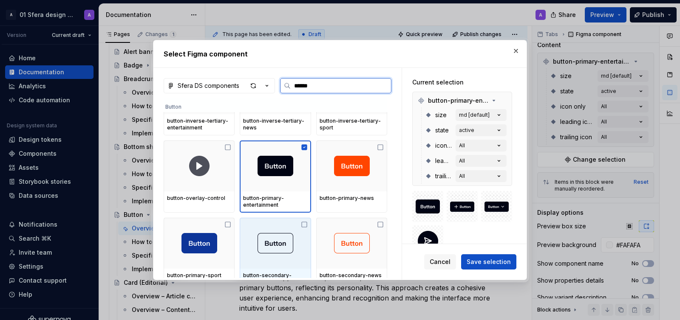
click at [307, 221] on icon at bounding box center [304, 224] width 7 height 7
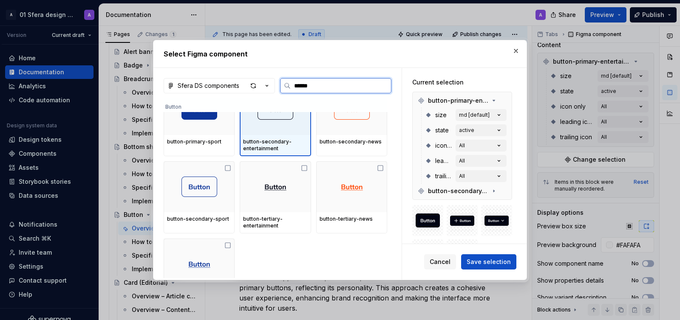
scroll to position [411, 0]
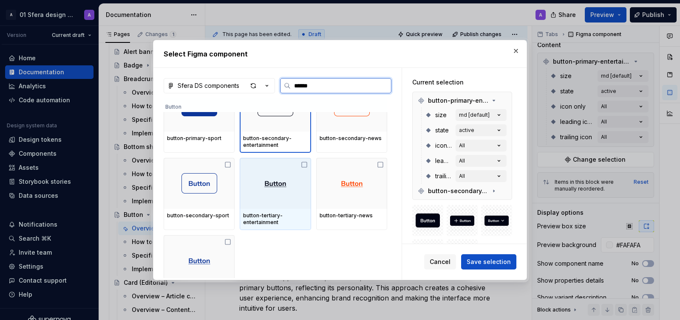
click at [305, 164] on icon at bounding box center [304, 164] width 7 height 7
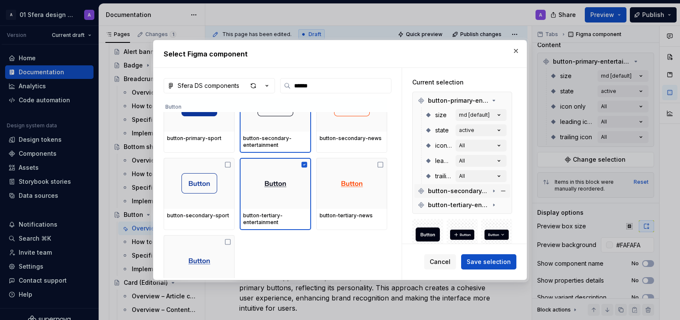
click at [497, 189] on icon at bounding box center [493, 191] width 7 height 7
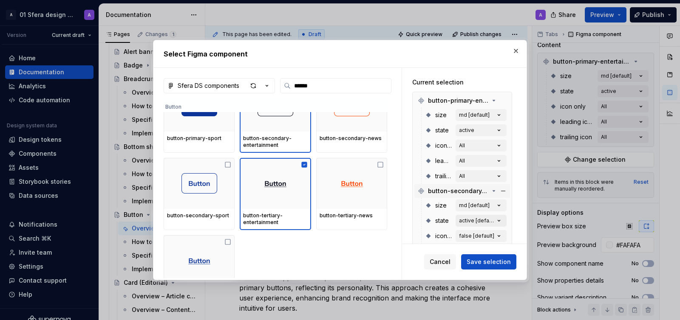
click at [501, 220] on icon "button" at bounding box center [499, 221] width 8 height 8
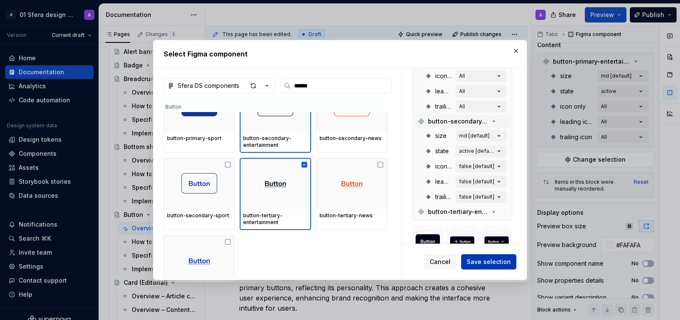
scroll to position [75, 0]
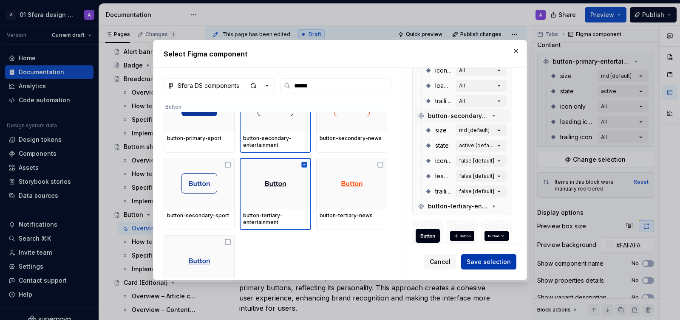
click at [483, 262] on span "Save selection" at bounding box center [489, 262] width 44 height 8
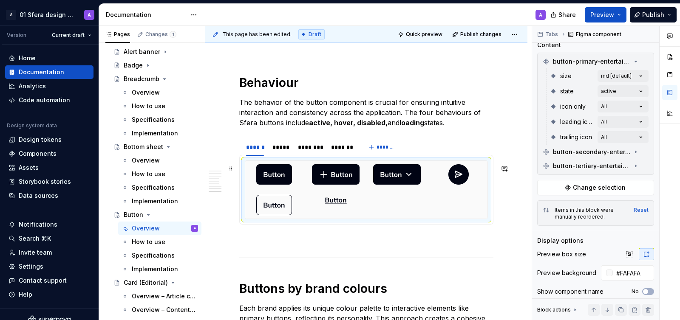
click at [302, 197] on div at bounding box center [274, 205] width 58 height 27
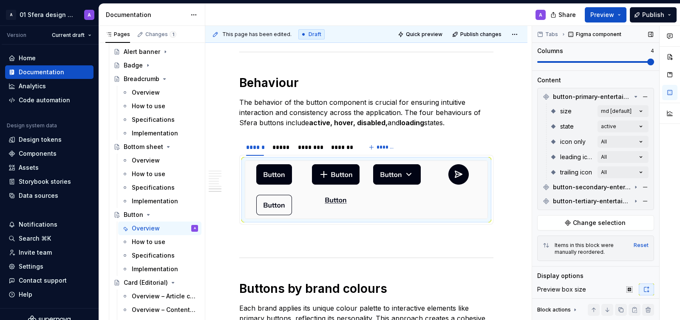
scroll to position [93, 0]
click at [636, 190] on icon at bounding box center [635, 188] width 7 height 7
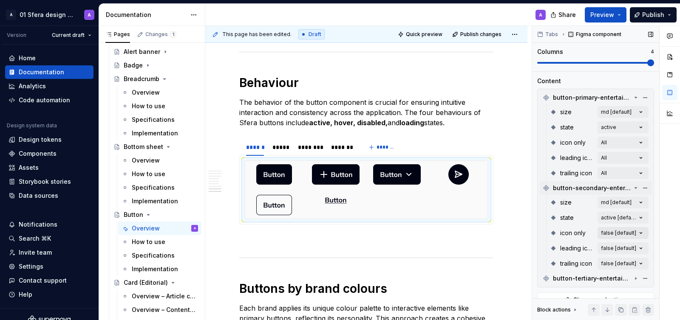
click at [620, 235] on div "Comments Open comments No comments yet Select ‘Comment’ from the block context …" at bounding box center [606, 173] width 148 height 295
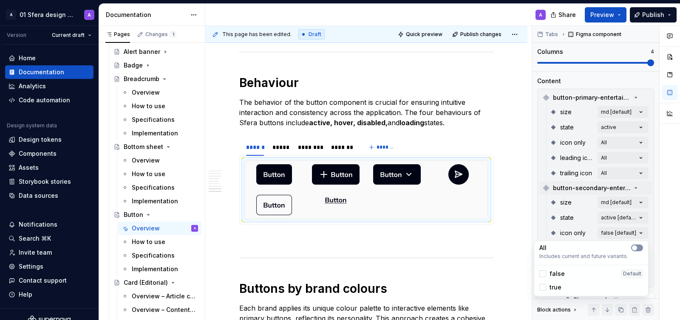
click at [637, 248] on icon "button" at bounding box center [634, 248] width 7 height 5
click at [637, 221] on div "Comments Open comments No comments yet Select ‘Comment’ from the block context …" at bounding box center [606, 173] width 148 height 295
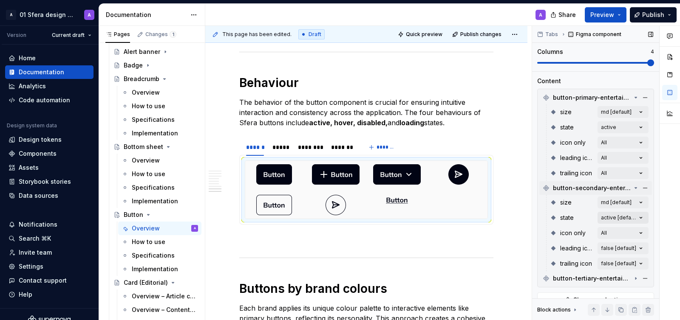
click at [634, 213] on div "Comments Open comments No comments yet Select ‘Comment’ from the block context …" at bounding box center [606, 173] width 148 height 295
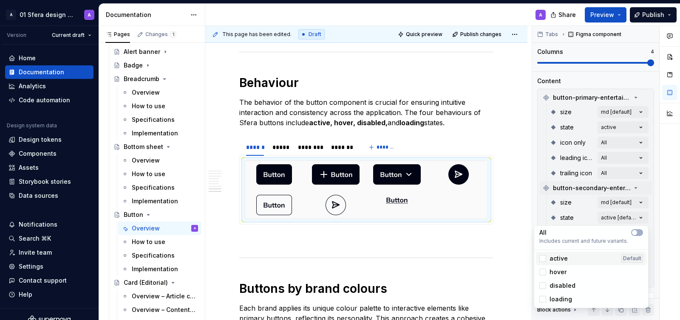
click at [558, 260] on span "active" at bounding box center [558, 259] width 18 height 8
click at [623, 216] on div "Comments Open comments No comments yet Select ‘Comment’ from the block context …" at bounding box center [606, 173] width 148 height 295
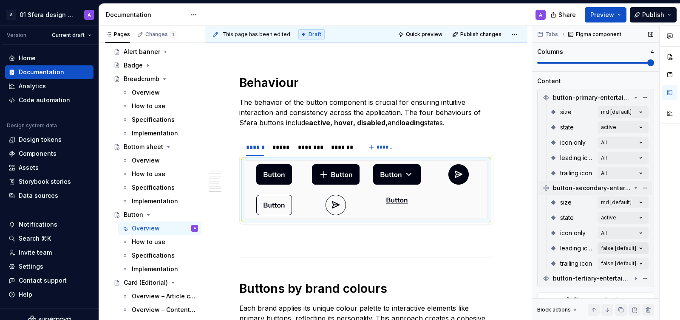
click at [629, 248] on div "Comments Open comments No comments yet Select ‘Comment’ from the block context …" at bounding box center [606, 173] width 148 height 295
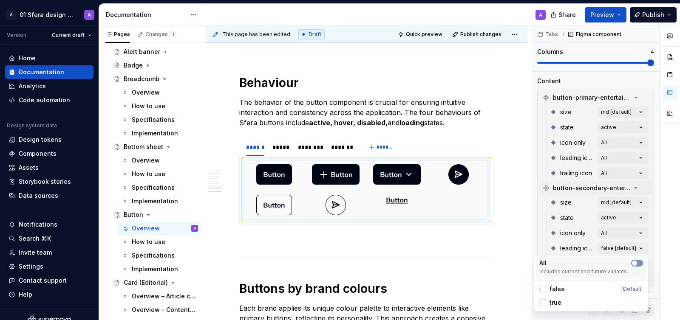
click at [637, 263] on span "button" at bounding box center [634, 263] width 5 height 5
click at [627, 240] on div "Comments Open comments No comments yet Select ‘Comment’ from the block context …" at bounding box center [606, 173] width 148 height 295
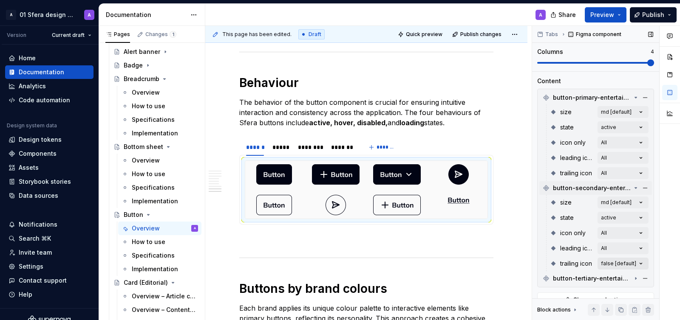
click at [639, 264] on div "Comments Open comments No comments yet Select ‘Comment’ from the block context …" at bounding box center [606, 173] width 148 height 295
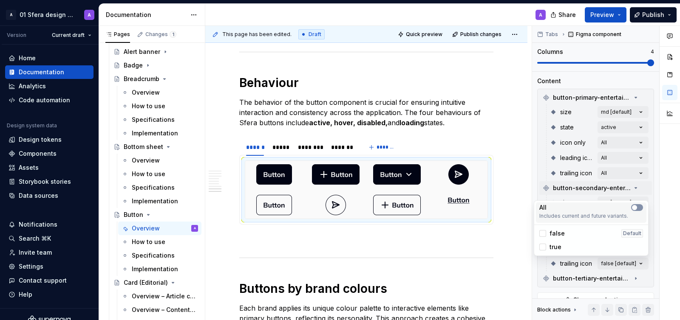
click at [635, 204] on icon-switch "button" at bounding box center [637, 207] width 12 height 7
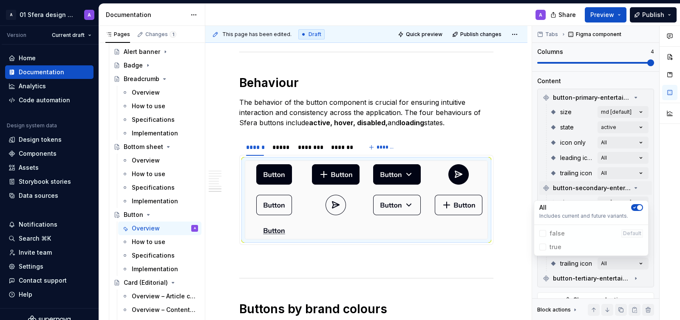
click at [662, 222] on div at bounding box center [669, 173] width 20 height 295
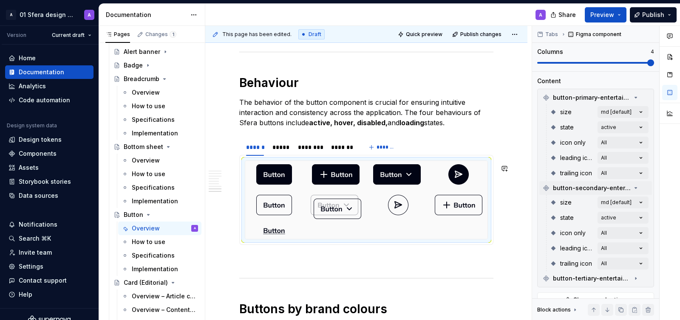
drag, startPoint x: 401, startPoint y: 207, endPoint x: 349, endPoint y: 207, distance: 51.8
click at [349, 207] on body "A 01 Sfera design system A Version Current draft Home Documentation Analytics C…" at bounding box center [340, 160] width 680 height 320
drag, startPoint x: 337, startPoint y: 211, endPoint x: 395, endPoint y: 210, distance: 58.6
drag, startPoint x: 460, startPoint y: 211, endPoint x: 328, endPoint y: 214, distance: 131.8
click at [329, 213] on body "A 01 Sfera design system A Version Current draft Home Documentation Analytics C…" at bounding box center [340, 160] width 680 height 320
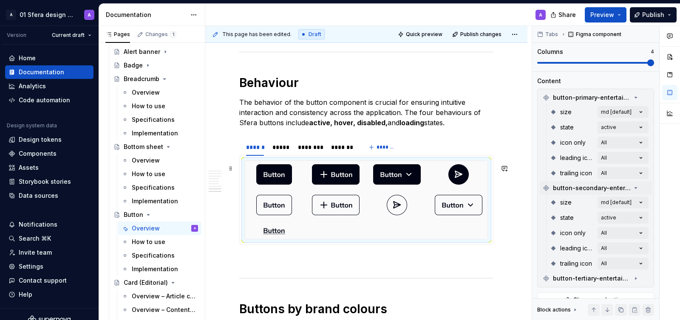
click at [273, 236] on img at bounding box center [274, 231] width 22 height 10
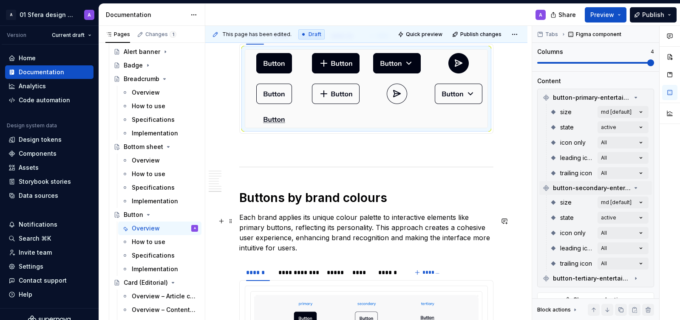
scroll to position [1871, 0]
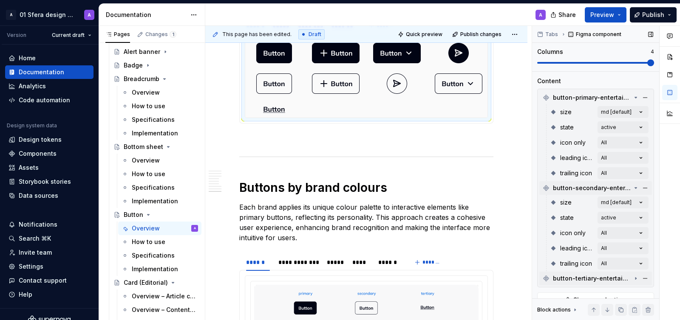
click at [633, 276] on icon at bounding box center [635, 278] width 7 height 7
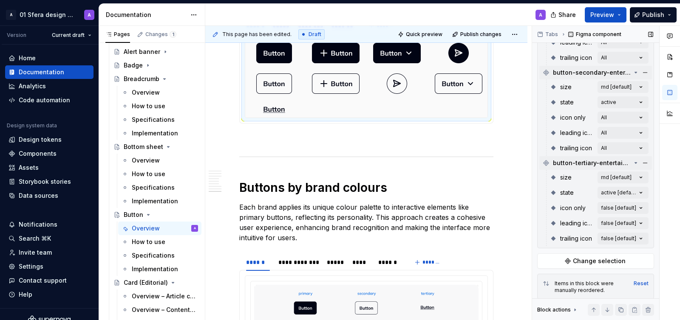
scroll to position [210, 0]
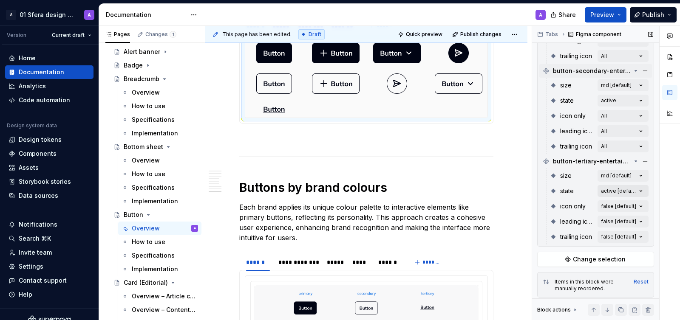
click at [635, 194] on div "Comments Open comments No comments yet Select ‘Comment’ from the block context …" at bounding box center [606, 173] width 148 height 295
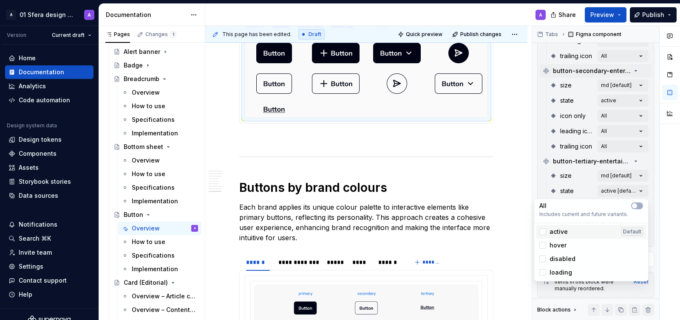
click at [555, 231] on span "active" at bounding box center [558, 232] width 18 height 8
click at [654, 174] on div "Comments Open comments No comments yet Select ‘Comment’ from the block context …" at bounding box center [606, 173] width 148 height 295
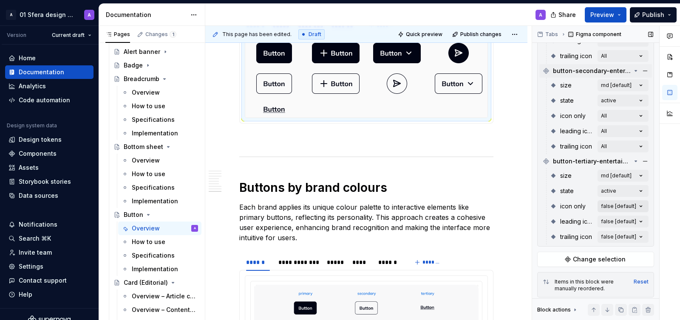
click at [633, 204] on div "Comments Open comments No comments yet Select ‘Comment’ from the block context …" at bounding box center [606, 173] width 148 height 295
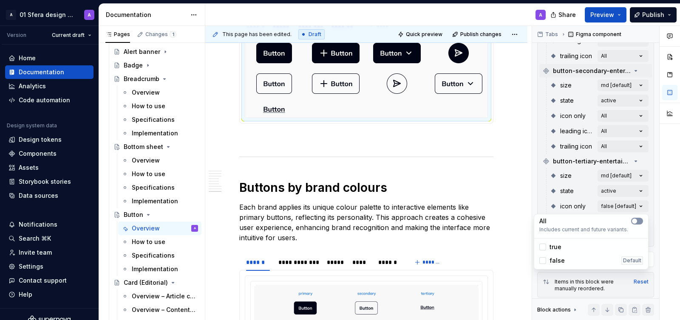
click at [636, 219] on icon "button" at bounding box center [634, 221] width 7 height 5
click at [656, 204] on div "Comments Open comments No comments yet Select ‘Comment’ from the block context …" at bounding box center [606, 173] width 148 height 295
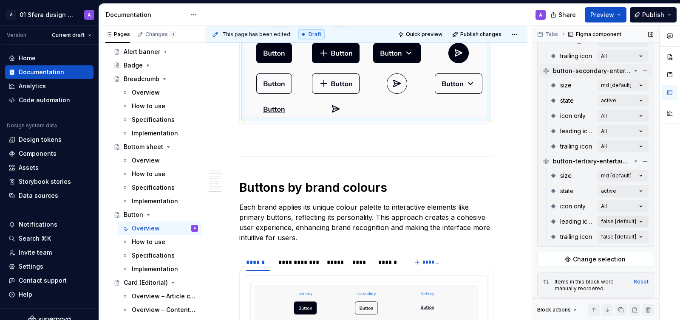
click at [631, 225] on div "Comments Open comments No comments yet Select ‘Comment’ from the block context …" at bounding box center [606, 173] width 148 height 295
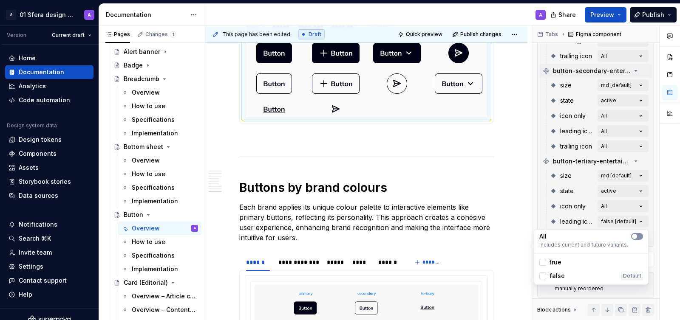
click at [636, 235] on span "button" at bounding box center [634, 236] width 5 height 5
click at [652, 212] on div "Comments Open comments No comments yet Select ‘Comment’ from the block context …" at bounding box center [606, 173] width 148 height 295
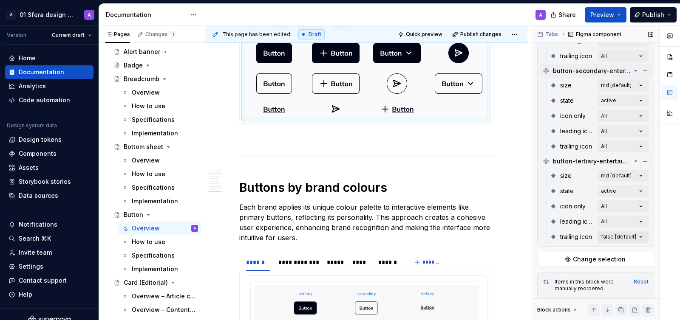
click at [637, 236] on div "Comments Open comments No comments yet Select ‘Comment’ from the block context …" at bounding box center [606, 173] width 148 height 295
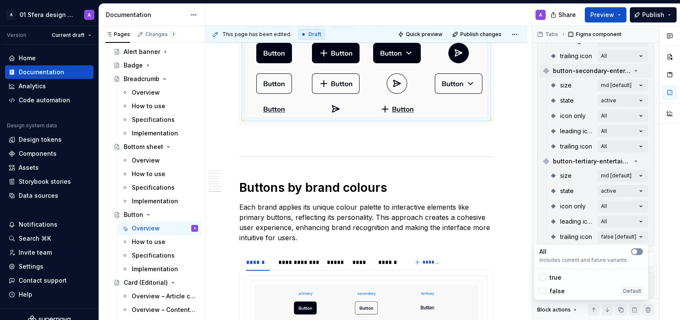
click at [637, 252] on icon "button" at bounding box center [634, 251] width 7 height 5
click at [521, 153] on html "A 01 Sfera design system A Version Current draft Home Documentation Analytics C…" at bounding box center [340, 160] width 680 height 320
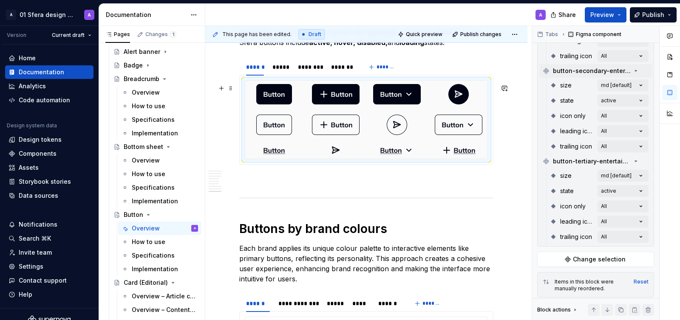
scroll to position [1826, 0]
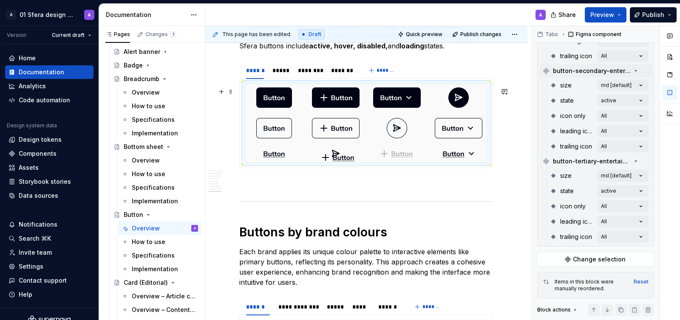
drag, startPoint x: 456, startPoint y: 158, endPoint x: 342, endPoint y: 157, distance: 113.9
click at [342, 157] on body "A 01 Sfera design system A Version Current draft Home Documentation Analytics C…" at bounding box center [340, 160] width 680 height 320
drag, startPoint x: 399, startPoint y: 155, endPoint x: 451, endPoint y: 156, distance: 51.9
drag, startPoint x: 422, startPoint y: 136, endPoint x: 498, endPoint y: 131, distance: 76.2
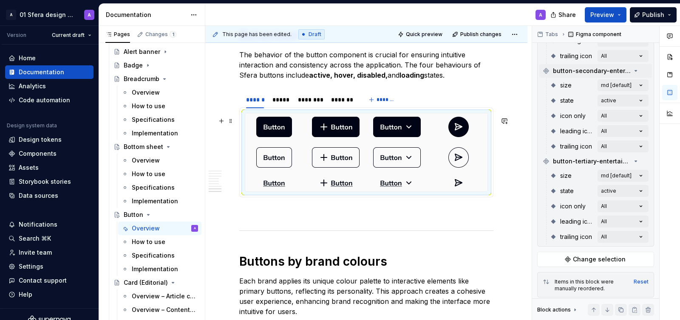
scroll to position [1796, 0]
click at [297, 134] on div at bounding box center [274, 127] width 58 height 27
click at [283, 104] on div "*****" at bounding box center [280, 100] width 17 height 8
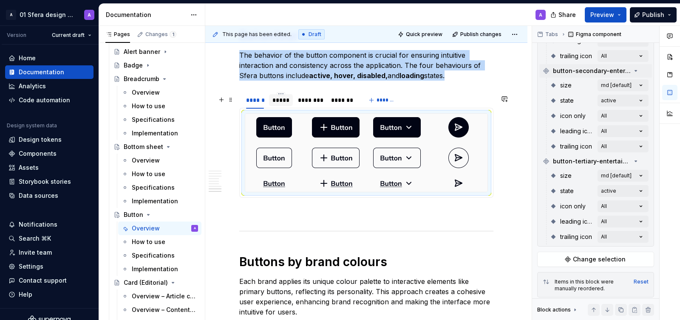
scroll to position [0, 0]
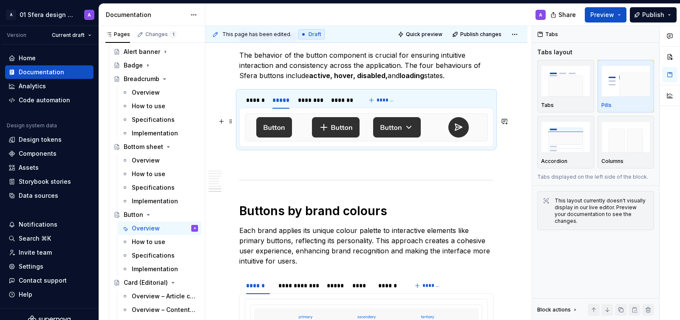
click at [304, 139] on div at bounding box center [366, 127] width 242 height 27
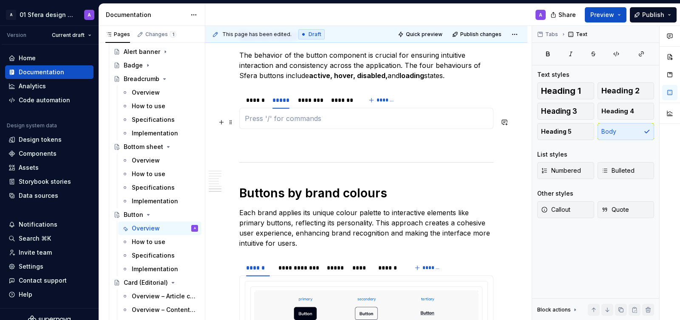
click at [284, 124] on p at bounding box center [366, 118] width 243 height 10
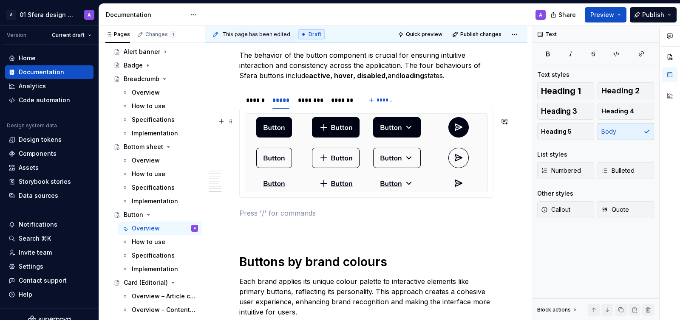
click at [418, 165] on img at bounding box center [397, 158] width 48 height 20
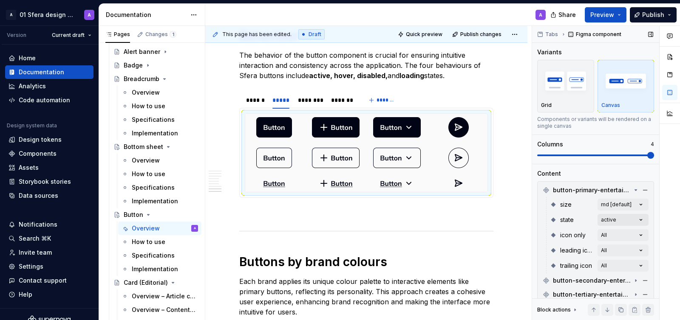
click at [639, 223] on div "Comments Open comments No comments yet Select ‘Comment’ from the block context …" at bounding box center [606, 173] width 148 height 295
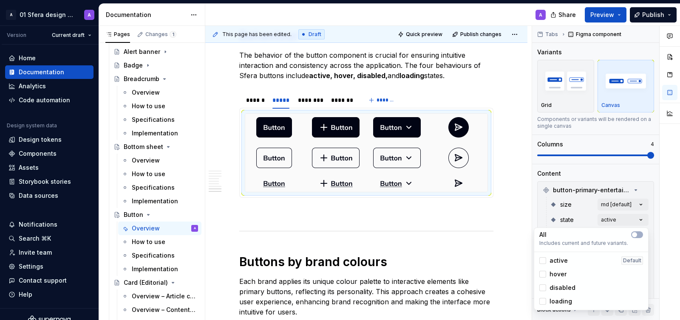
click at [555, 271] on span "hover" at bounding box center [557, 274] width 17 height 8
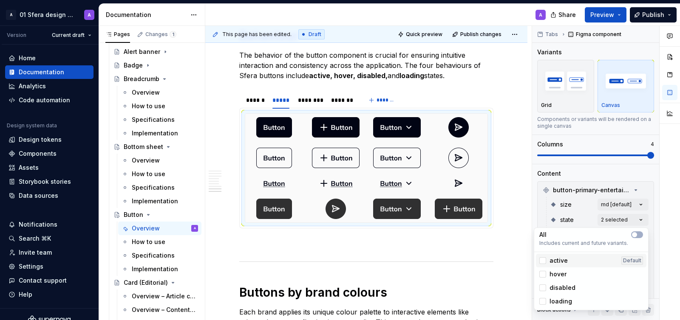
click at [550, 258] on span "active" at bounding box center [558, 261] width 18 height 8
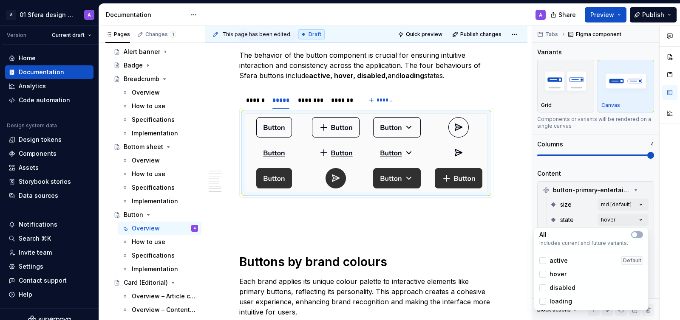
click at [504, 133] on html "A 01 Sfera design system A Version Current draft Home Documentation Analytics C…" at bounding box center [340, 160] width 680 height 320
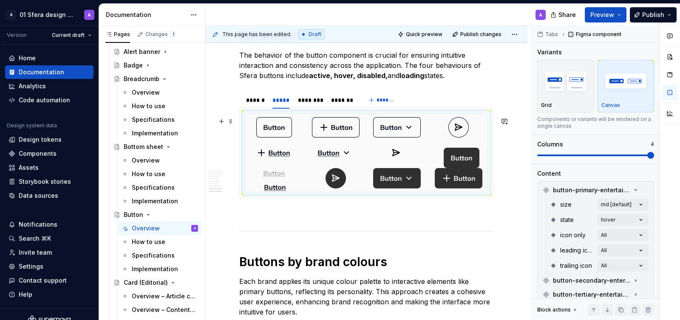
drag, startPoint x: 280, startPoint y: 159, endPoint x: 280, endPoint y: 193, distance: 33.6
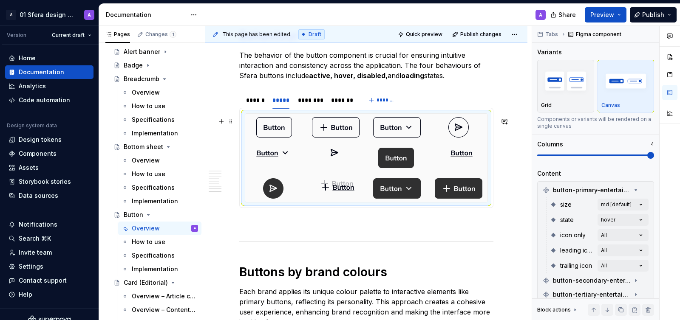
drag, startPoint x: 287, startPoint y: 154, endPoint x: 335, endPoint y: 188, distance: 58.8
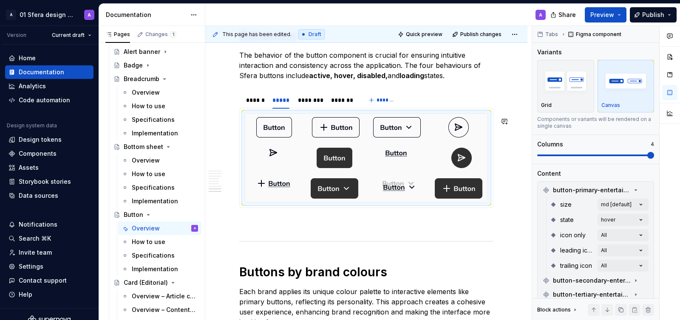
drag, startPoint x: 271, startPoint y: 157, endPoint x: 390, endPoint y: 189, distance: 122.7
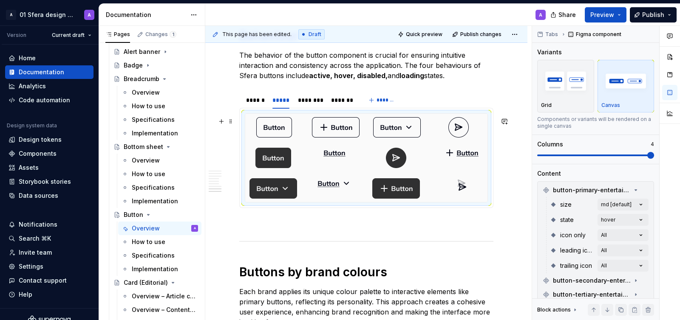
drag, startPoint x: 272, startPoint y: 155, endPoint x: 461, endPoint y: 193, distance: 192.1
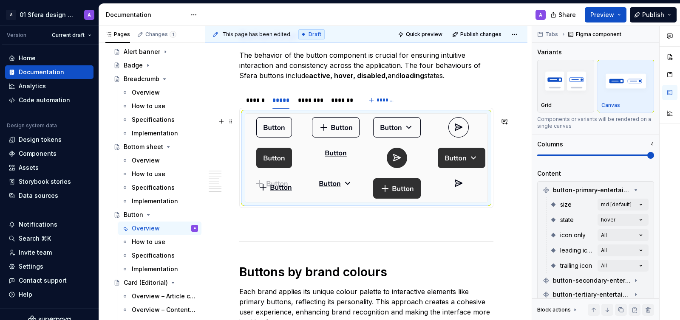
drag, startPoint x: 475, startPoint y: 159, endPoint x: 280, endPoint y: 191, distance: 196.8
drag, startPoint x: 336, startPoint y: 156, endPoint x: 408, endPoint y: 168, distance: 72.9
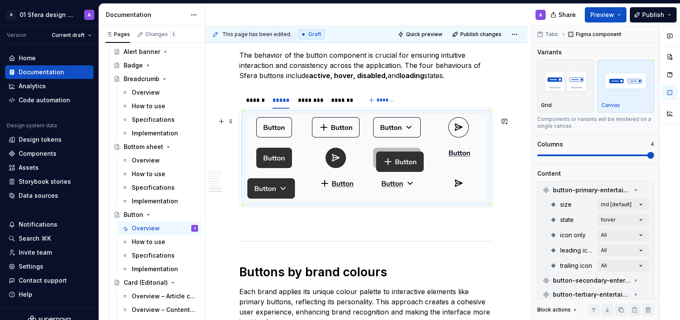
drag, startPoint x: 397, startPoint y: 192, endPoint x: 408, endPoint y: 162, distance: 32.4
click at [408, 162] on body "A 01 Sfera design system A Version Current draft Home Documentation Analytics C…" at bounding box center [340, 160] width 680 height 320
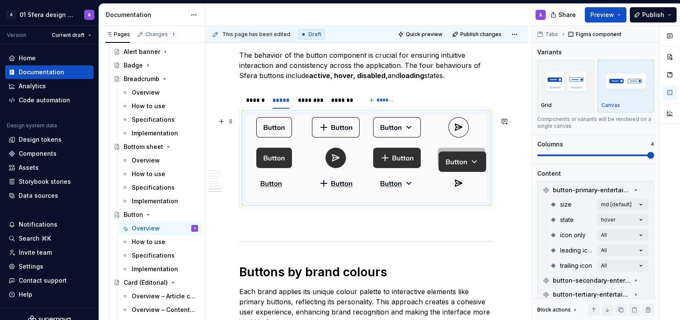
drag, startPoint x: 291, startPoint y: 196, endPoint x: 477, endPoint y: 160, distance: 189.5
click at [477, 160] on body "A 01 Sfera design system A Version Current draft Home Documentation Analytics C…" at bounding box center [340, 160] width 680 height 320
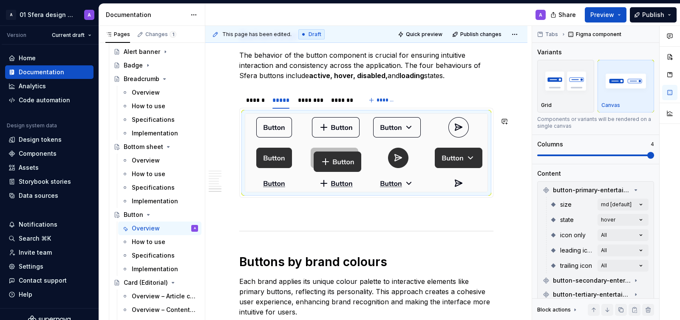
drag, startPoint x: 404, startPoint y: 159, endPoint x: 349, endPoint y: 159, distance: 55.2
click at [349, 159] on body "A 01 Sfera design system A Version Current draft Home Documentation Analytics C…" at bounding box center [340, 160] width 680 height 320
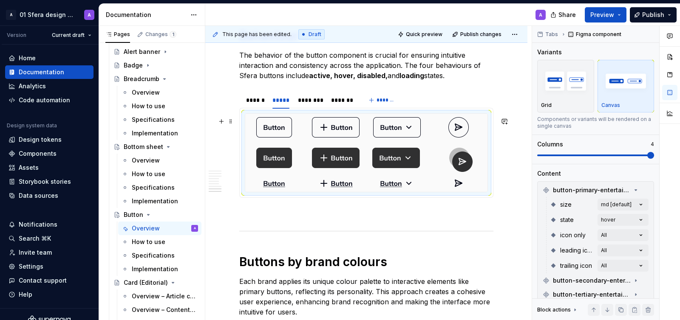
drag, startPoint x: 399, startPoint y: 158, endPoint x: 477, endPoint y: 160, distance: 77.8
click at [301, 163] on div at bounding box center [274, 157] width 58 height 27
click at [307, 105] on div "********" at bounding box center [310, 100] width 25 height 8
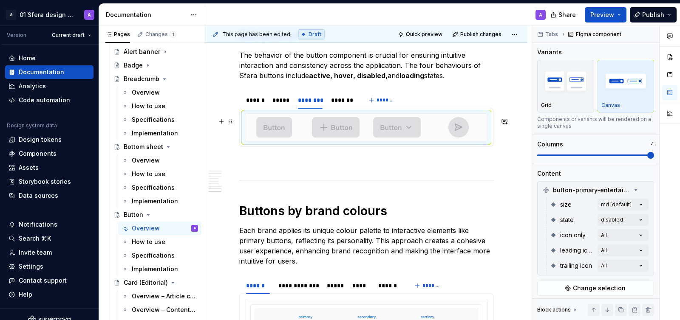
click at [318, 136] on img at bounding box center [336, 127] width 48 height 20
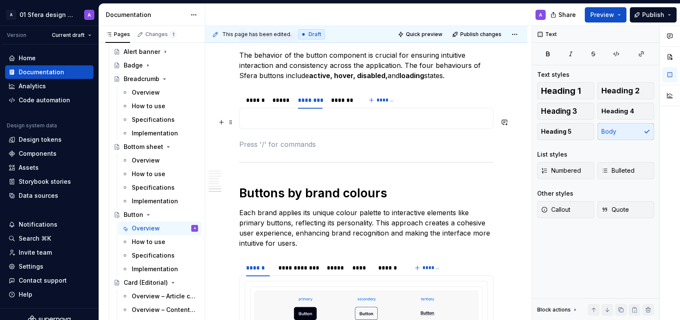
click at [286, 124] on p at bounding box center [366, 118] width 243 height 10
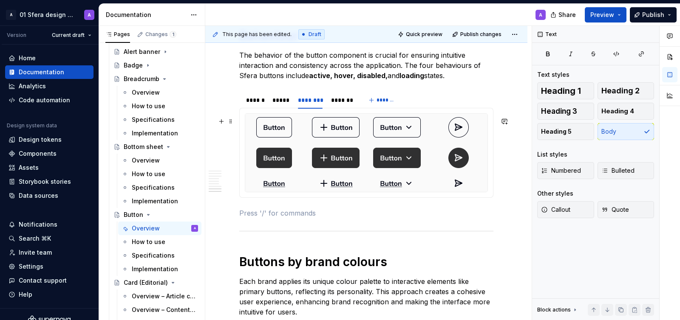
click at [444, 172] on div at bounding box center [459, 157] width 58 height 27
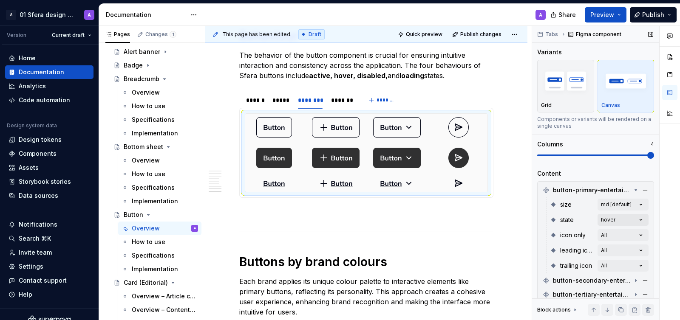
click at [623, 222] on div "Comments Open comments No comments yet Select ‘Comment’ from the block context …" at bounding box center [606, 173] width 148 height 295
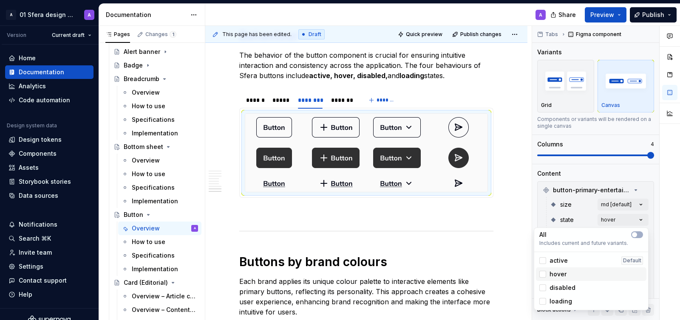
click at [552, 274] on span "hover" at bounding box center [557, 274] width 17 height 8
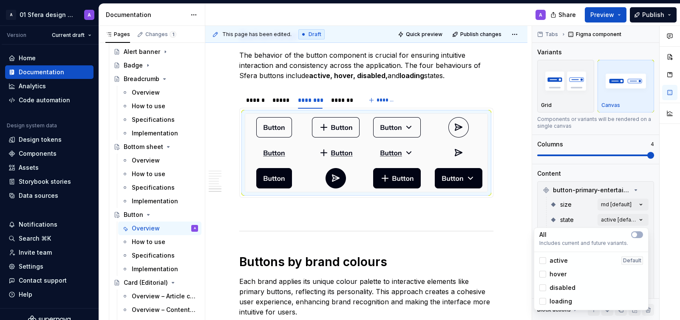
click at [555, 284] on span "disabled" at bounding box center [562, 288] width 26 height 8
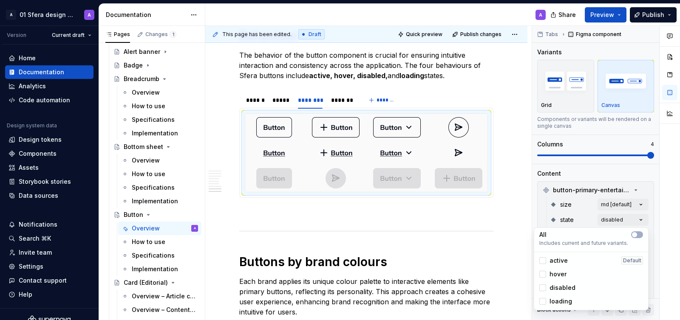
click at [461, 140] on html "A 01 Sfera design system A Version Current draft Home Documentation Analytics C…" at bounding box center [340, 160] width 680 height 320
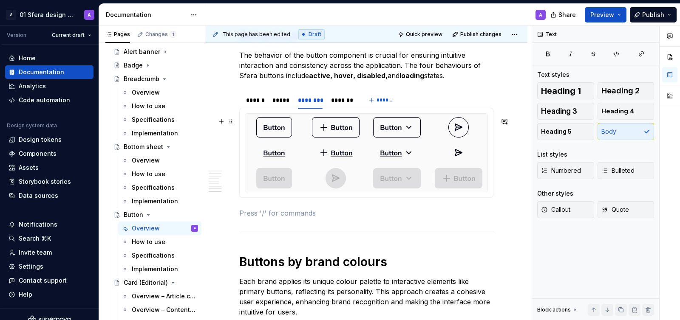
click at [462, 138] on img at bounding box center [458, 127] width 20 height 20
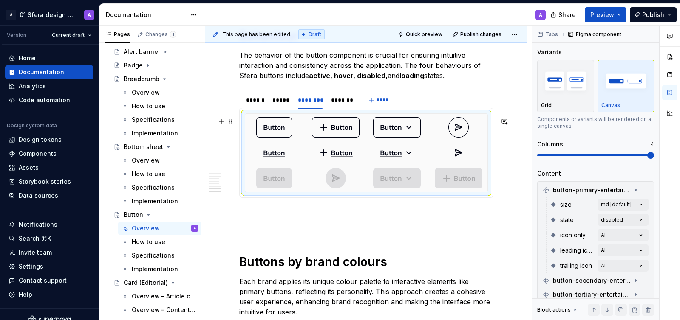
click at [450, 145] on div at bounding box center [366, 153] width 242 height 78
click at [281, 103] on div "*****" at bounding box center [280, 100] width 17 height 8
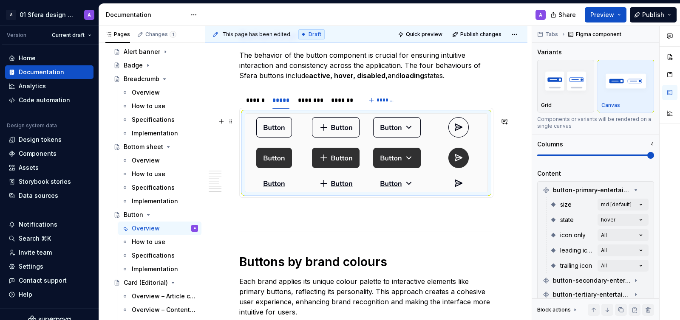
click at [465, 146] on div at bounding box center [366, 153] width 242 height 78
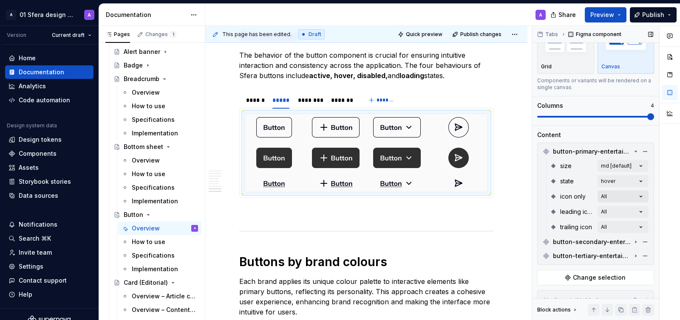
scroll to position [44, 0]
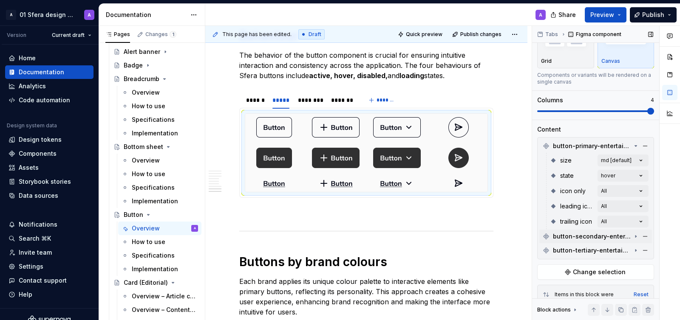
click at [636, 236] on icon at bounding box center [635, 237] width 1 height 2
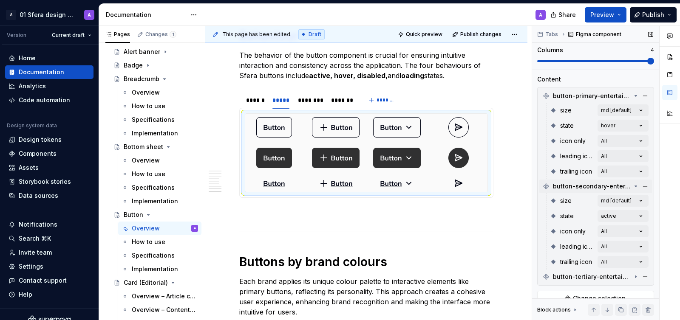
scroll to position [95, 0]
click at [628, 217] on div "Comments Open comments No comments yet Select ‘Comment’ from the block context …" at bounding box center [606, 173] width 148 height 295
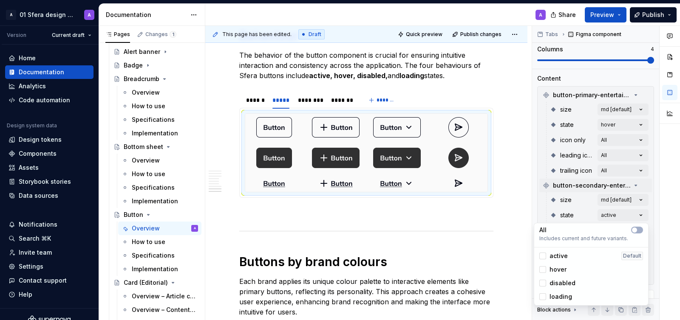
click at [543, 260] on div "active" at bounding box center [553, 256] width 28 height 8
click at [543, 270] on div at bounding box center [542, 269] width 7 height 7
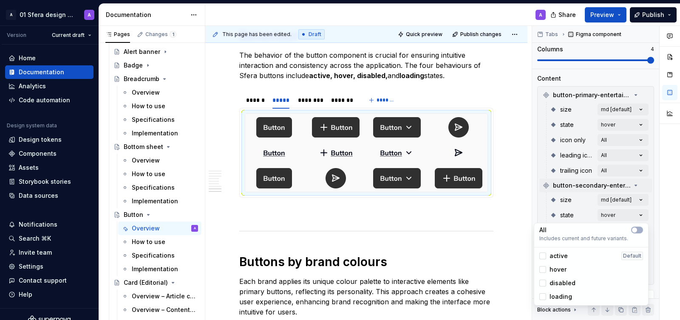
click at [654, 232] on div "Comments Open comments No comments yet Select ‘Comment’ from the block context …" at bounding box center [606, 173] width 148 height 295
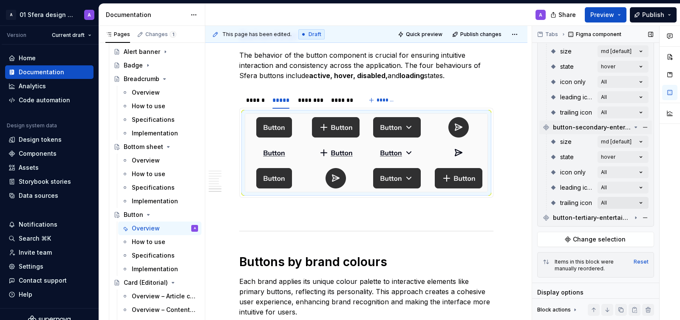
scroll to position [154, 0]
click at [635, 216] on icon at bounding box center [635, 217] width 1 height 2
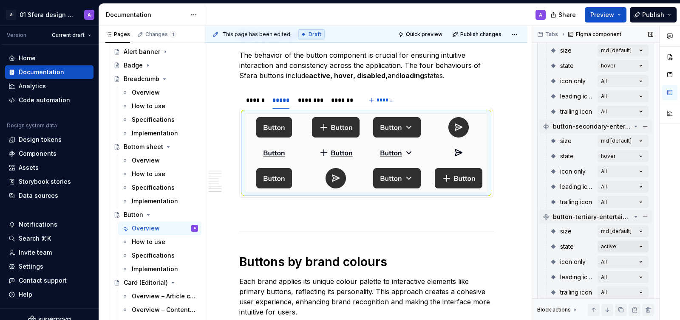
click at [608, 250] on div "Comments Open comments No comments yet Select ‘Comment’ from the block context …" at bounding box center [606, 173] width 148 height 295
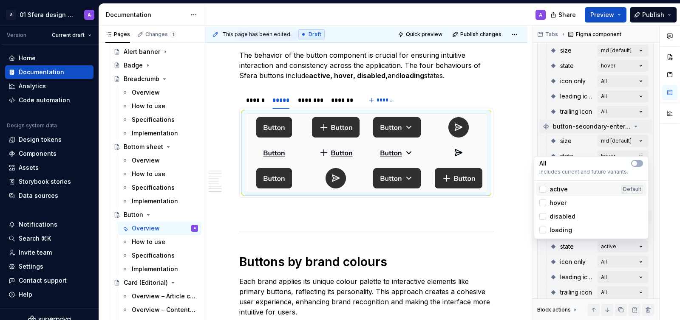
click at [556, 190] on span "active" at bounding box center [558, 189] width 18 height 8
click at [555, 199] on span "hover" at bounding box center [557, 203] width 17 height 8
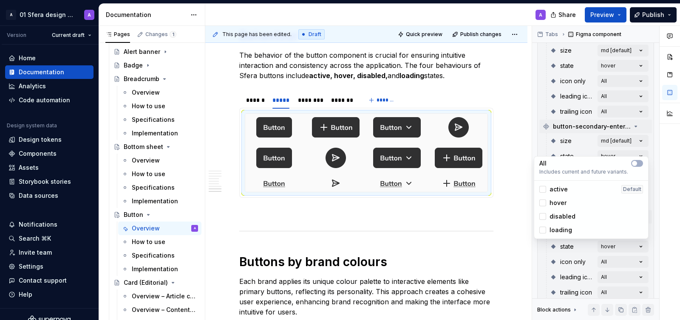
click at [657, 133] on div "Comments Open comments No comments yet Select ‘Comment’ from the block context …" at bounding box center [606, 173] width 148 height 295
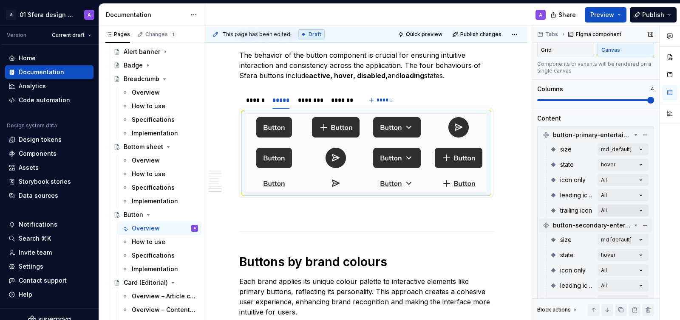
scroll to position [53, 0]
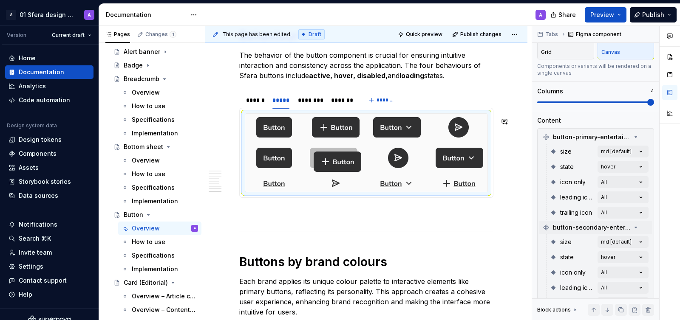
drag, startPoint x: 466, startPoint y: 159, endPoint x: 361, endPoint y: 155, distance: 105.5
click at [361, 155] on body "A 01 Sfera design system A Version Current draft Home Documentation Analytics C…" at bounding box center [340, 160] width 680 height 320
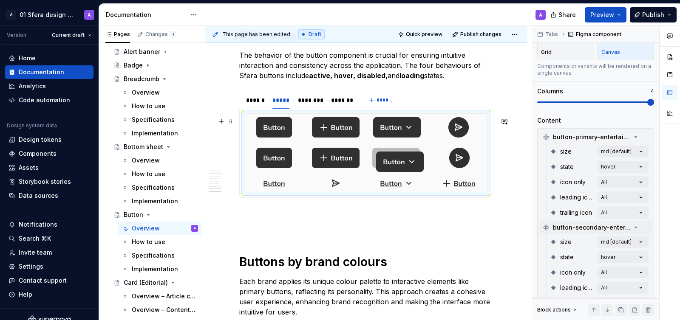
drag, startPoint x: 469, startPoint y: 159, endPoint x: 421, endPoint y: 160, distance: 48.5
click at [421, 160] on body "A 01 Sfera design system A Version Current draft Home Documentation Analytics C…" at bounding box center [340, 160] width 680 height 320
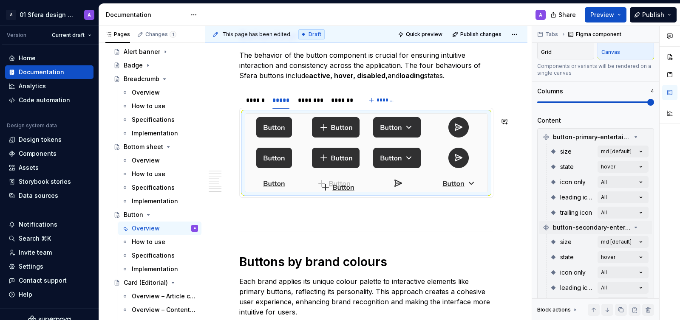
drag, startPoint x: 460, startPoint y: 187, endPoint x: 333, endPoint y: 186, distance: 127.5
click at [333, 186] on body "A 01 Sfera design system A Version Current draft Home Documentation Analytics C…" at bounding box center [340, 160] width 680 height 320
drag, startPoint x: 397, startPoint y: 183, endPoint x: 466, endPoint y: 186, distance: 68.9
click at [312, 100] on div "********" at bounding box center [310, 100] width 25 height 8
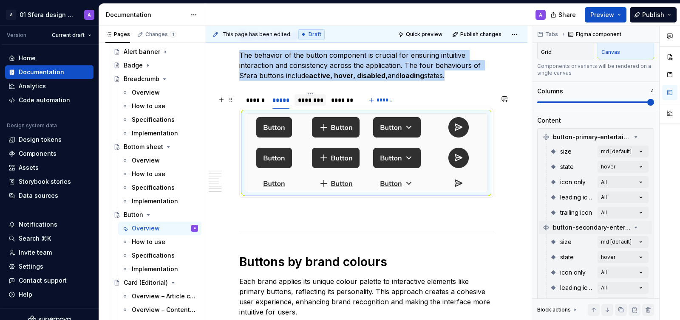
scroll to position [0, 0]
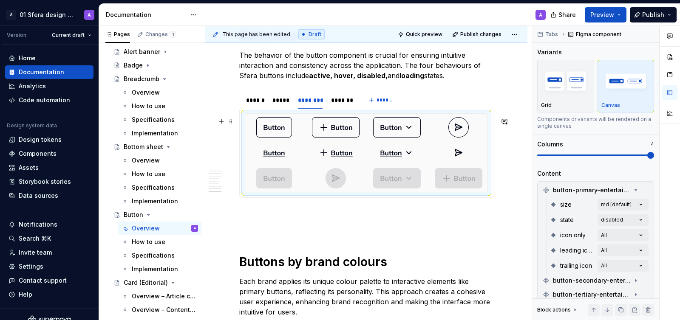
click at [368, 138] on div at bounding box center [366, 153] width 242 height 78
type textarea "*"
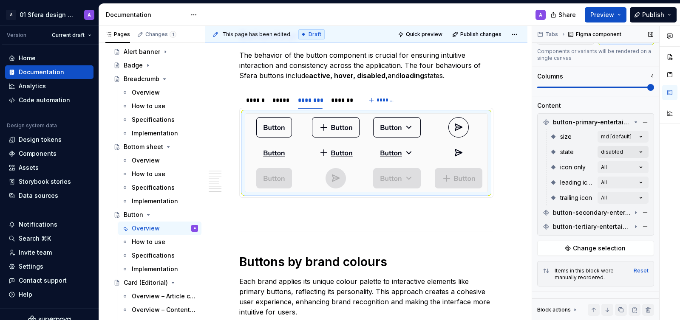
scroll to position [71, 0]
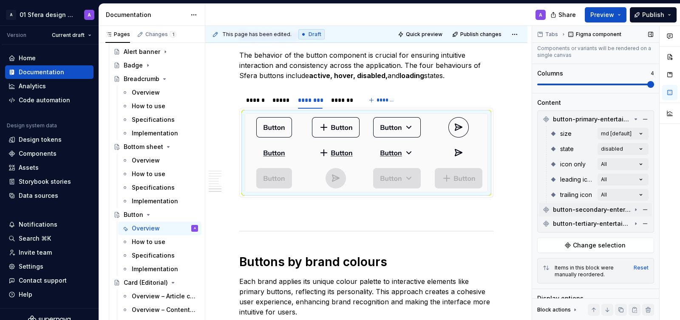
click at [625, 211] on span "button-secondary-entertainment" at bounding box center [592, 210] width 79 height 8
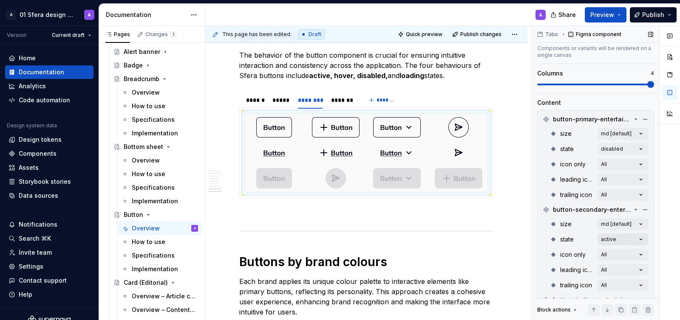
click at [615, 236] on div "Comments Open comments No comments yet Select ‘Comment’ from the block context …" at bounding box center [606, 173] width 148 height 295
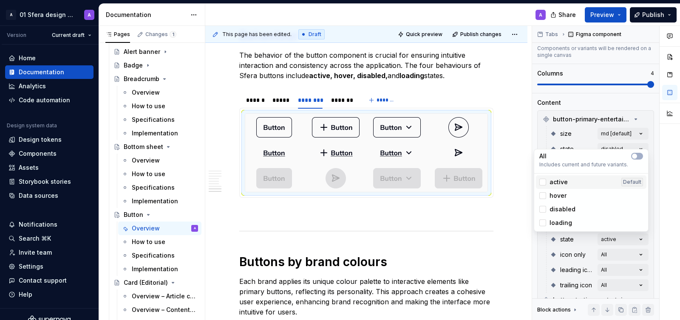
click at [554, 181] on span "active" at bounding box center [558, 182] width 18 height 8
click at [561, 211] on span "disabled" at bounding box center [562, 209] width 26 height 8
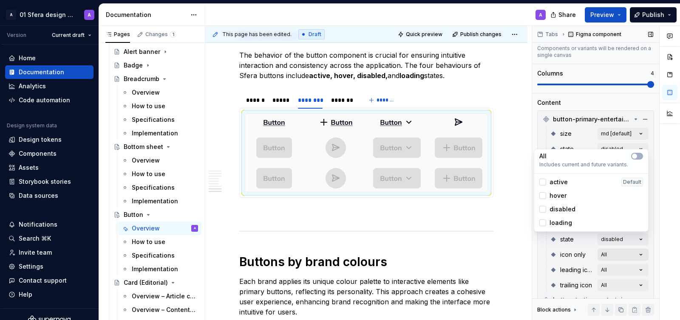
click at [634, 251] on div "Comments Open comments No comments yet Select ‘Comment’ from the block context …" at bounding box center [606, 173] width 148 height 295
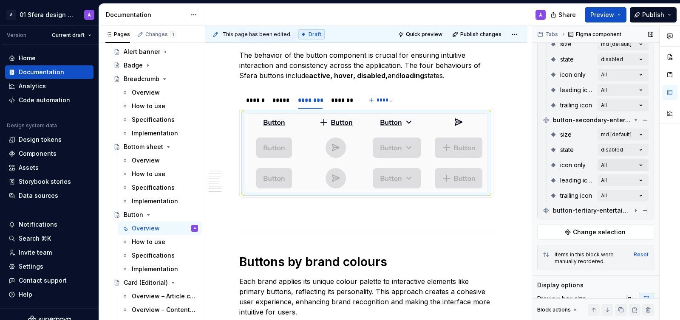
scroll to position [168, 0]
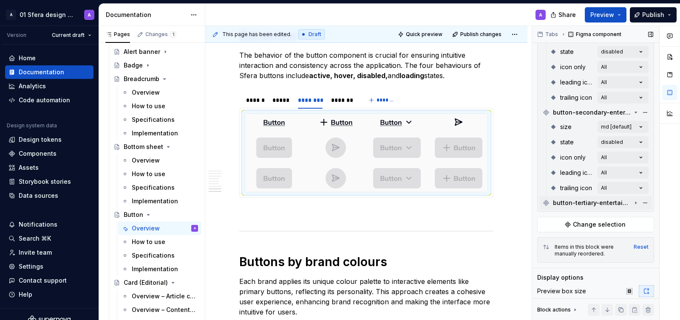
click at [630, 203] on span "button-tertiary-entertainment" at bounding box center [592, 203] width 79 height 8
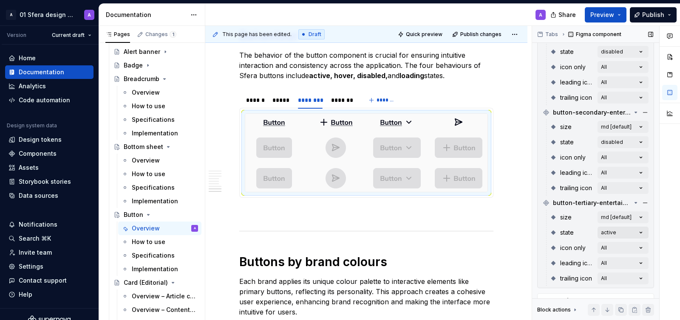
click at [604, 234] on div "Comments Open comments No comments yet Select ‘Comment’ from the block context …" at bounding box center [606, 173] width 148 height 295
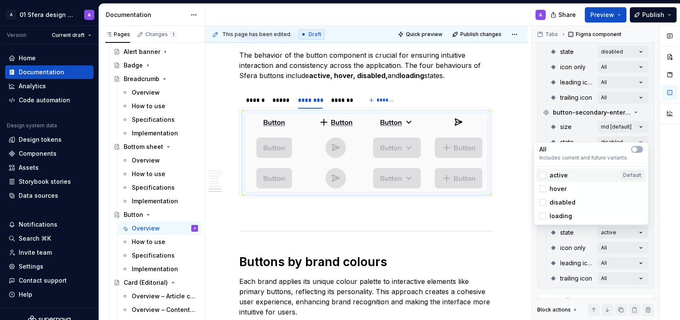
click at [553, 173] on span "active" at bounding box center [558, 175] width 18 height 8
click at [549, 200] on span "disabled" at bounding box center [562, 202] width 26 height 8
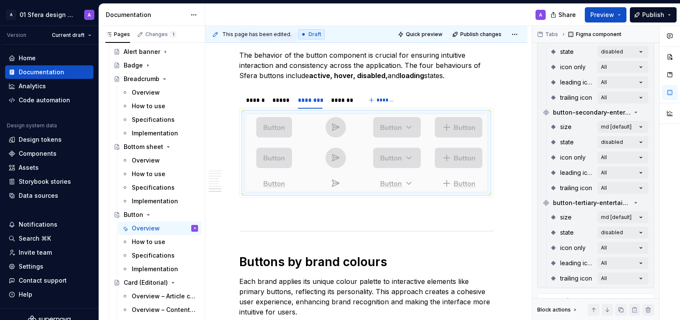
click at [675, 226] on div at bounding box center [669, 173] width 20 height 295
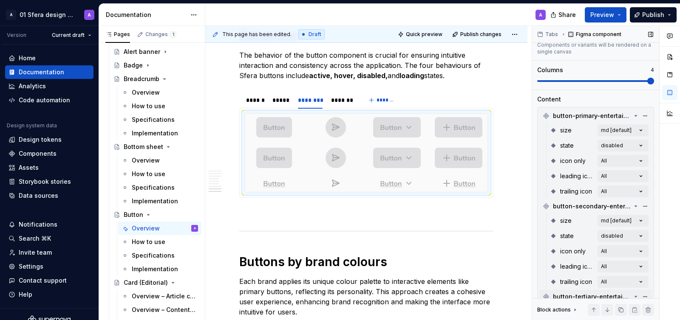
scroll to position [51, 0]
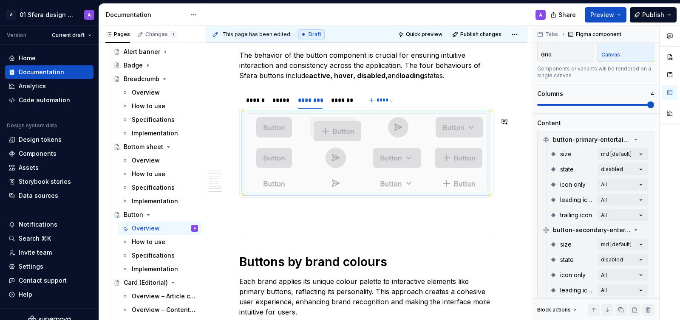
drag, startPoint x: 458, startPoint y: 136, endPoint x: 342, endPoint y: 132, distance: 115.2
click at [342, 132] on body "A 01 Sfera design system A Version Current draft Home Documentation Analytics C…" at bounding box center [340, 160] width 680 height 320
drag, startPoint x: 458, startPoint y: 132, endPoint x: 405, endPoint y: 134, distance: 53.6
click at [405, 134] on body "A 01 Sfera design system A Version Current draft Home Documentation Analytics C…" at bounding box center [340, 160] width 680 height 320
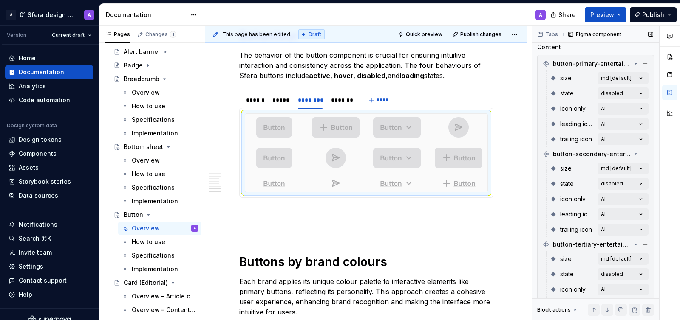
scroll to position [127, 0]
click at [394, 158] on img at bounding box center [397, 158] width 48 height 20
drag, startPoint x: 469, startPoint y: 157, endPoint x: 322, endPoint y: 161, distance: 147.1
click at [322, 161] on body "A 01 Sfera design system A Version Current draft Home Documentation Analytics C…" at bounding box center [340, 160] width 680 height 320
drag, startPoint x: 464, startPoint y: 161, endPoint x: 382, endPoint y: 159, distance: 82.0
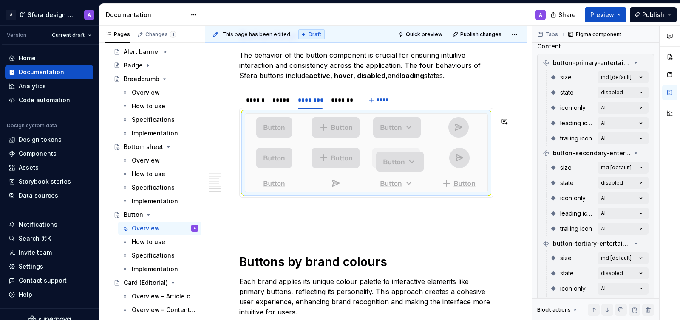
click at [382, 160] on body "A 01 Sfera design system A Version Current draft Home Documentation Analytics C…" at bounding box center [340, 160] width 680 height 320
drag, startPoint x: 469, startPoint y: 187, endPoint x: 330, endPoint y: 186, distance: 139.0
click at [329, 186] on body "A 01 Sfera design system A Version Current draft Home Documentation Analytics C…" at bounding box center [340, 160] width 680 height 320
drag, startPoint x: 455, startPoint y: 185, endPoint x: 379, endPoint y: 187, distance: 75.7
click at [379, 187] on body "A 01 Sfera design system A Version Current draft Home Documentation Analytics C…" at bounding box center [340, 160] width 680 height 320
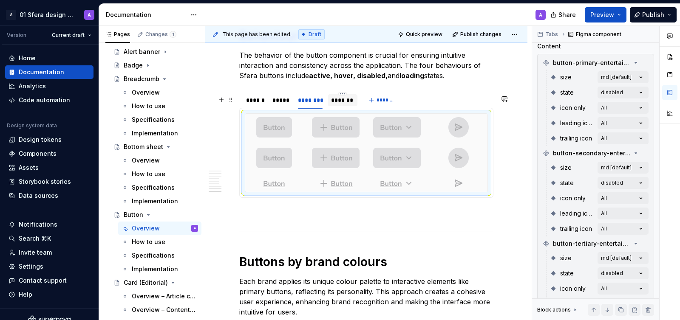
click at [338, 101] on div "*******" at bounding box center [342, 100] width 23 height 8
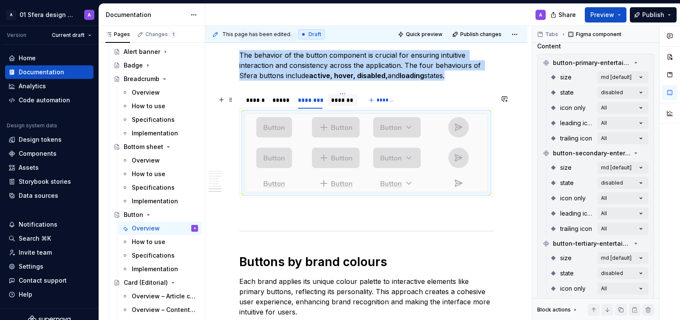
scroll to position [0, 0]
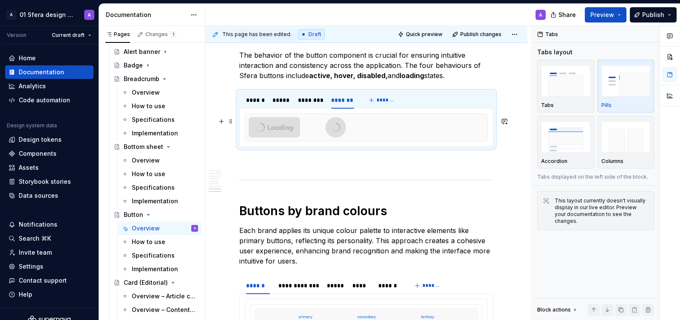
click at [416, 141] on div at bounding box center [366, 127] width 242 height 27
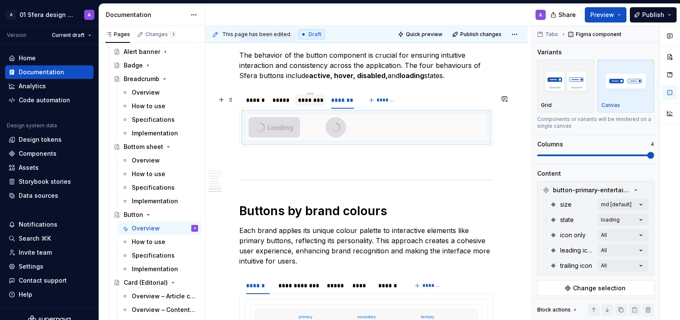
click at [311, 105] on div "********" at bounding box center [310, 100] width 25 height 8
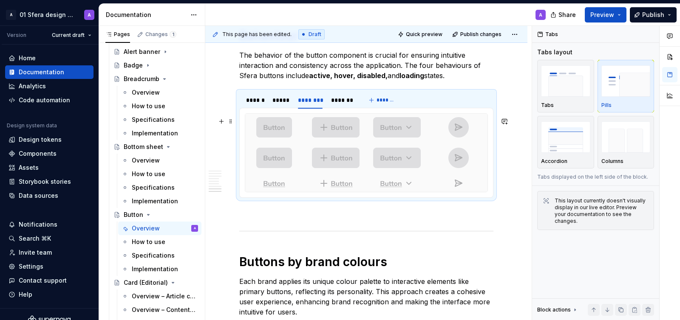
click at [373, 149] on div at bounding box center [397, 157] width 58 height 27
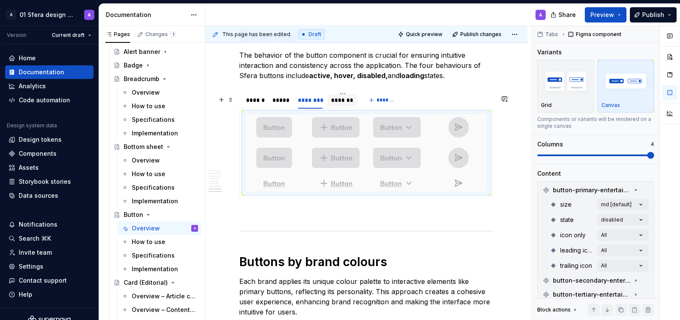
click at [341, 100] on div "*******" at bounding box center [342, 100] width 23 height 8
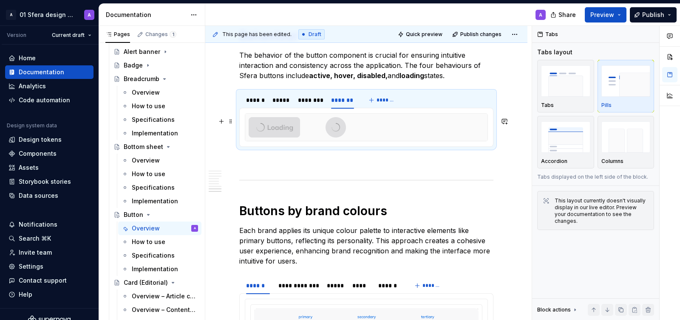
click at [351, 131] on div at bounding box center [336, 127] width 58 height 27
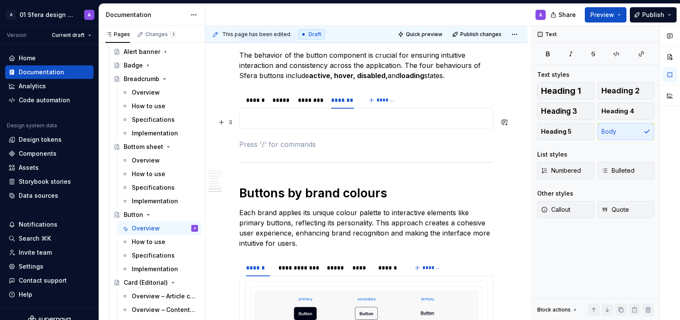
click at [328, 123] on p at bounding box center [366, 118] width 243 height 10
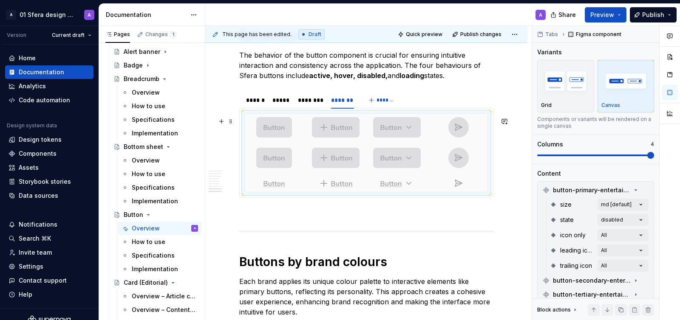
click at [439, 162] on div at bounding box center [459, 157] width 58 height 27
click at [642, 220] on div "Comments Open comments No comments yet Select ‘Comment’ from the block context …" at bounding box center [606, 173] width 148 height 295
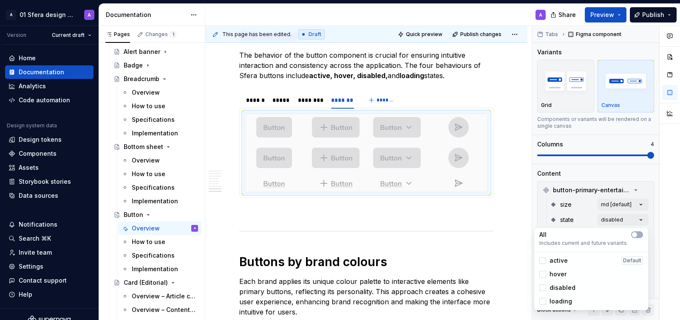
click at [559, 288] on span "disabled" at bounding box center [562, 288] width 26 height 8
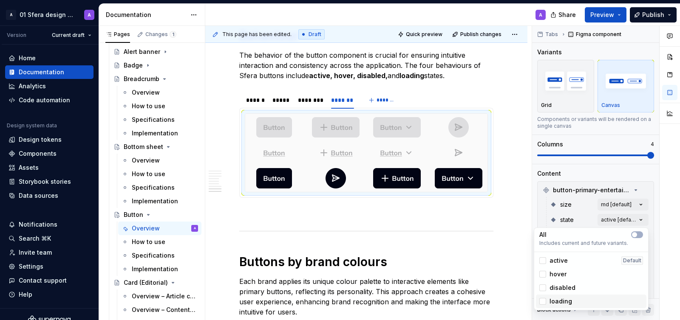
click at [560, 300] on span "loading" at bounding box center [560, 301] width 23 height 8
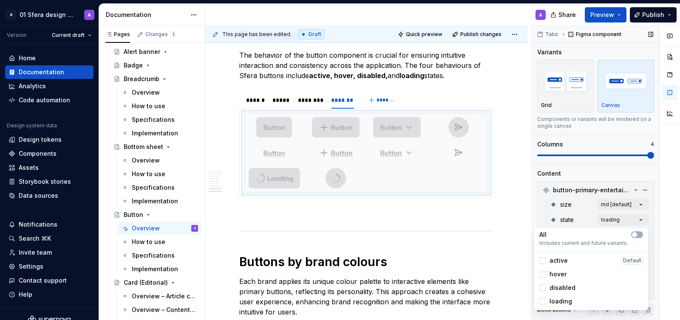
click at [585, 220] on div "Comments Open comments No comments yet Select ‘Comment’ from the block context …" at bounding box center [606, 173] width 148 height 295
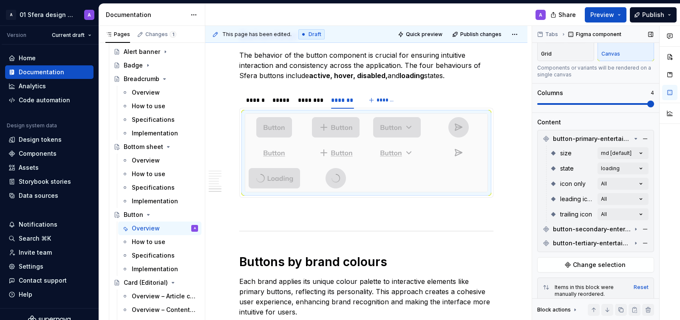
scroll to position [56, 0]
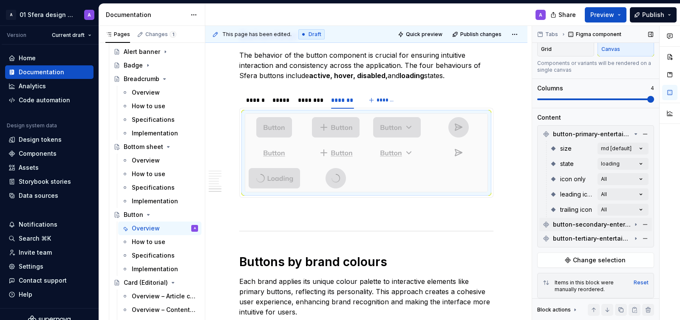
click at [635, 224] on icon at bounding box center [635, 225] width 1 height 2
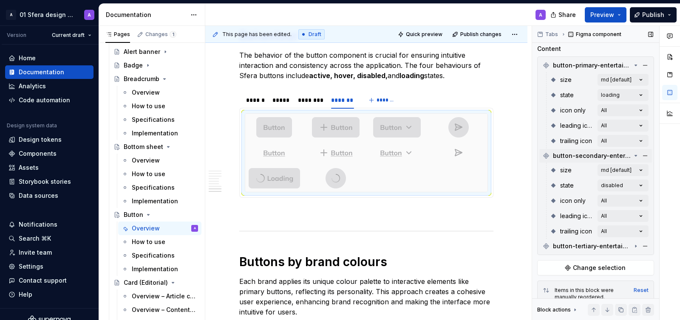
scroll to position [125, 0]
click at [623, 180] on div "Comments Open comments No comments yet Select ‘Comment’ from the block context …" at bounding box center [606, 173] width 148 height 295
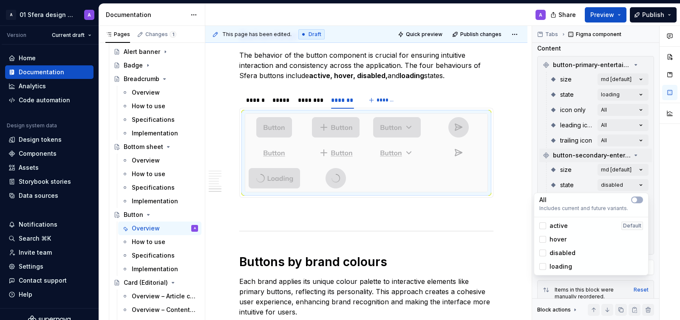
click at [559, 252] on span "disabled" at bounding box center [562, 253] width 26 height 8
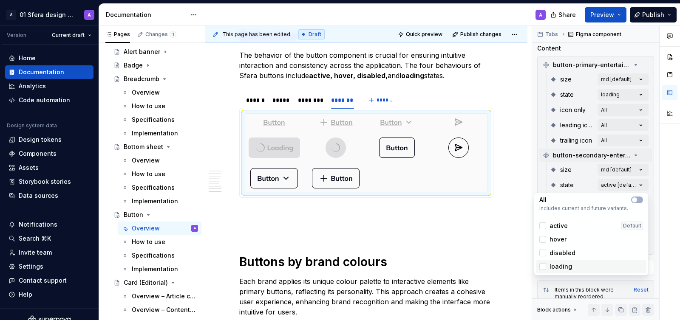
click at [553, 266] on span "loading" at bounding box center [560, 267] width 23 height 8
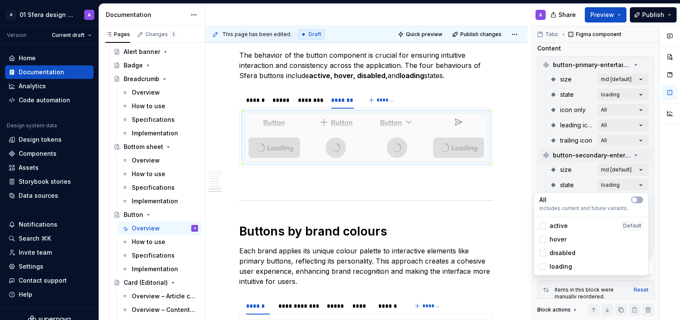
click at [616, 182] on div "Comments Open comments No comments yet Select ‘Comment’ from the block context …" at bounding box center [606, 173] width 148 height 295
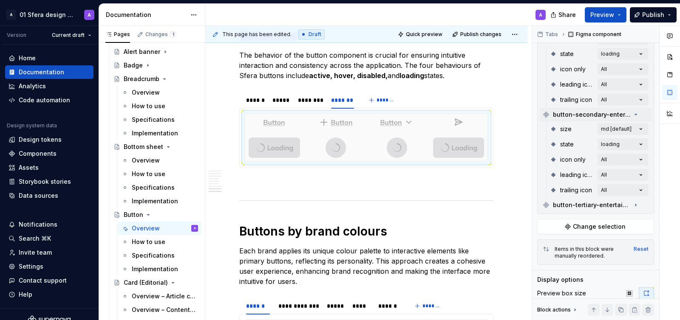
scroll to position [172, 0]
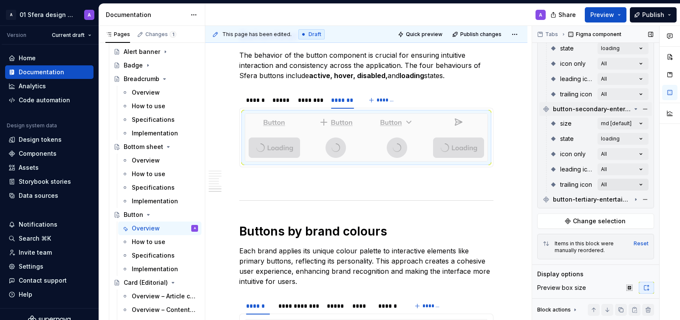
click at [617, 184] on div "Comments Open comments No comments yet Select ‘Comment’ from the block context …" at bounding box center [606, 173] width 148 height 295
click at [603, 179] on div "Comments Open comments No comments yet Select ‘Comment’ from the block context …" at bounding box center [606, 173] width 148 height 295
click at [635, 197] on icon at bounding box center [635, 199] width 7 height 7
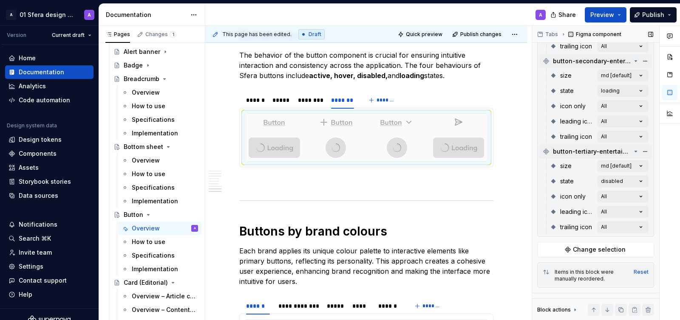
scroll to position [221, 0]
click at [622, 179] on div "Comments Open comments No comments yet Select ‘Comment’ from the block context …" at bounding box center [606, 173] width 148 height 295
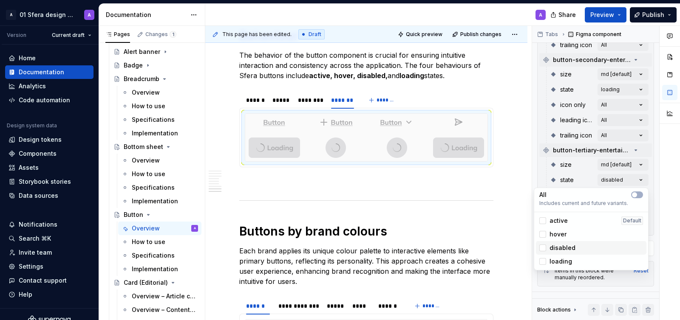
click at [550, 249] on span "disabled" at bounding box center [562, 248] width 26 height 8
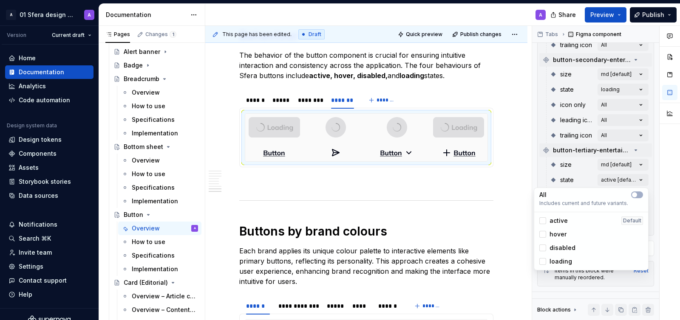
click at [555, 263] on span "loading" at bounding box center [560, 262] width 23 height 8
click at [451, 173] on html "A 01 Sfera design system A Version Current draft Home Documentation Analytics C…" at bounding box center [340, 160] width 680 height 320
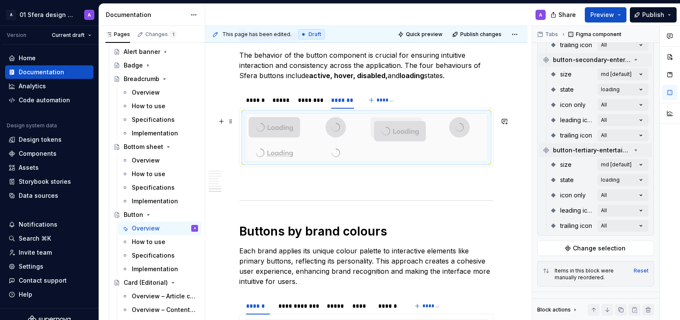
drag, startPoint x: 470, startPoint y: 131, endPoint x: 412, endPoint y: 134, distance: 58.3
click at [412, 134] on body "A 01 Sfera design system A Version Current draft Home Documentation Analytics C…" at bounding box center [340, 160] width 680 height 320
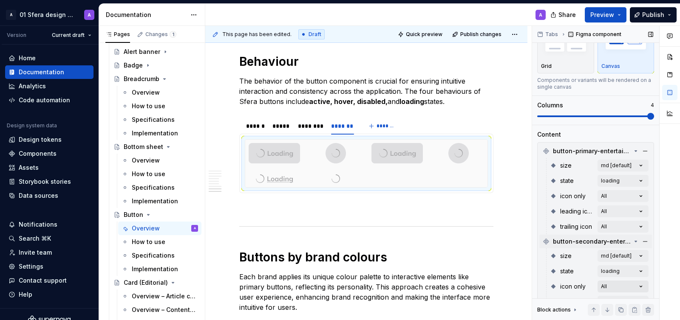
scroll to position [0, 0]
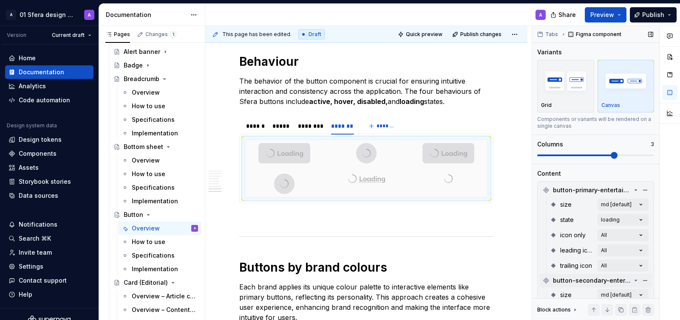
click at [609, 155] on span at bounding box center [576, 156] width 78 height 2
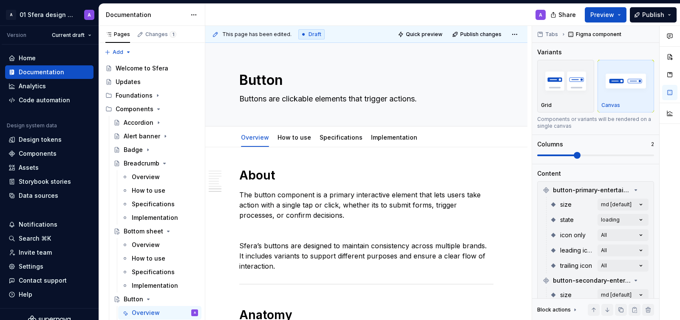
click at [587, 156] on span at bounding box center [595, 155] width 117 height 7
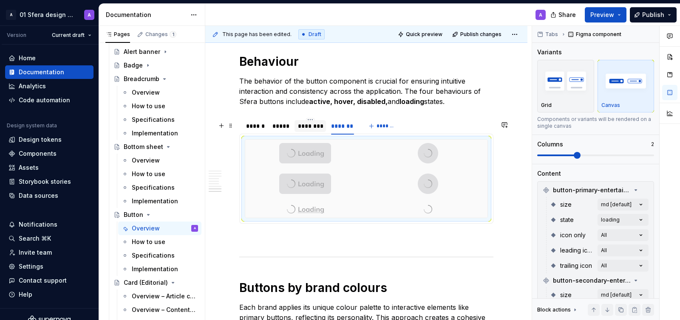
click at [302, 130] on div "********" at bounding box center [310, 126] width 25 height 8
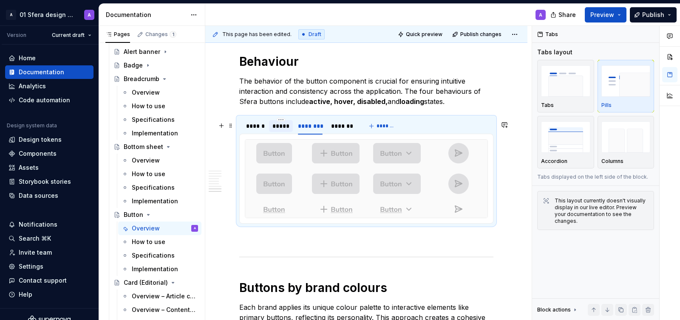
click at [281, 130] on div "*****" at bounding box center [280, 126] width 17 height 8
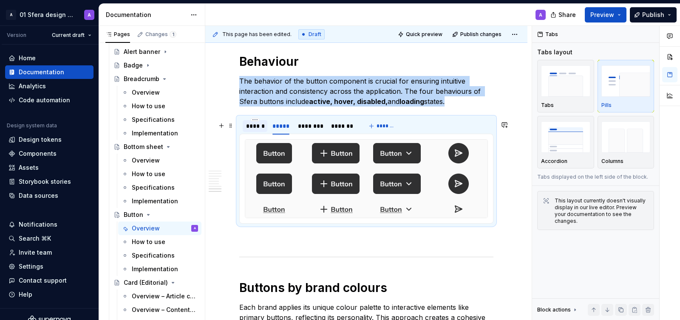
click at [256, 130] on div "******" at bounding box center [255, 126] width 18 height 8
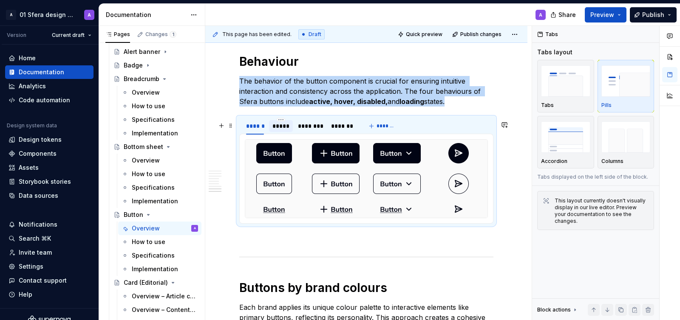
click at [283, 130] on div "*****" at bounding box center [280, 126] width 17 height 8
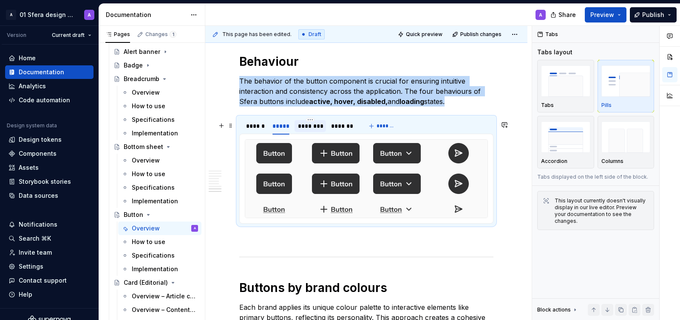
click at [303, 130] on div "********" at bounding box center [310, 126] width 25 height 8
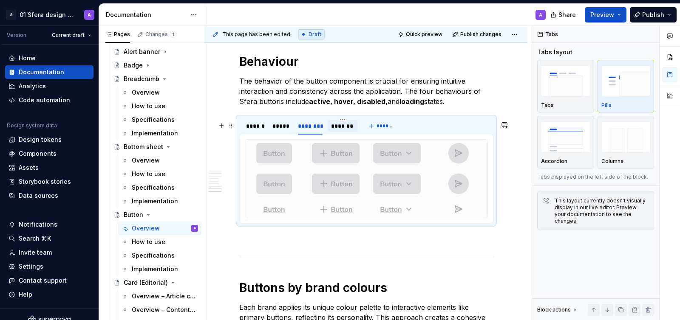
click at [332, 129] on div "*******" at bounding box center [342, 126] width 23 height 8
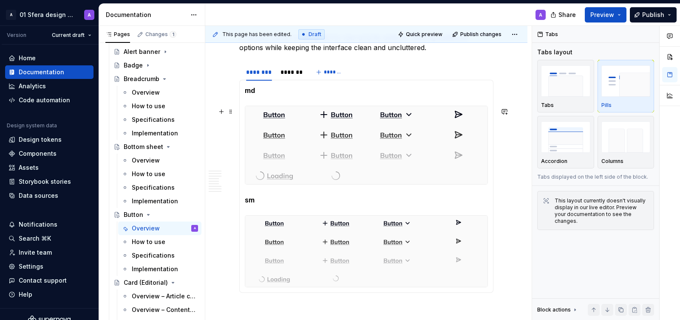
scroll to position [1171, 0]
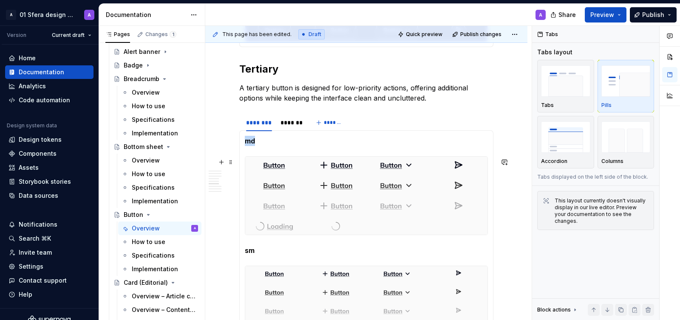
click at [321, 207] on img at bounding box center [336, 206] width 34 height 10
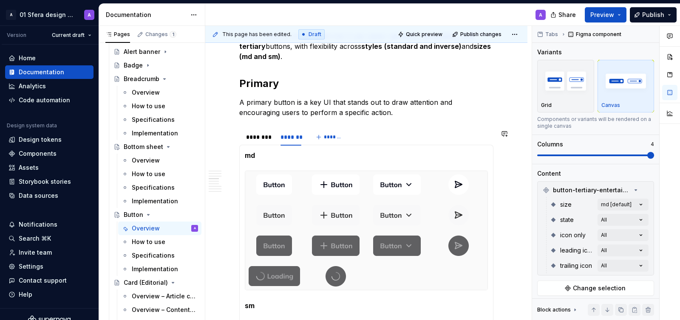
scroll to position [586, 0]
click at [315, 233] on div at bounding box center [336, 245] width 58 height 27
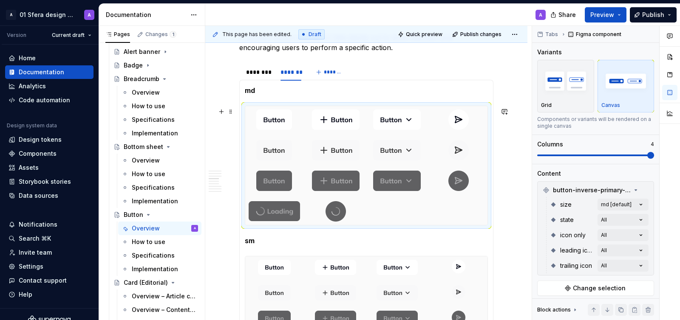
scroll to position [652, 0]
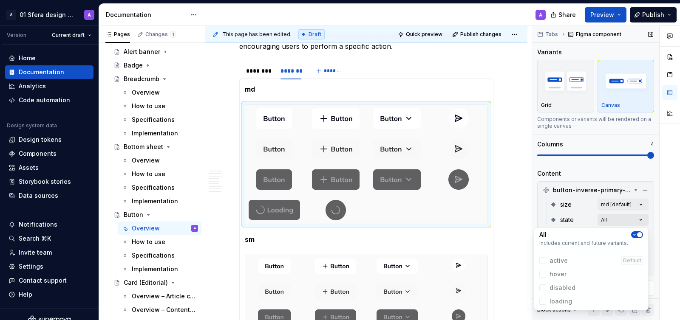
click at [637, 220] on div "Comments Open comments No comments yet Select ‘Comment’ from the block context …" at bounding box center [606, 173] width 148 height 295
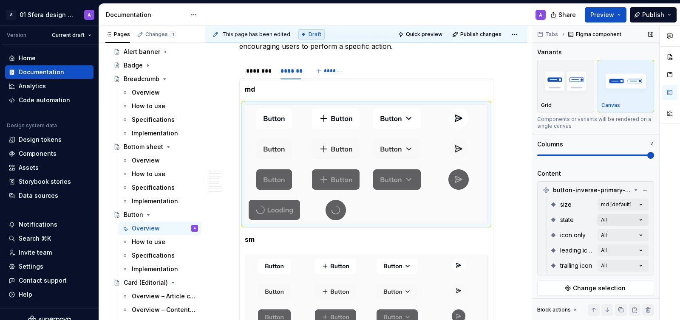
click at [637, 220] on div "Comments Open comments No comments yet Select ‘Comment’ from the block context …" at bounding box center [606, 173] width 148 height 295
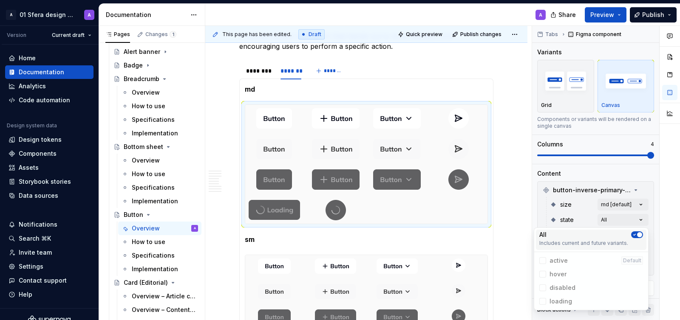
click at [634, 232] on icon "button" at bounding box center [634, 234] width 7 height 5
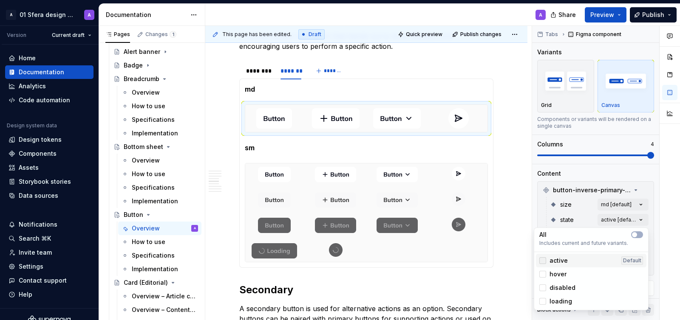
click at [543, 262] on div at bounding box center [542, 261] width 7 height 7
click at [589, 216] on div "Comments Open comments No comments yet Select ‘Comment’ from the block context …" at bounding box center [606, 173] width 148 height 295
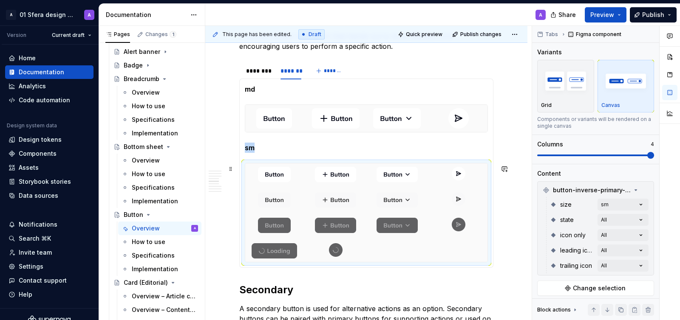
click at [419, 211] on div at bounding box center [397, 200] width 58 height 22
click at [639, 215] on div "Comments Open comments No comments yet Select ‘Comment’ from the block context …" at bounding box center [606, 173] width 148 height 295
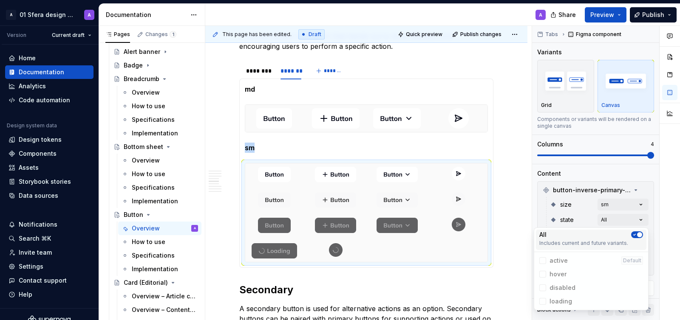
click at [635, 237] on icon "button" at bounding box center [634, 234] width 7 height 5
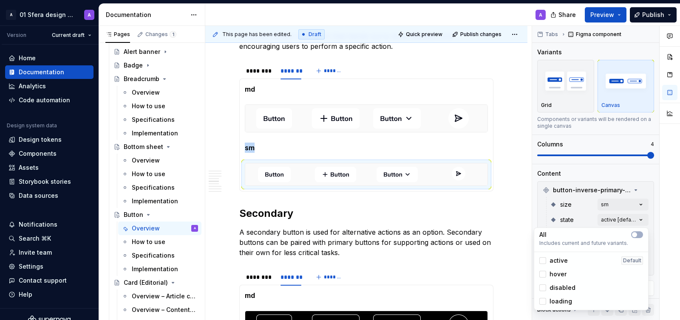
click at [556, 261] on span "active" at bounding box center [558, 261] width 18 height 8
click at [463, 192] on html "A 01 Sfera design system A Version Current draft Home Documentation Analytics C…" at bounding box center [340, 160] width 680 height 320
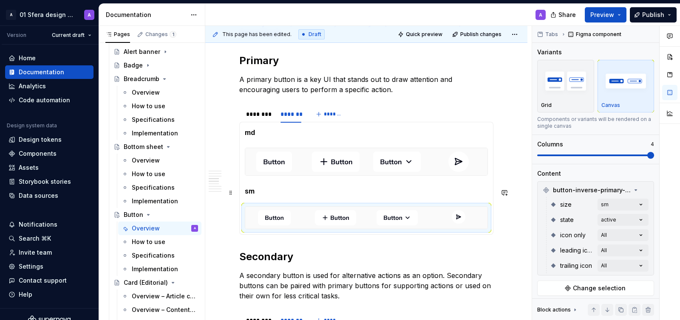
scroll to position [609, 0]
click at [258, 117] on div "********" at bounding box center [259, 113] width 26 height 8
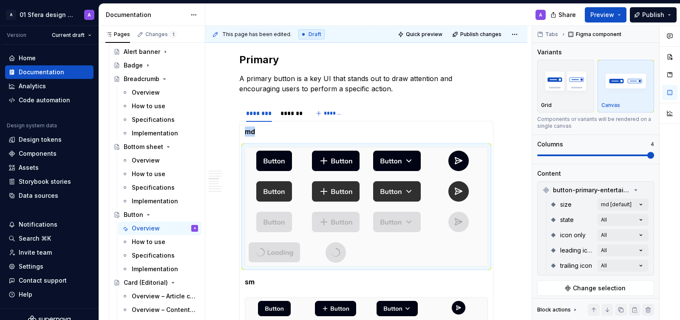
click at [628, 218] on div "Comments Open comments No comments yet Select ‘Comment’ from the block context …" at bounding box center [606, 173] width 148 height 295
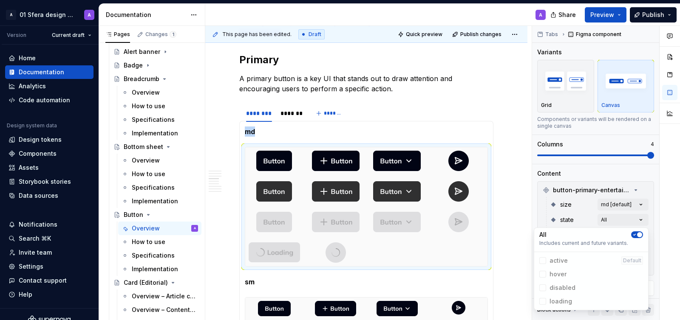
click at [641, 236] on span "button" at bounding box center [639, 234] width 5 height 5
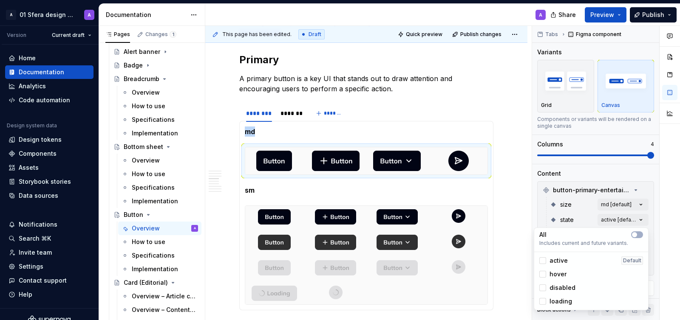
click at [557, 262] on span "active" at bounding box center [558, 261] width 18 height 8
click at [456, 241] on html "A 01 Sfera design system A Version Current draft Home Documentation Analytics C…" at bounding box center [340, 160] width 680 height 320
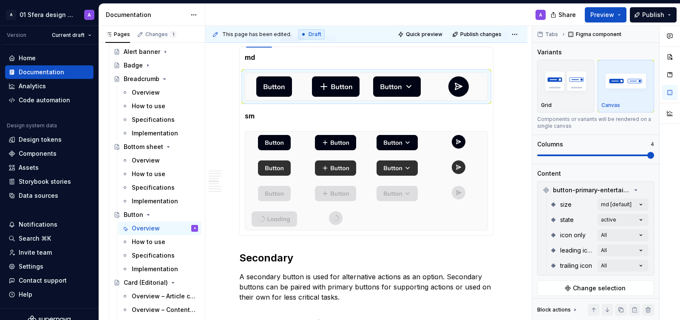
scroll to position [707, 0]
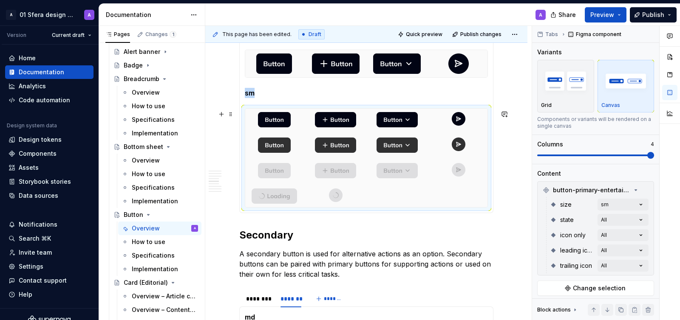
click at [437, 154] on div at bounding box center [459, 144] width 58 height 20
click at [641, 202] on div "Comments Open comments No comments yet Select ‘Comment’ from the block context …" at bounding box center [606, 173] width 148 height 295
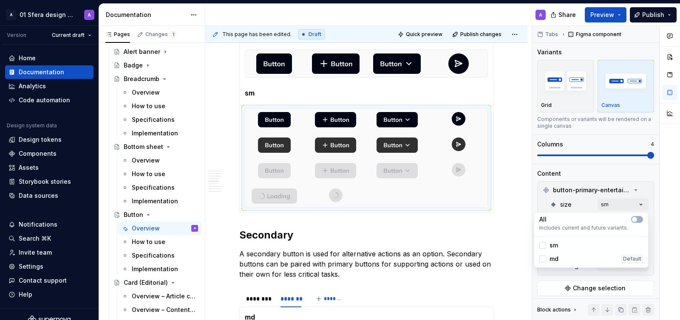
click at [638, 202] on div "Comments Open comments No comments yet Select ‘Comment’ from the block context …" at bounding box center [606, 173] width 148 height 295
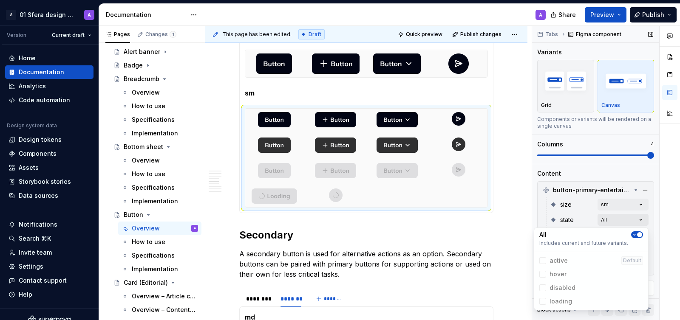
click at [642, 220] on div "Comments Open comments No comments yet Select ‘Comment’ from the block context …" at bounding box center [606, 173] width 148 height 295
click at [638, 235] on span "button" at bounding box center [639, 234] width 5 height 5
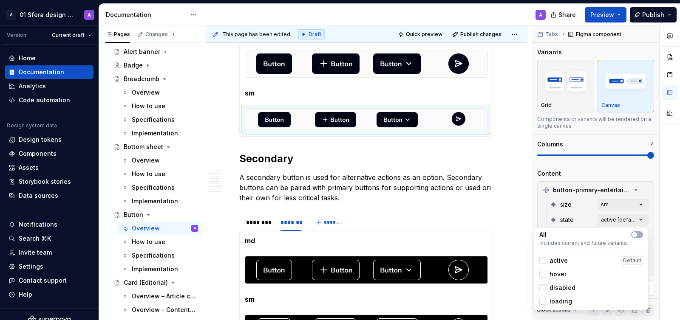
click at [557, 265] on span "active" at bounding box center [558, 261] width 18 height 8
click at [455, 162] on html "A 01 Sfera design system A Version Current draft Home Documentation Analytics C…" at bounding box center [340, 160] width 680 height 320
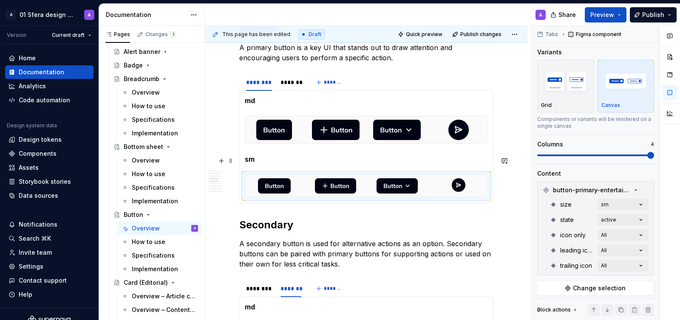
scroll to position [628, 0]
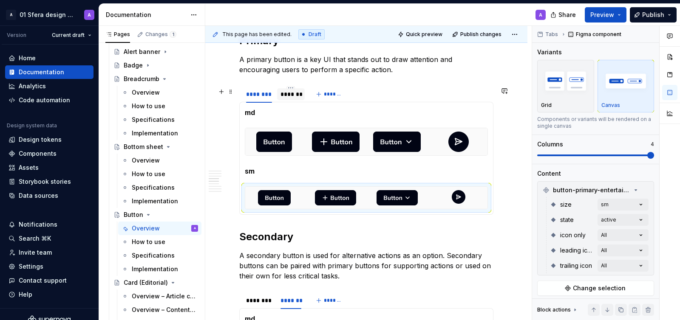
click at [289, 101] on div "*******" at bounding box center [291, 95] width 28 height 14
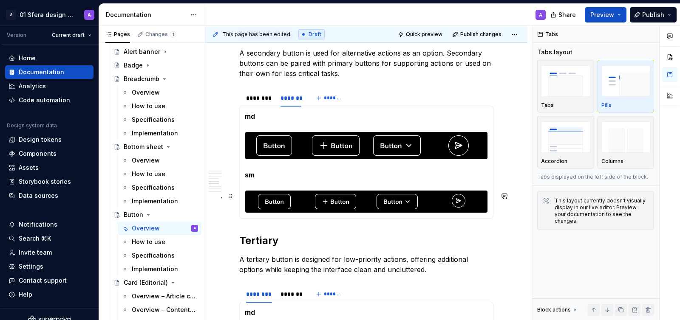
scroll to position [832, 0]
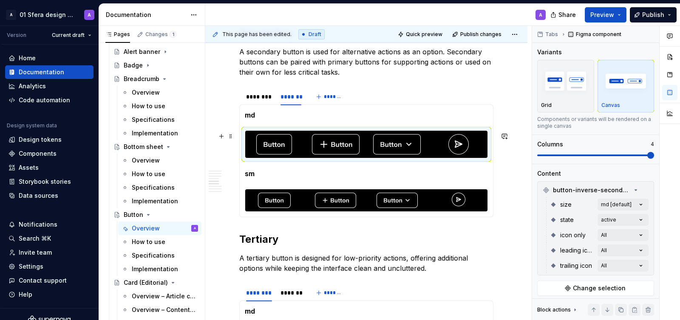
click at [366, 147] on div at bounding box center [366, 144] width 242 height 27
click at [365, 147] on div at bounding box center [336, 144] width 58 height 27
click at [629, 202] on div "Comments Open comments No comments yet Select ‘Comment’ from the block context …" at bounding box center [606, 173] width 148 height 295
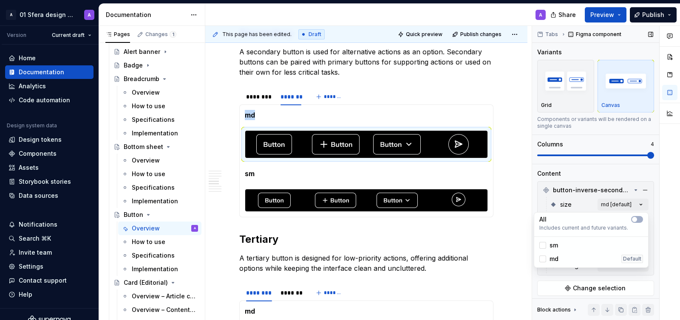
click at [589, 207] on div "Comments Open comments No comments yet Select ‘Comment’ from the block context …" at bounding box center [606, 173] width 148 height 295
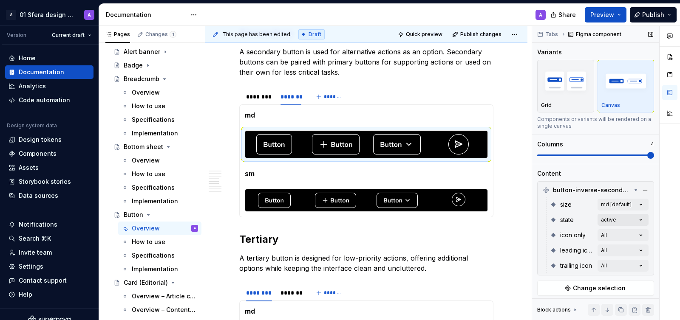
click at [621, 221] on div "Comments Open comments No comments yet Select ‘Comment’ from the block context …" at bounding box center [606, 173] width 148 height 295
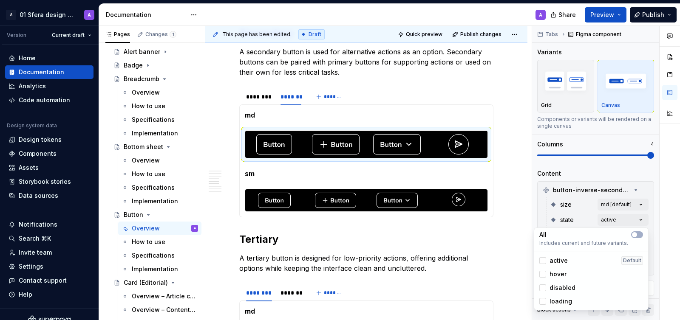
click at [464, 209] on html "A 01 Sfera design system A Version Current draft Home Documentation Analytics C…" at bounding box center [340, 160] width 680 height 320
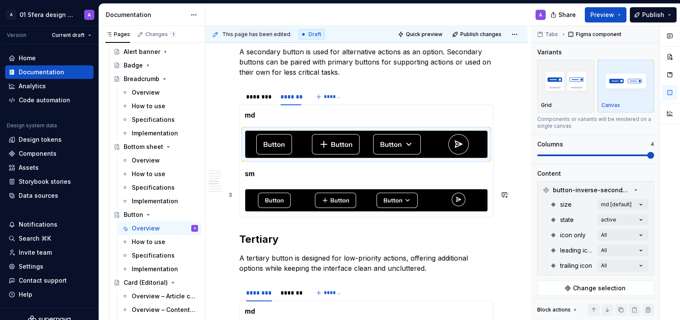
click at [464, 209] on div at bounding box center [459, 200] width 58 height 20
click at [256, 101] on div "********" at bounding box center [259, 97] width 26 height 8
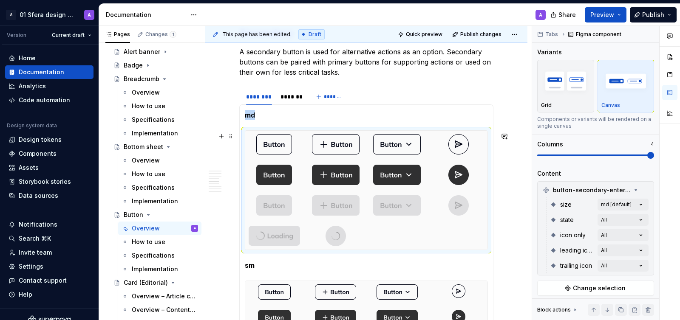
click at [410, 170] on img at bounding box center [397, 175] width 48 height 20
click at [636, 219] on div "Comments Open comments No comments yet Select ‘Comment’ from the block context …" at bounding box center [606, 173] width 148 height 295
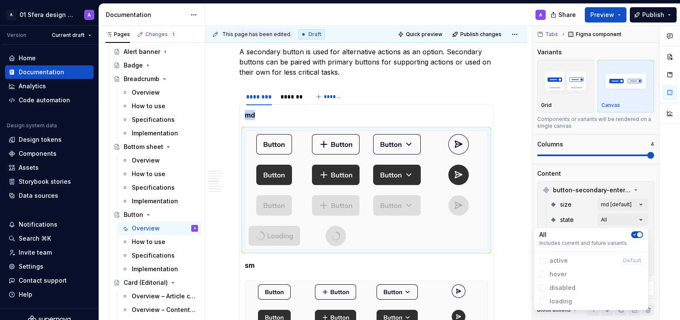
click at [636, 233] on icon "button" at bounding box center [634, 234] width 7 height 5
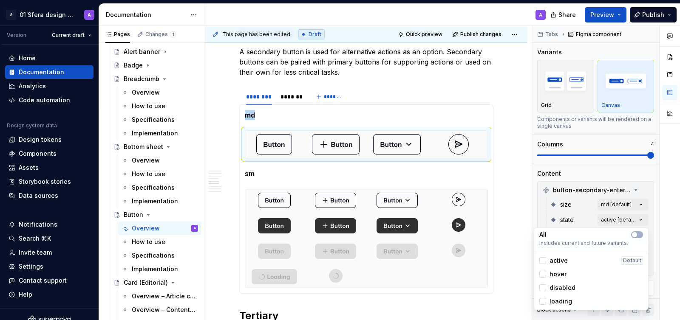
click at [560, 262] on span "active" at bounding box center [558, 261] width 18 height 8
click at [445, 236] on html "A 01 Sfera design system A Version Current draft Home Documentation Analytics C…" at bounding box center [340, 160] width 680 height 320
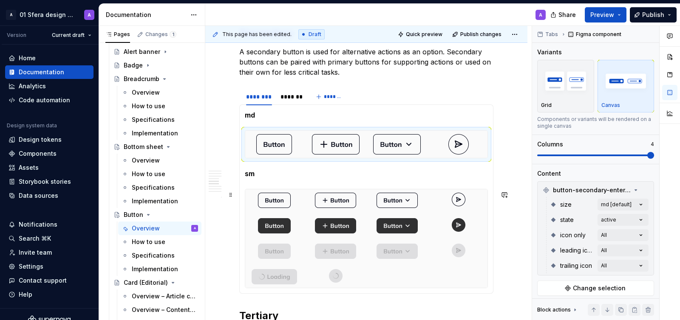
click at [445, 235] on div at bounding box center [459, 225] width 58 height 20
click at [639, 223] on div "Comments Open comments No comments yet Select ‘Comment’ from the block context …" at bounding box center [606, 173] width 148 height 295
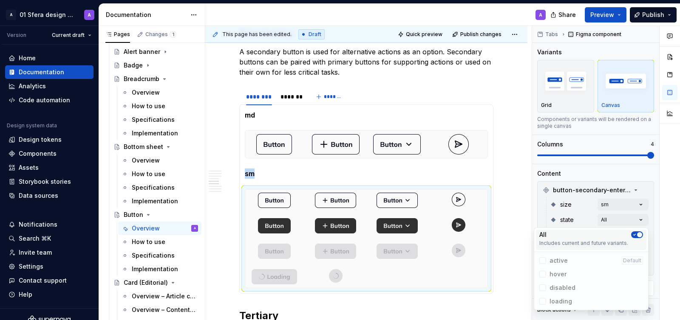
click at [637, 235] on span "button" at bounding box center [639, 234] width 5 height 5
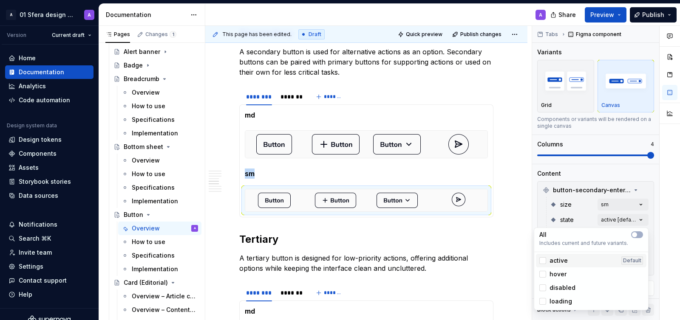
click at [546, 261] on div "active" at bounding box center [553, 261] width 28 height 8
click at [291, 96] on html "A 01 Sfera design system A Version Current draft Home Documentation Analytics C…" at bounding box center [340, 160] width 680 height 320
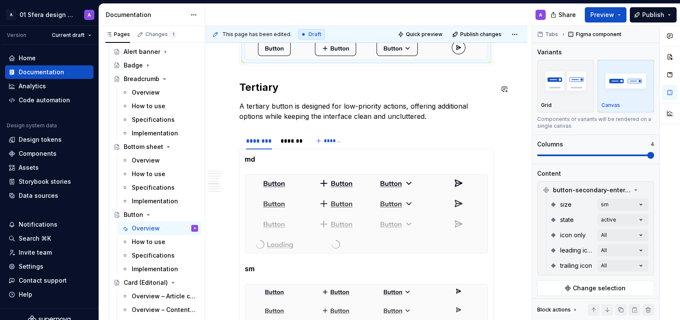
scroll to position [995, 0]
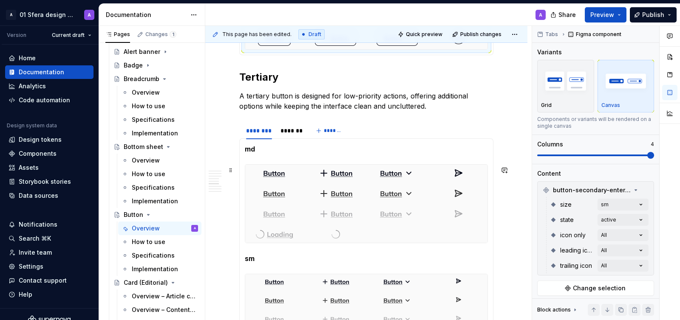
click at [390, 206] on div at bounding box center [366, 204] width 242 height 78
click at [623, 201] on div "Comments Open comments No comments yet Select ‘Comment’ from the block context …" at bounding box center [606, 173] width 148 height 295
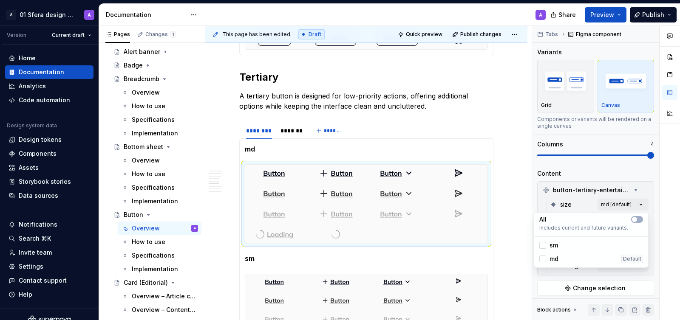
click at [551, 199] on div "Comments Open comments No comments yet Select ‘Comment’ from the block context …" at bounding box center [606, 173] width 148 height 295
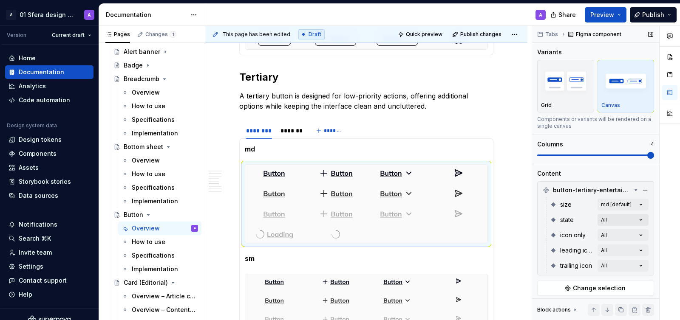
click at [625, 219] on div "Comments Open comments No comments yet Select ‘Comment’ from the block context …" at bounding box center [606, 173] width 148 height 295
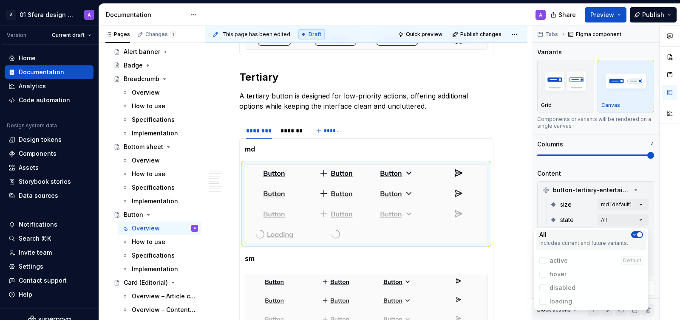
click at [636, 234] on icon "button" at bounding box center [634, 234] width 7 height 5
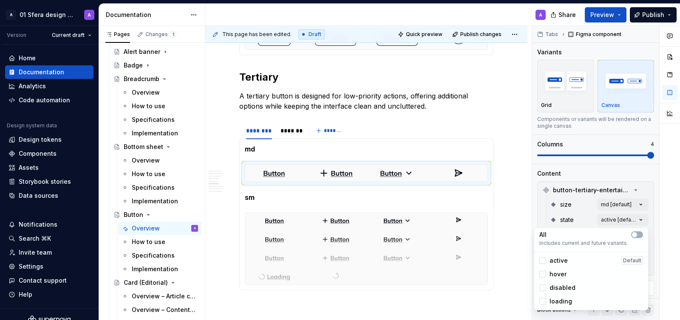
click at [559, 261] on span "active" at bounding box center [558, 261] width 18 height 8
click at [443, 221] on html "A 01 Sfera design system A Version Current draft Home Documentation Analytics C…" at bounding box center [340, 160] width 680 height 320
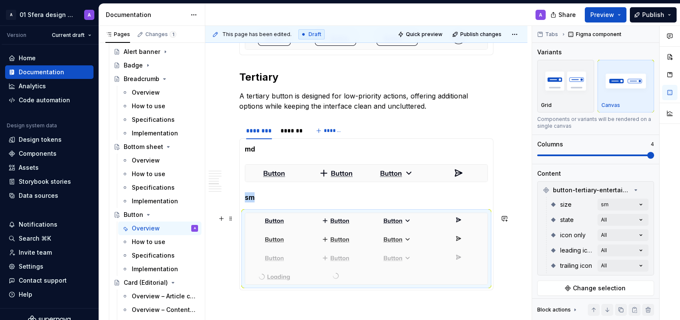
click at [446, 223] on div at bounding box center [459, 220] width 58 height 14
click at [620, 201] on div "Comments Open comments No comments yet Select ‘Comment’ from the block context …" at bounding box center [606, 173] width 148 height 295
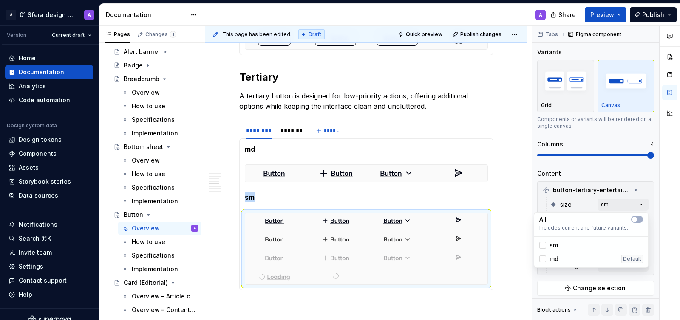
click at [625, 203] on div "Comments Open comments No comments yet Select ‘Comment’ from the block context …" at bounding box center [606, 173] width 148 height 295
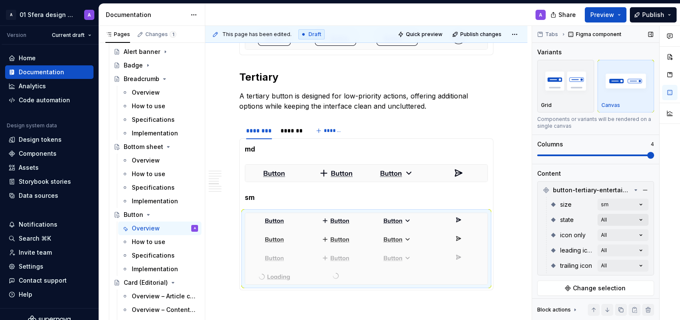
click at [634, 218] on div "Comments Open comments No comments yet Select ‘Comment’ from the block context …" at bounding box center [606, 173] width 148 height 295
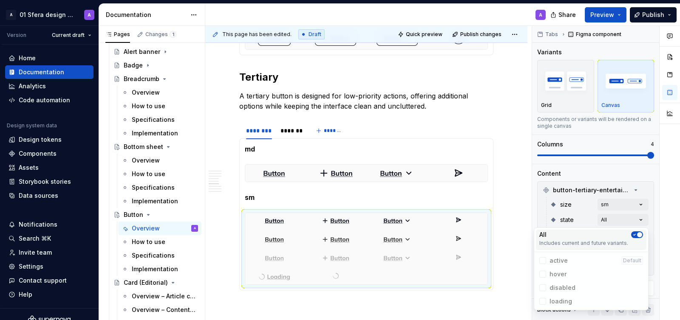
click at [637, 235] on span "button" at bounding box center [639, 234] width 5 height 5
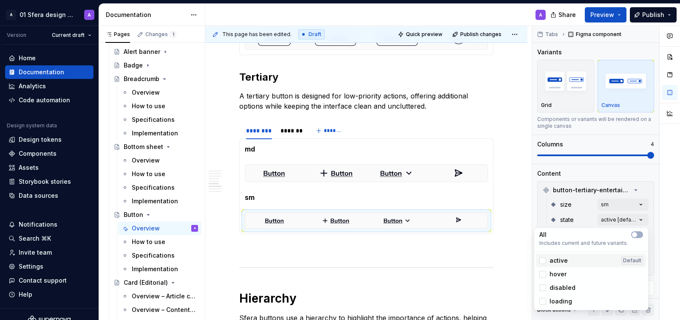
click at [553, 260] on span "active" at bounding box center [558, 261] width 18 height 8
click at [291, 133] on html "A 01 Sfera design system A Version Current draft Home Documentation Analytics C…" at bounding box center [340, 160] width 680 height 320
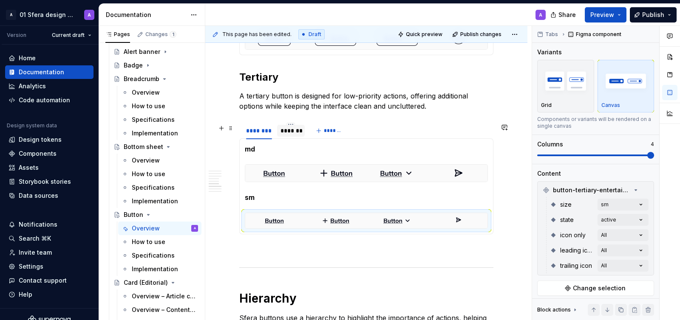
click at [291, 133] on div "*******" at bounding box center [290, 131] width 21 height 8
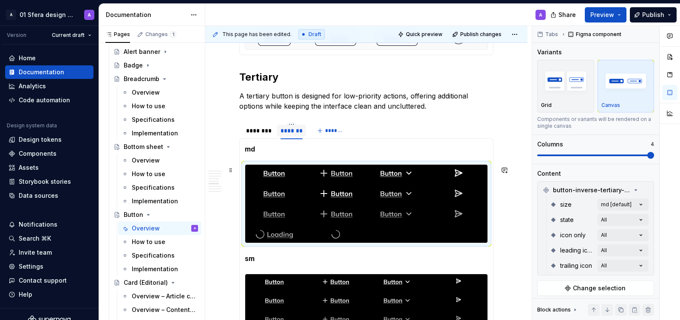
click at [481, 217] on div at bounding box center [459, 214] width 58 height 17
click at [643, 222] on div "Comments Open comments No comments yet Select ‘Comment’ from the block context …" at bounding box center [606, 173] width 148 height 295
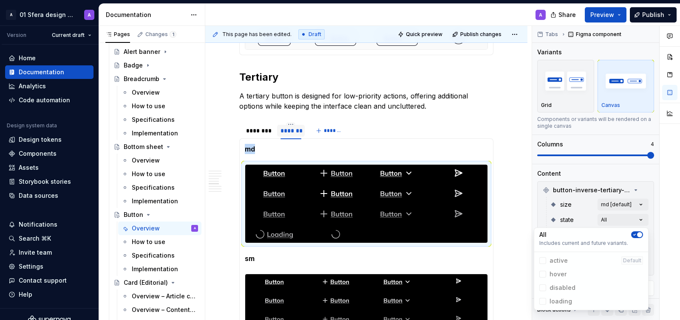
click at [637, 232] on icon "button" at bounding box center [634, 234] width 7 height 5
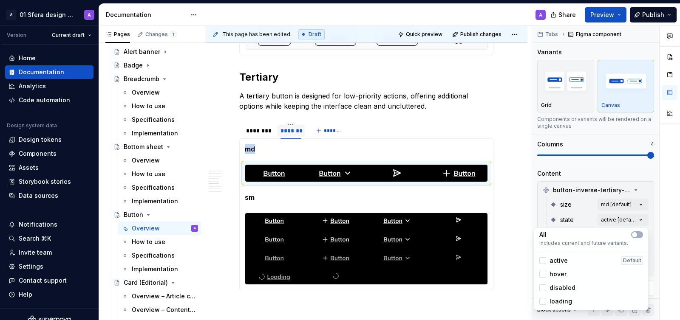
click at [552, 259] on span "active" at bounding box center [558, 261] width 18 height 8
click at [453, 264] on html "A 01 Sfera design system A Version Current draft Home Documentation Analytics C…" at bounding box center [340, 160] width 680 height 320
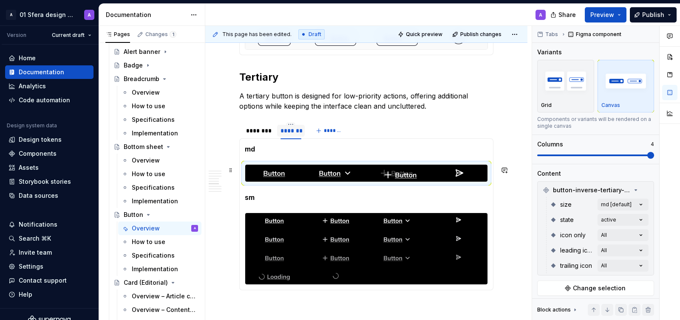
drag, startPoint x: 469, startPoint y: 178, endPoint x: 417, endPoint y: 178, distance: 52.3
click at [417, 178] on body "A 01 Sfera design system A Version Current draft Home Documentation Analytics C…" at bounding box center [340, 160] width 680 height 320
click at [435, 259] on div at bounding box center [459, 258] width 58 height 14
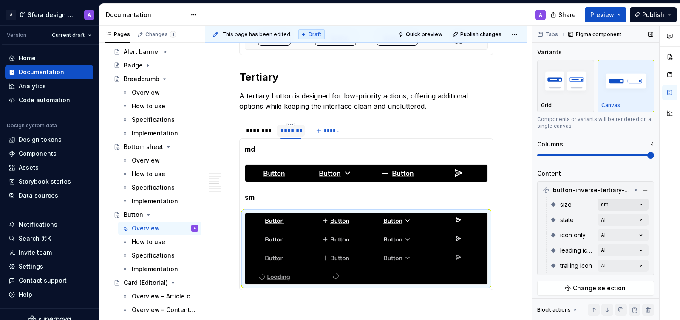
click at [646, 204] on div "Comments Open comments No comments yet Select ‘Comment’ from the block context …" at bounding box center [606, 173] width 148 height 295
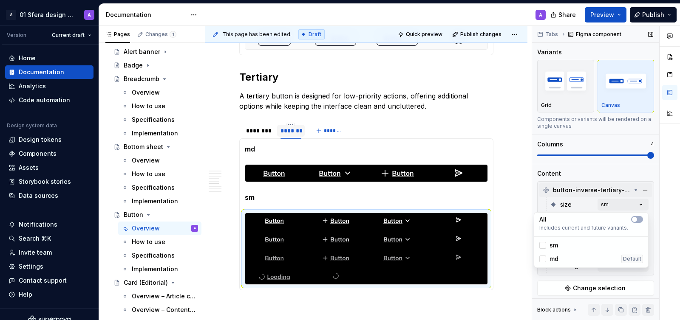
click at [614, 195] on div "Comments Open comments No comments yet Select ‘Comment’ from the block context …" at bounding box center [606, 173] width 148 height 295
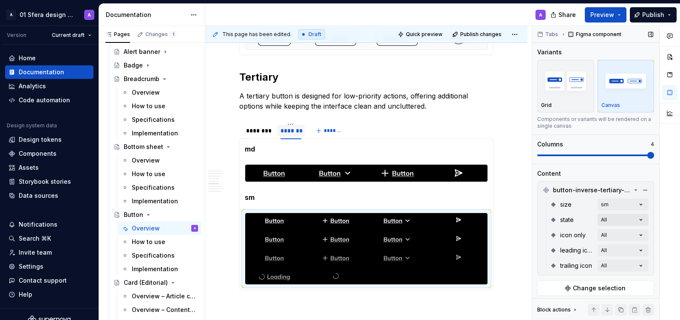
click at [625, 218] on div "Comments Open comments No comments yet Select ‘Comment’ from the block context …" at bounding box center [606, 173] width 148 height 295
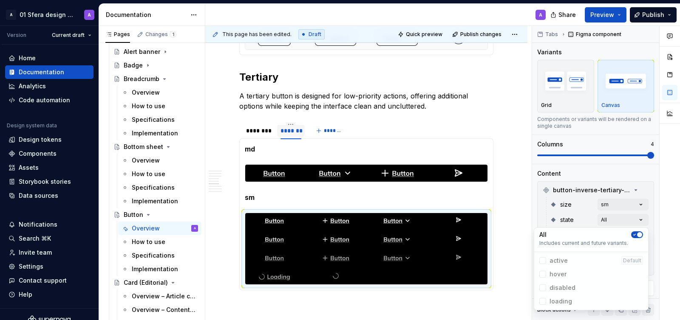
click at [633, 234] on icon "button" at bounding box center [634, 234] width 7 height 5
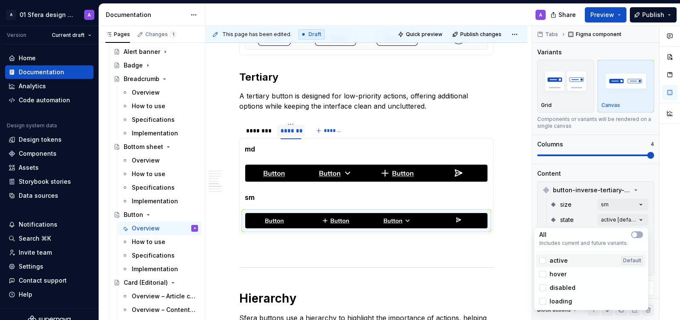
click at [554, 262] on span "active" at bounding box center [558, 261] width 18 height 8
click at [442, 218] on html "A 01 Sfera design system A Version Current draft Home Documentation Analytics C…" at bounding box center [340, 160] width 680 height 320
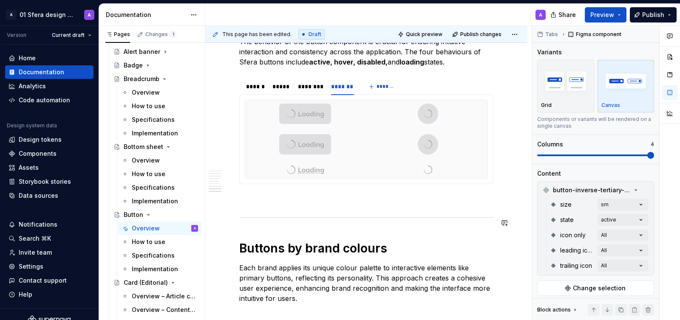
scroll to position [1523, 0]
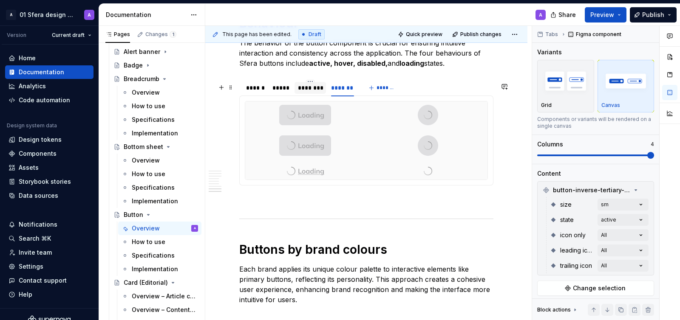
click at [307, 91] on div "********" at bounding box center [310, 88] width 25 height 8
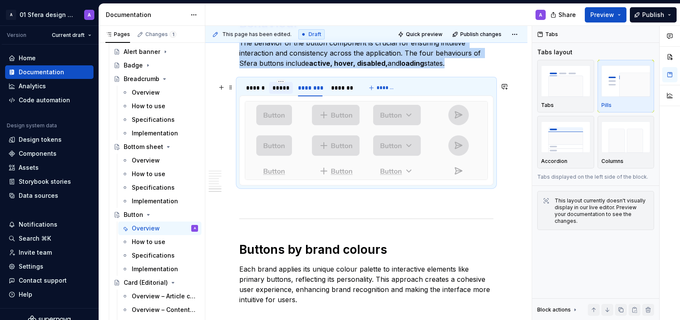
click at [280, 90] on div "*****" at bounding box center [280, 88] width 17 height 8
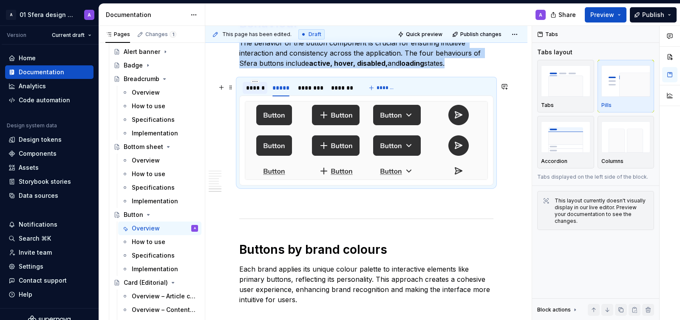
click at [254, 91] on div "******" at bounding box center [255, 88] width 18 height 8
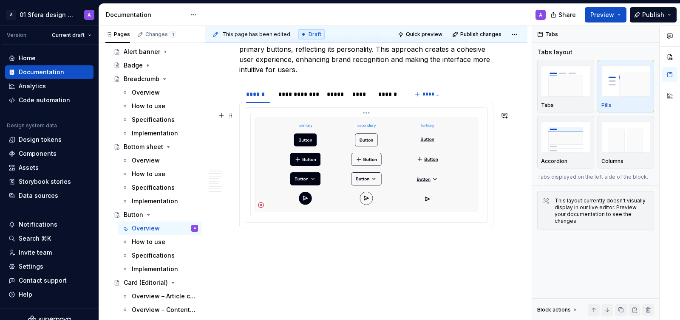
scroll to position [1753, 0]
click at [292, 96] on div "**********" at bounding box center [298, 95] width 40 height 8
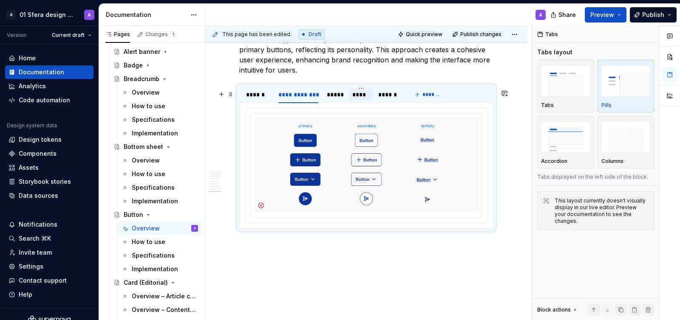
click at [354, 99] on div "****" at bounding box center [360, 95] width 17 height 8
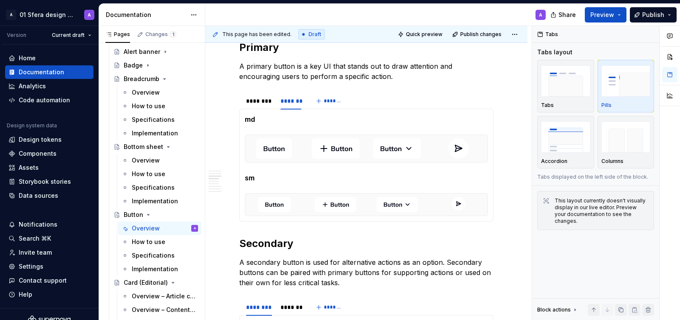
scroll to position [0, 0]
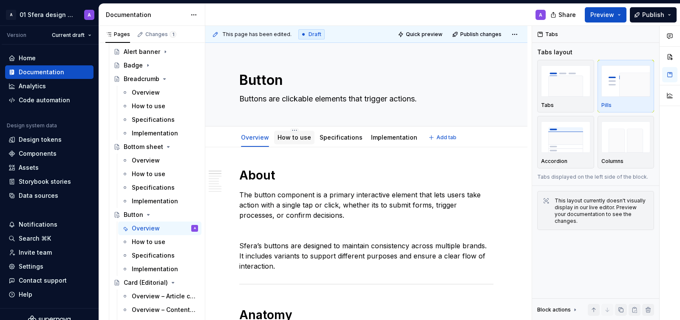
click at [287, 142] on div "How to use" at bounding box center [294, 138] width 34 height 10
click at [653, 16] on span "Publish" at bounding box center [653, 15] width 22 height 8
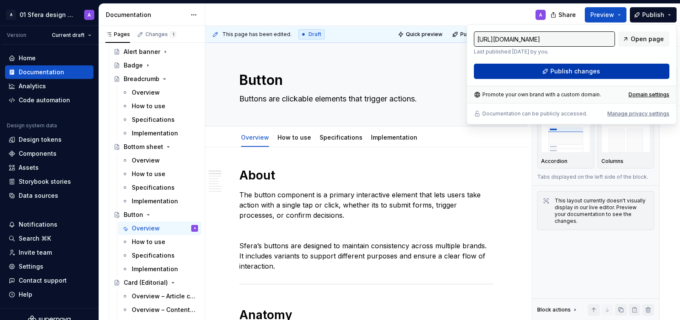
click at [580, 75] on span "Publish changes" at bounding box center [575, 71] width 50 height 8
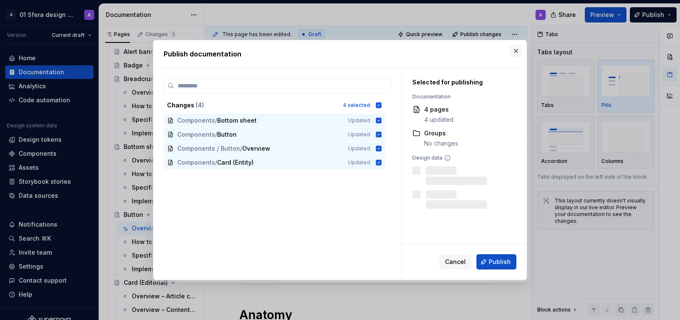
click at [515, 52] on button "button" at bounding box center [516, 51] width 12 height 12
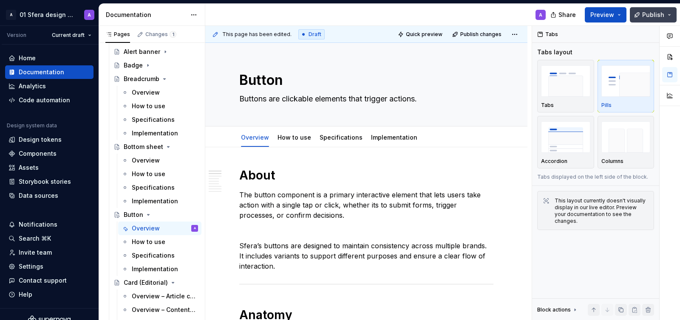
click at [644, 14] on span "Publish" at bounding box center [653, 15] width 22 height 8
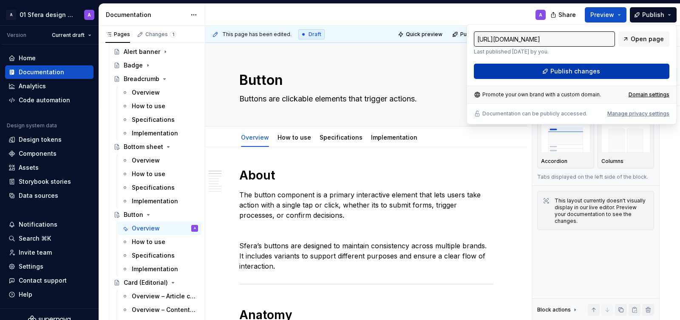
click at [590, 72] on span "Publish changes" at bounding box center [575, 71] width 50 height 8
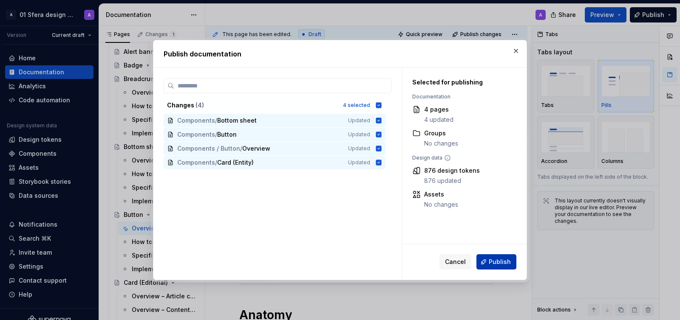
click at [506, 262] on span "Publish" at bounding box center [500, 262] width 22 height 8
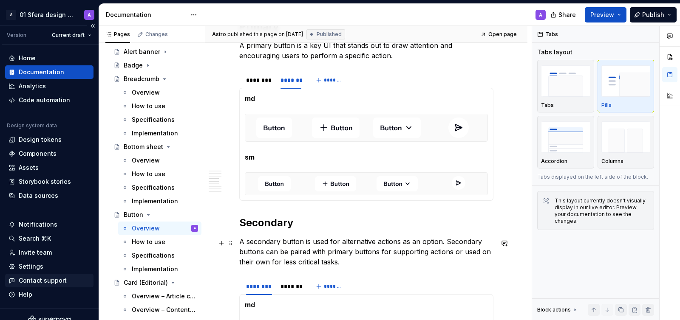
scroll to position [642, 0]
click at [603, 9] on button "Preview" at bounding box center [606, 14] width 42 height 15
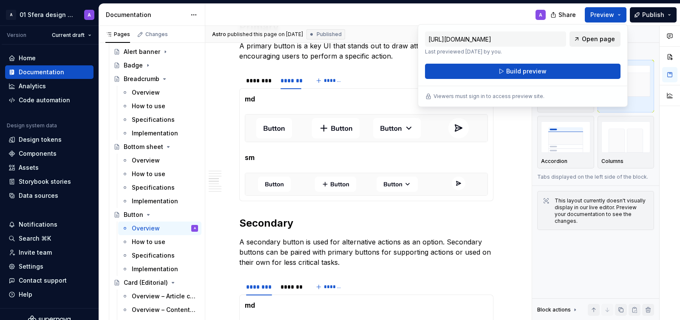
click at [592, 42] on span "Open page" at bounding box center [598, 39] width 33 height 8
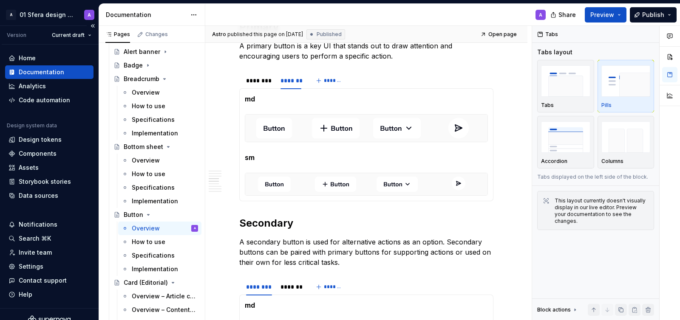
type textarea "*"
